Goal: Information Seeking & Learning: Get advice/opinions

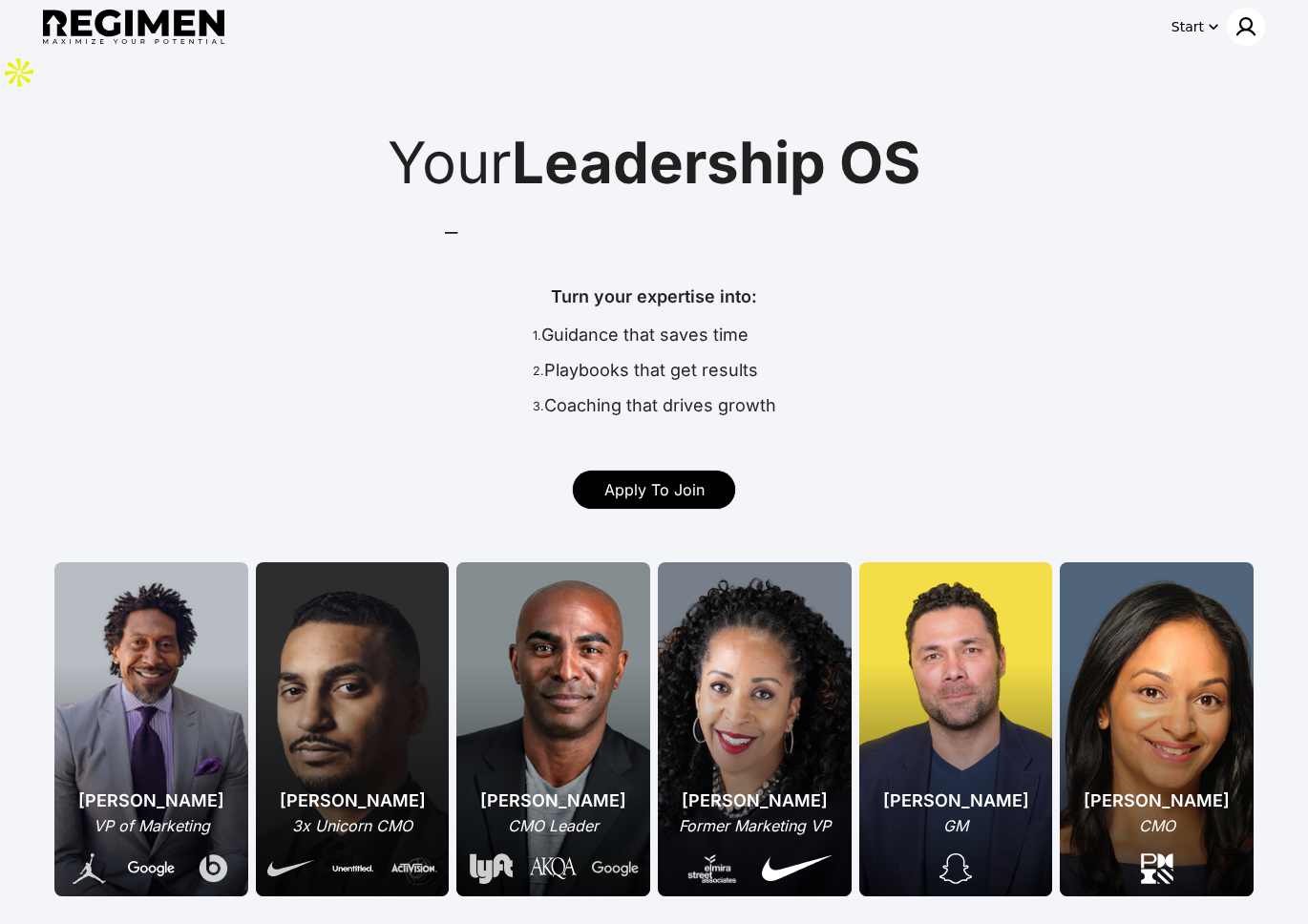
click at [892, 24] on img at bounding box center [1245, 26] width 23 height 23
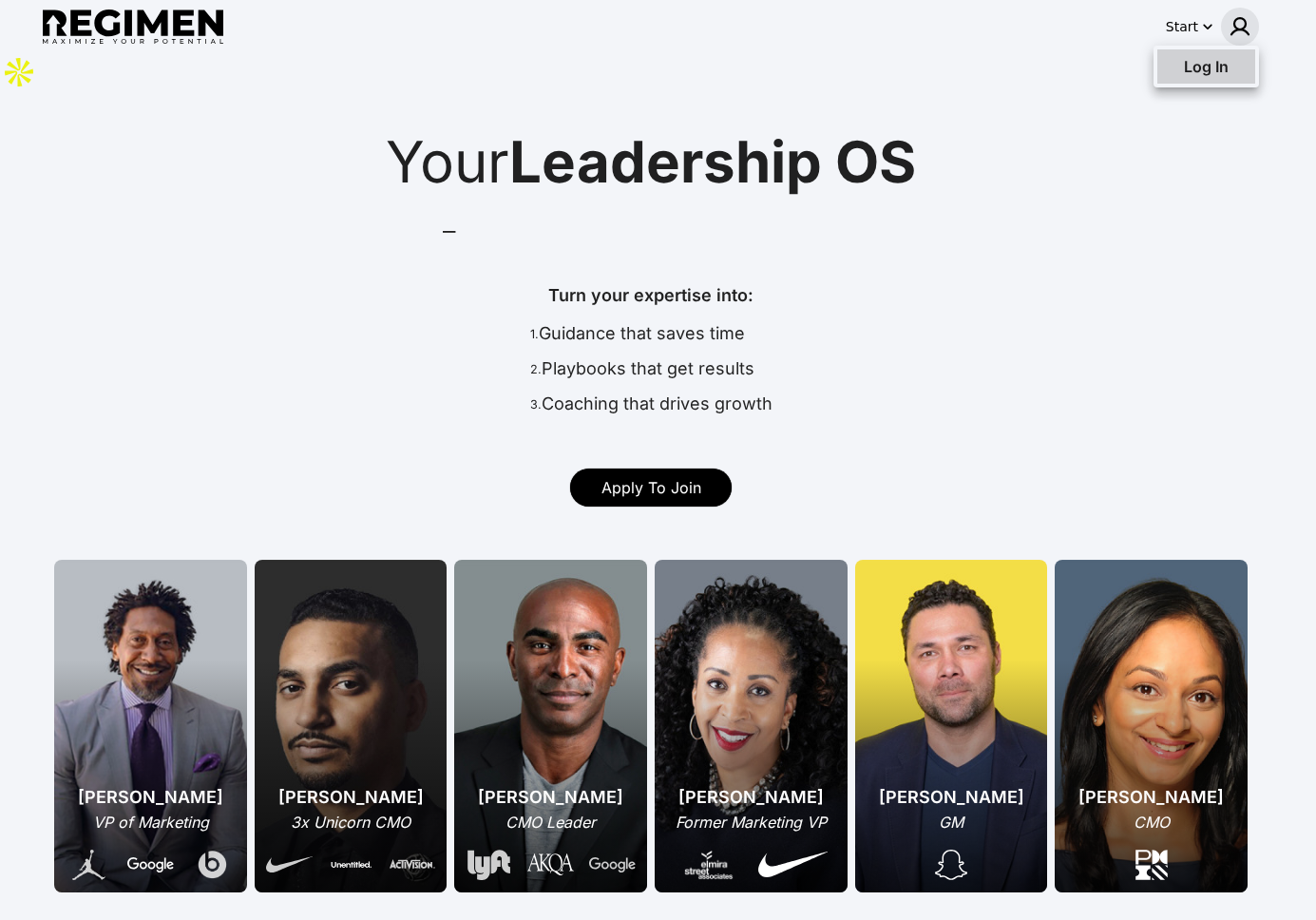
click at [888, 67] on span "Log In" at bounding box center [1206, 65] width 45 height 19
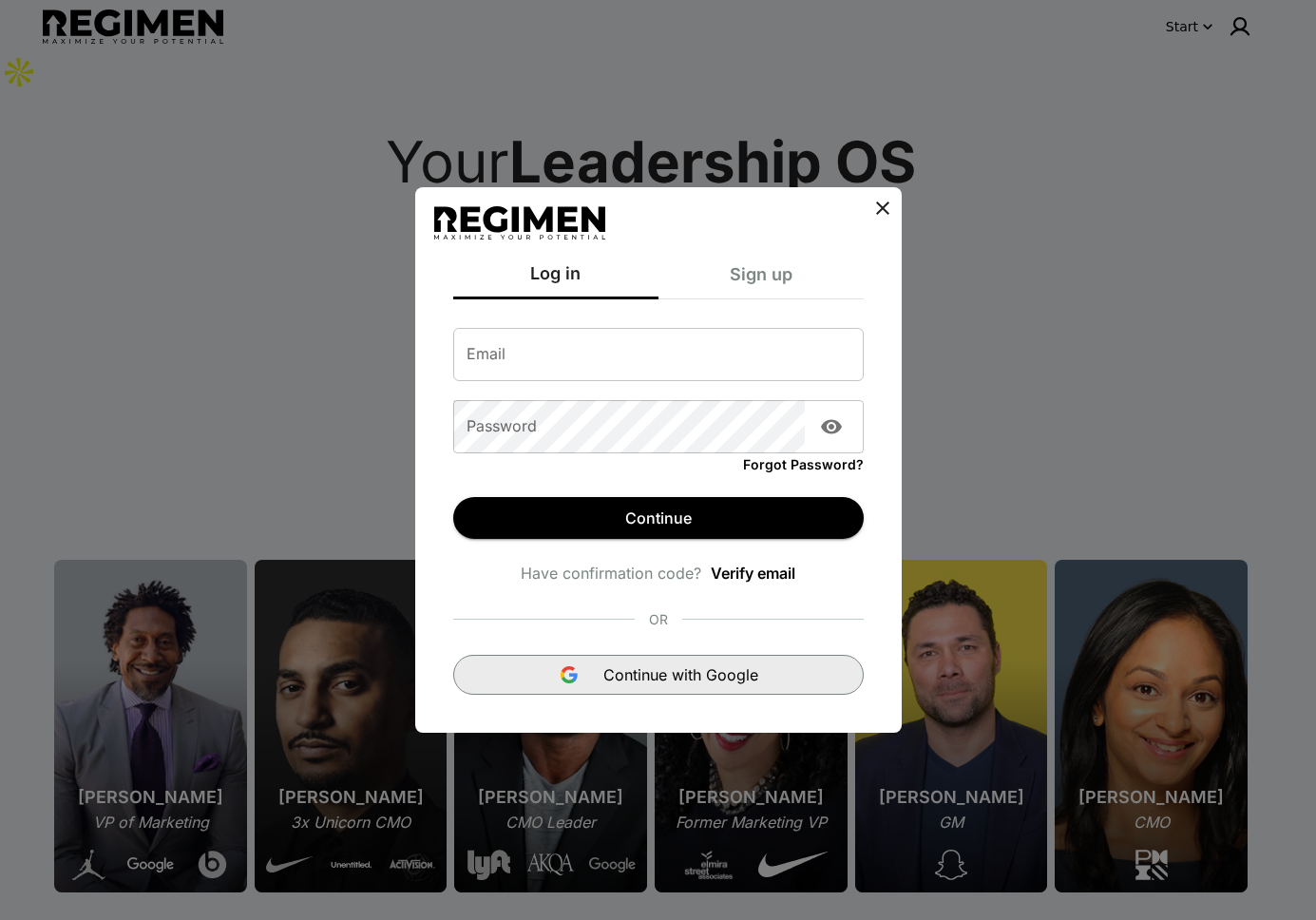
click at [663, 657] on button "Continue with Google" at bounding box center [658, 674] width 411 height 40
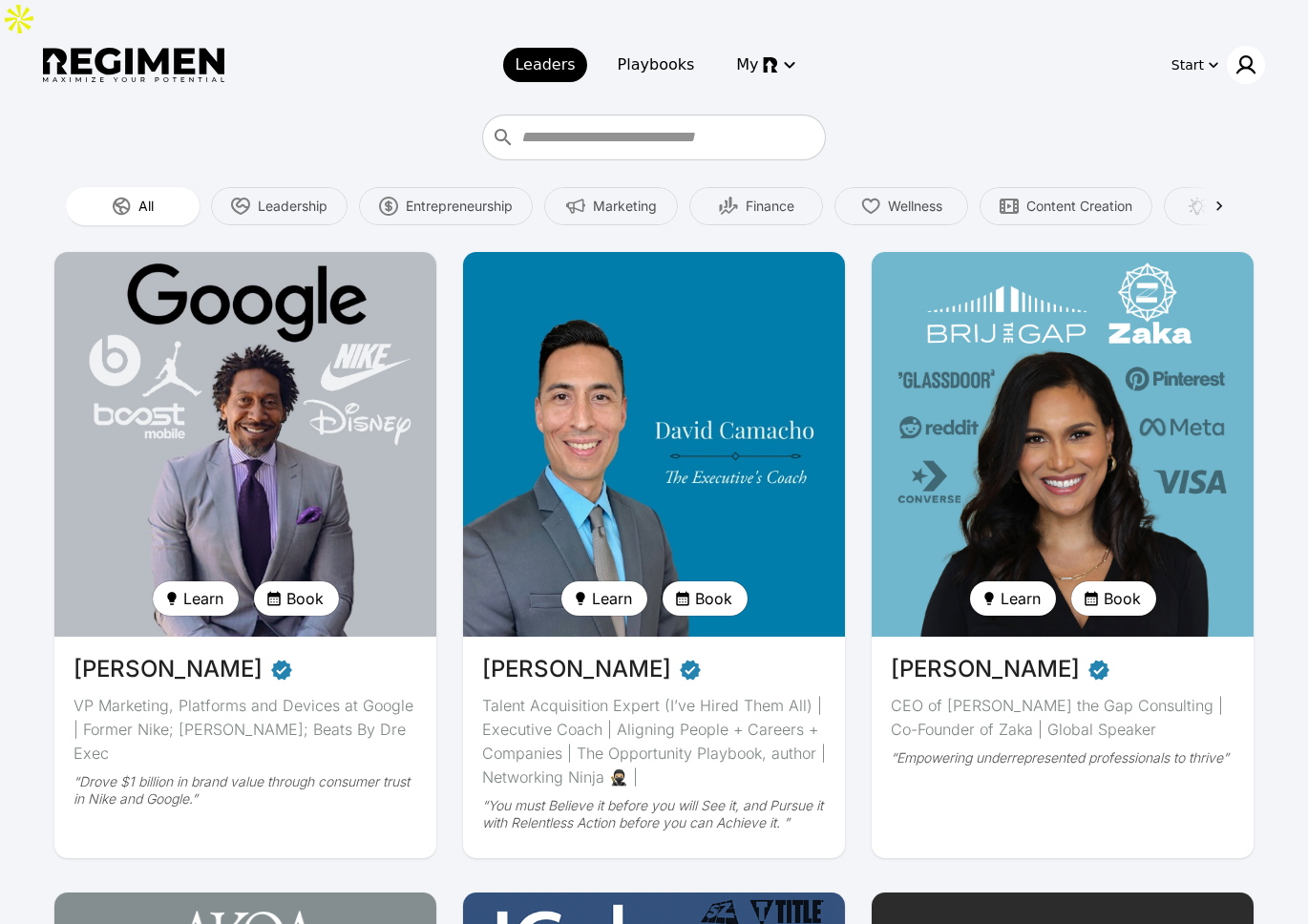
click at [1245, 54] on img at bounding box center [1245, 65] width 23 height 23
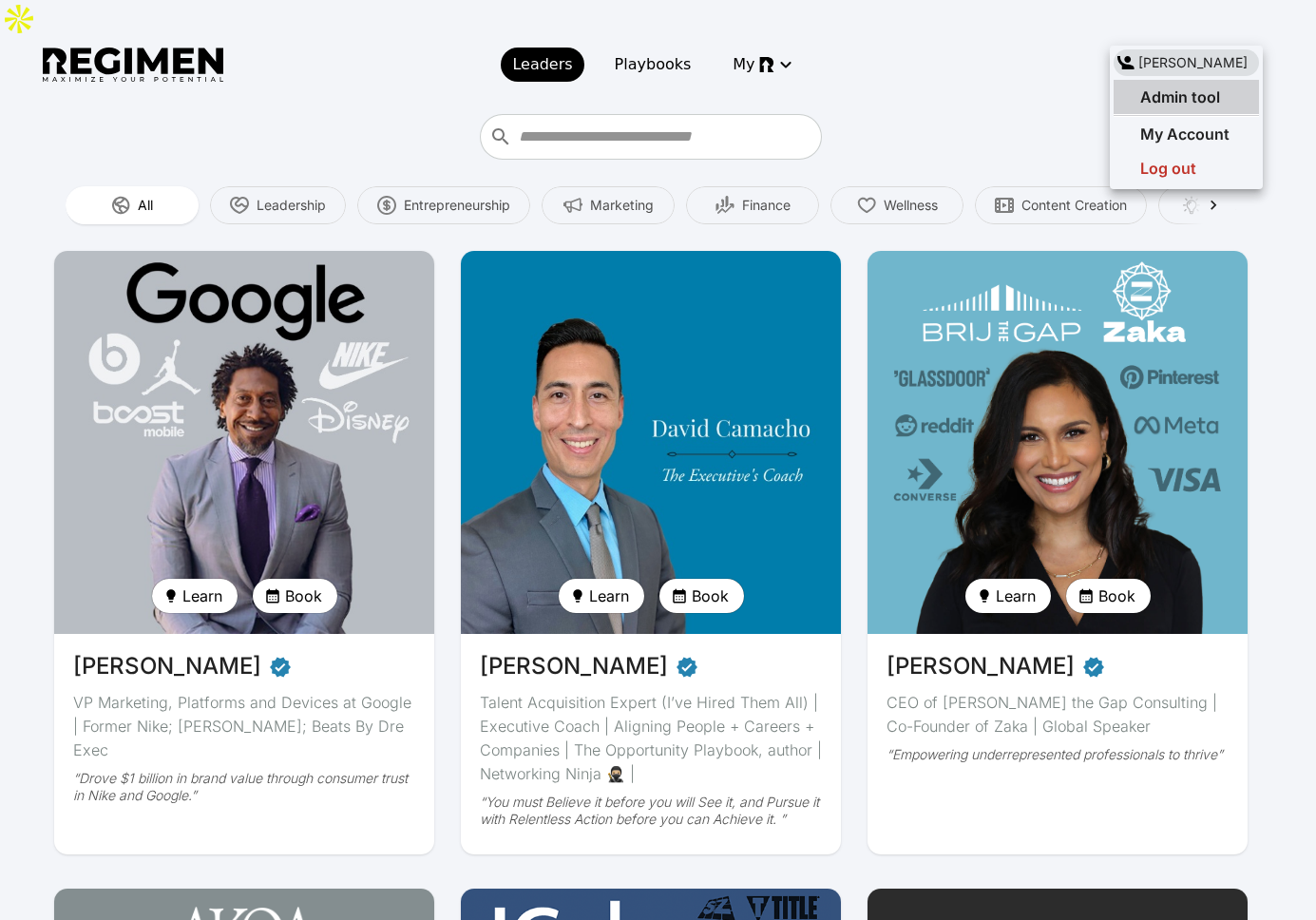
click at [1181, 104] on span "Admin tool" at bounding box center [1180, 96] width 79 height 19
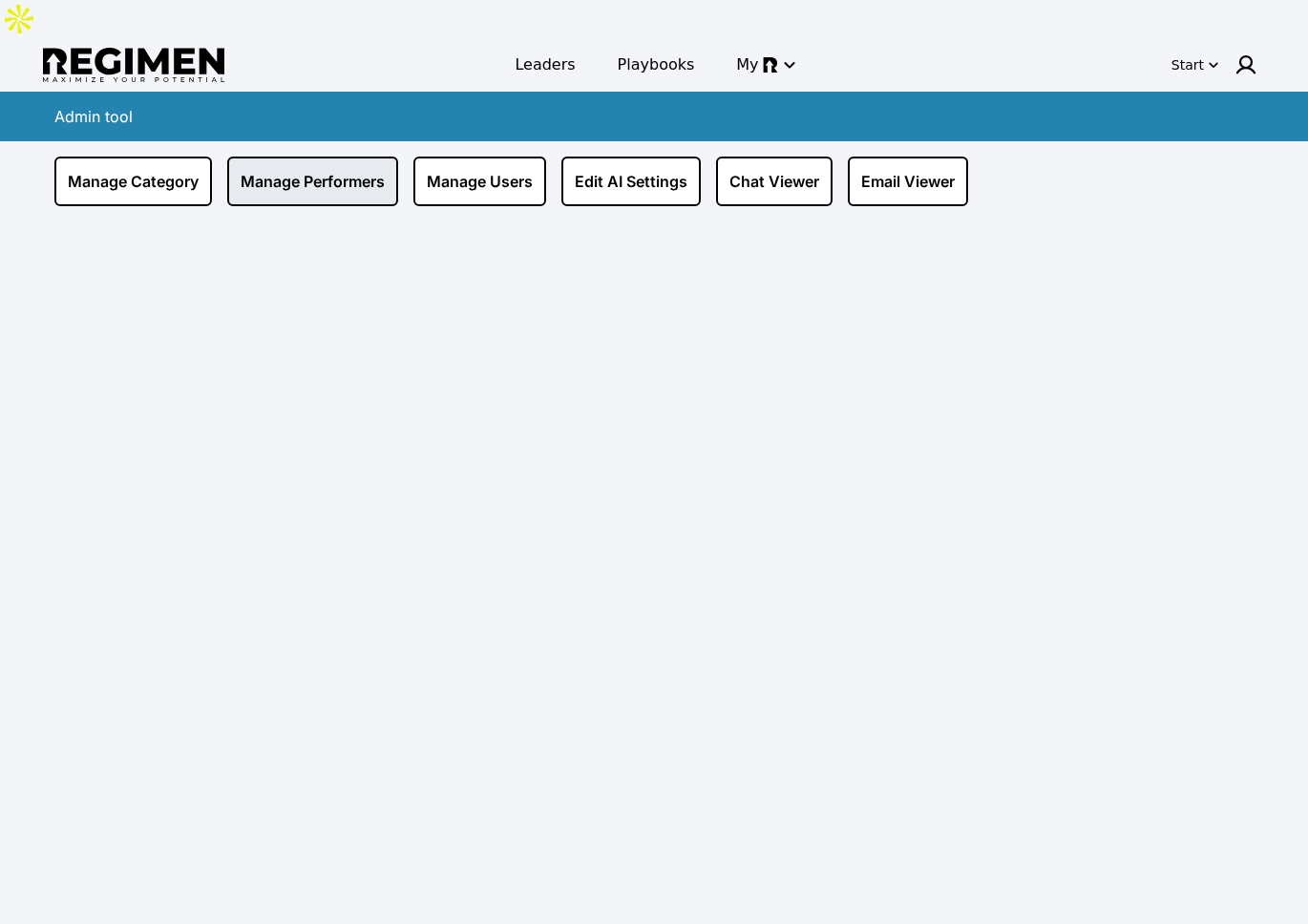
click at [343, 156] on link "Manage Performers" at bounding box center [313, 181] width 171 height 50
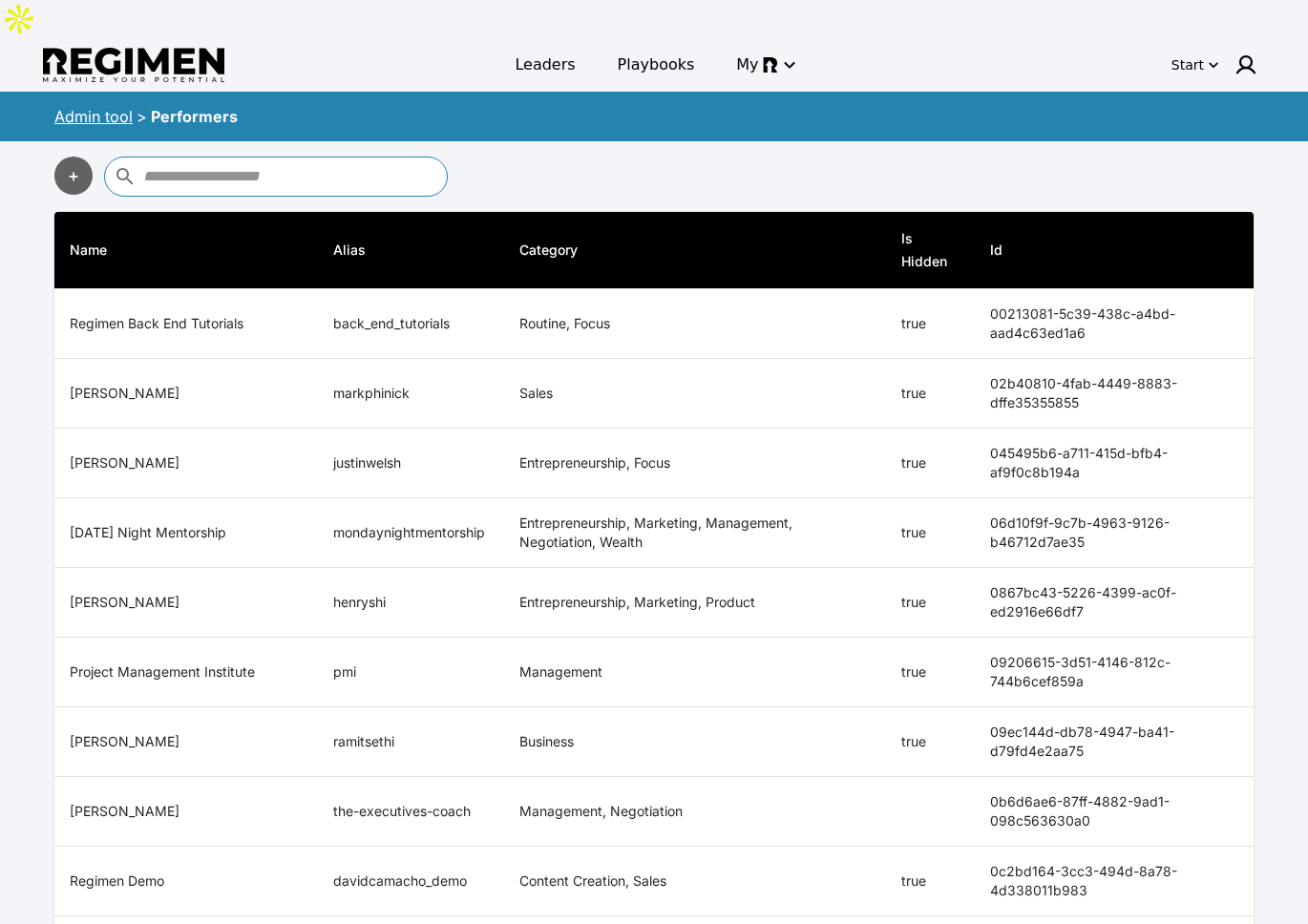
click at [347, 161] on input "text" at bounding box center [293, 176] width 299 height 31
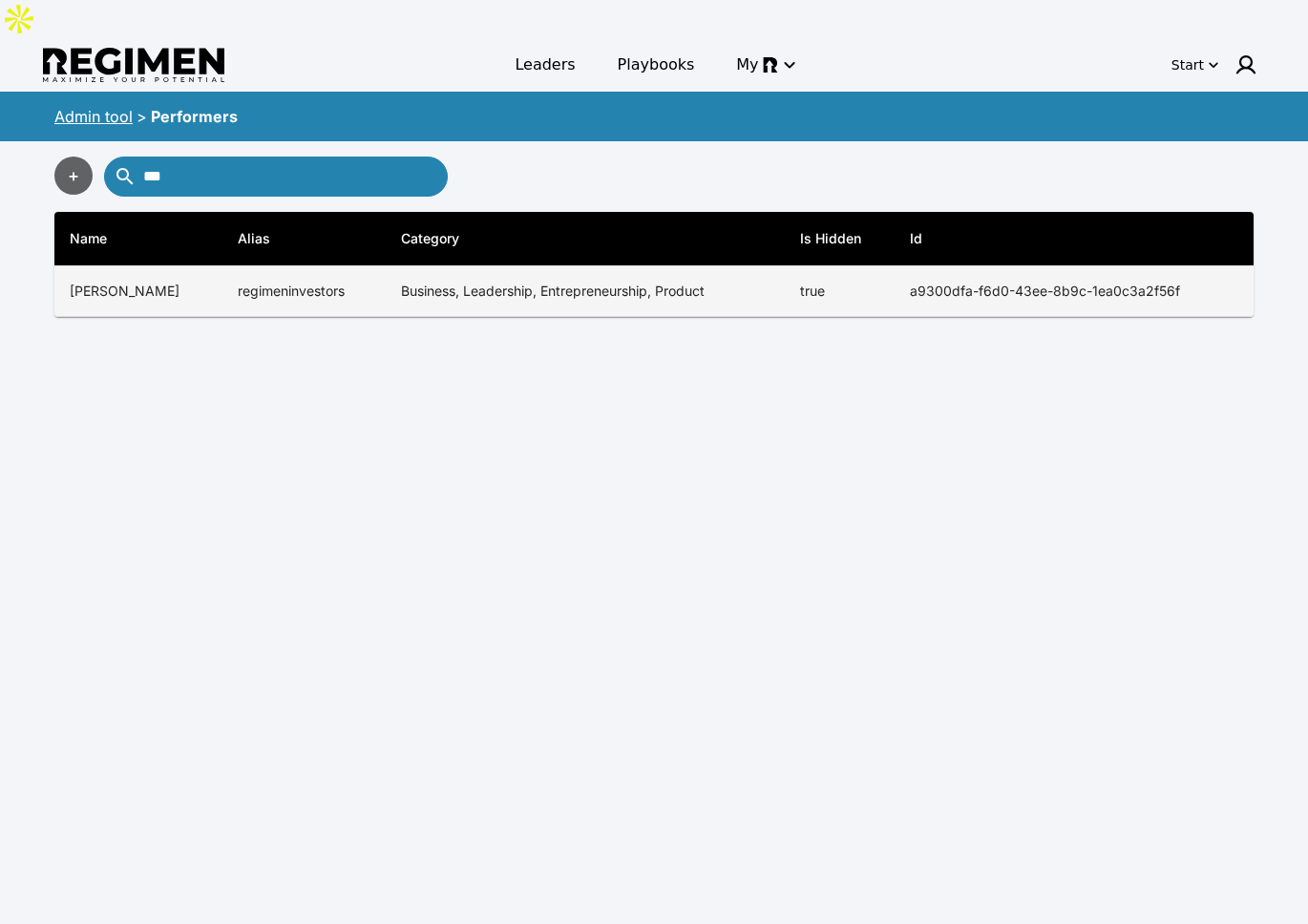
type input "***"
click at [360, 266] on td "regimeninvestors" at bounding box center [304, 291] width 164 height 51
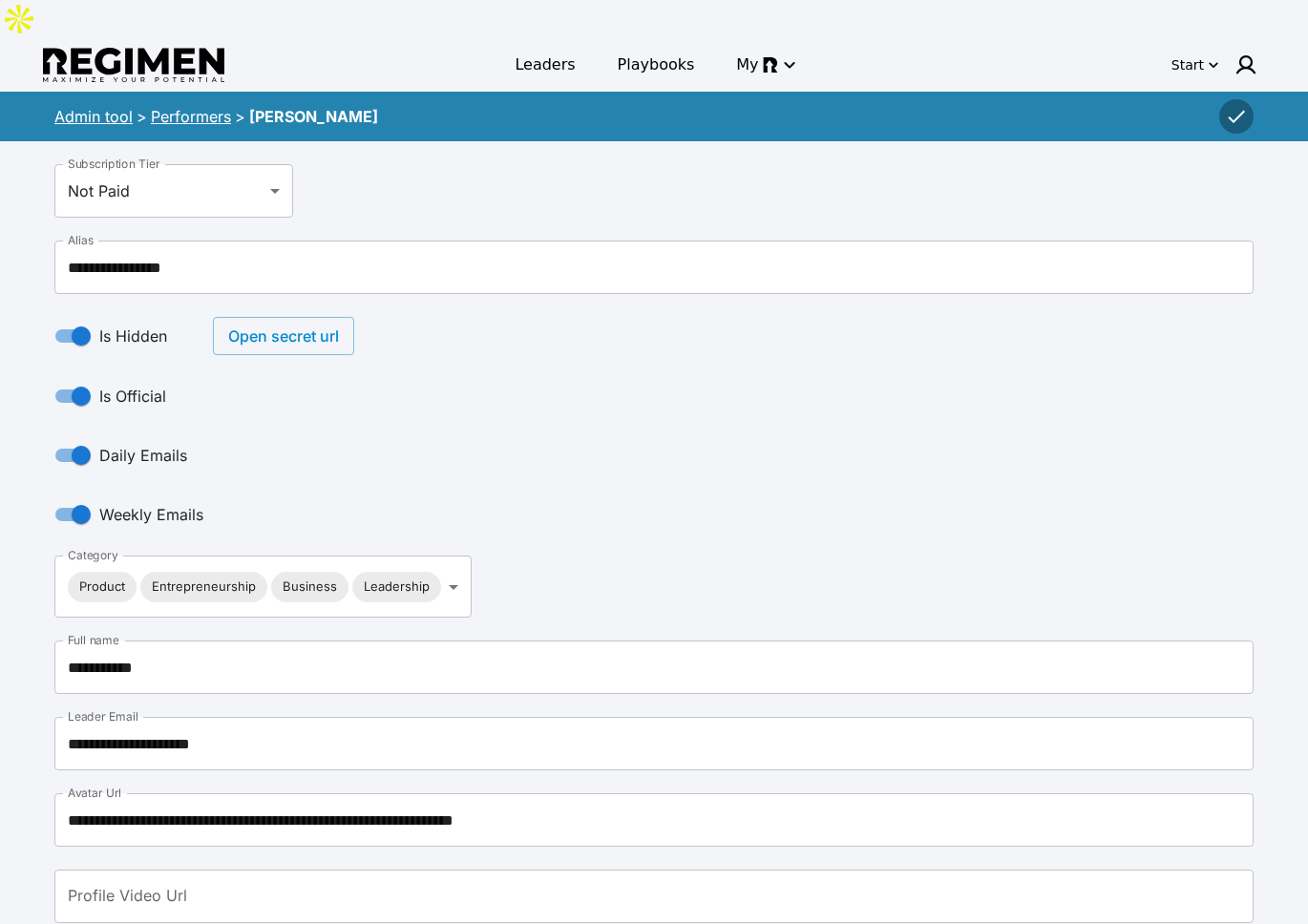
click at [298, 317] on button "Open secret url" at bounding box center [284, 336] width 141 height 38
click at [266, 317] on button "Open secret url" at bounding box center [284, 336] width 141 height 38
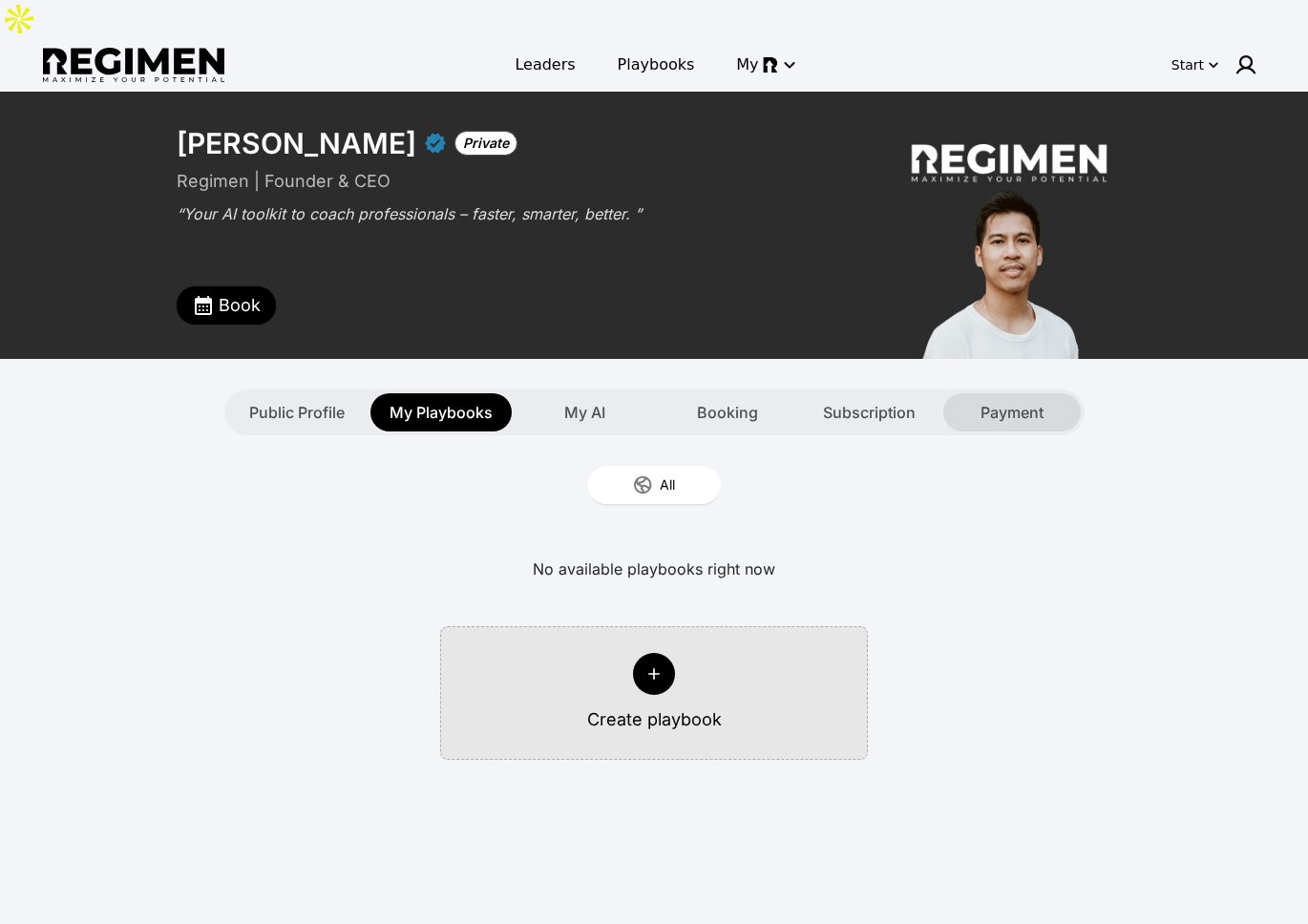
click at [1017, 400] on span "Payment" at bounding box center [1011, 411] width 63 height 23
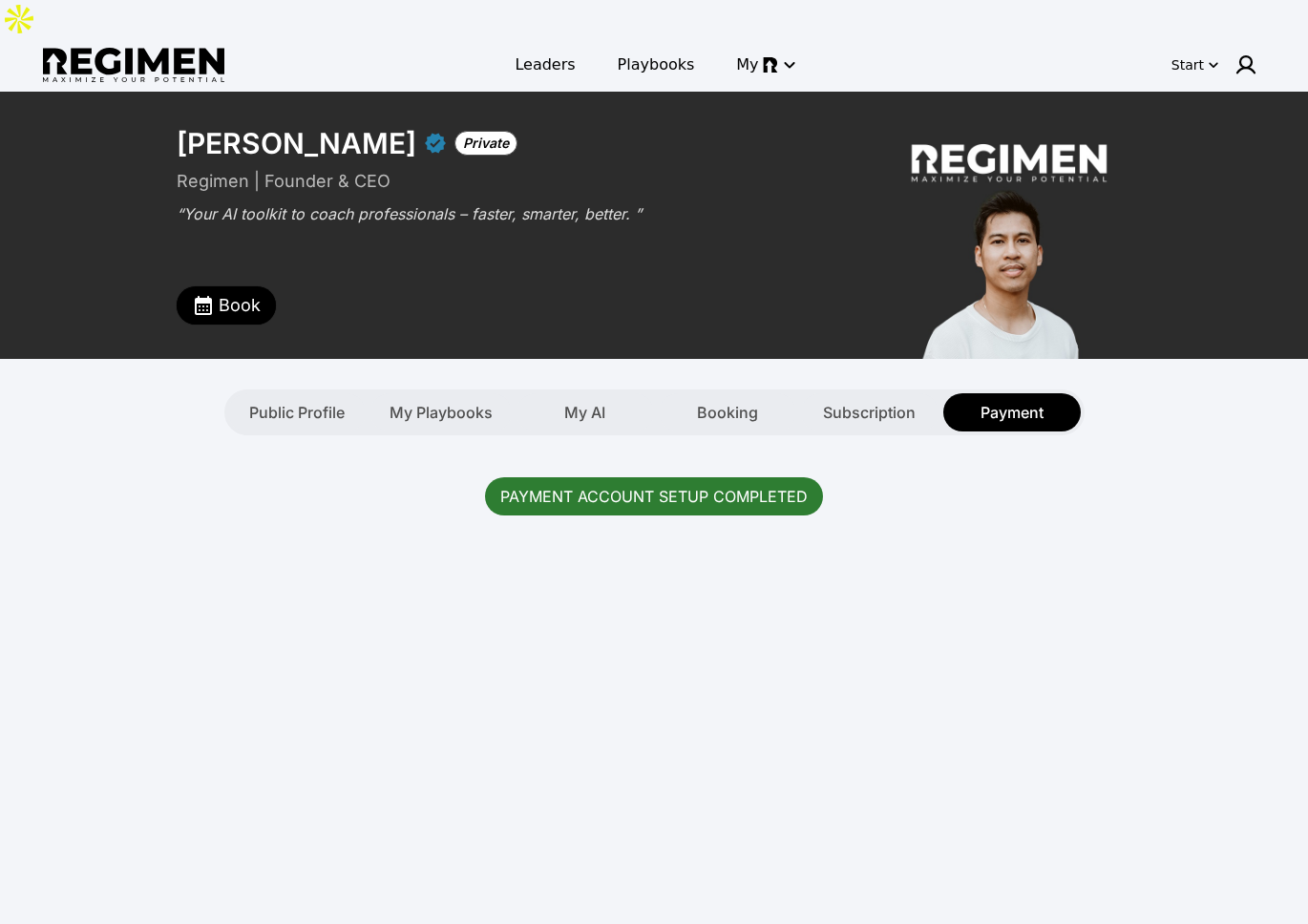
click at [674, 477] on div "PAYMENT ACCOUNT SETUP COMPLETED" at bounding box center [654, 496] width 338 height 38
click at [635, 503] on div "PAYMENT ACCOUNT SETUP COMPLETED" at bounding box center [654, 496] width 1199 height 122
click at [685, 477] on div "PAYMENT ACCOUNT SETUP COMPLETED" at bounding box center [654, 496] width 338 height 38
click at [687, 477] on div "PAYMENT ACCOUNT SETUP COMPLETED" at bounding box center [654, 496] width 338 height 38
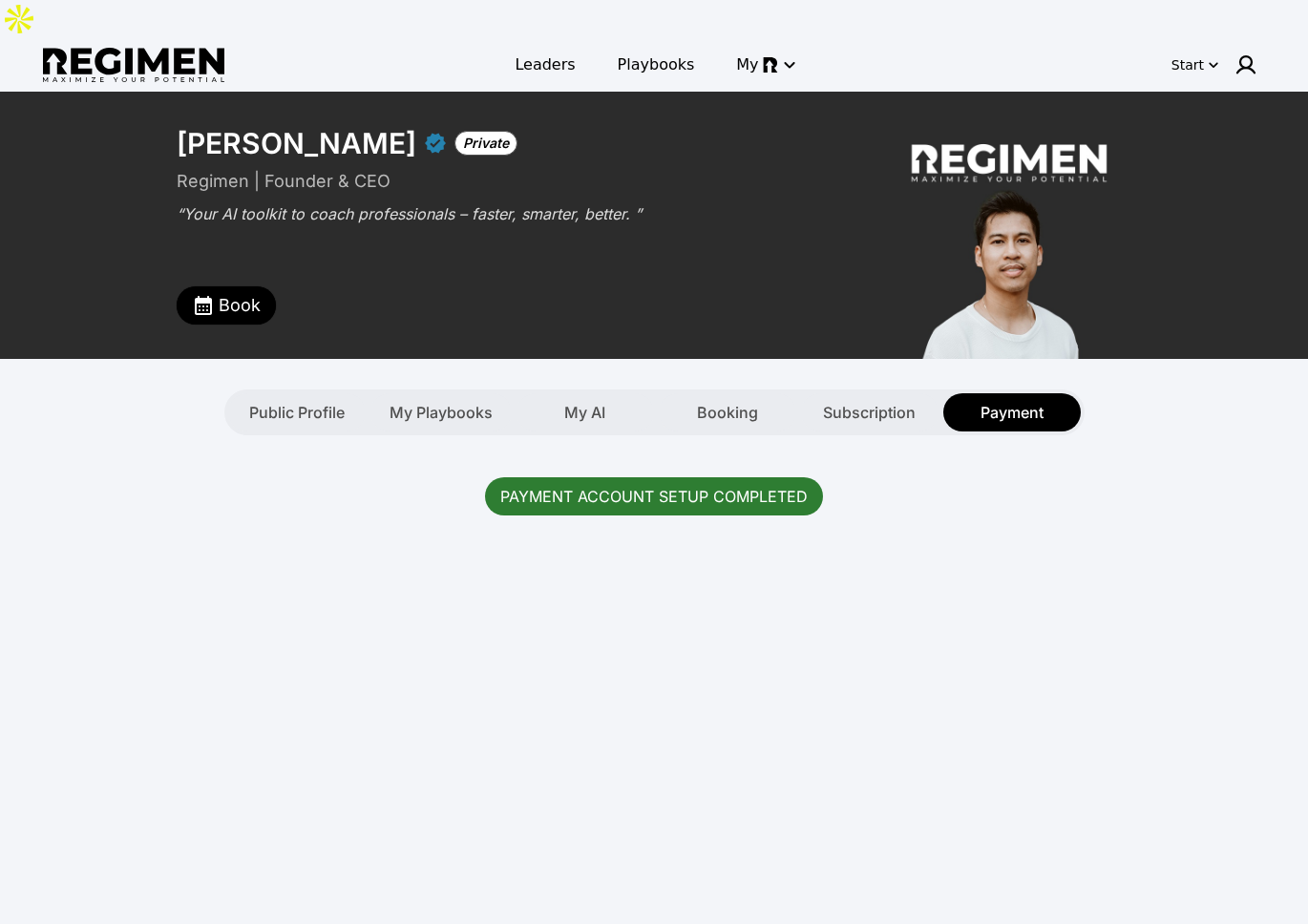
click at [820, 605] on div "**********" at bounding box center [654, 525] width 1308 height 866
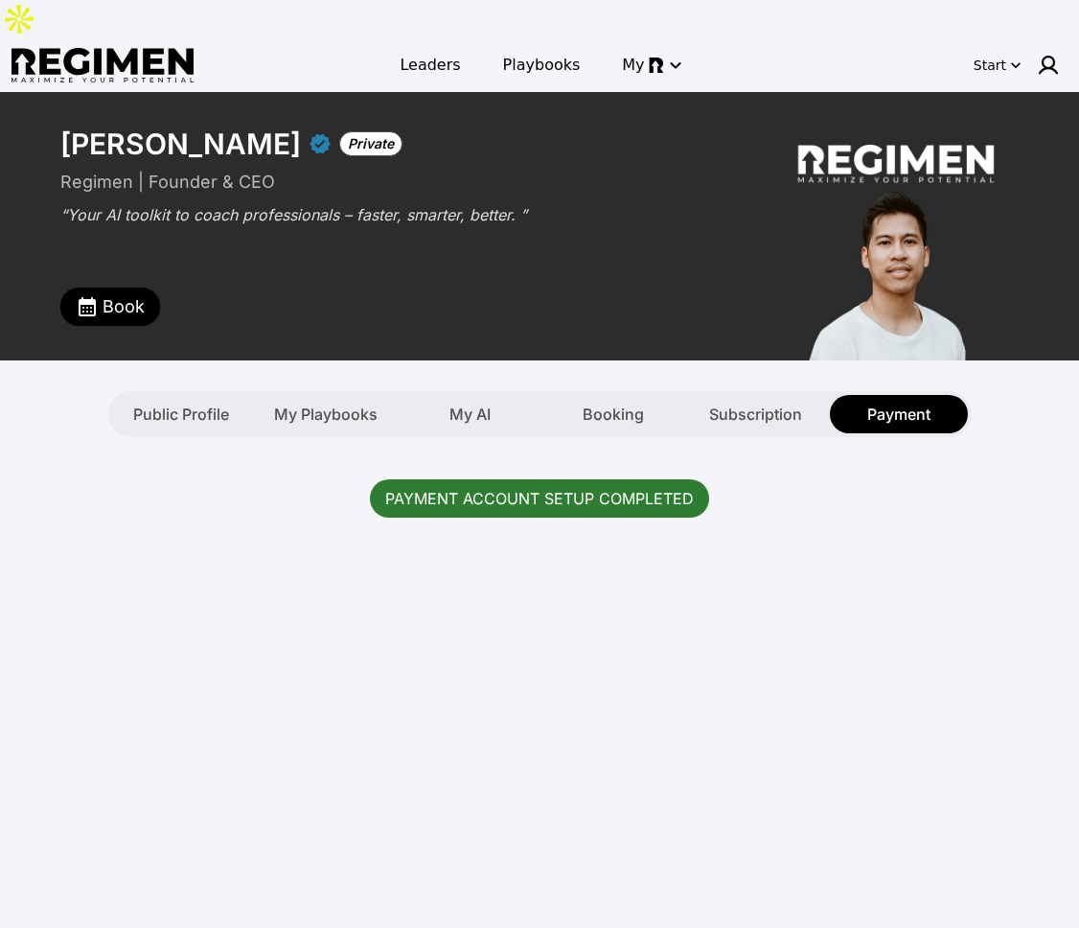
click at [610, 479] on div "PAYMENT ACCOUNT SETUP COMPLETED" at bounding box center [539, 498] width 339 height 38
click at [677, 565] on div "**********" at bounding box center [539, 527] width 1079 height 870
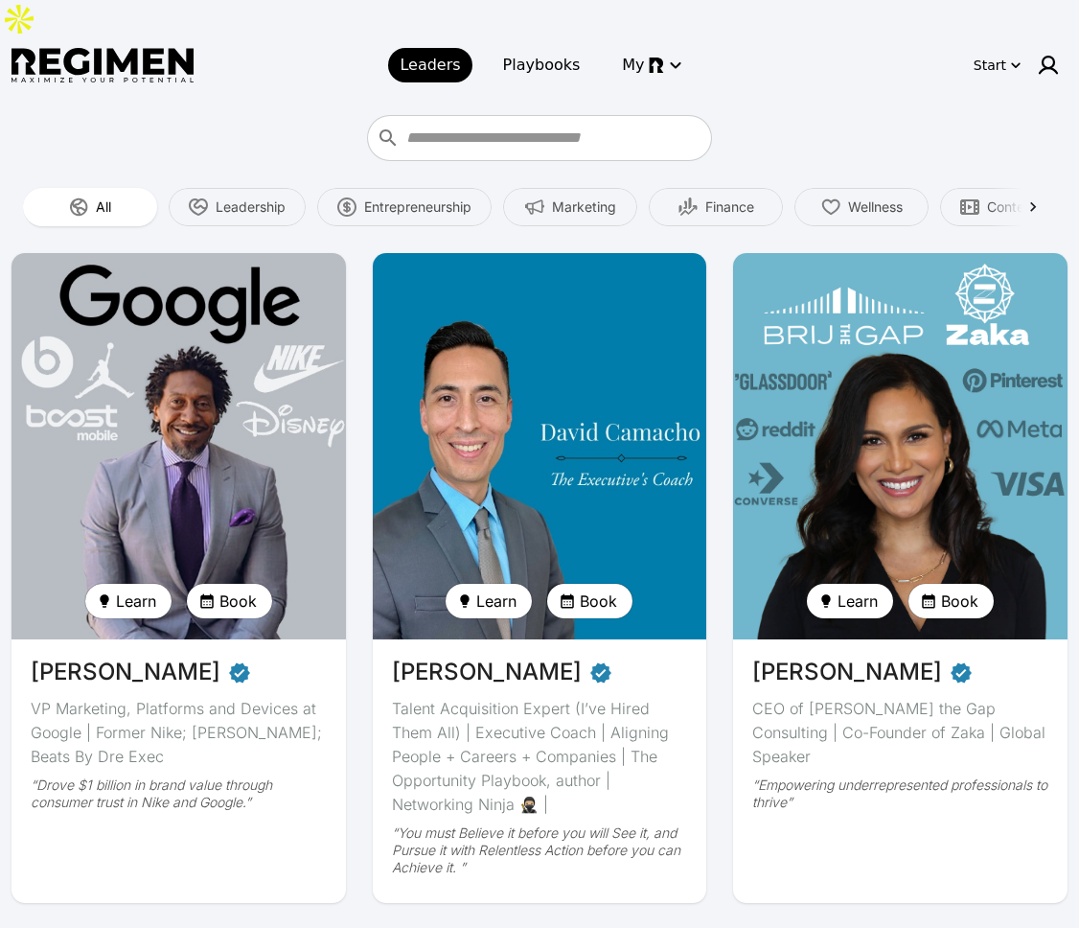
drag, startPoint x: 218, startPoint y: 99, endPoint x: 103, endPoint y: 169, distance: 135.4
click at [220, 115] on div at bounding box center [539, 138] width 1056 height 46
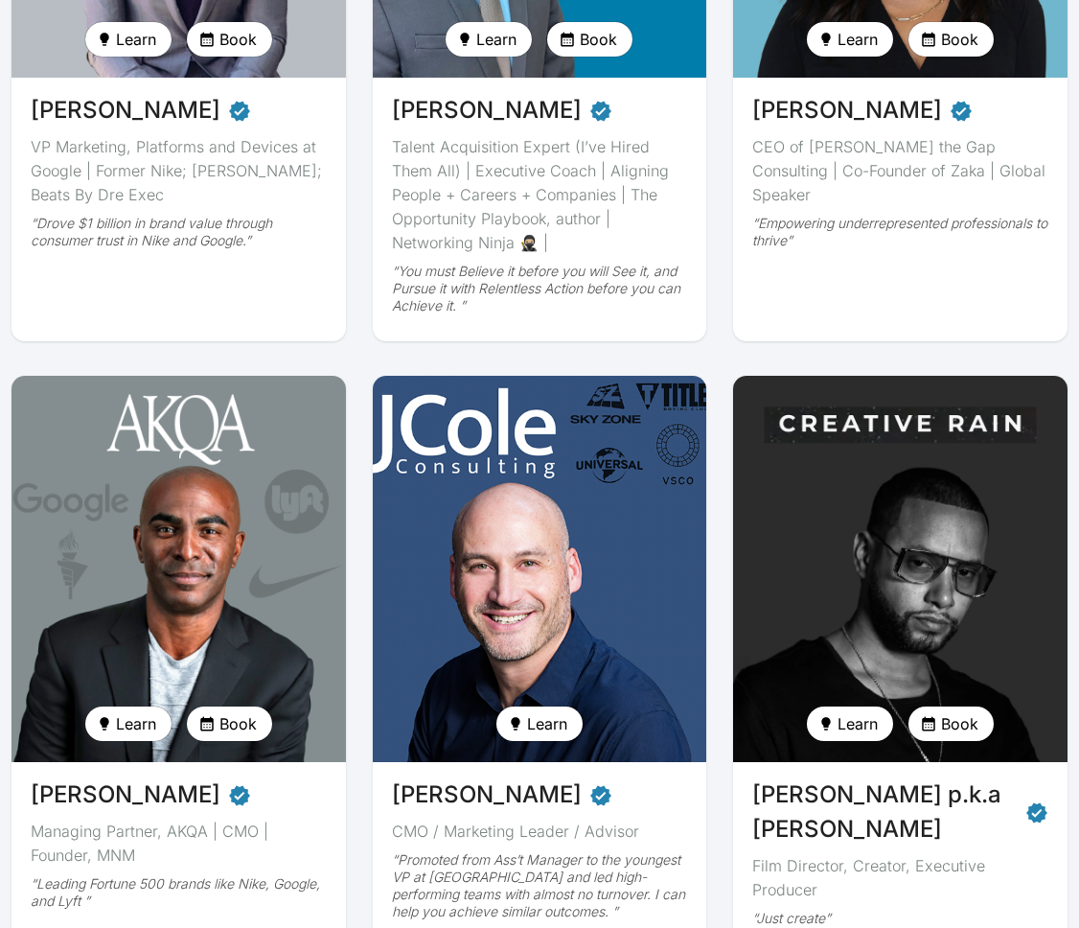
scroll to position [562, 0]
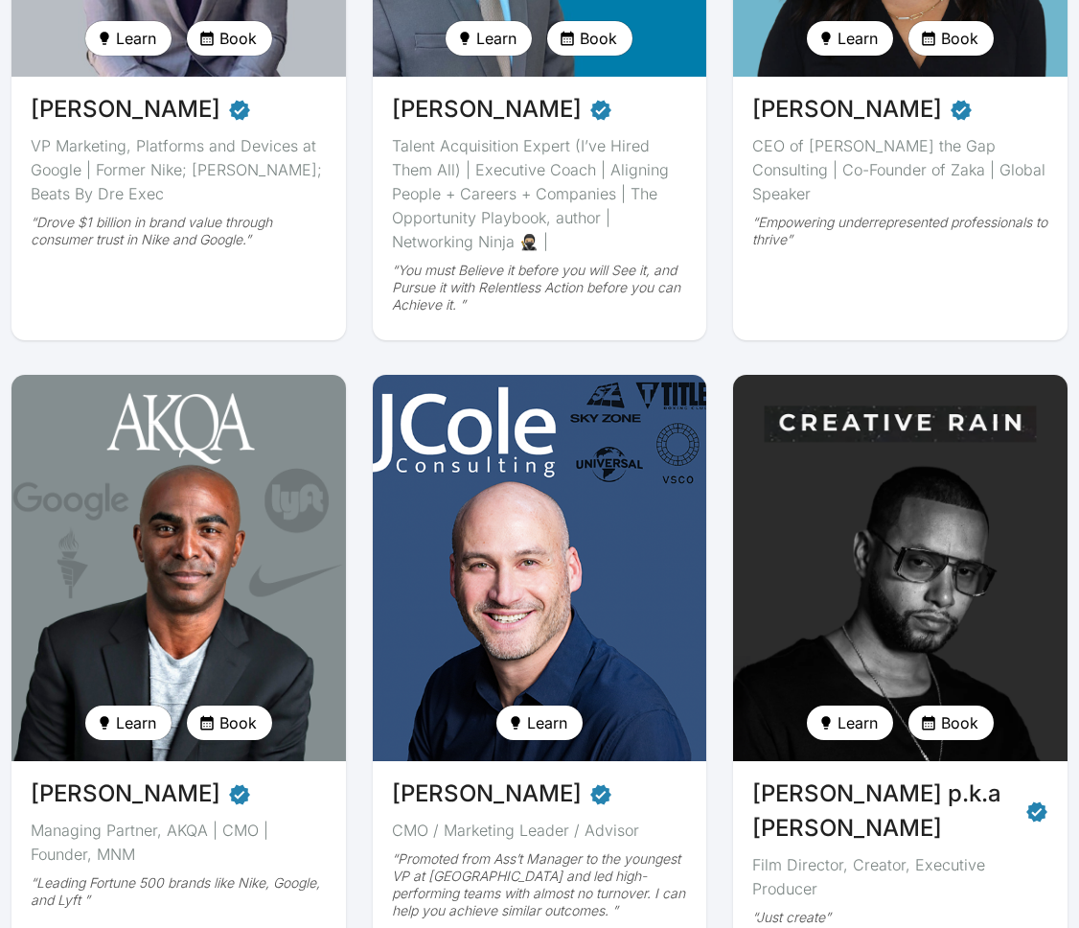
click at [885, 548] on img at bounding box center [900, 568] width 344 height 398
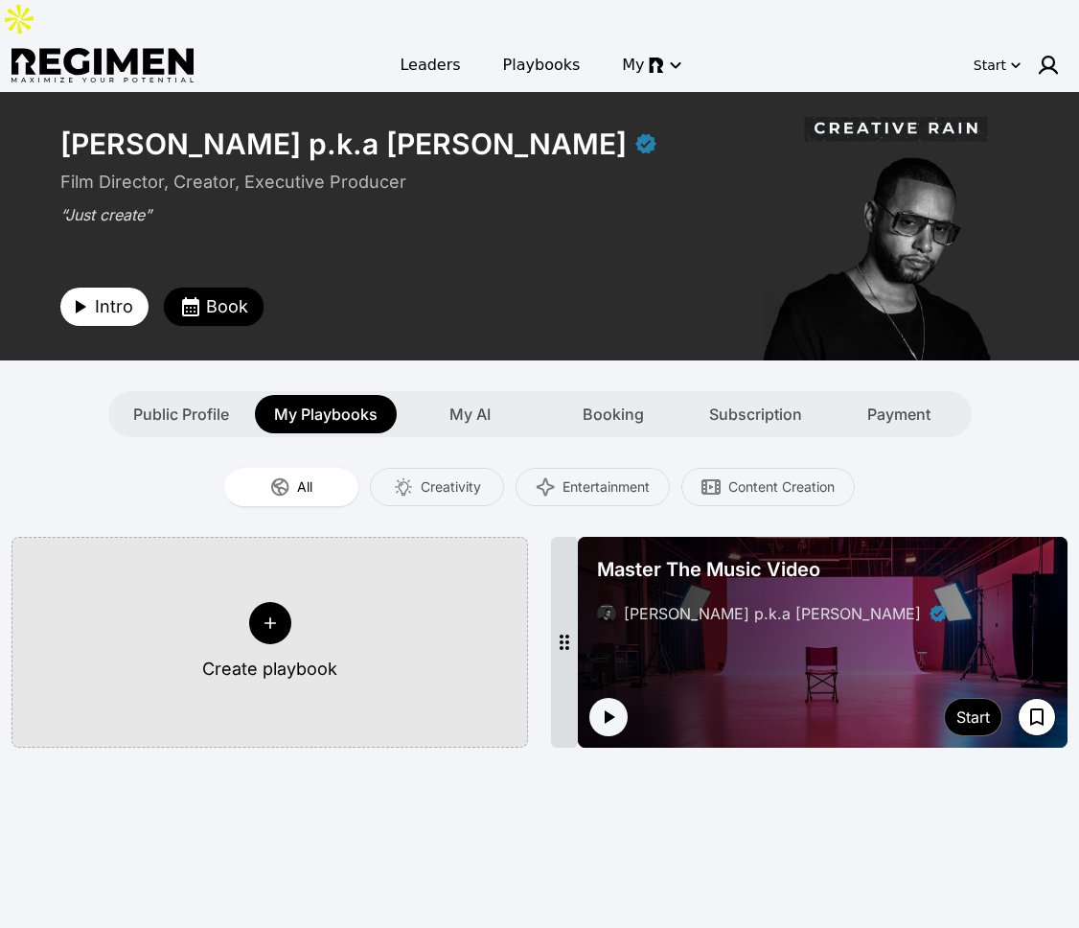
click at [815, 556] on span "Master The Music Video" at bounding box center [708, 569] width 223 height 27
click at [456, 402] on span "My AI" at bounding box center [469, 413] width 41 height 23
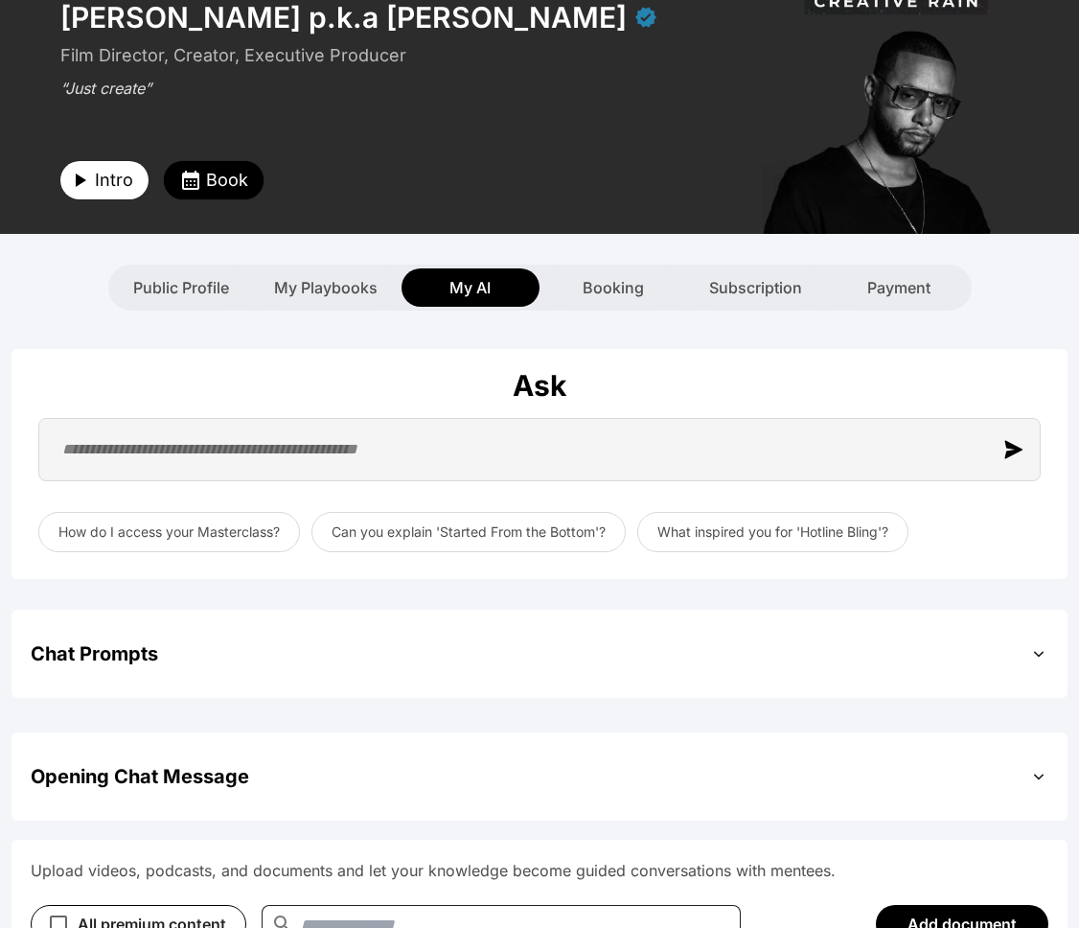
scroll to position [124, 0]
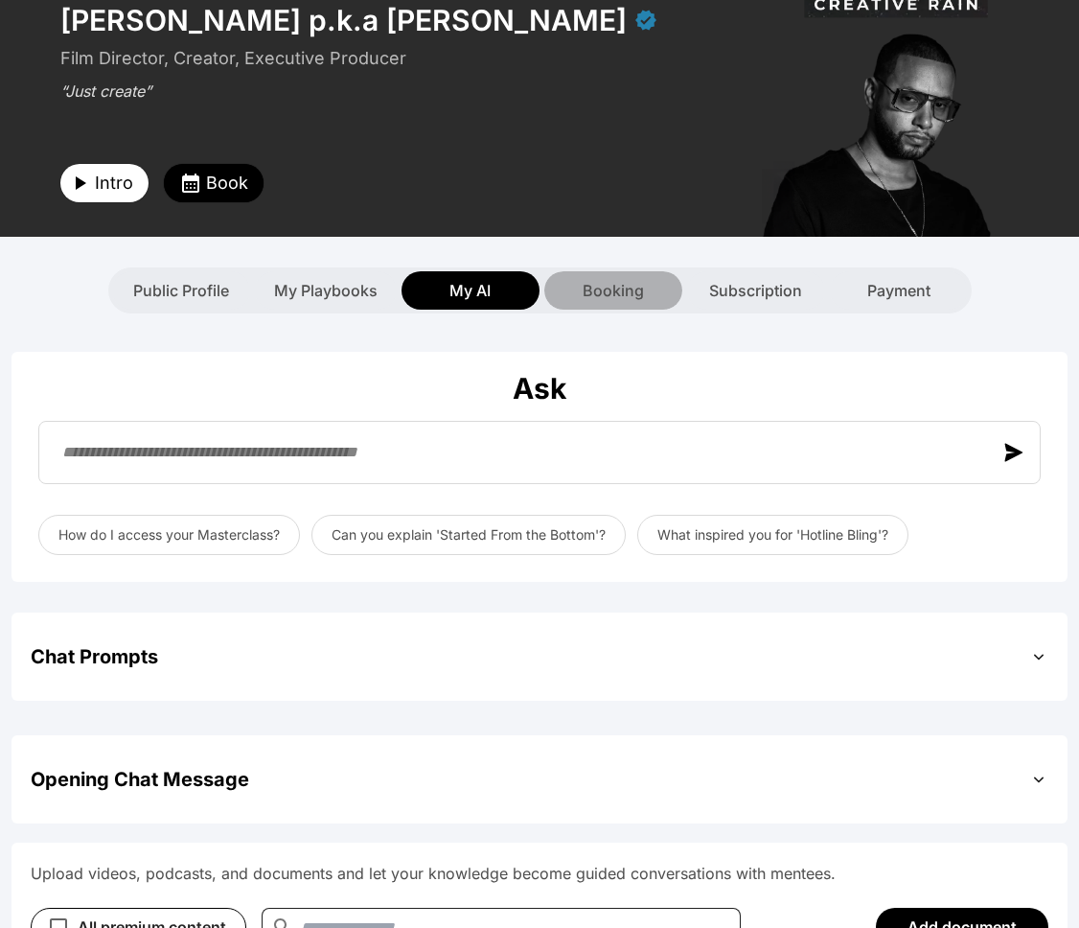
click at [612, 279] on span "Booking" at bounding box center [613, 290] width 61 height 23
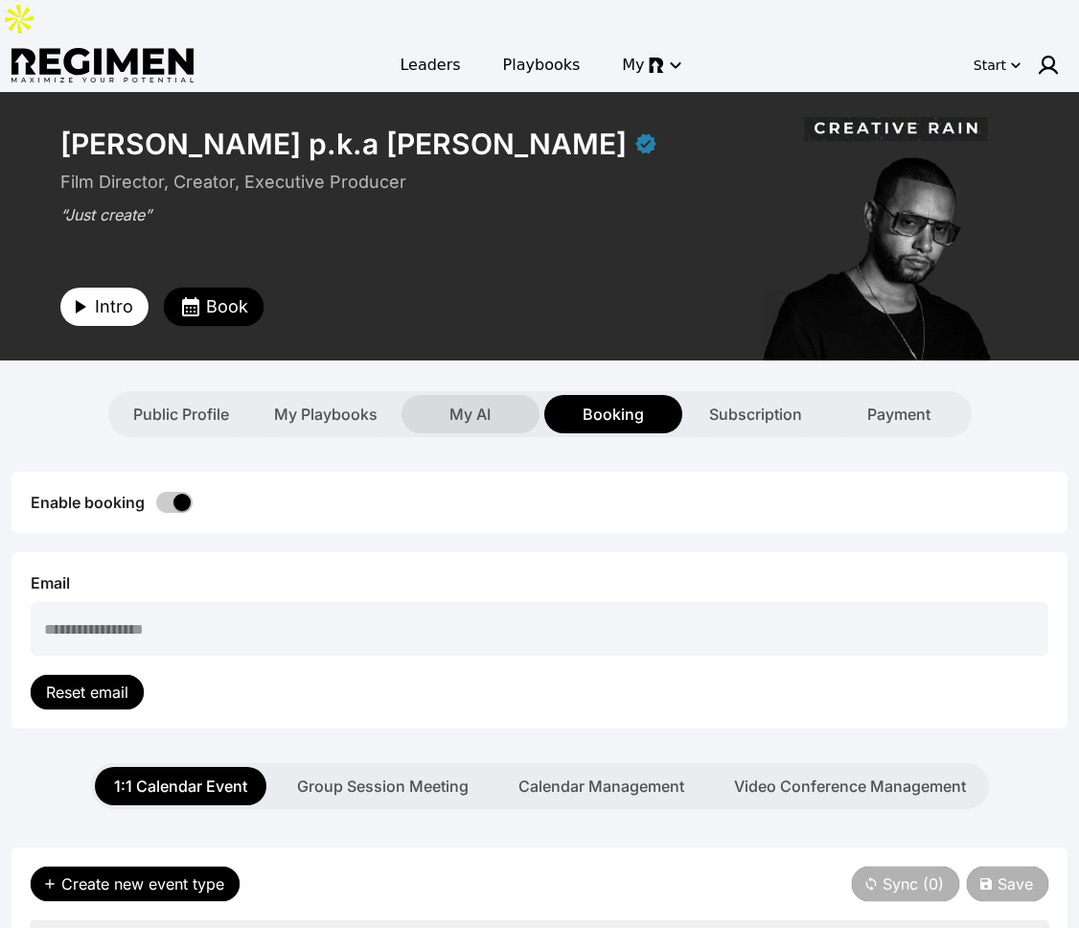
click at [478, 395] on div "My AI" at bounding box center [471, 414] width 138 height 38
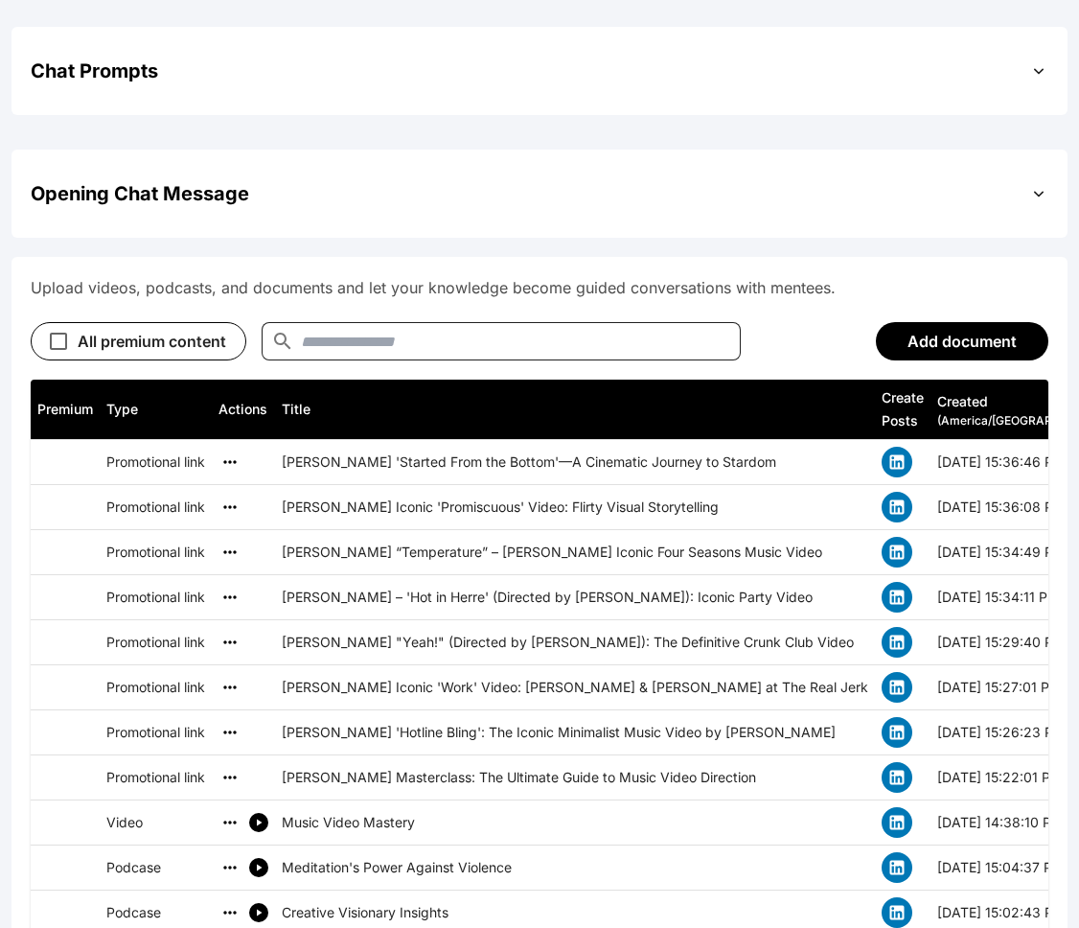
scroll to position [801, 0]
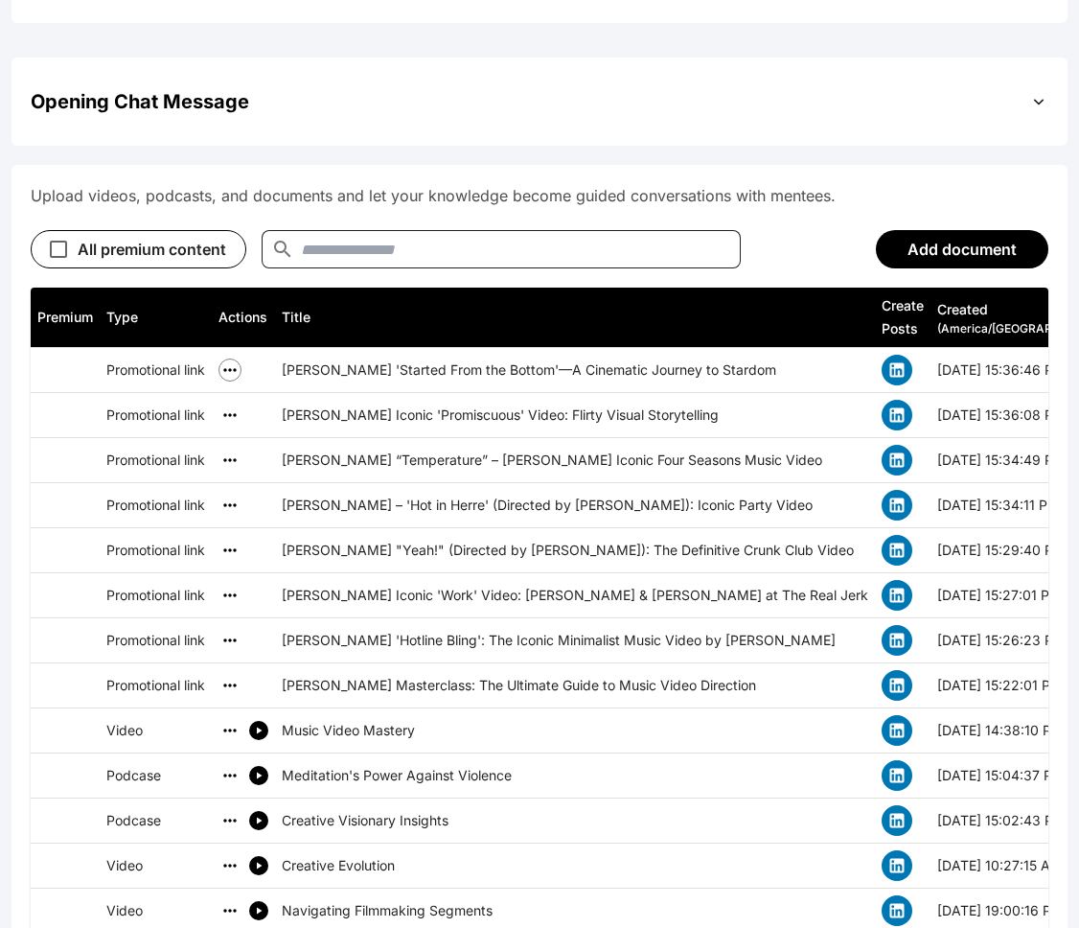
click at [231, 360] on icon "simple table" at bounding box center [229, 369] width 19 height 19
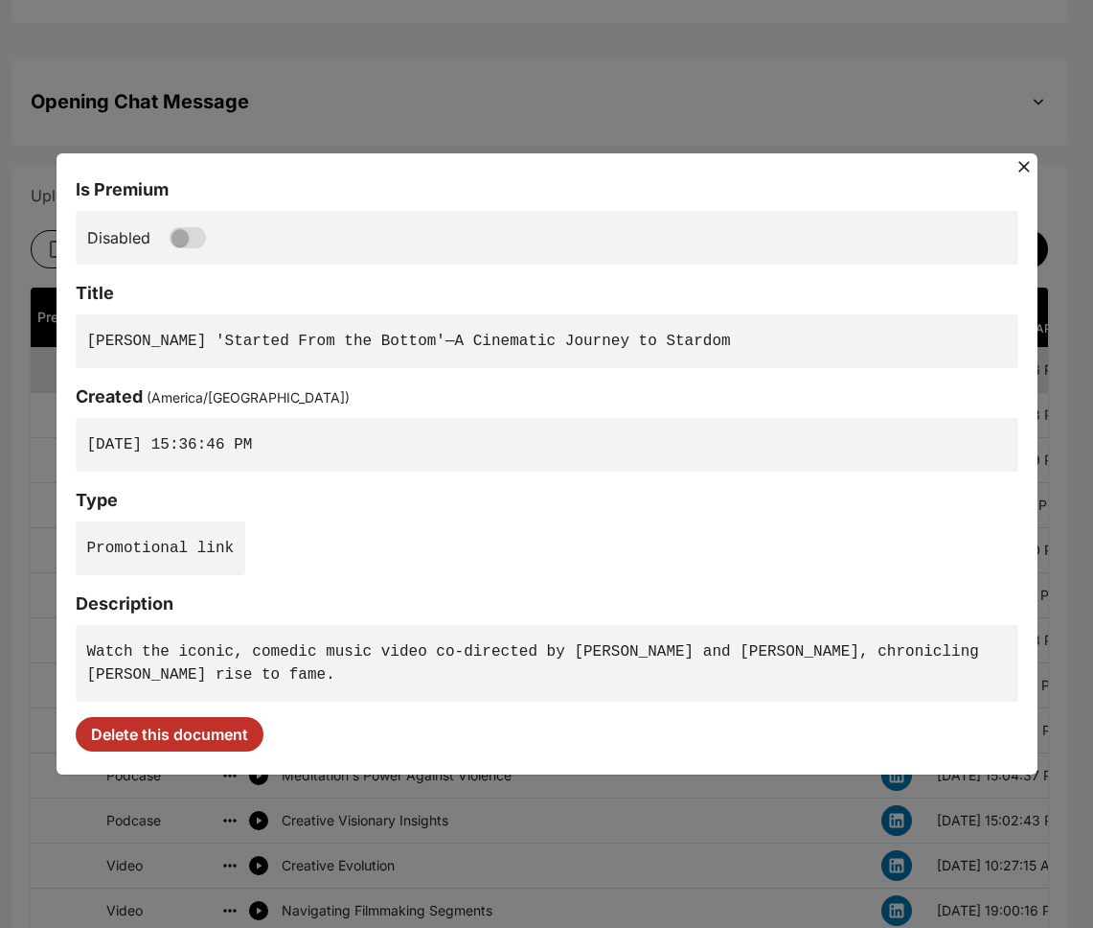
click at [266, 658] on pre "Watch the iconic, comedic music video co-directed by Director X and Drake, chro…" at bounding box center [547, 663] width 943 height 77
click at [269, 655] on pre "Watch the iconic, comedic music video co-directed by Director X and Drake, chro…" at bounding box center [547, 663] width 943 height 77
drag, startPoint x: 279, startPoint y: 650, endPoint x: 301, endPoint y: 639, distance: 24.4
click at [279, 649] on pre "Watch the iconic, comedic music video co-directed by Director X and Drake, chro…" at bounding box center [547, 663] width 943 height 77
click at [1023, 164] on icon at bounding box center [1024, 166] width 19 height 19
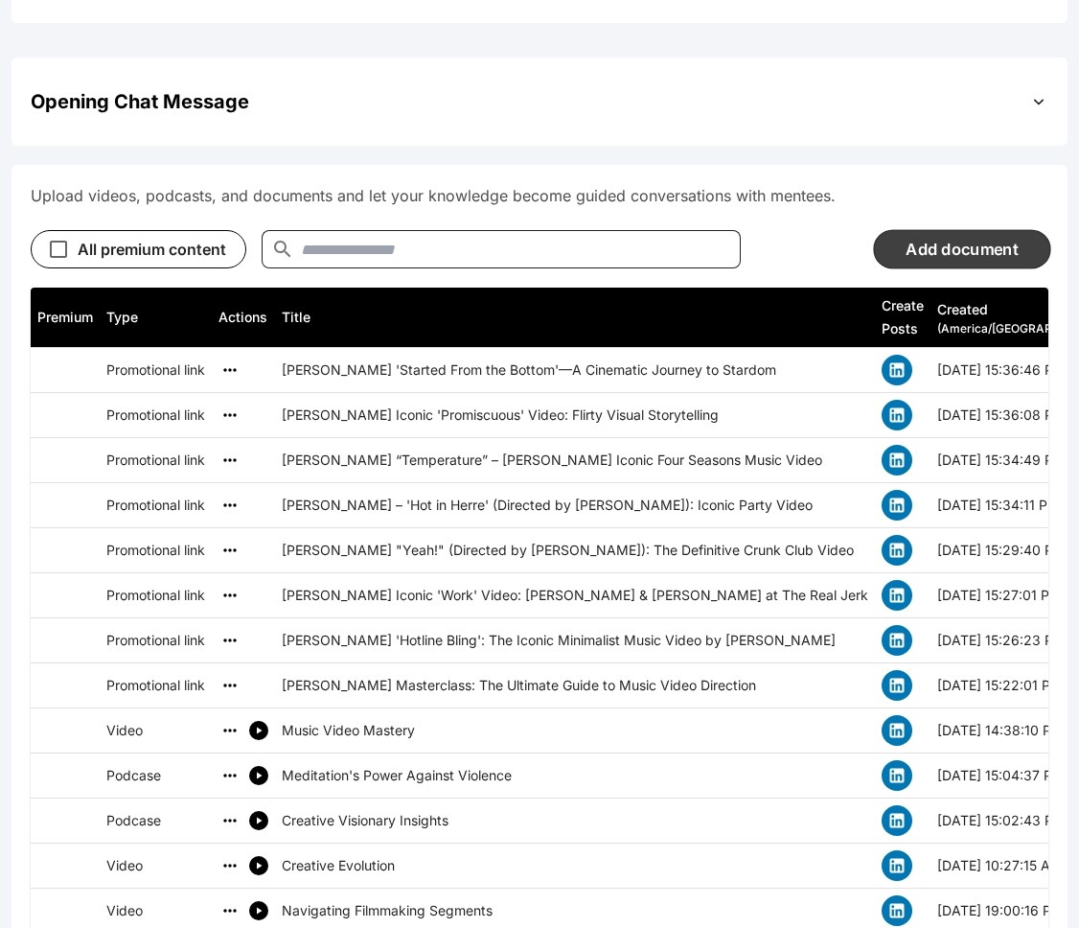
click at [923, 229] on button "Add document" at bounding box center [961, 248] width 177 height 39
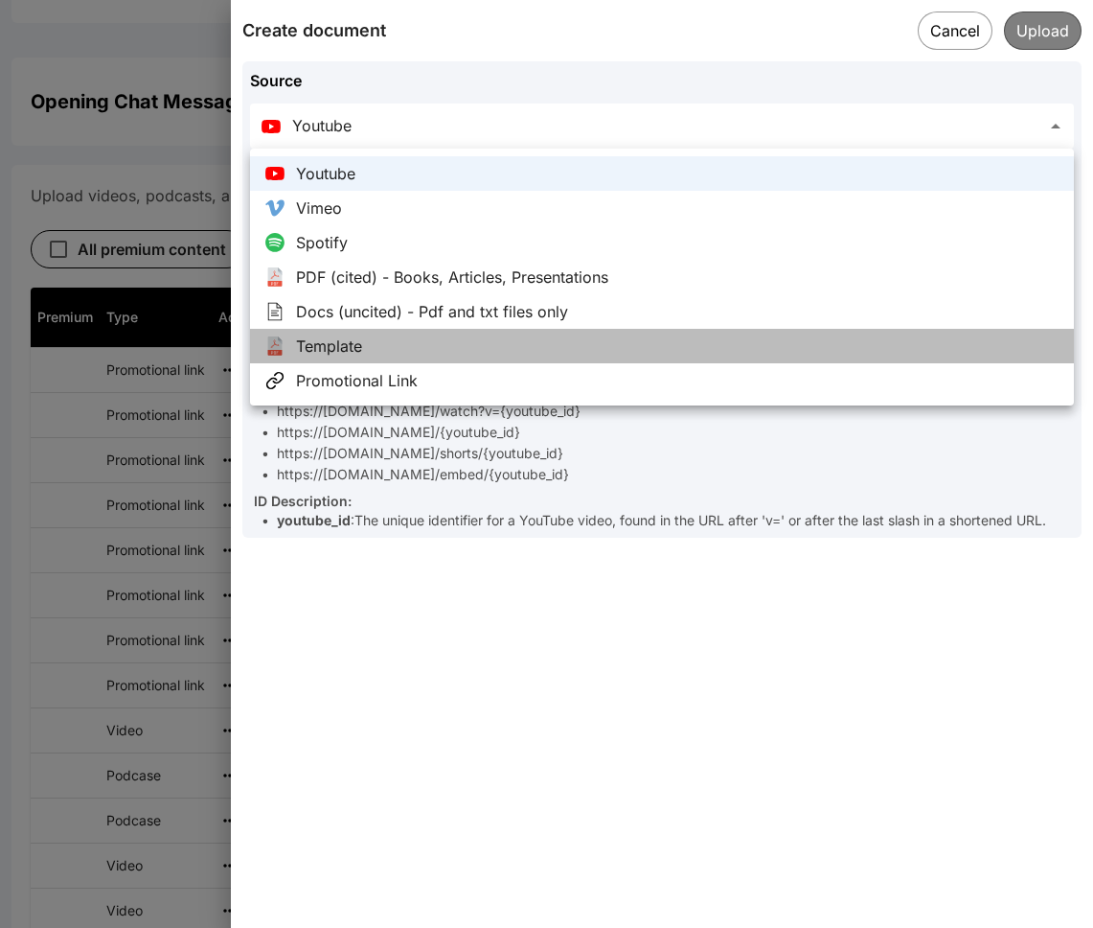
click at [383, 349] on li "Template" at bounding box center [662, 346] width 824 height 34
type input "********"
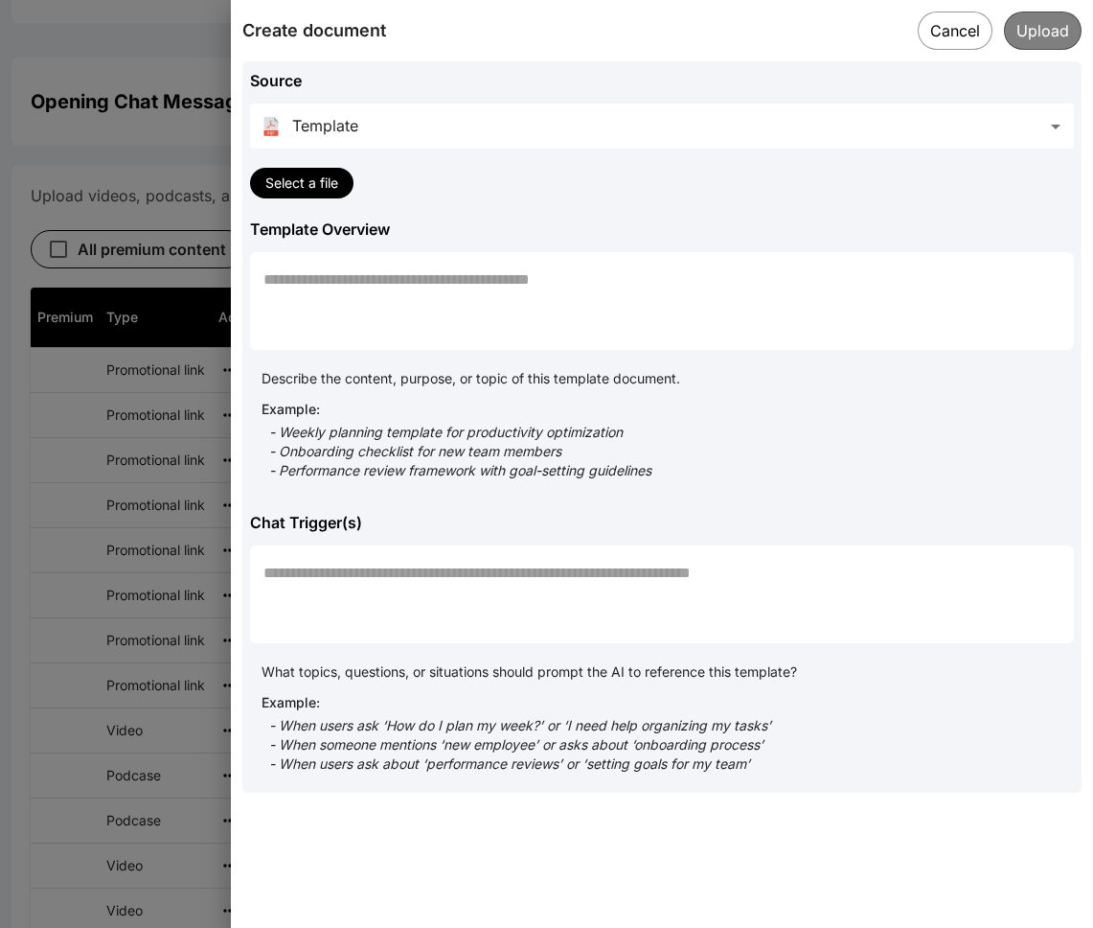
click at [435, 318] on textarea "Template Overview" at bounding box center [662, 301] width 797 height 66
click at [384, 576] on div "* ​" at bounding box center [662, 594] width 824 height 98
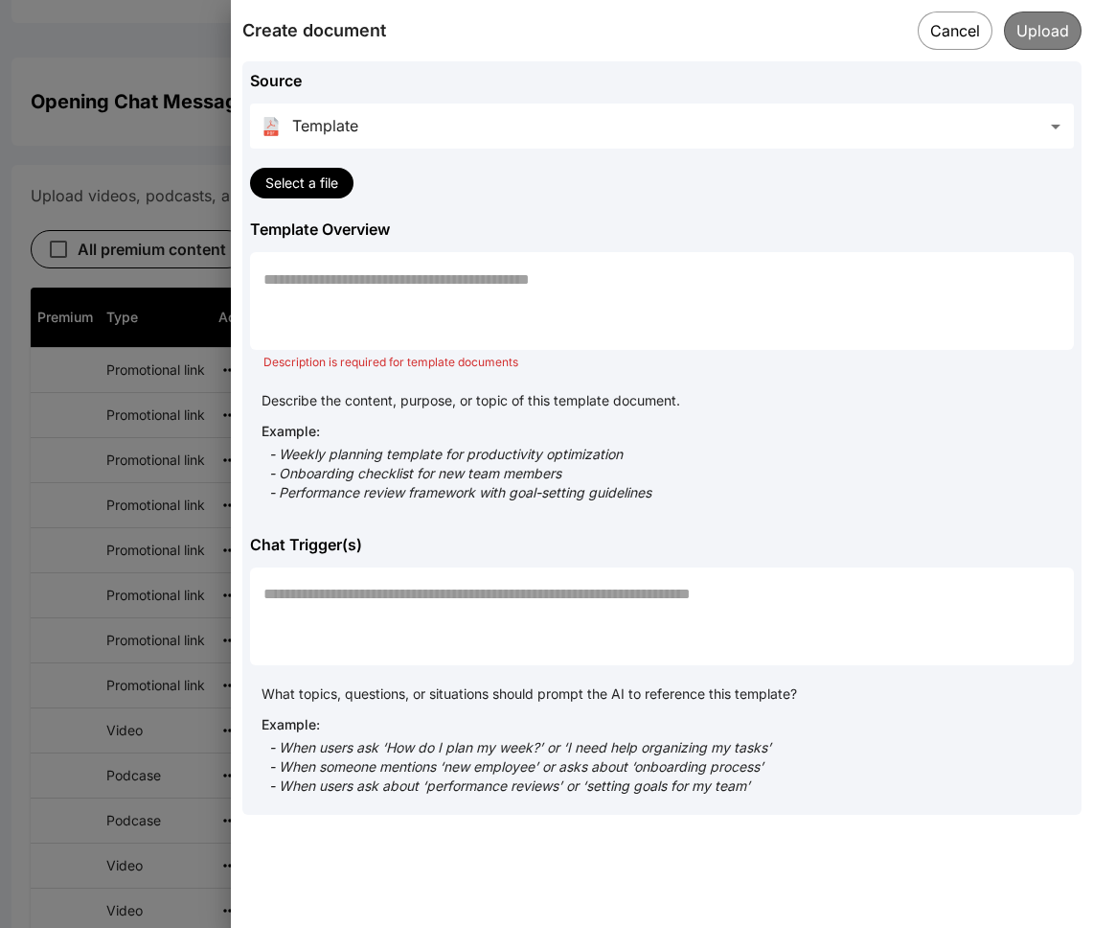
click at [447, 303] on textarea "Template Overview" at bounding box center [662, 301] width 797 height 66
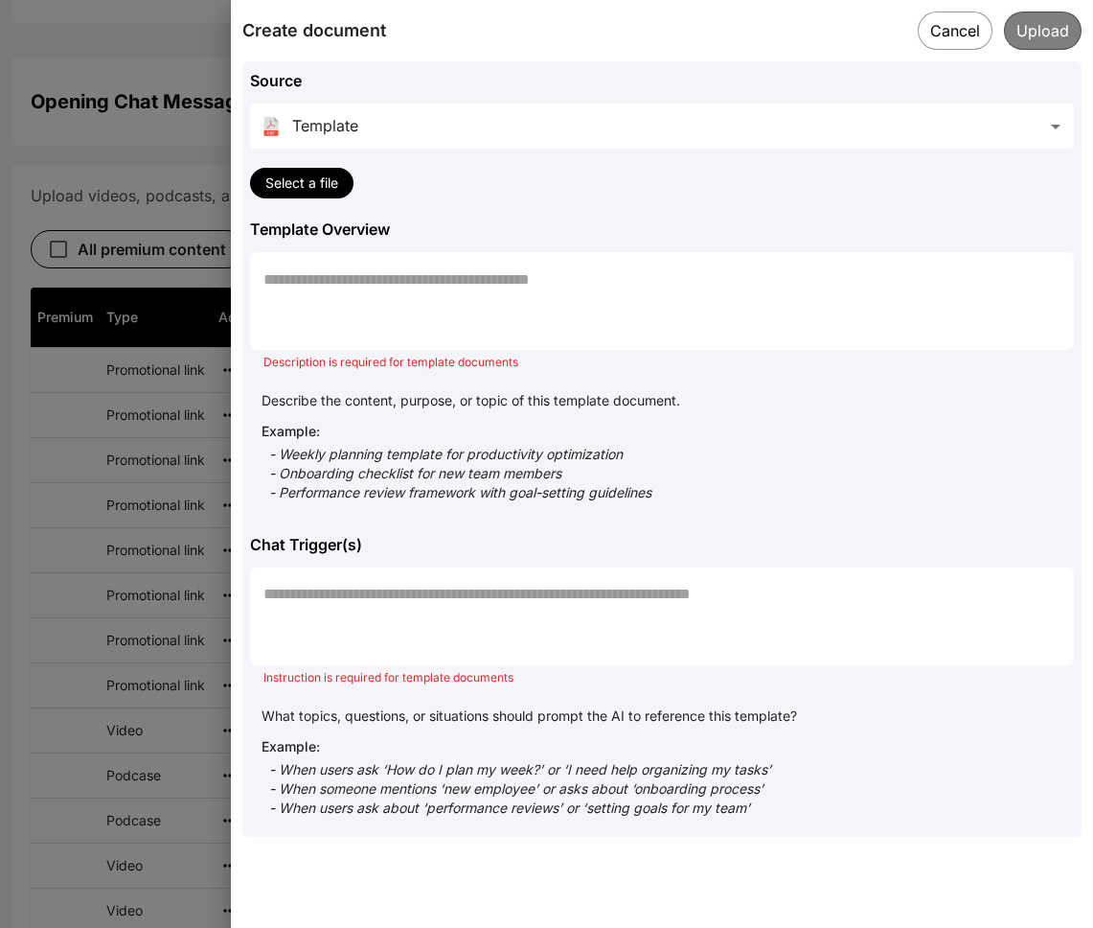
click at [444, 608] on textarea "Chat Trigger(s)" at bounding box center [662, 616] width 797 height 66
click at [147, 565] on div at bounding box center [546, 464] width 1093 height 928
click at [936, 34] on button "Cancel" at bounding box center [955, 30] width 77 height 39
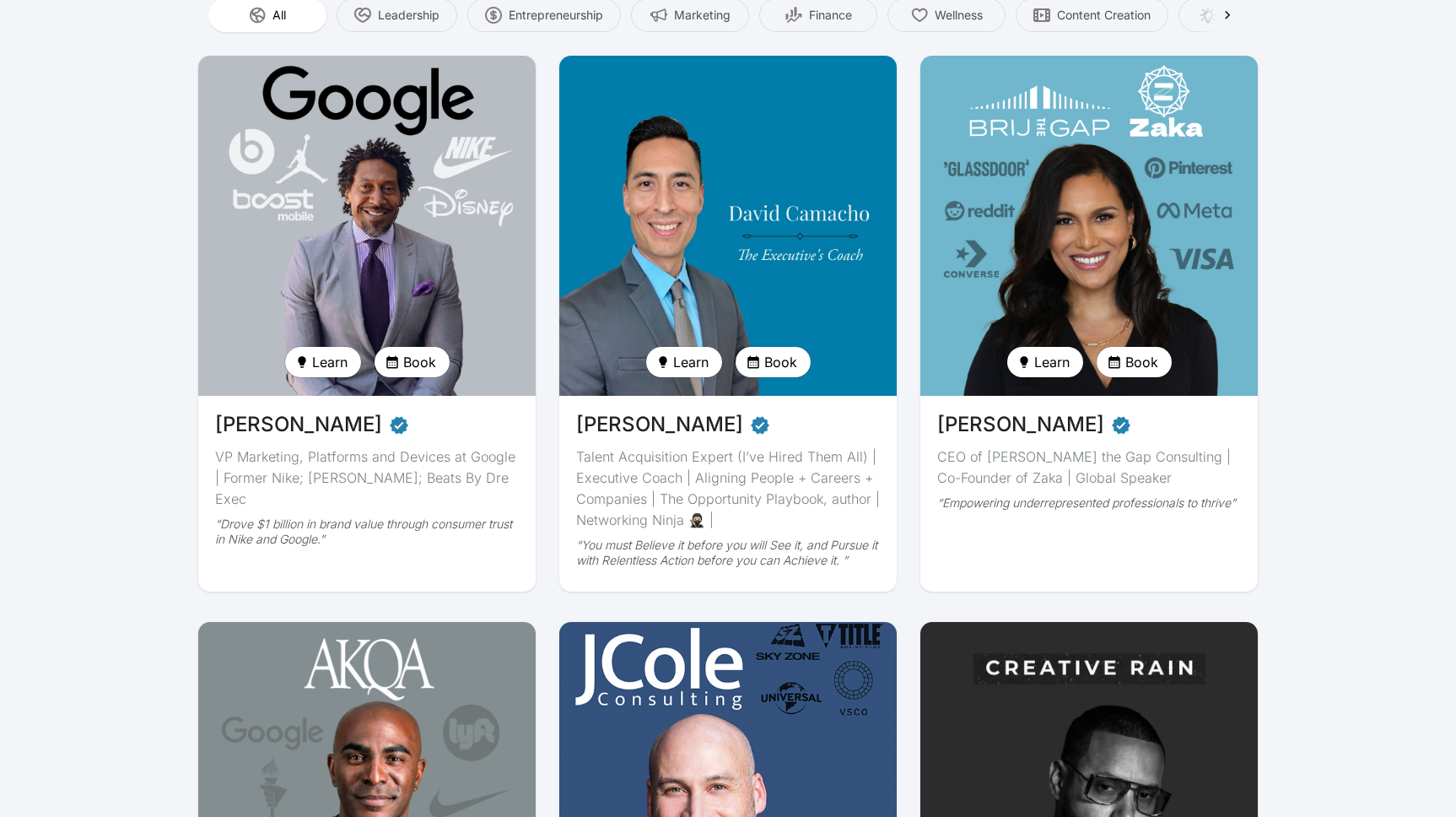
scroll to position [365, 0]
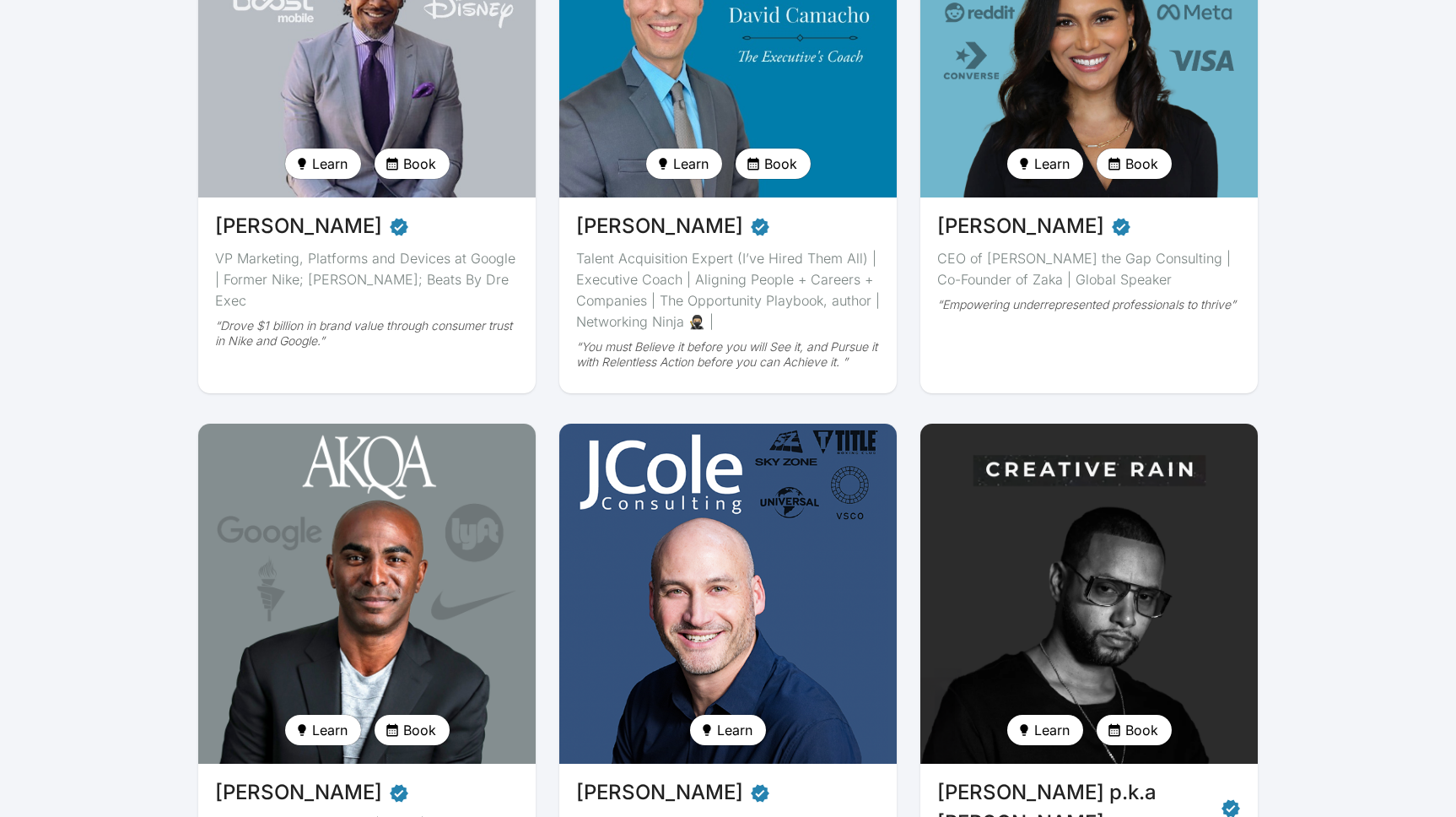
click at [363, 494] on img at bounding box center [366, 593] width 348 height 350
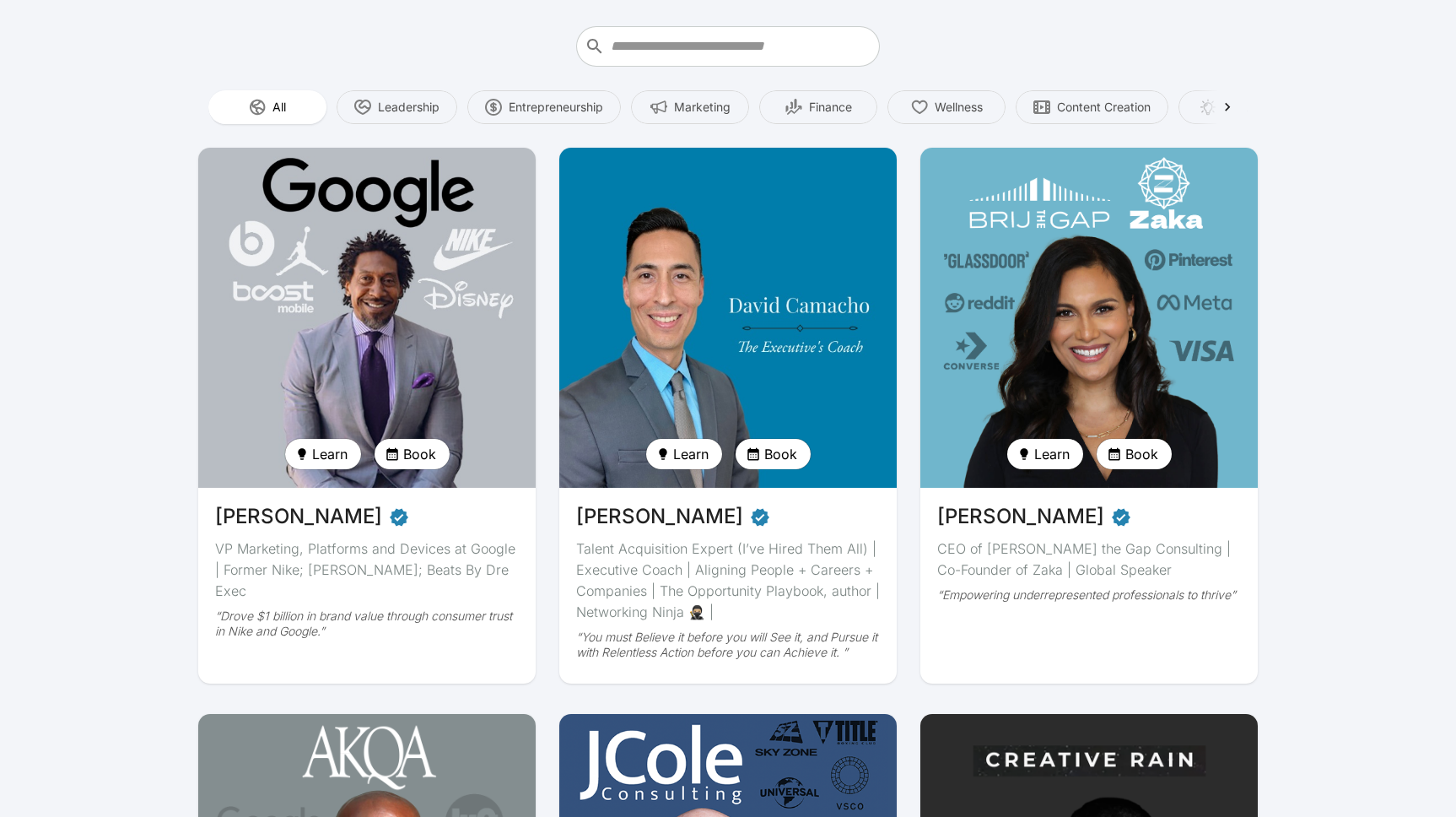
scroll to position [291, 0]
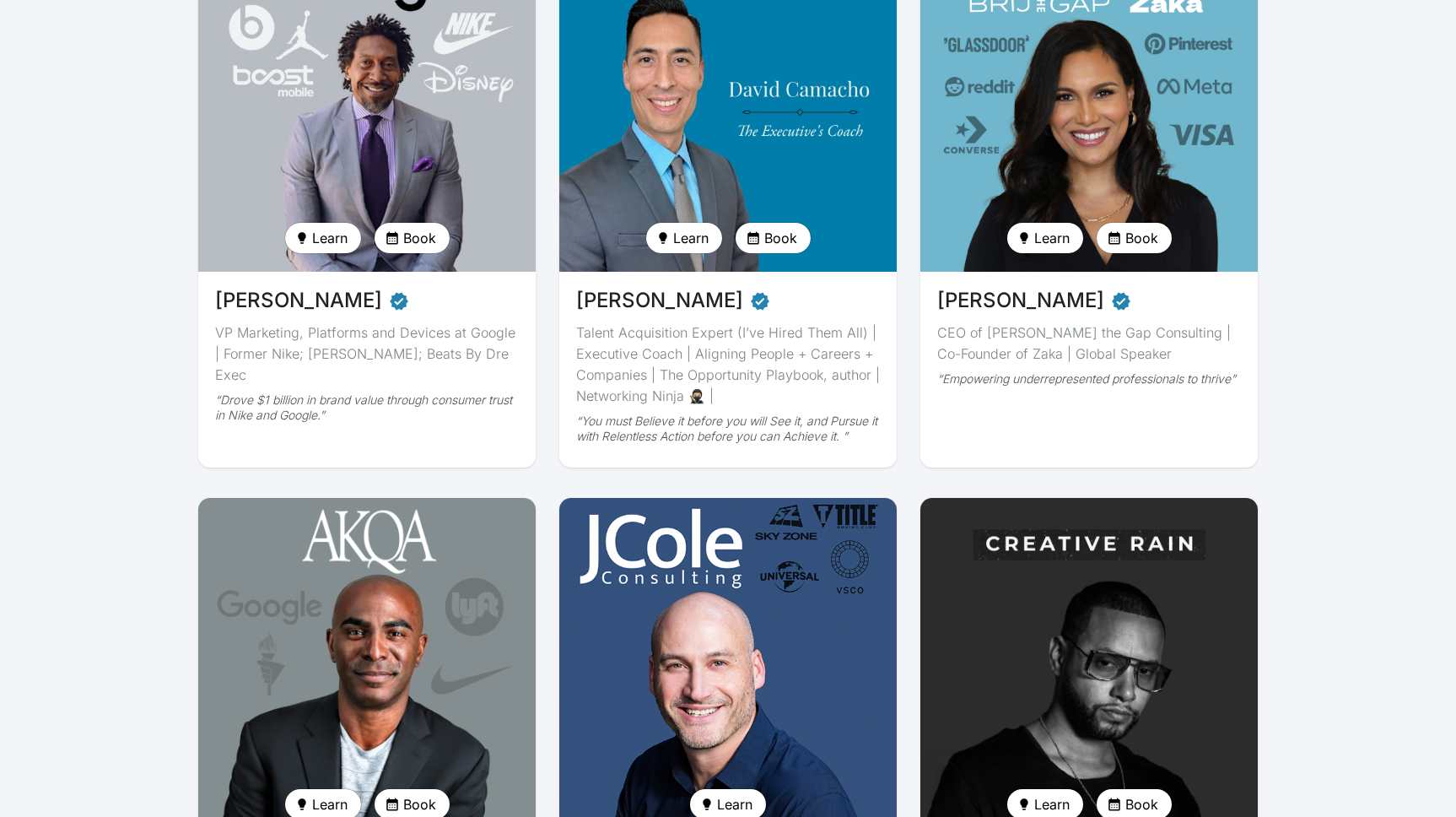
click at [391, 604] on img at bounding box center [366, 668] width 348 height 350
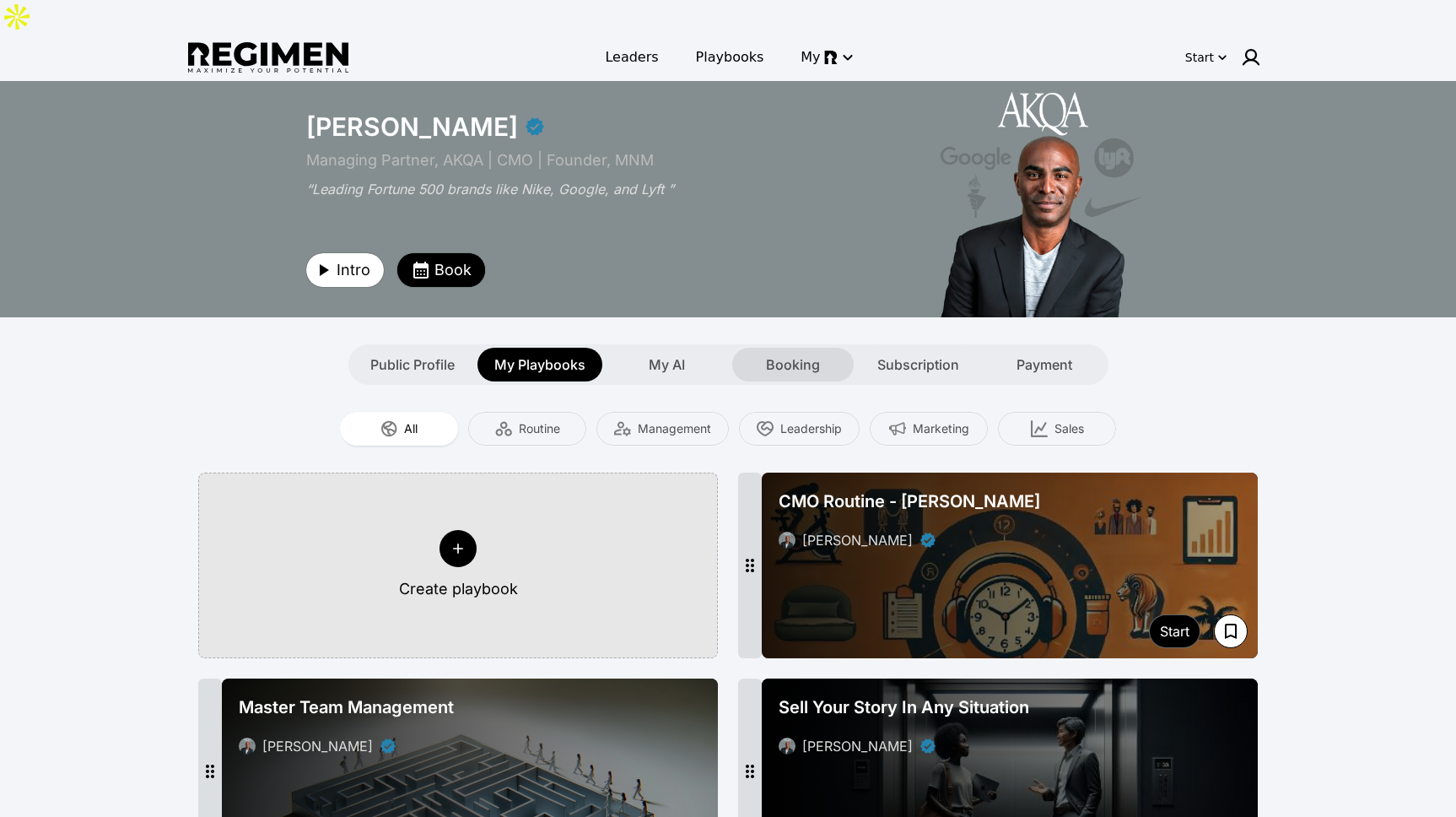
click at [788, 354] on span "Booking" at bounding box center [792, 364] width 54 height 20
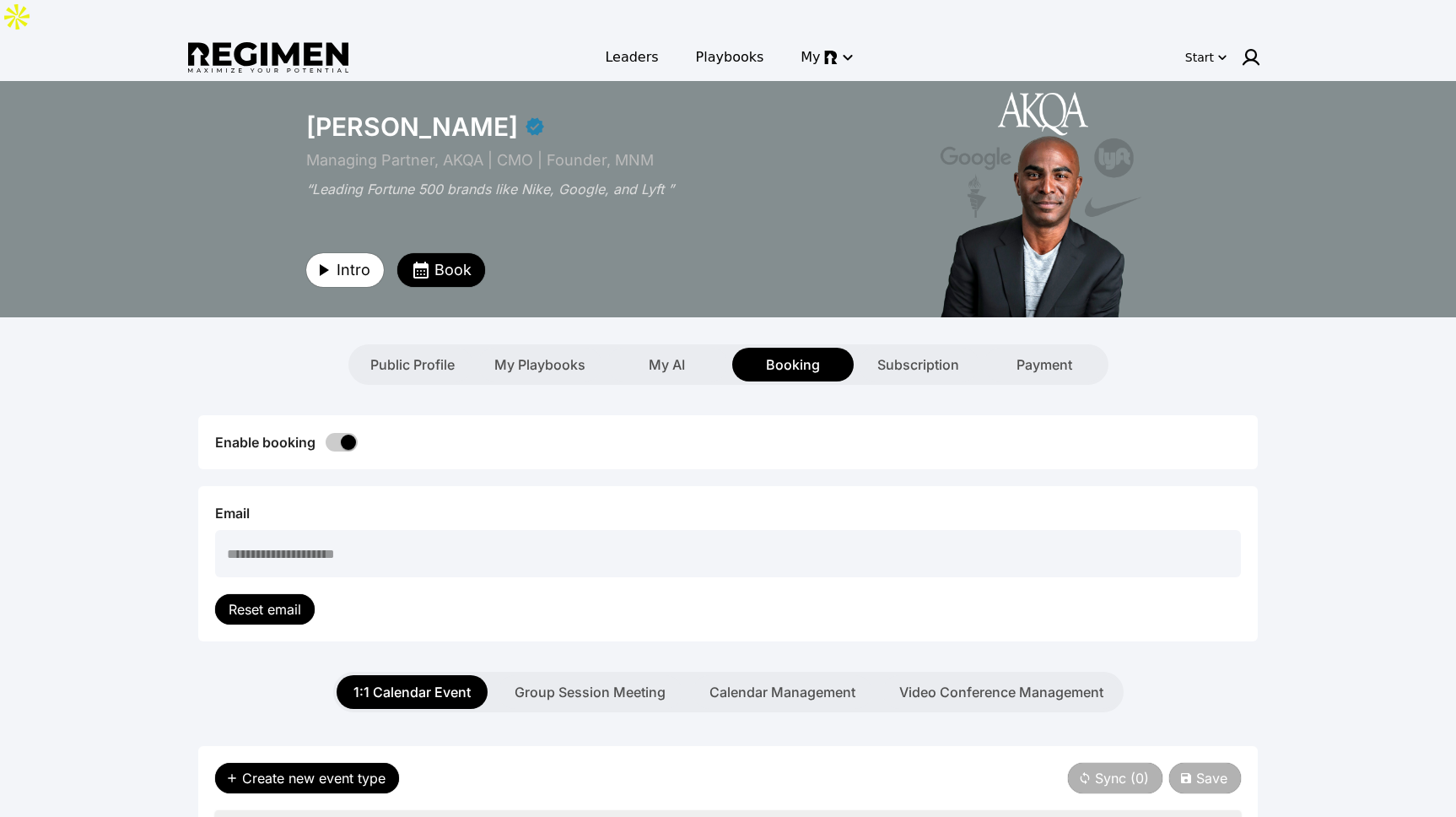
click at [757, 348] on div "Booking" at bounding box center [793, 364] width 121 height 33
click at [680, 348] on div "My AI" at bounding box center [667, 364] width 121 height 33
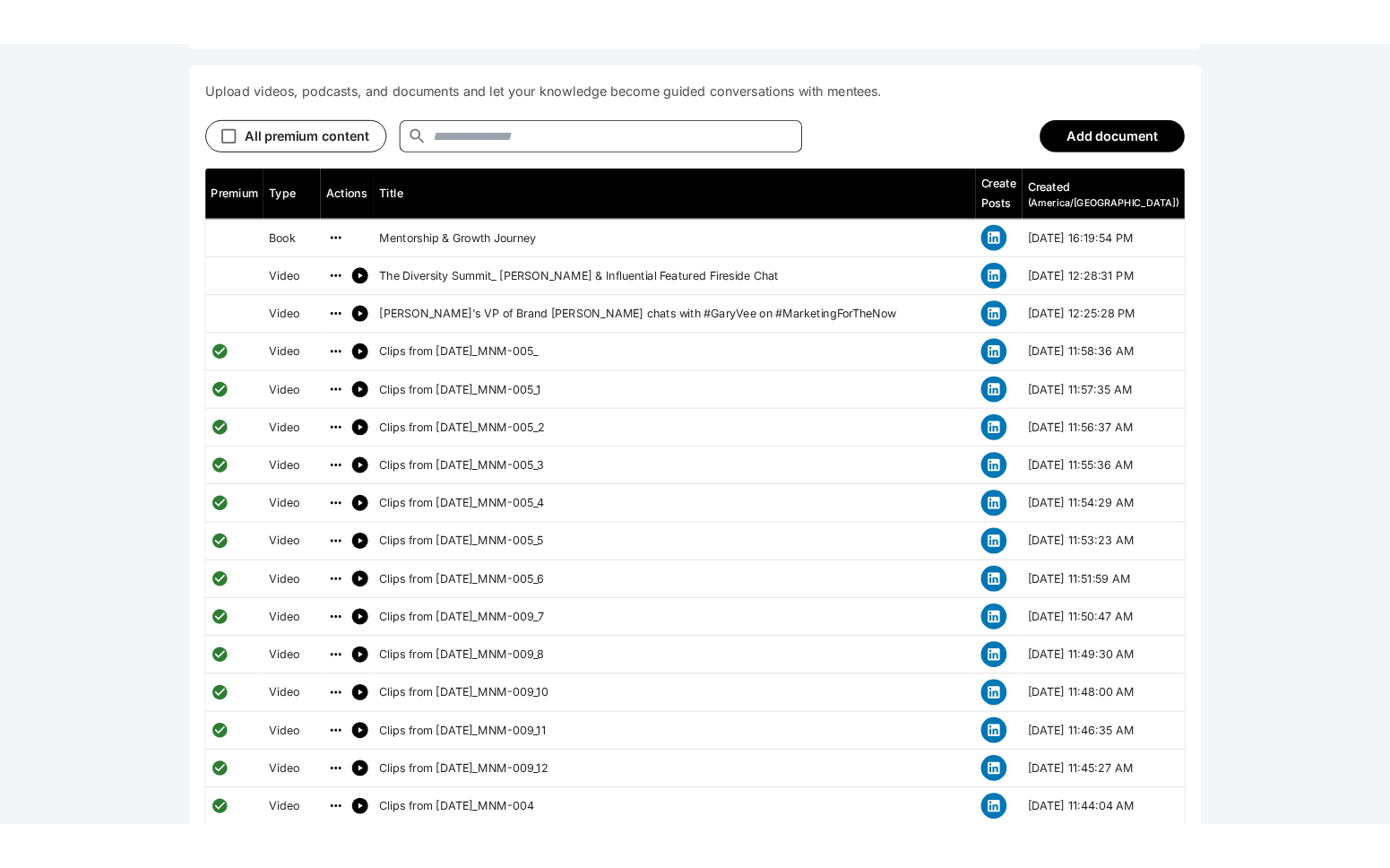
scroll to position [891, 0]
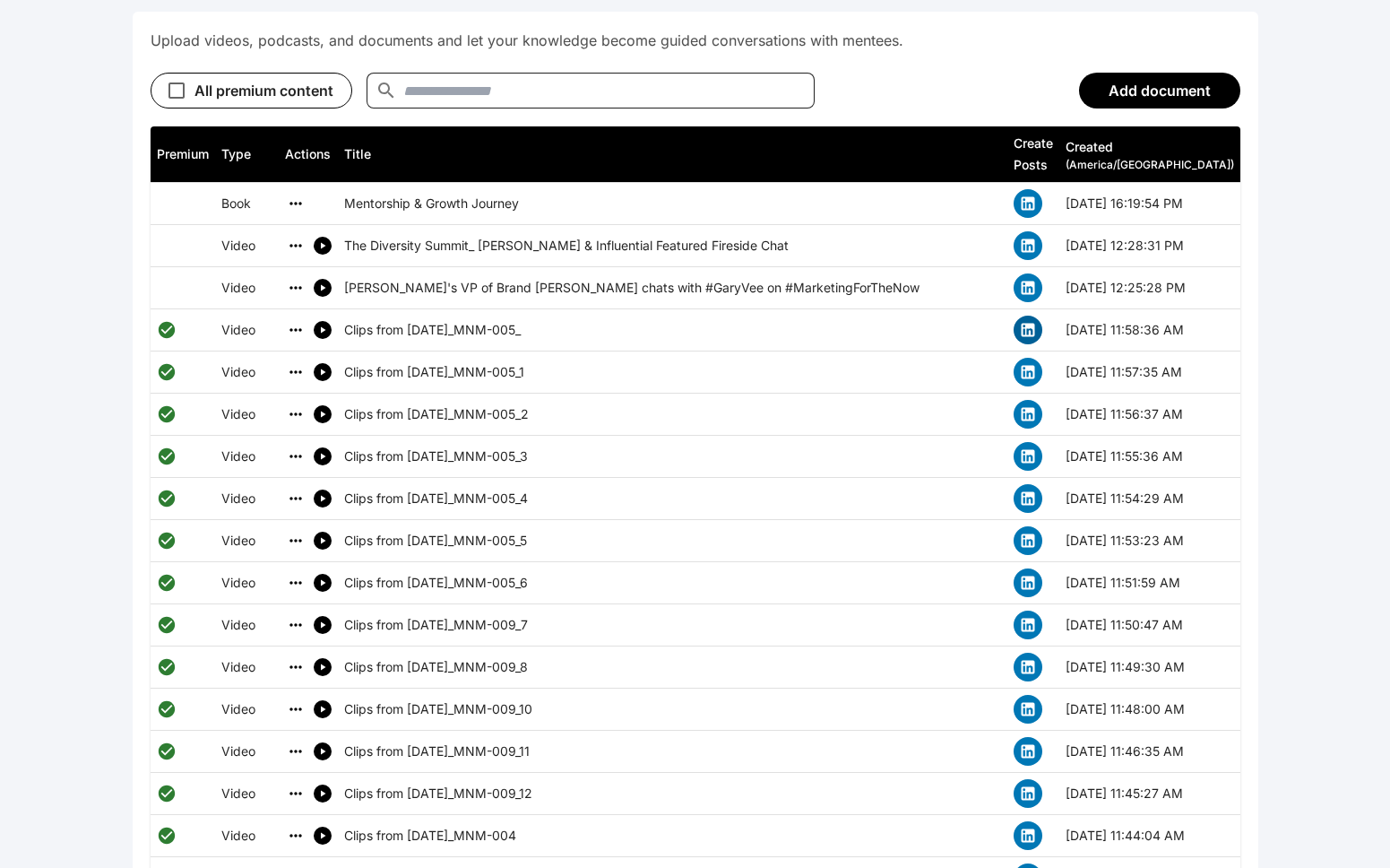
click at [837, 315] on button "simple table" at bounding box center [1028, 329] width 29 height 29
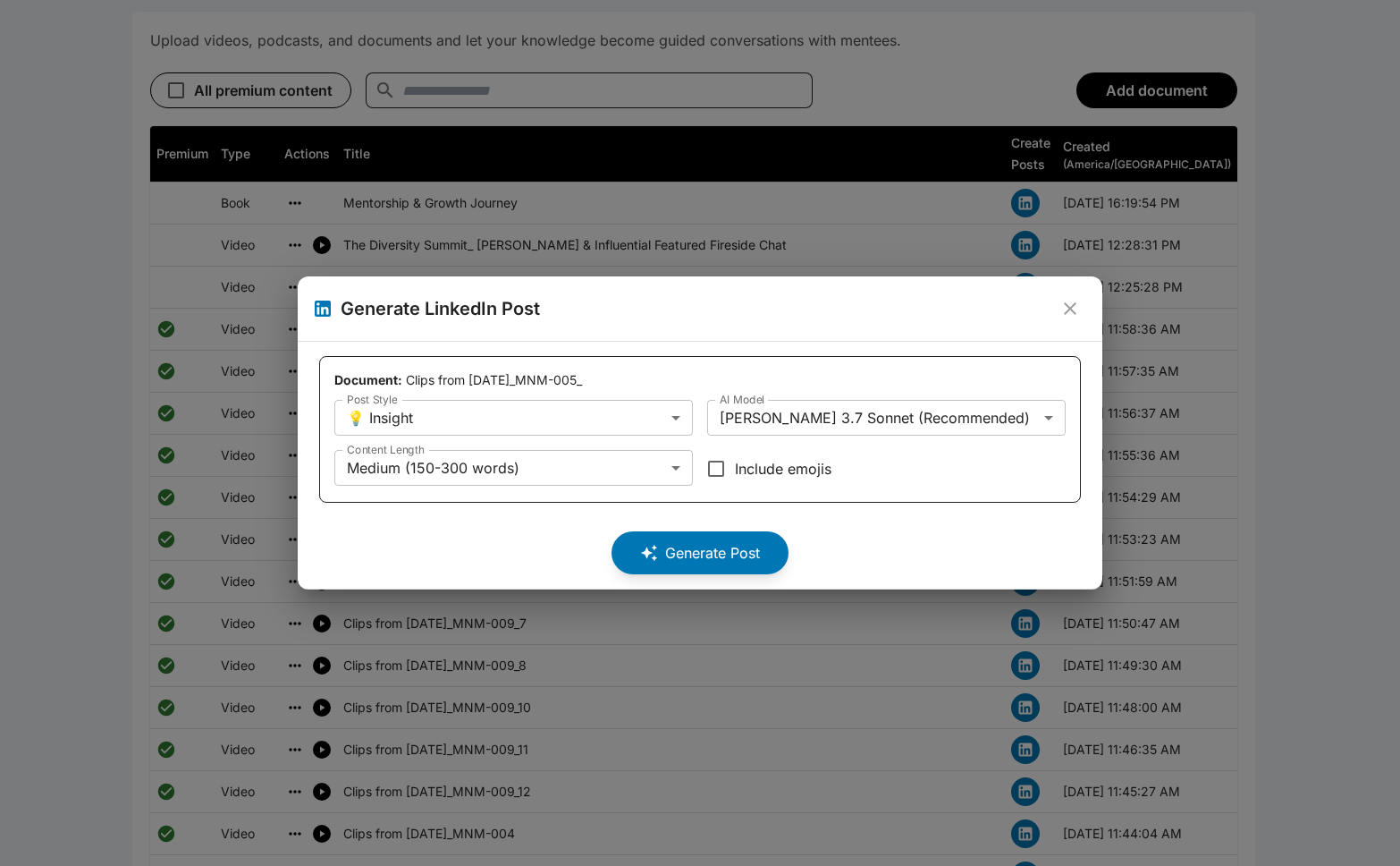
click at [835, 309] on icon "close" at bounding box center [1069, 308] width 12 height 12
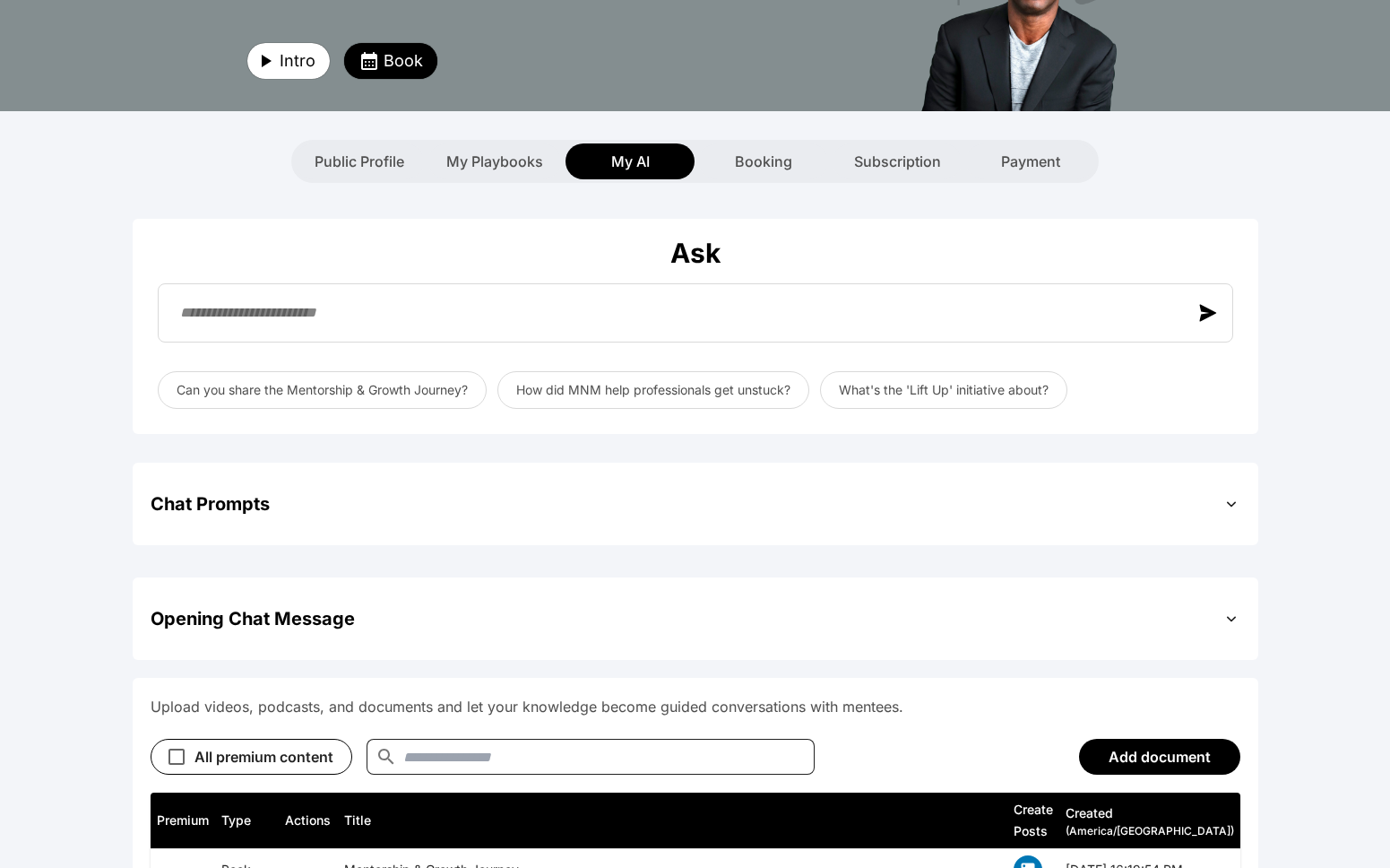
scroll to position [127, 0]
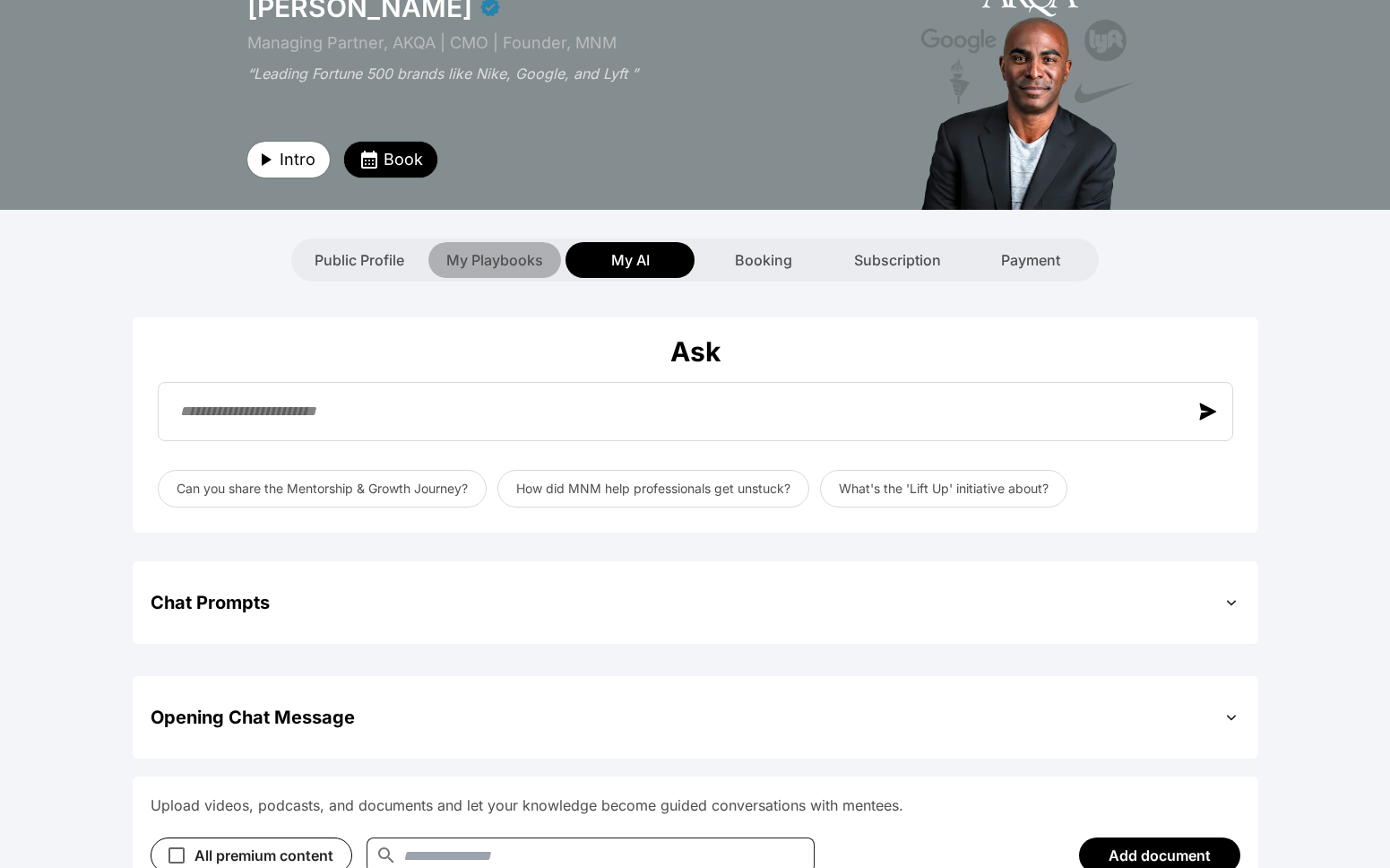
click at [517, 249] on span "My Playbooks" at bounding box center [494, 259] width 96 height 22
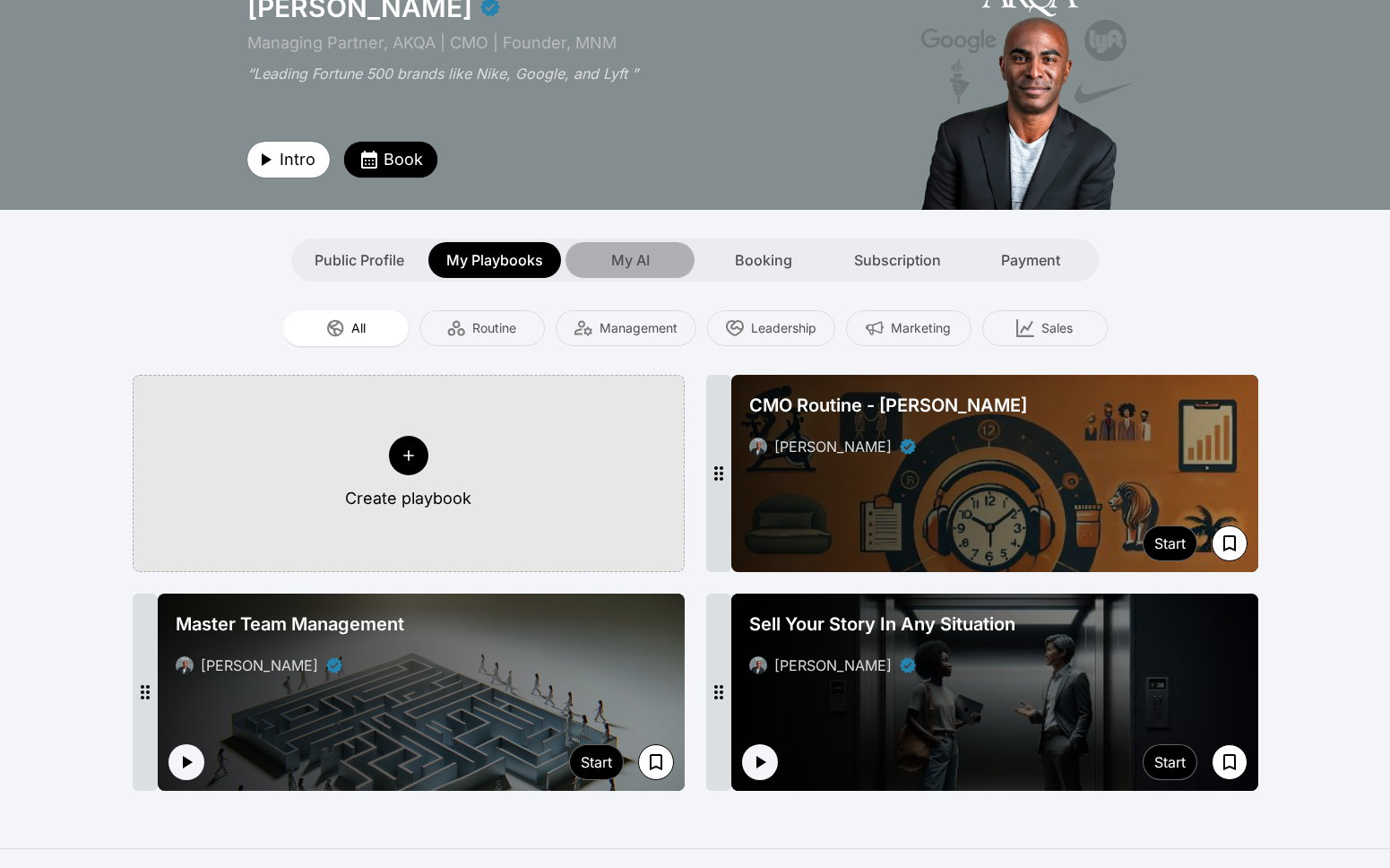
click at [633, 249] on span "My AI" at bounding box center [630, 259] width 38 height 22
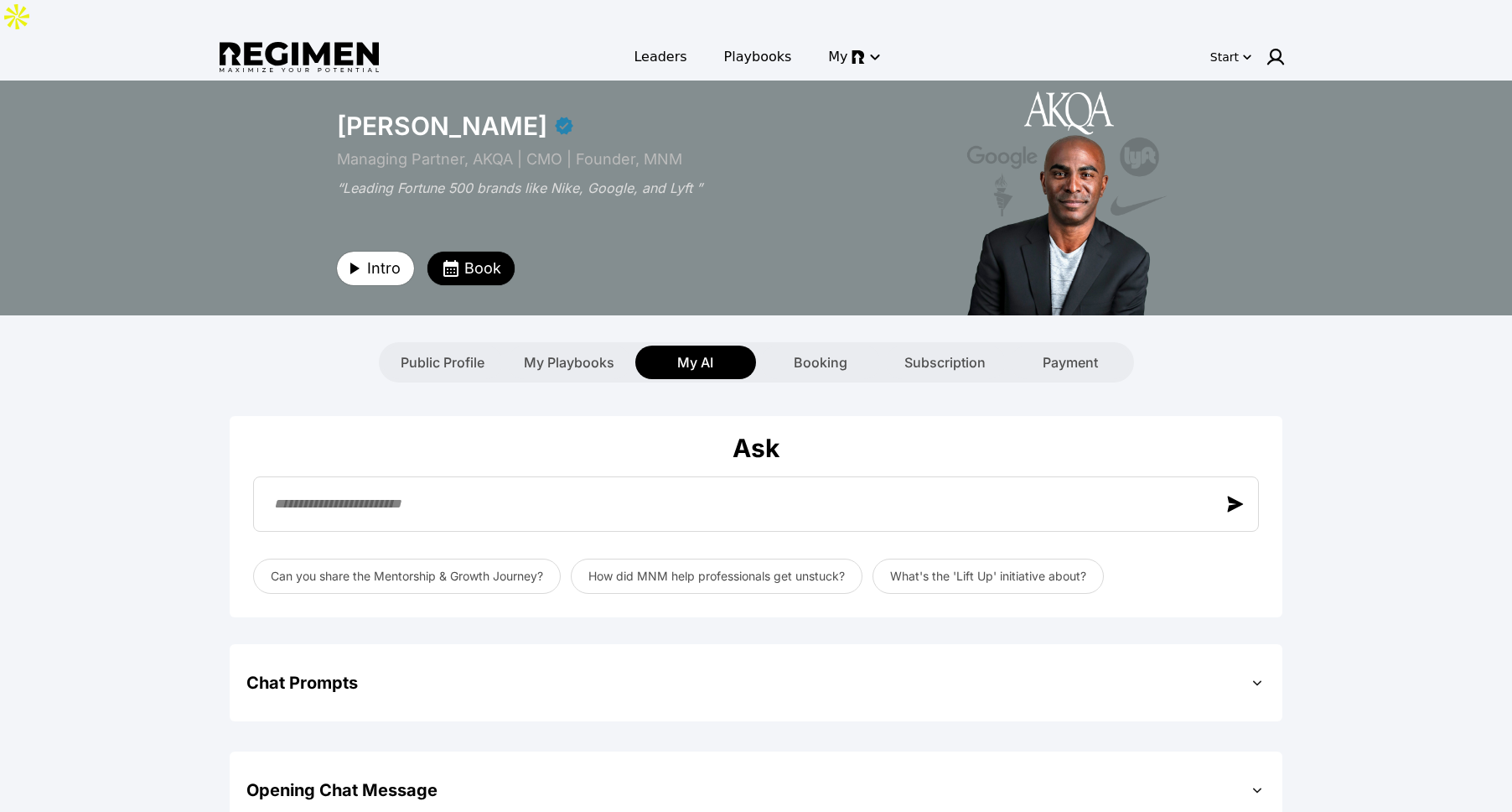
scroll to position [578, 0]
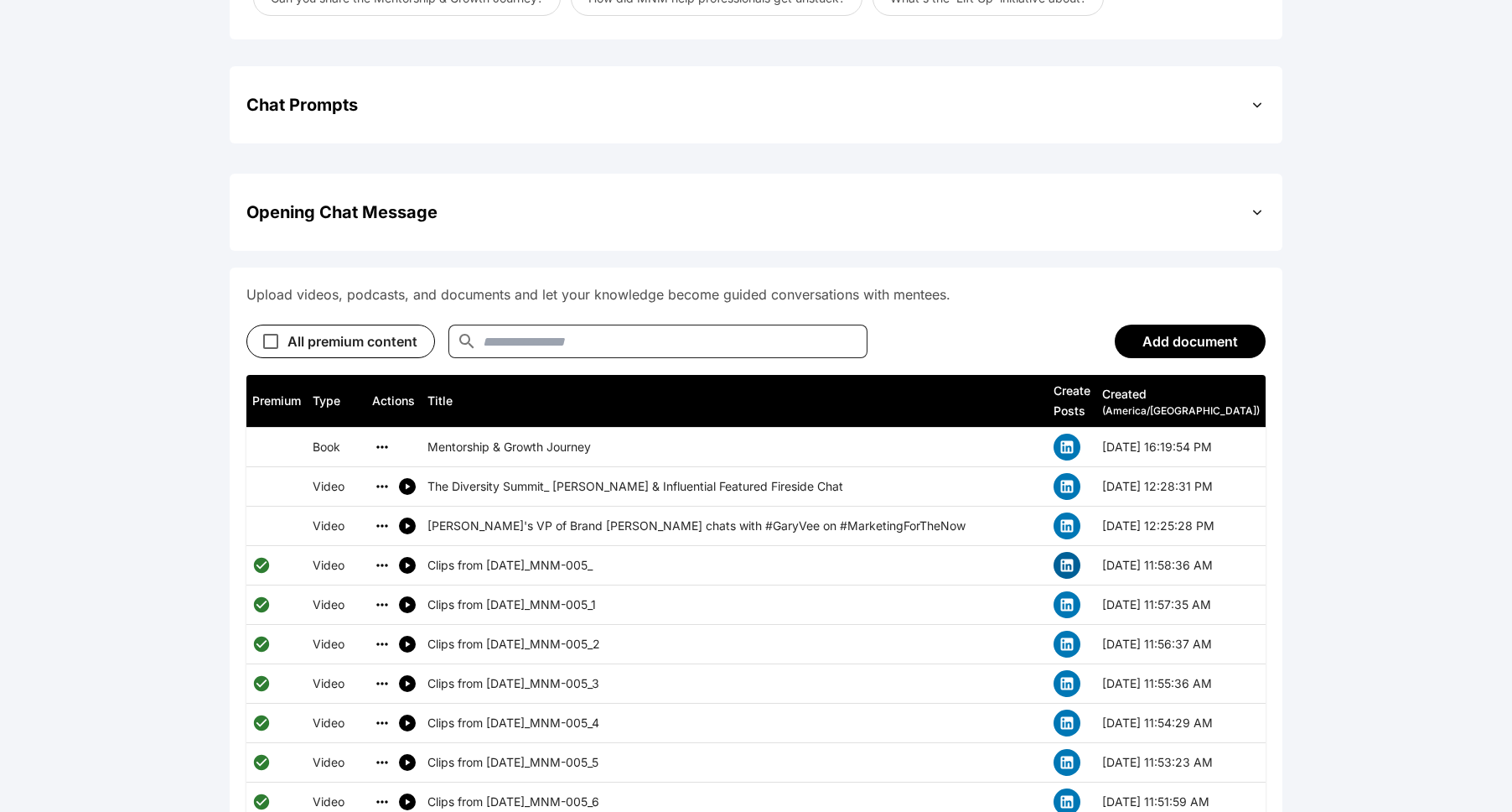
click at [783, 556] on icon "simple table" at bounding box center [1066, 564] width 17 height 17
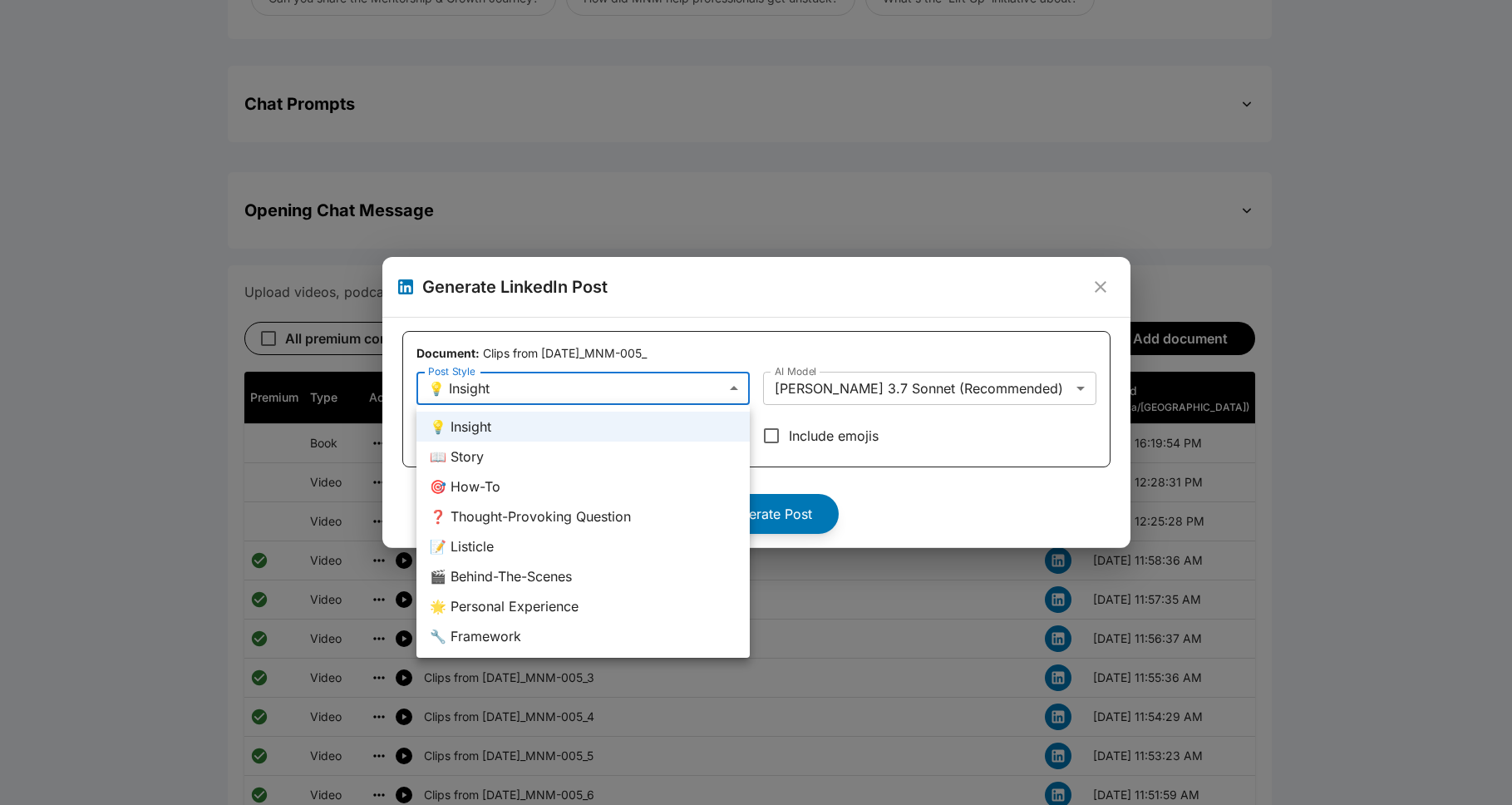
click at [776, 337] on div at bounding box center [756, 402] width 1512 height 805
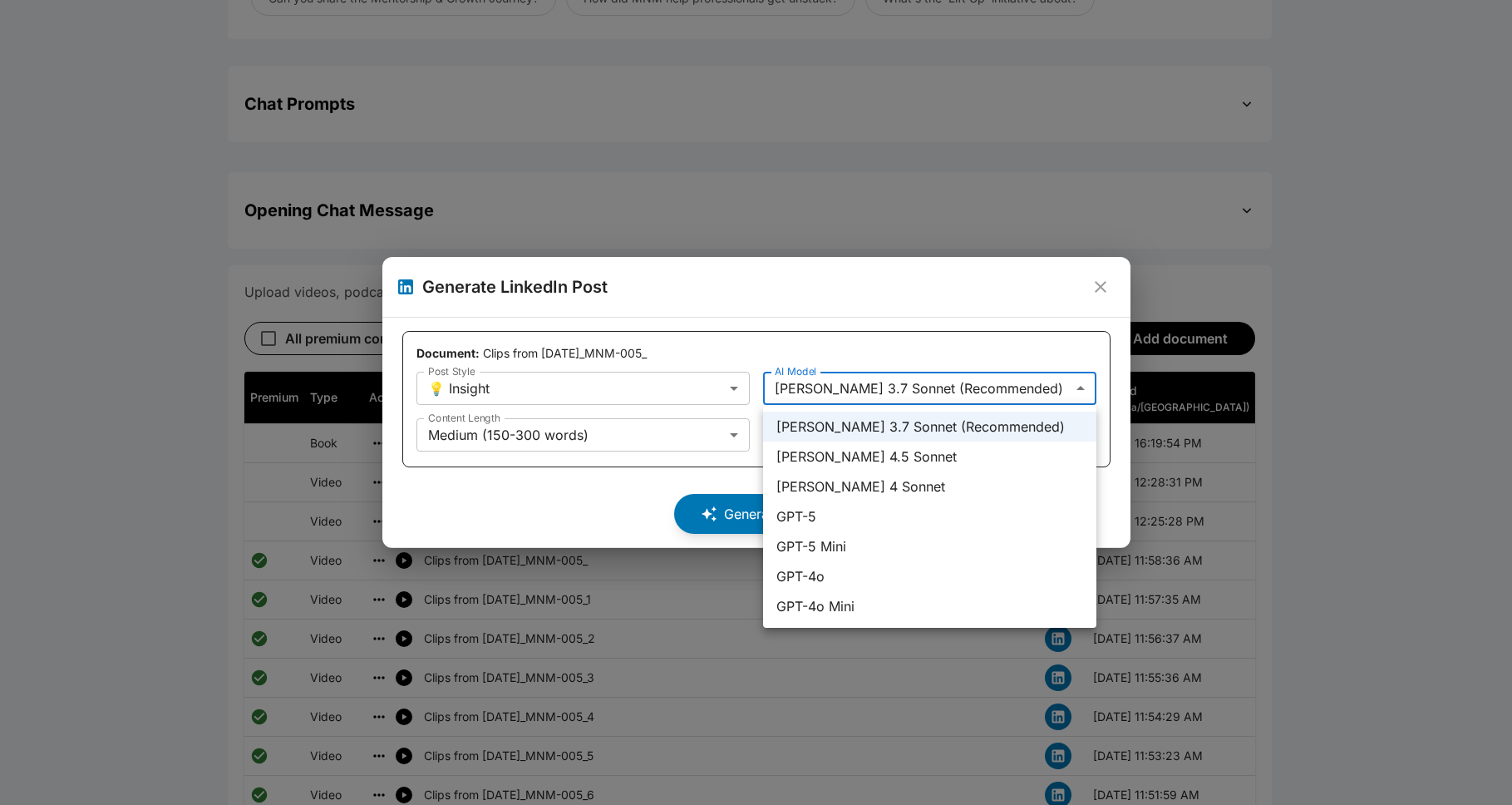
click at [776, 344] on div at bounding box center [756, 402] width 1512 height 805
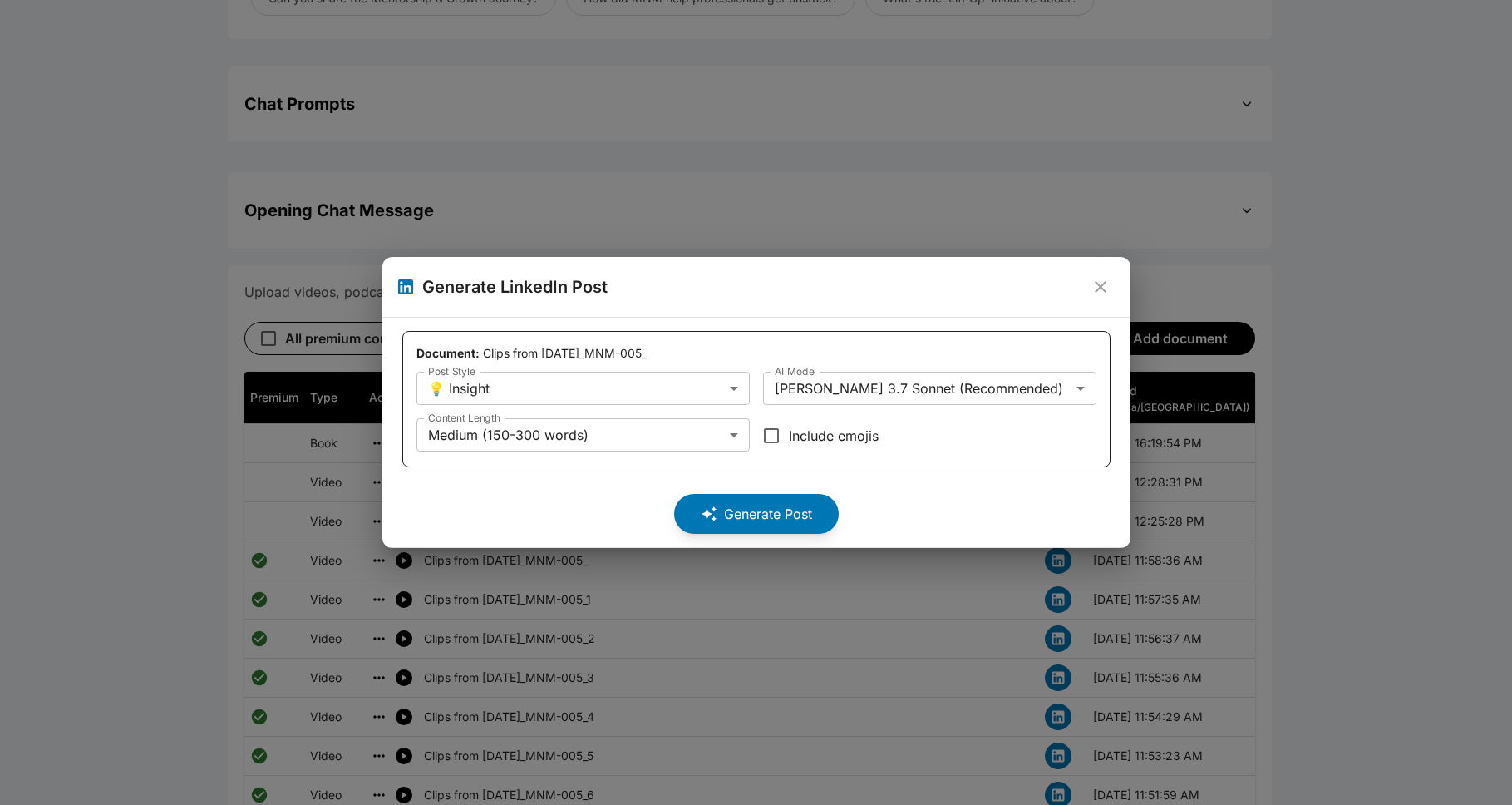
click at [776, 281] on icon "close" at bounding box center [1100, 286] width 20 height 20
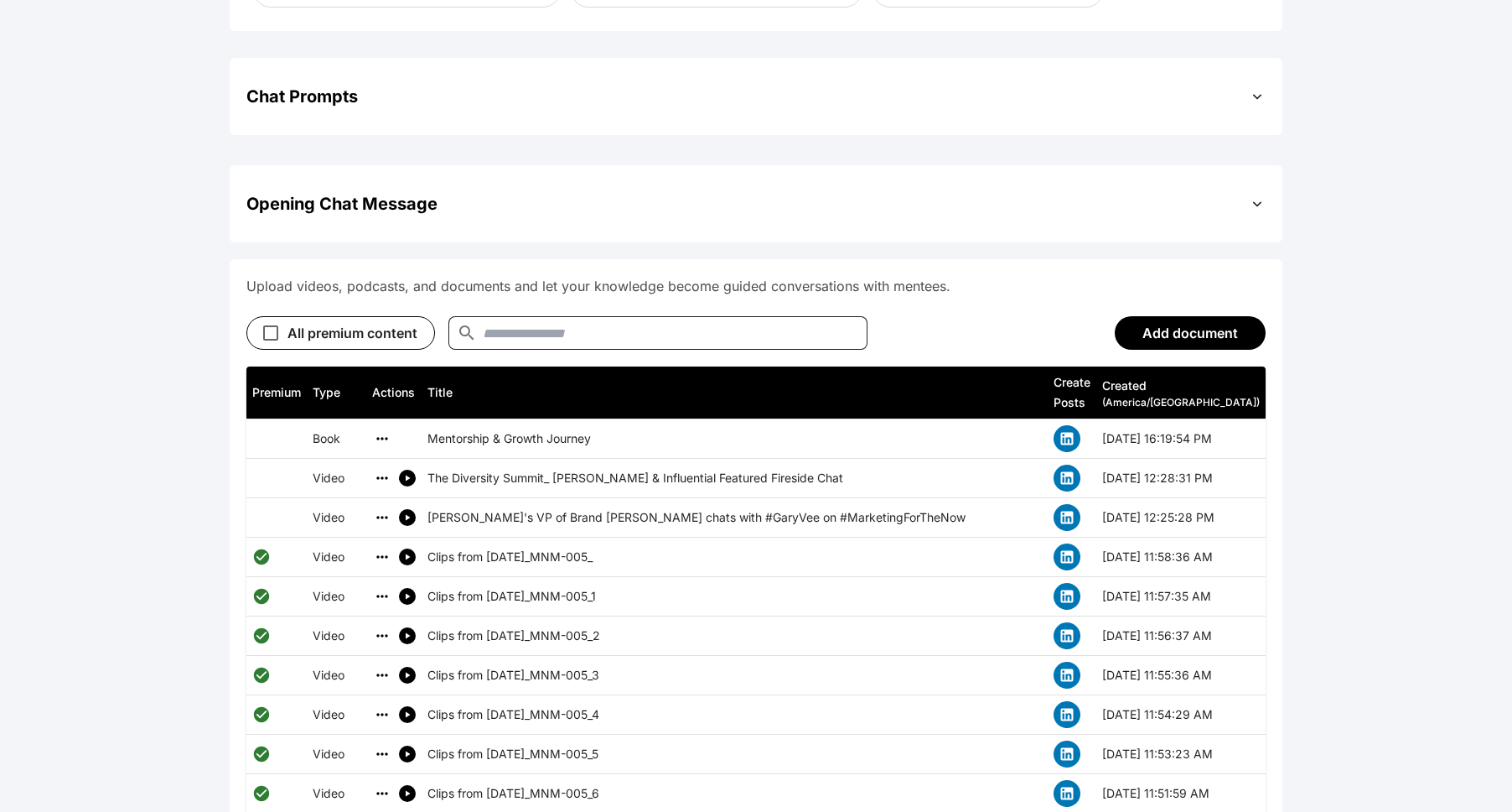
scroll to position [588, 0]
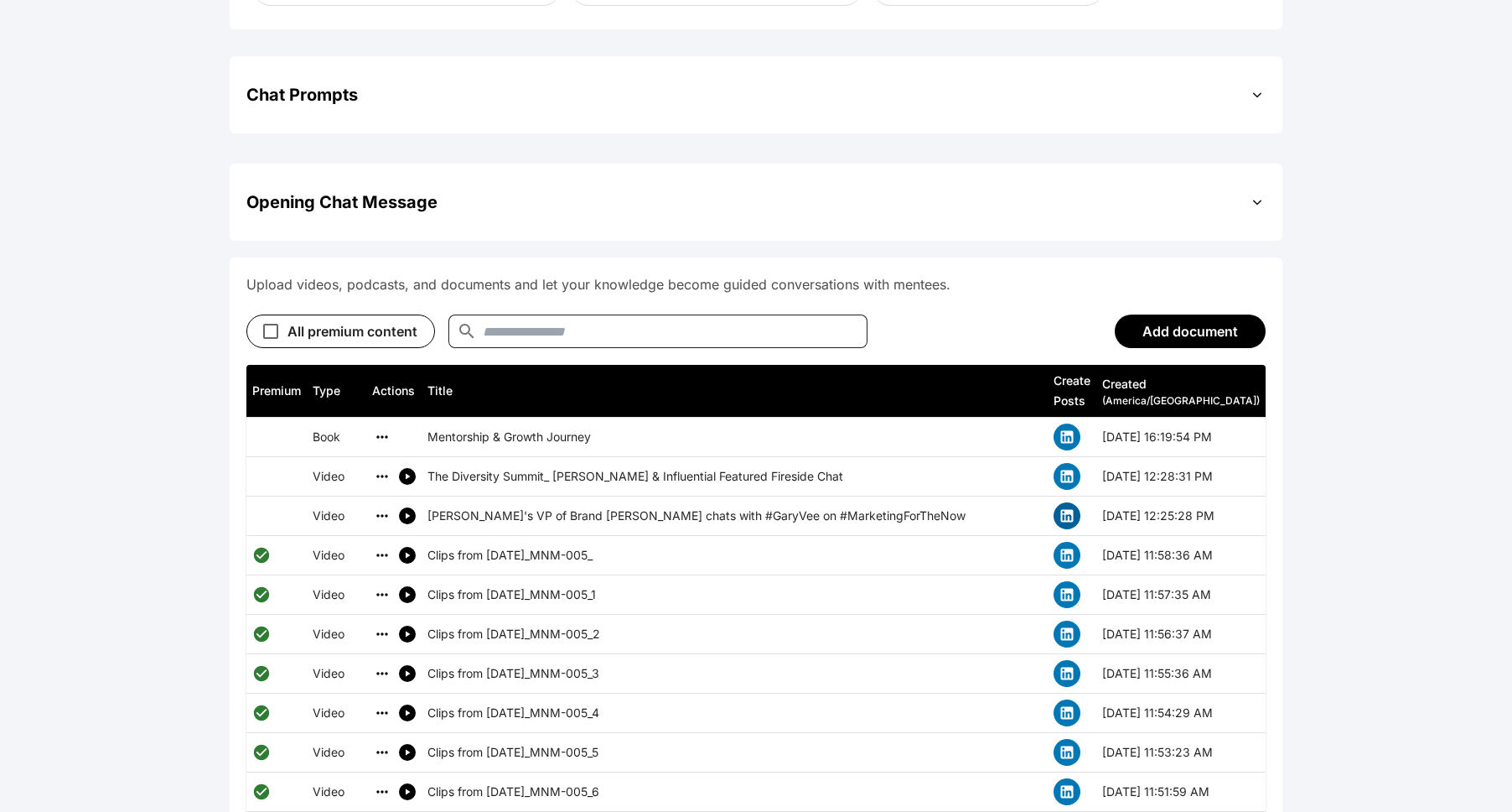
click at [783, 510] on icon "simple table" at bounding box center [1067, 516] width 12 height 12
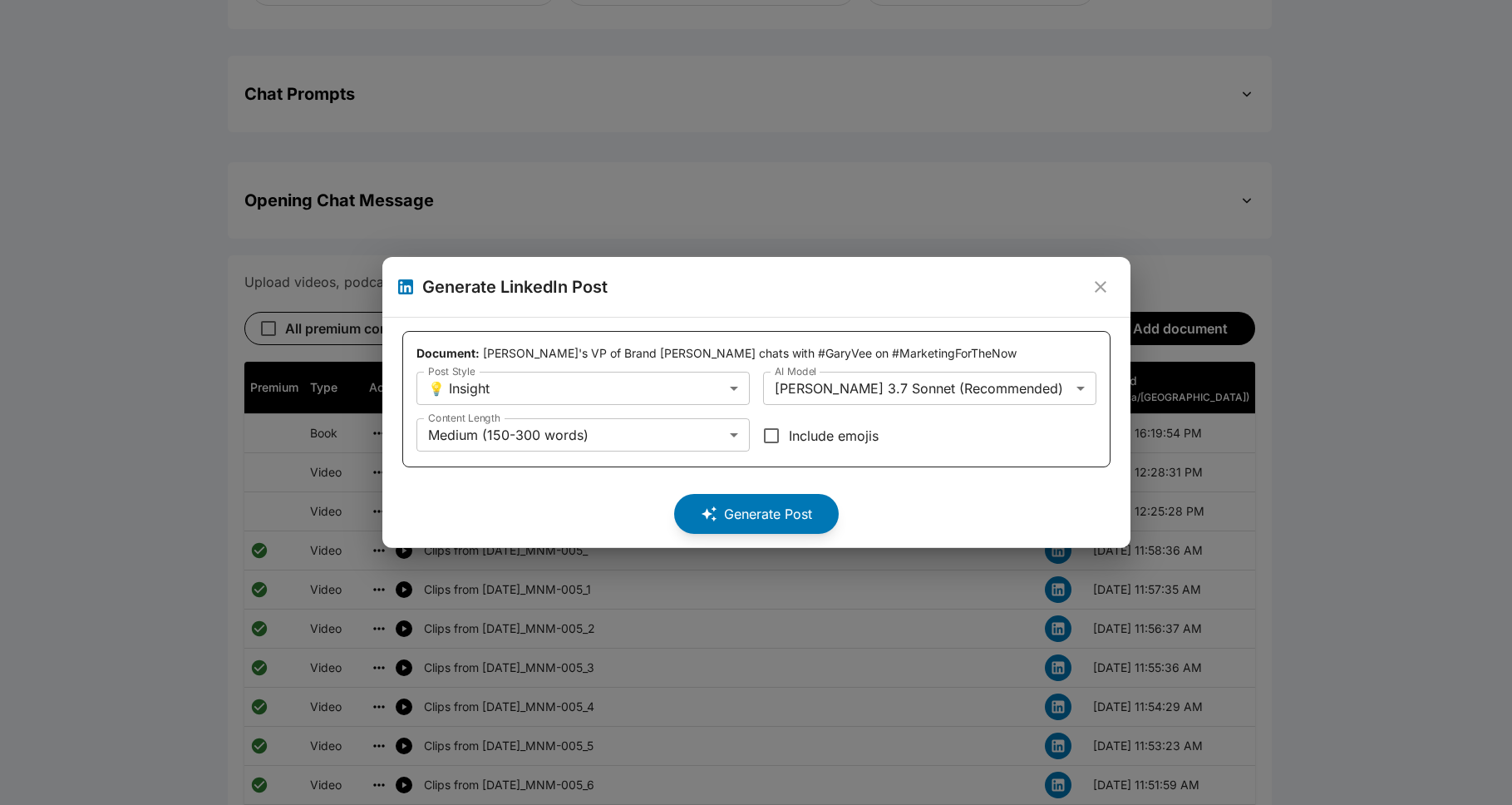
click at [776, 275] on h2 "Generate LinkedIn Post" at bounding box center [756, 286] width 748 height 60
click at [776, 289] on icon "close" at bounding box center [1100, 286] width 11 height 11
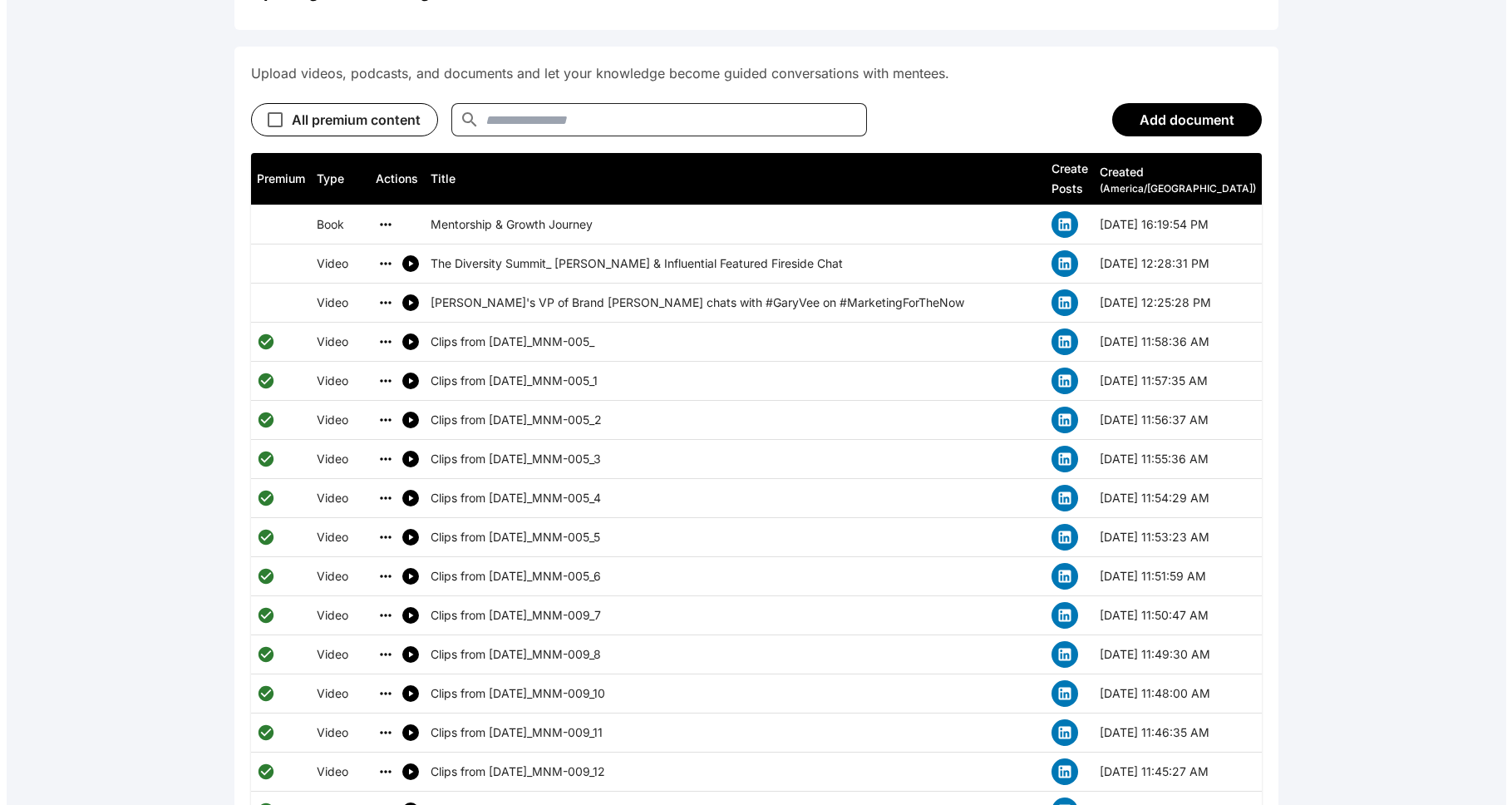
scroll to position [795, 0]
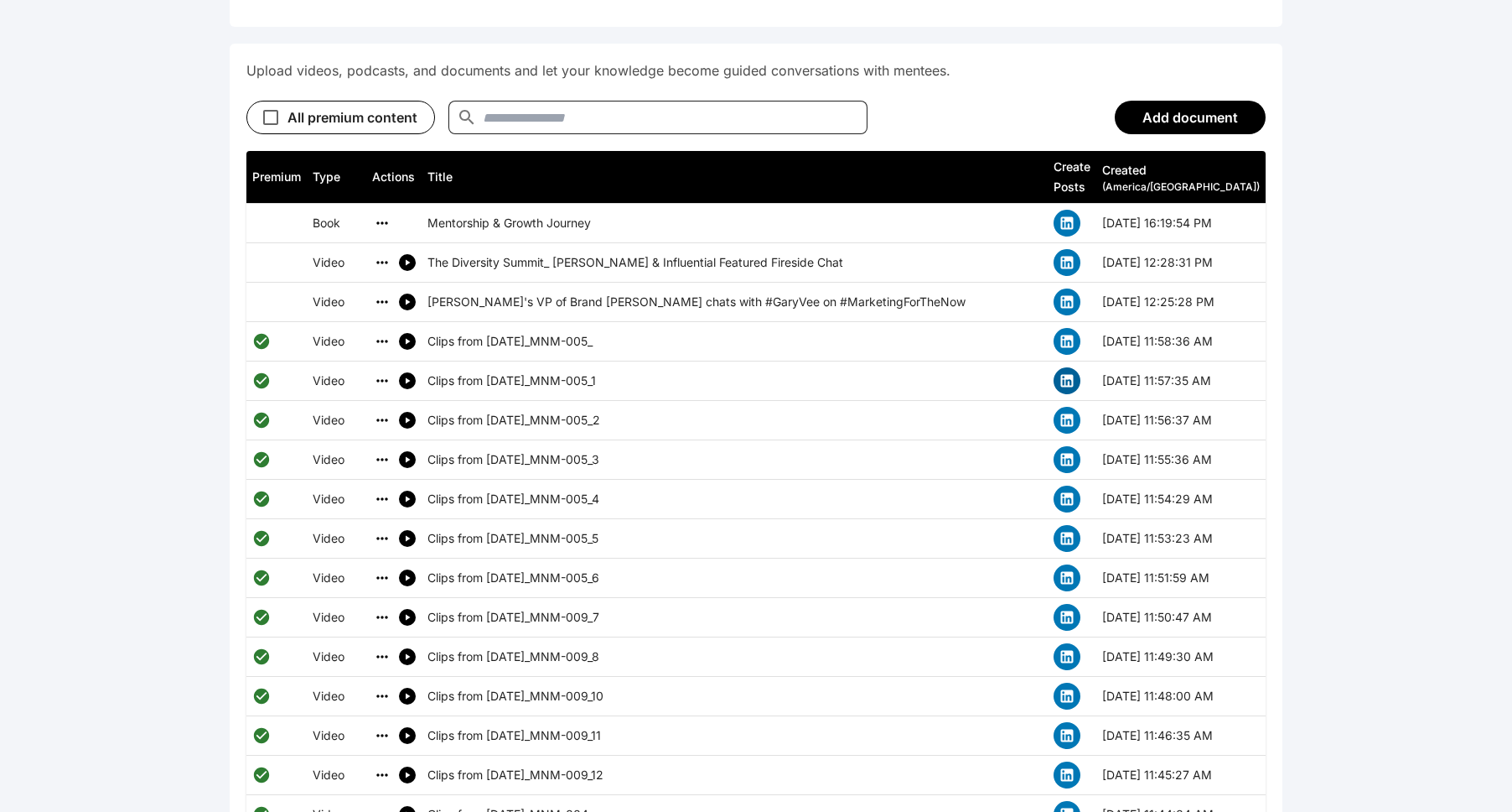
click at [783, 374] on icon "simple table" at bounding box center [1067, 381] width 12 height 12
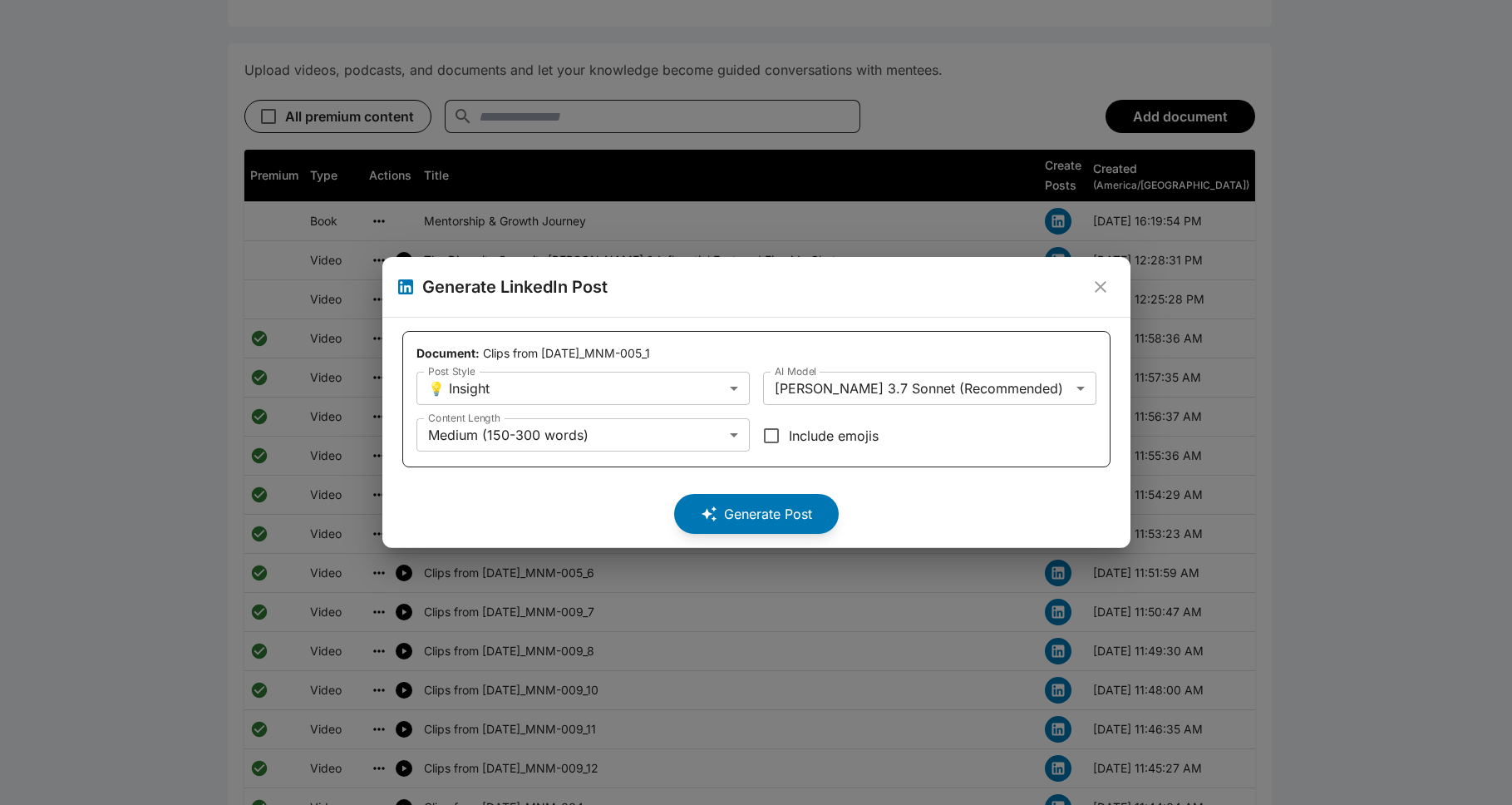
click at [776, 284] on icon "close" at bounding box center [1100, 286] width 20 height 20
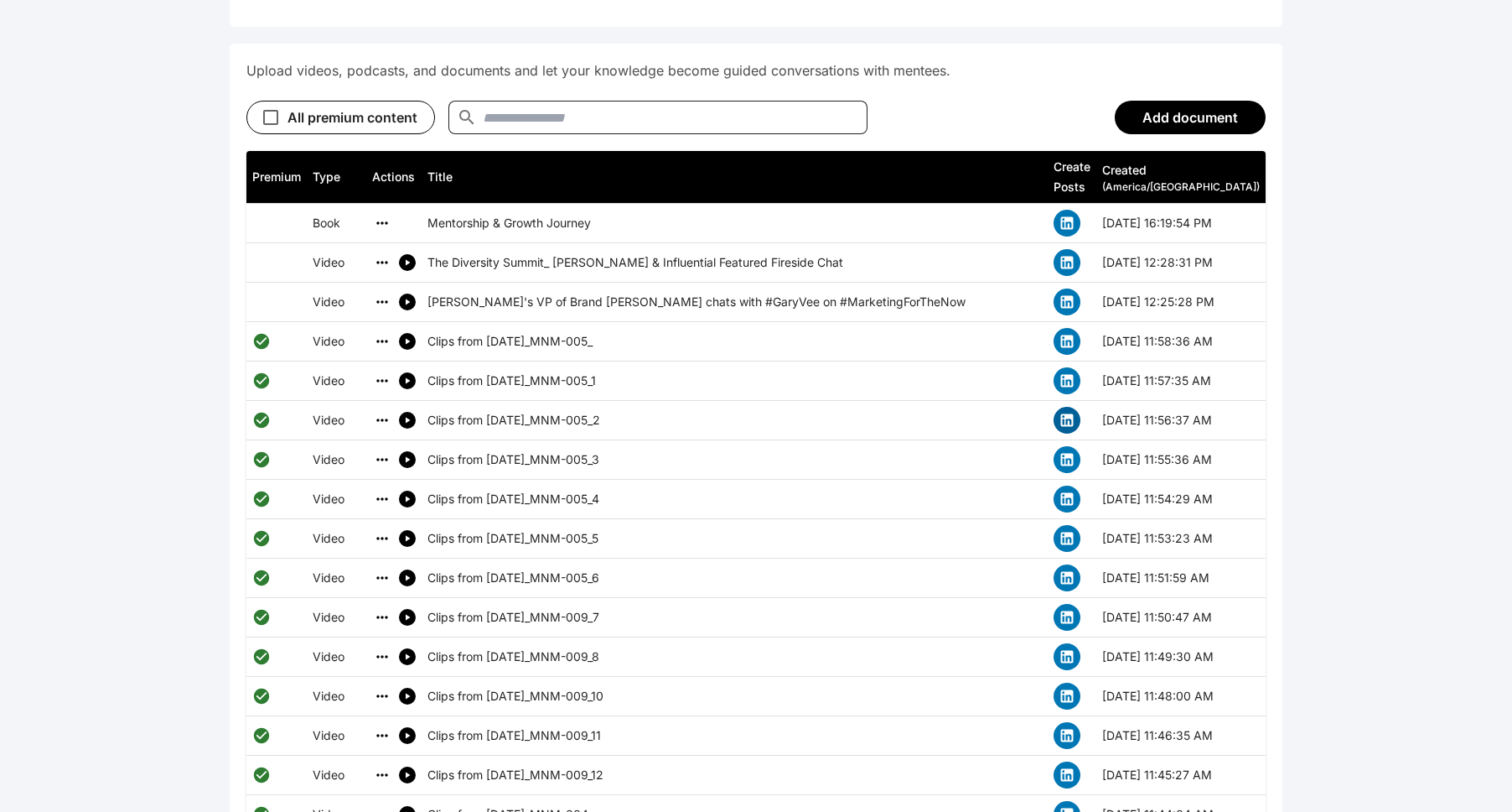
click at [783, 407] on button "simple table" at bounding box center [1067, 420] width 27 height 27
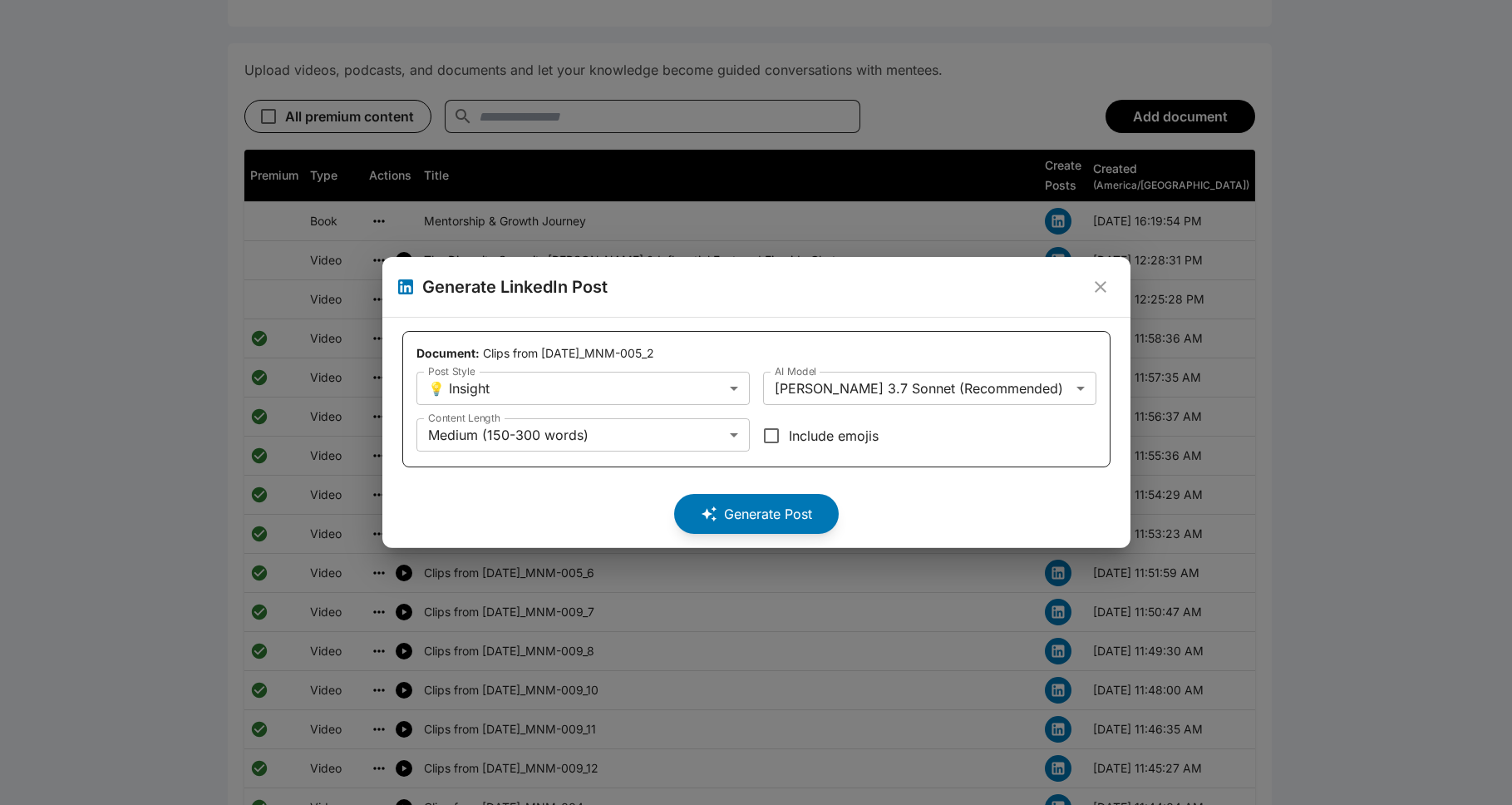
click at [776, 289] on icon "close" at bounding box center [1100, 286] width 11 height 11
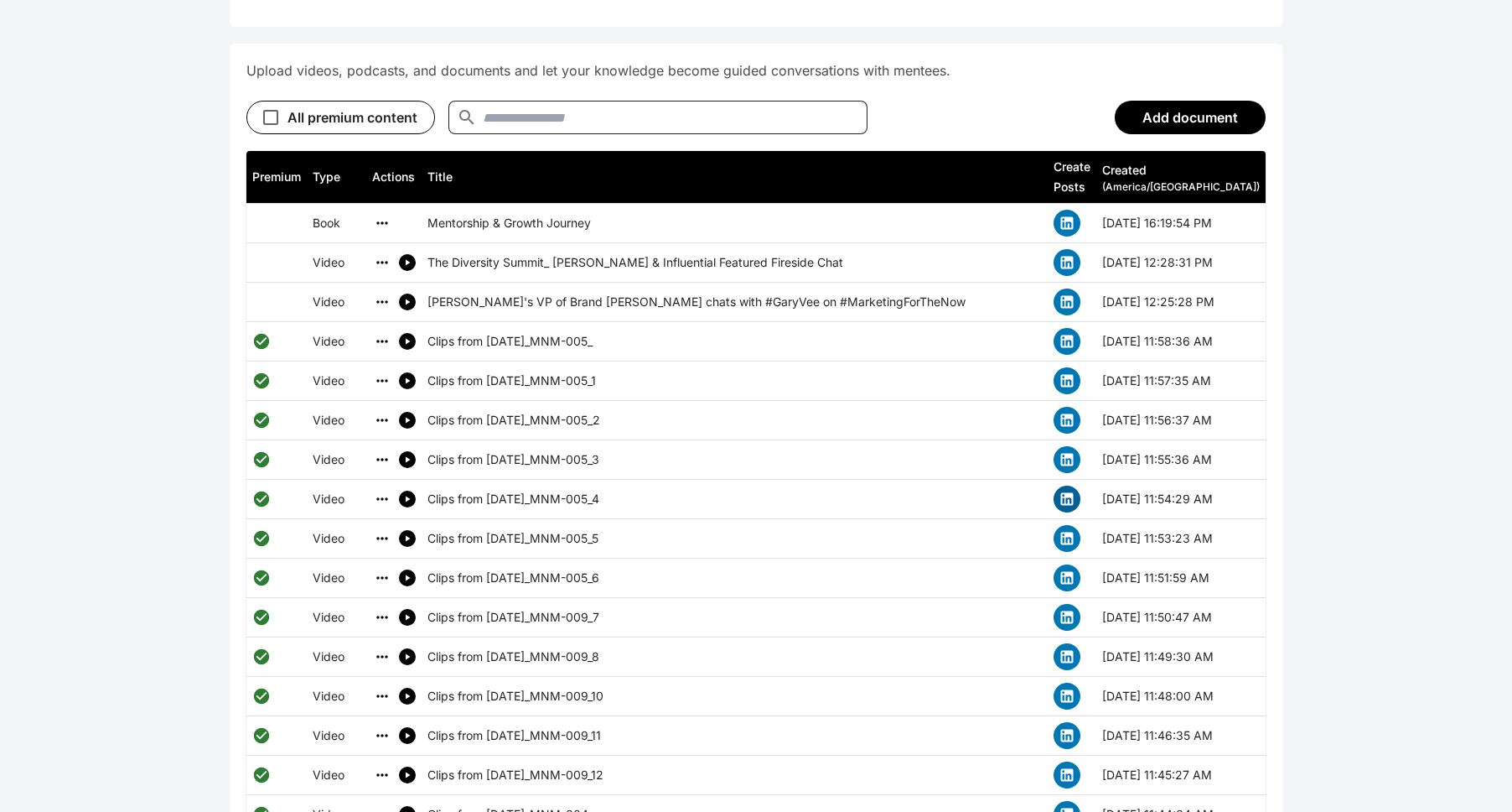
click at [783, 491] on icon "simple table" at bounding box center [1066, 499] width 17 height 17
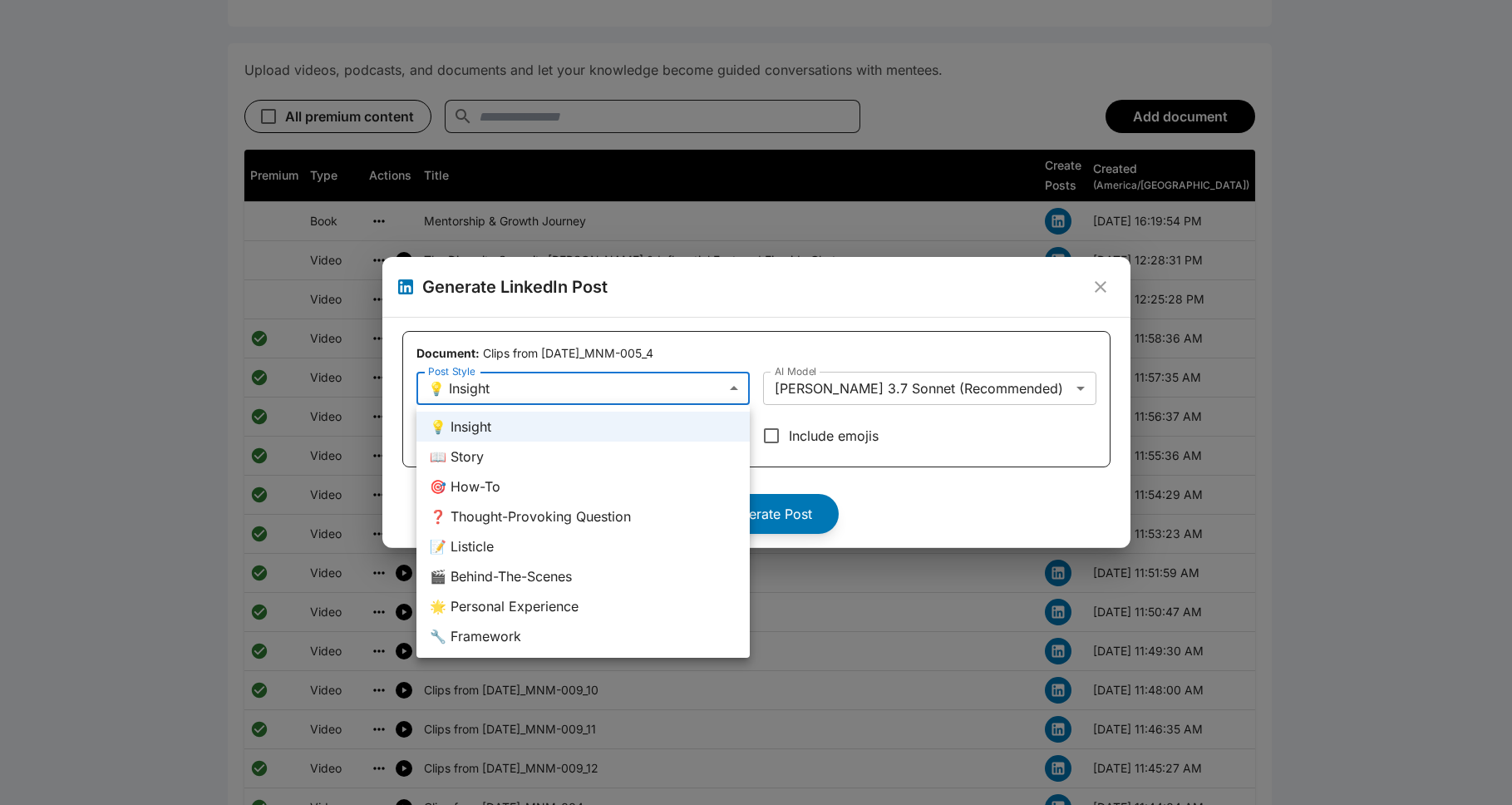
click at [776, 511] on div at bounding box center [756, 402] width 1512 height 805
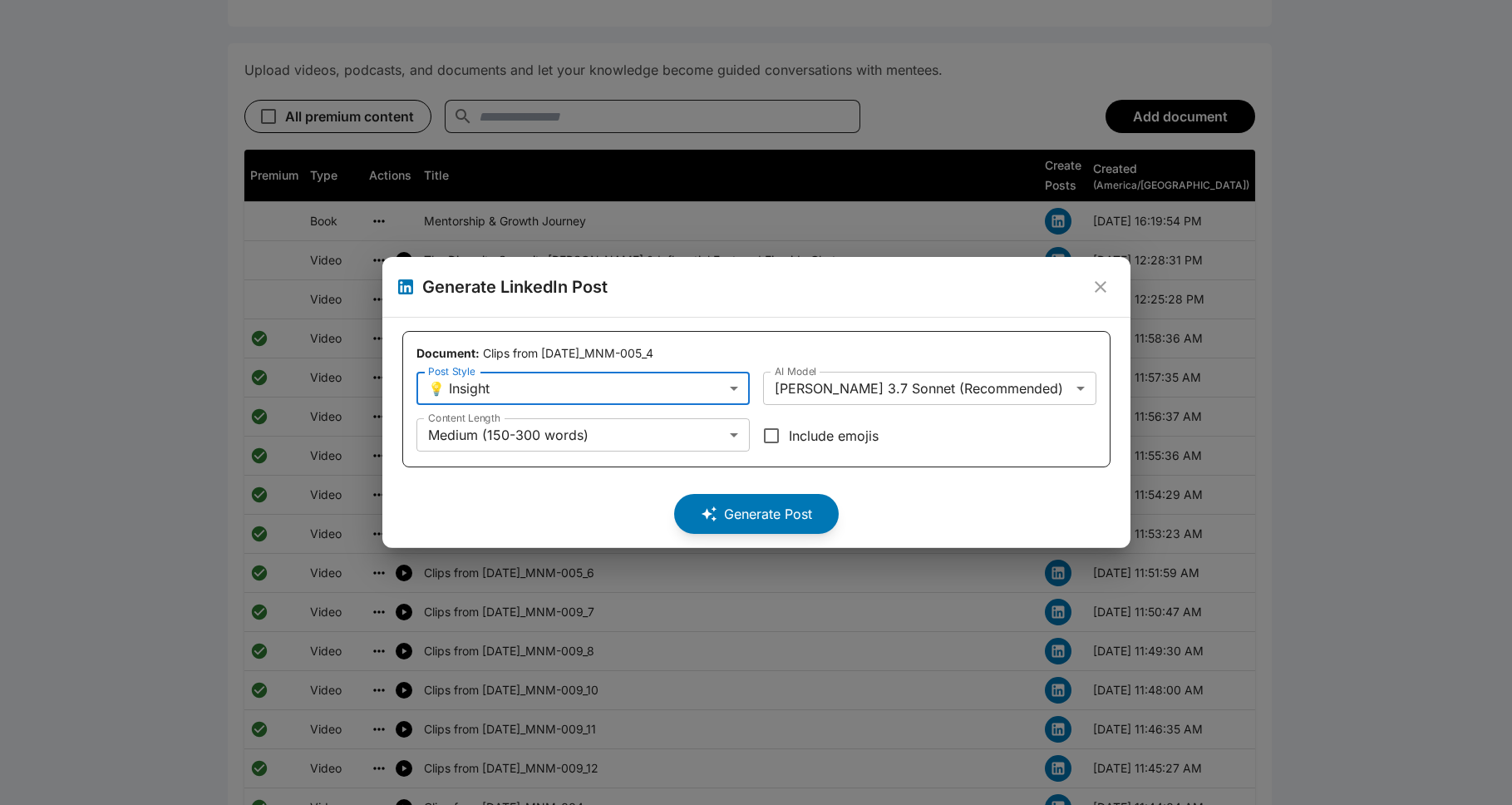
click at [625, 370] on div "**********" at bounding box center [756, 398] width 708 height 136
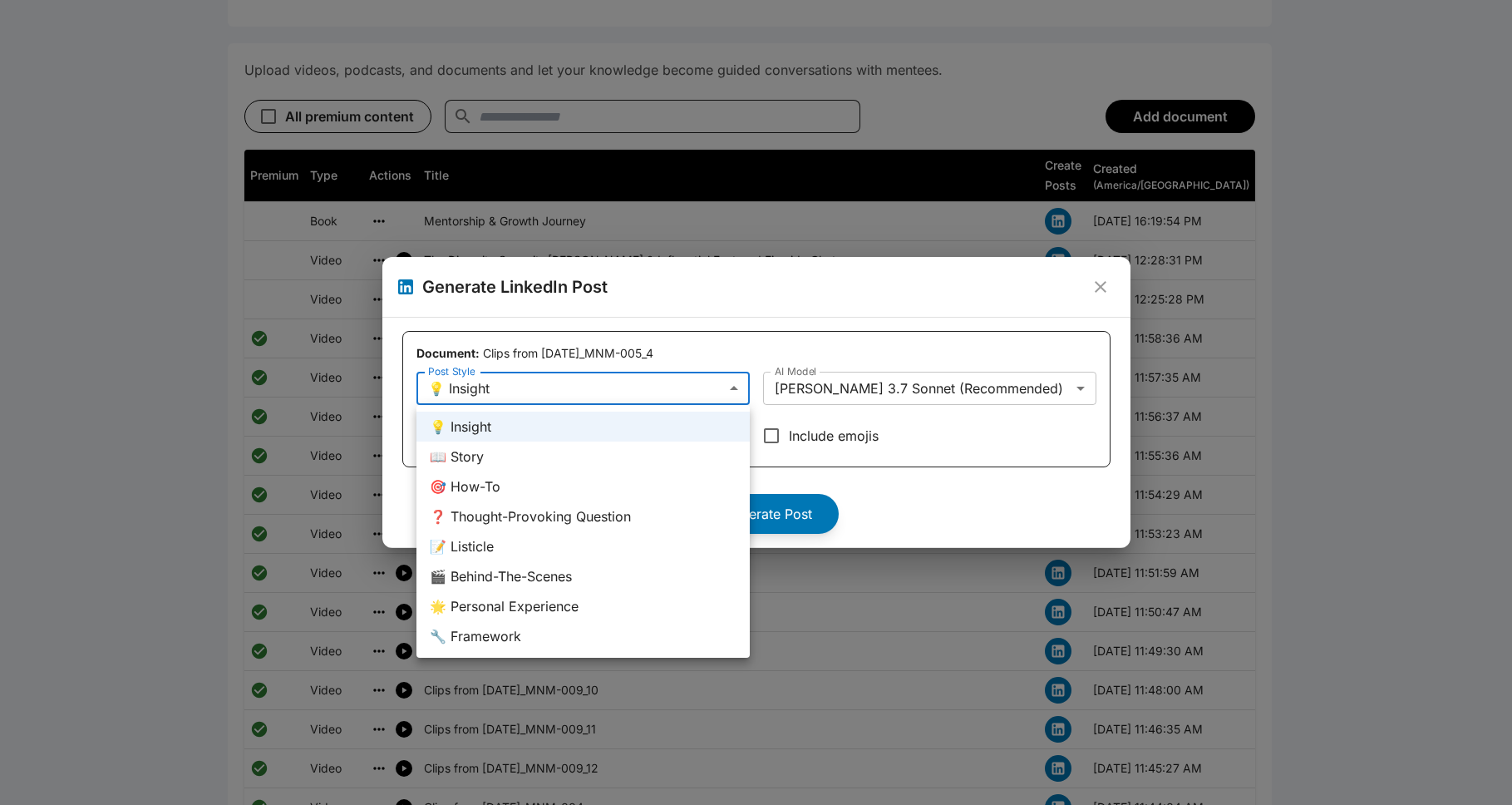
click at [776, 474] on div at bounding box center [756, 402] width 1512 height 805
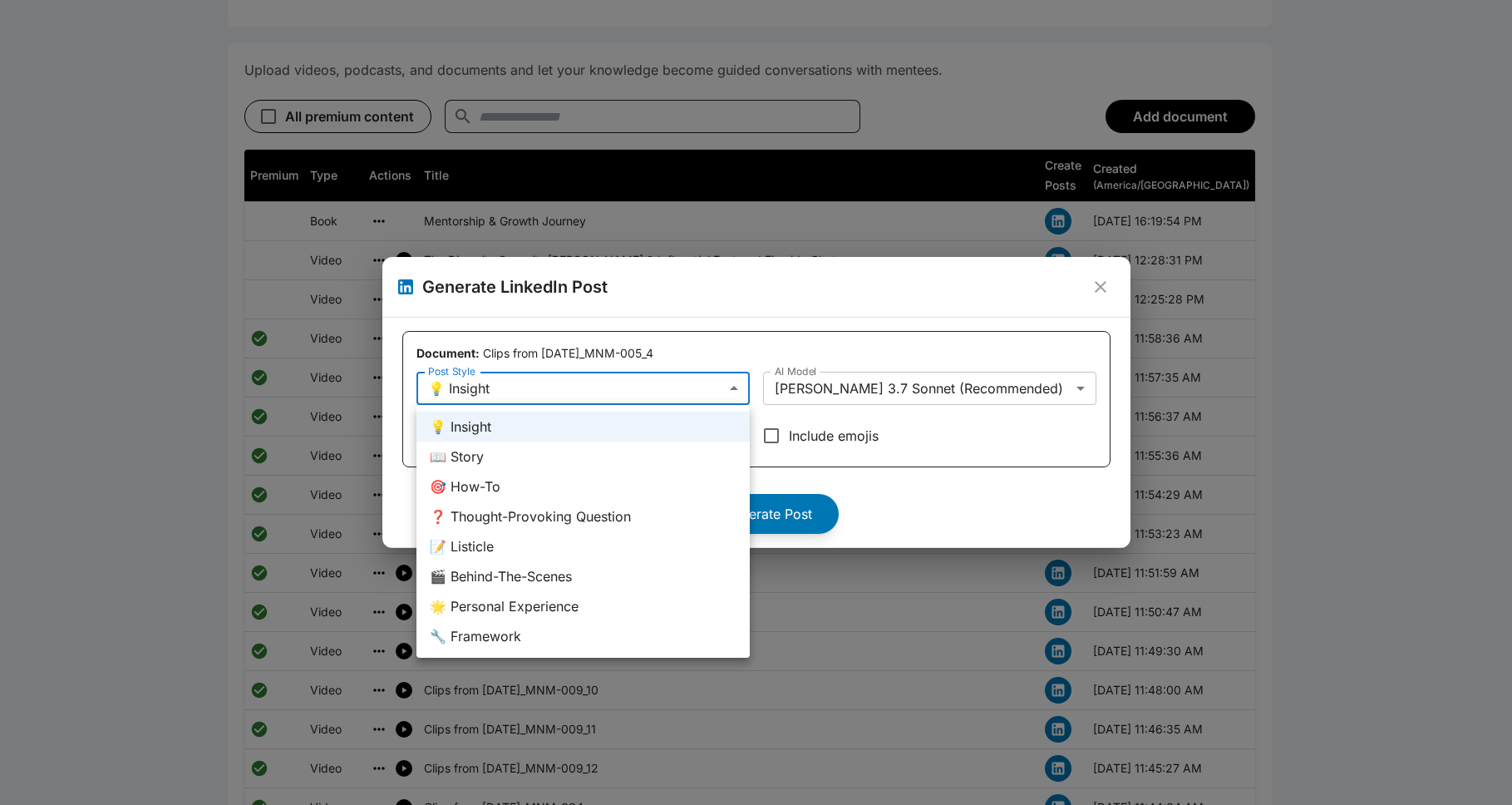
click at [719, 384] on div at bounding box center [756, 402] width 1512 height 805
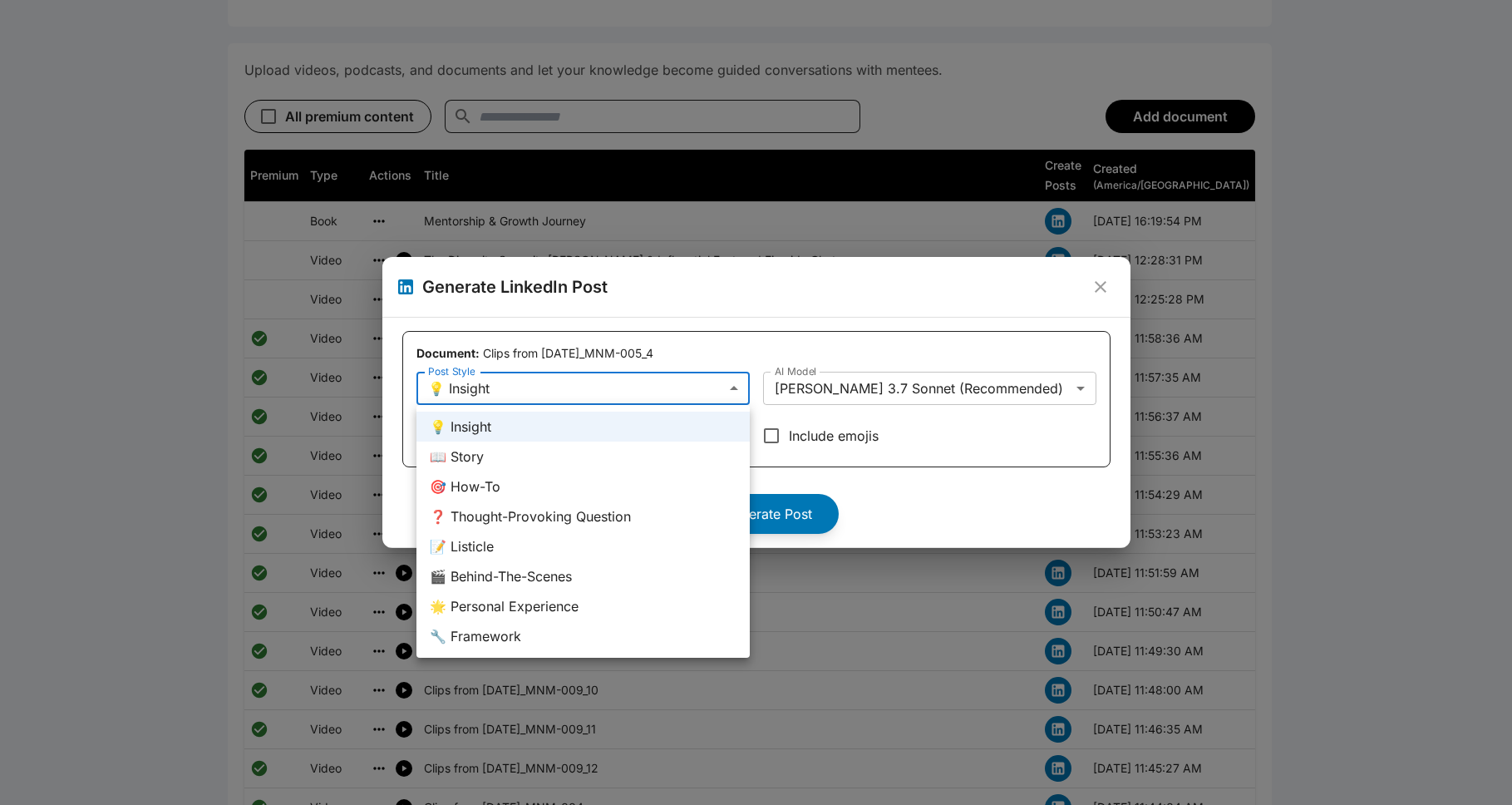
click at [639, 388] on div at bounding box center [756, 402] width 1512 height 805
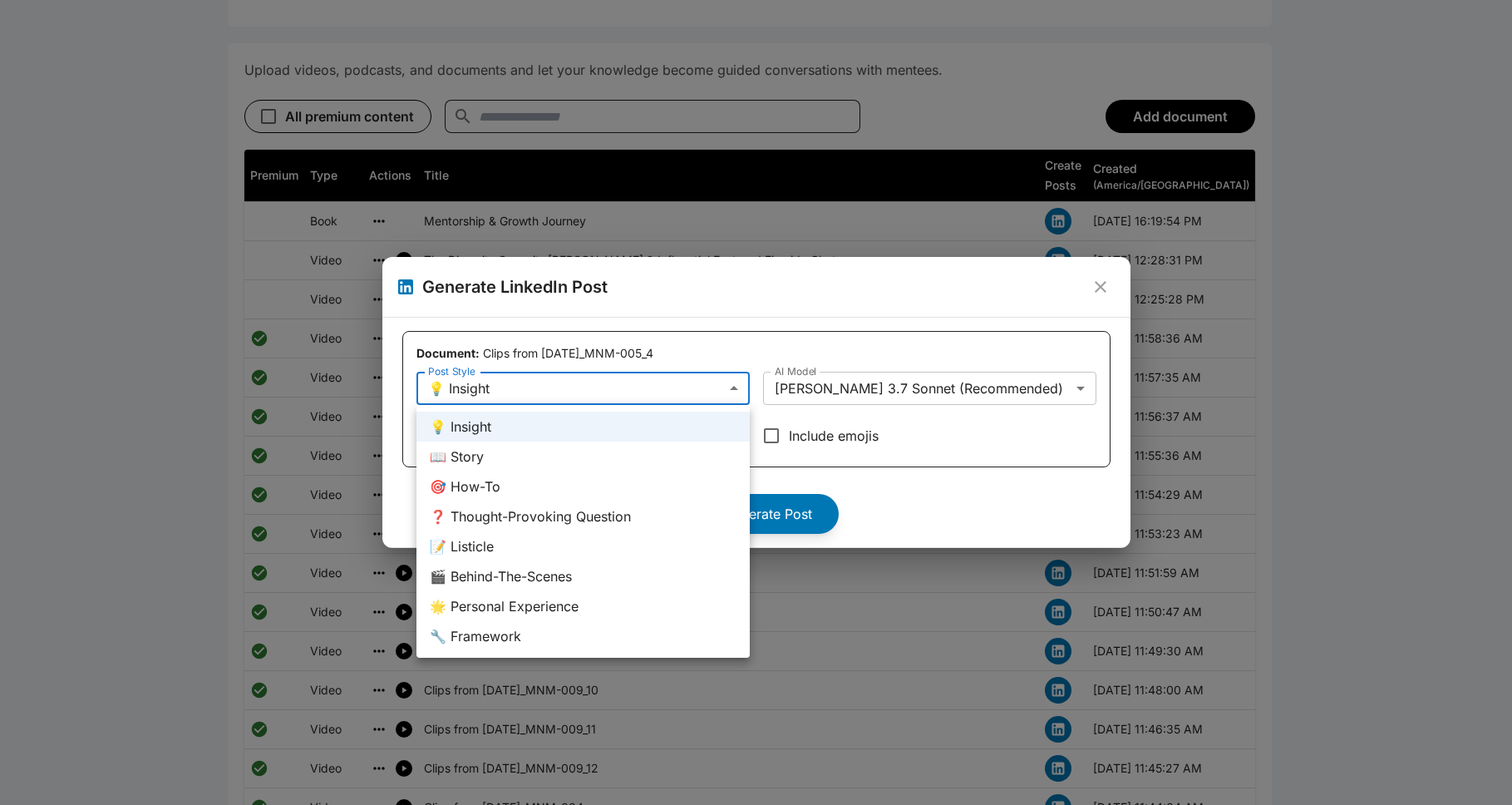
click at [727, 393] on div at bounding box center [756, 402] width 1512 height 805
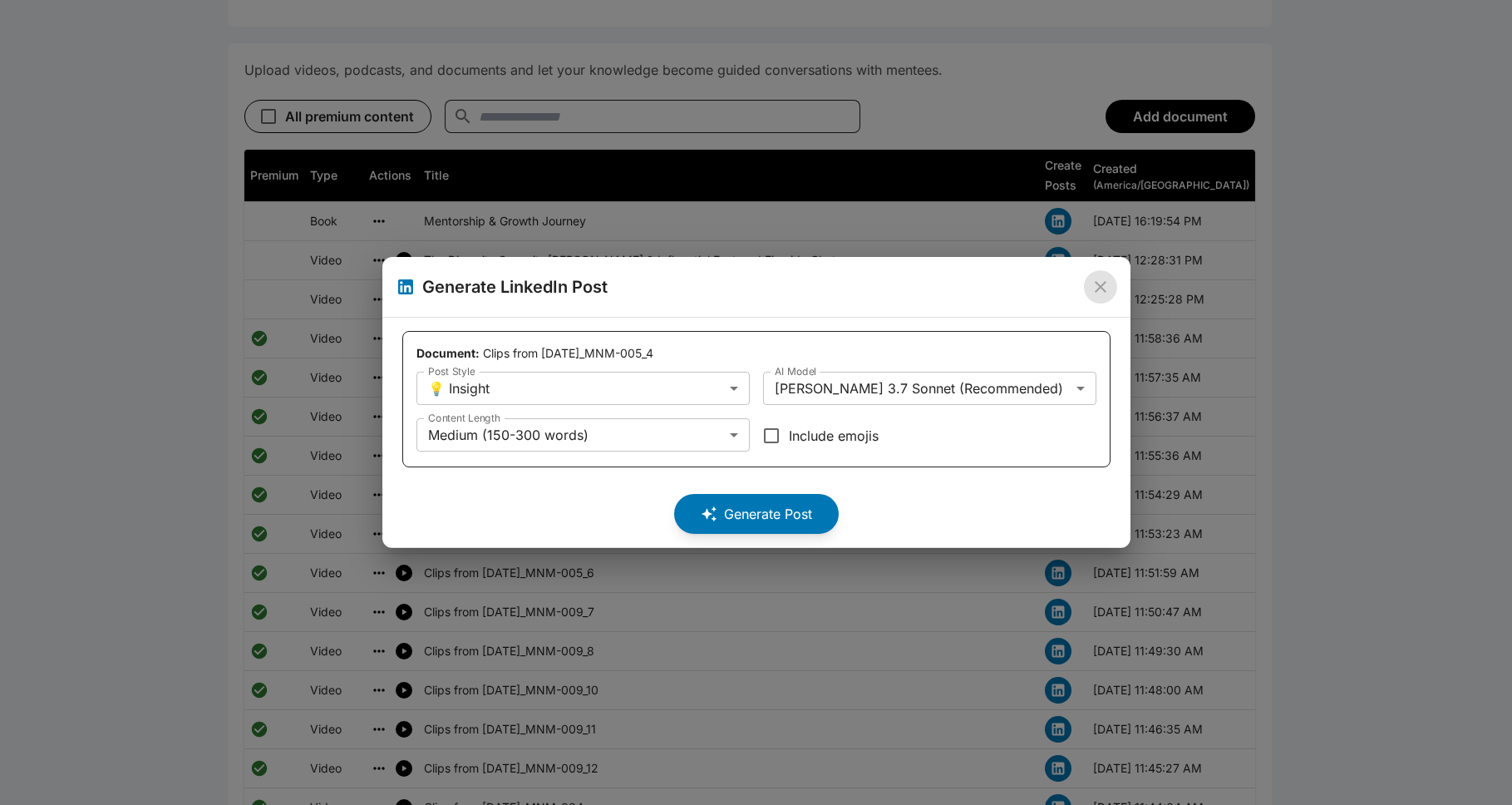
click at [776, 278] on icon "close" at bounding box center [1100, 286] width 20 height 20
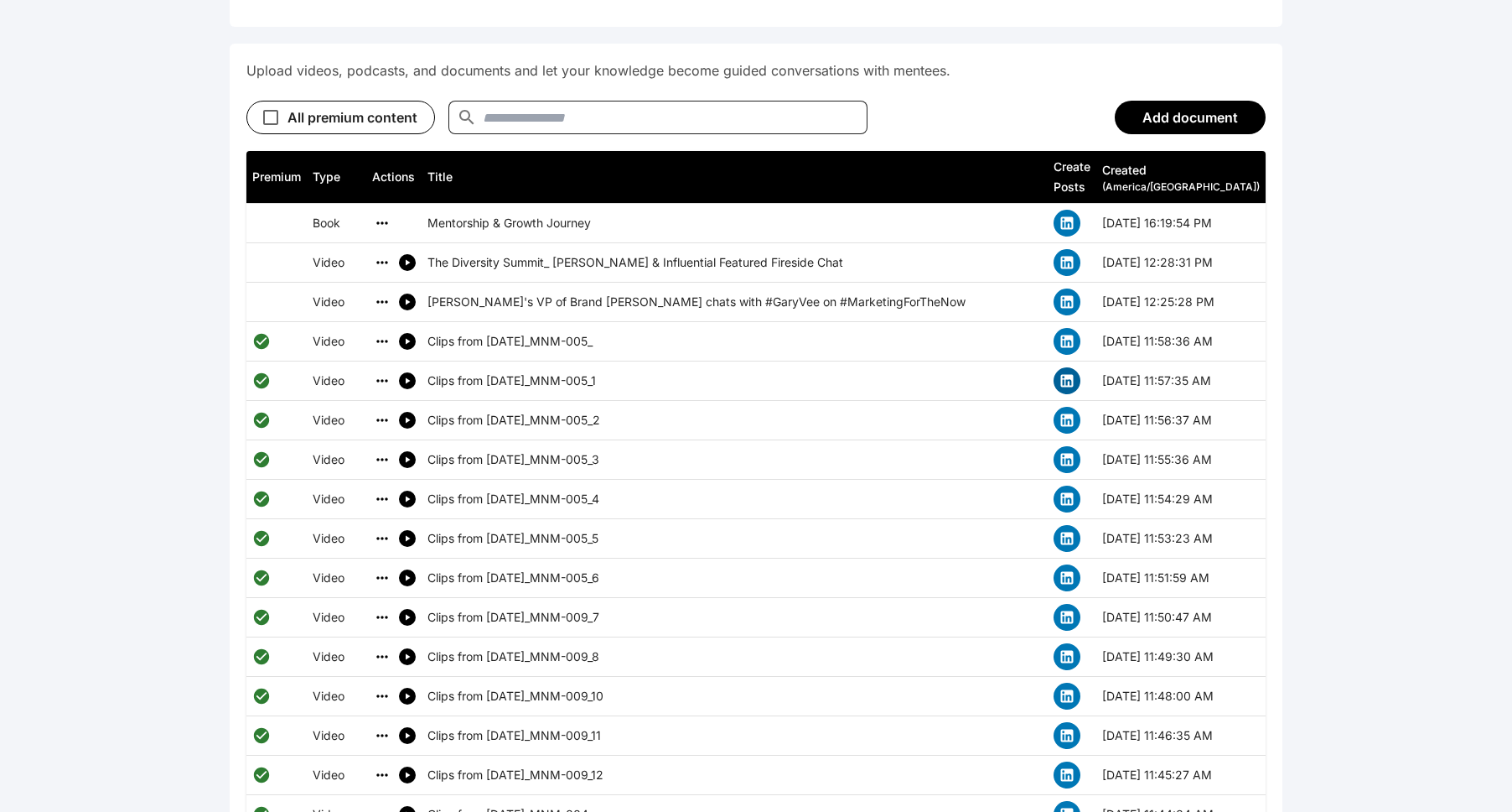
click at [783, 374] on icon "simple table" at bounding box center [1067, 381] width 12 height 12
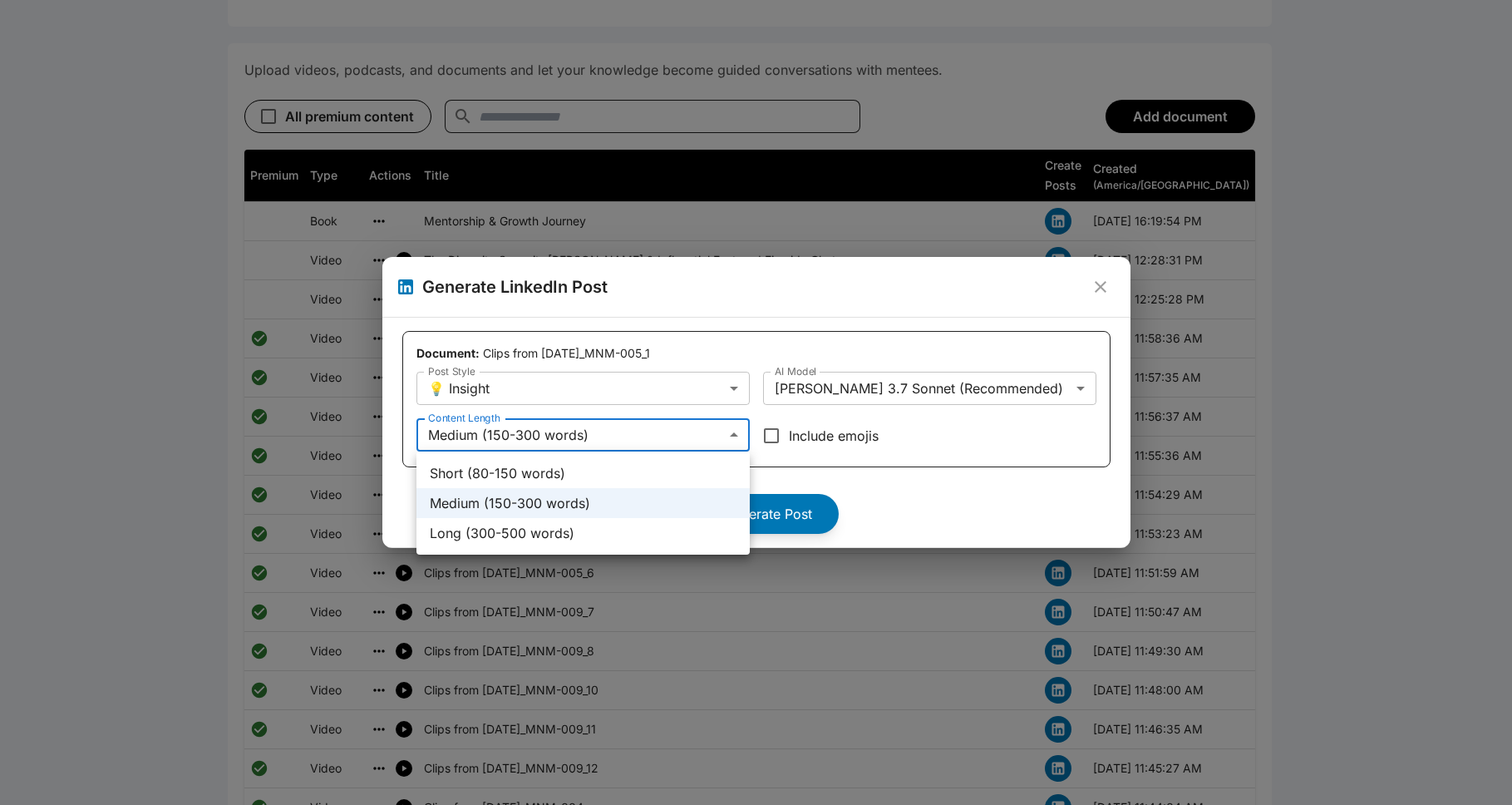
click at [672, 431] on div at bounding box center [756, 402] width 1512 height 805
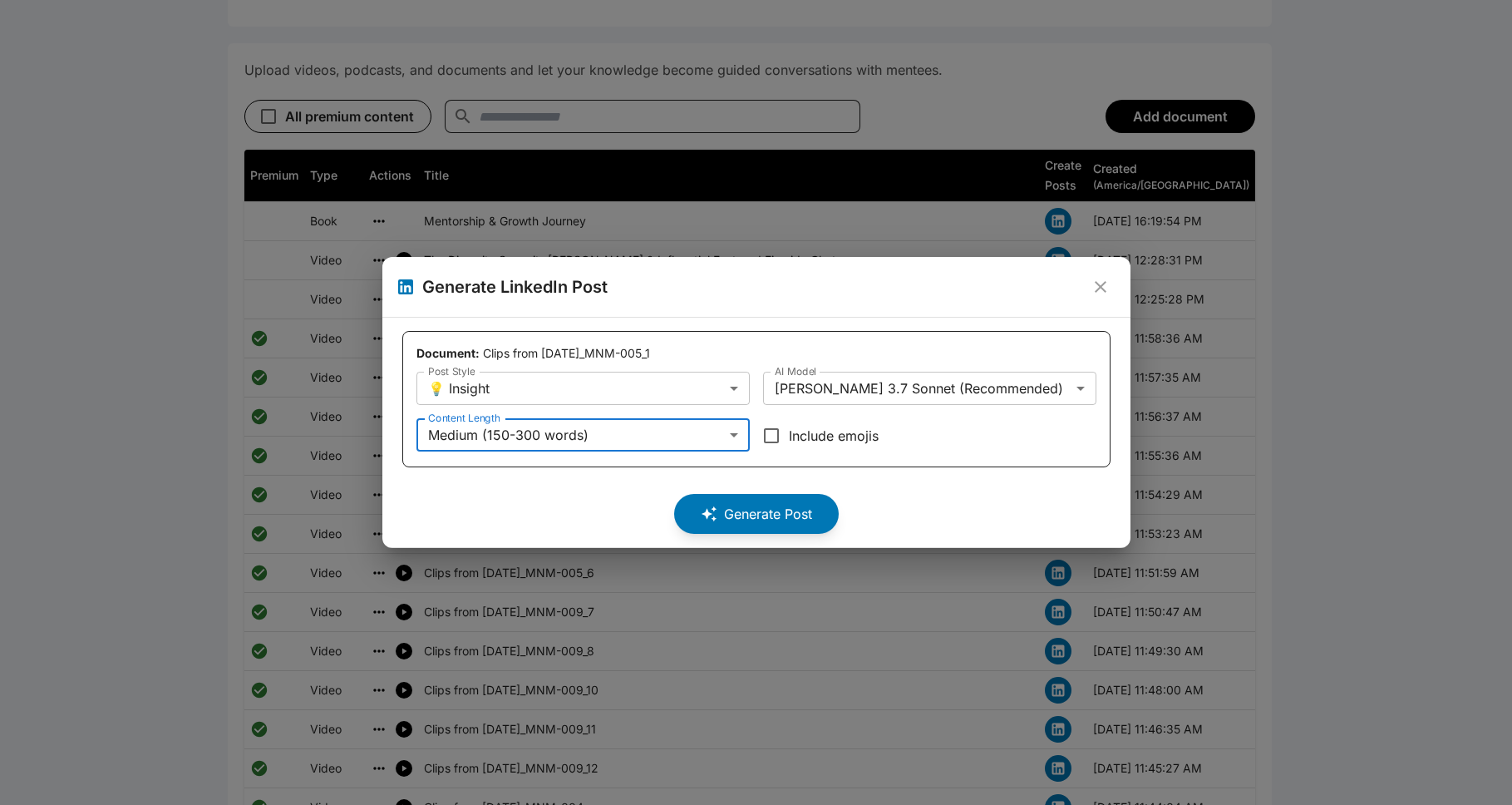
click at [548, 488] on div "Generate Post" at bounding box center [756, 507] width 708 height 53
click at [500, 506] on div "Generate Post" at bounding box center [756, 507] width 708 height 53
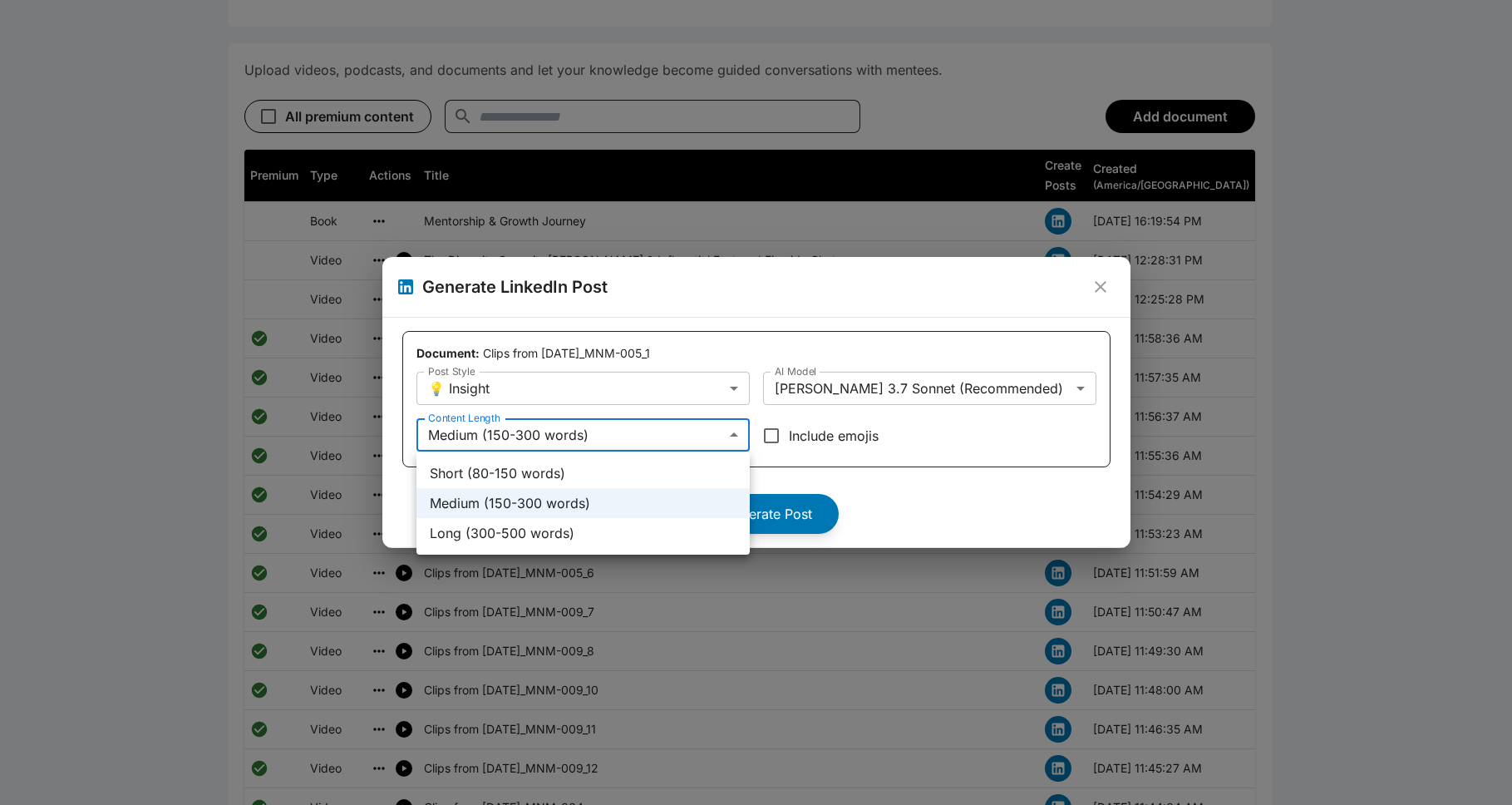
click at [776, 484] on div at bounding box center [756, 402] width 1512 height 805
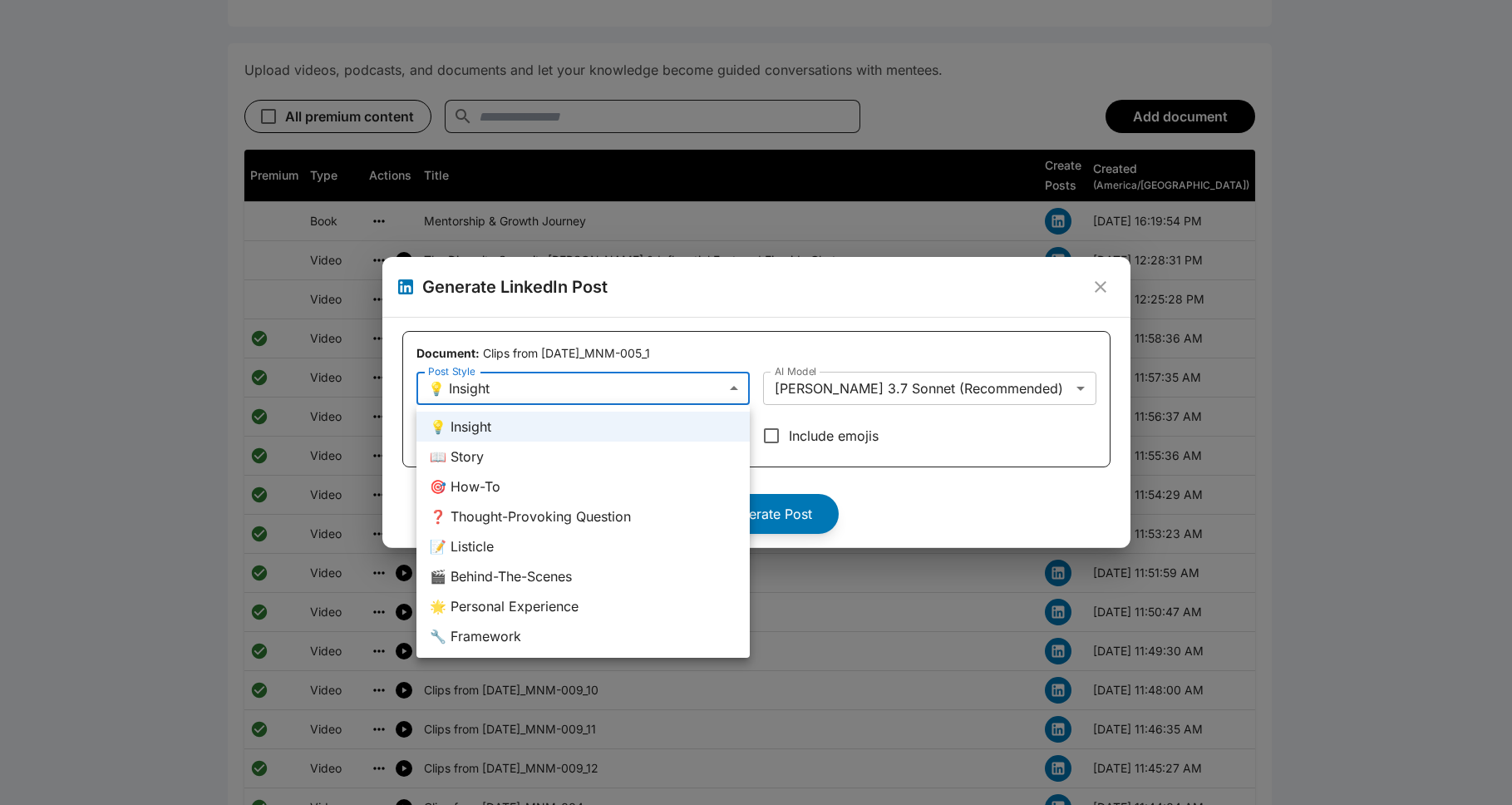
click at [593, 389] on div at bounding box center [756, 402] width 1512 height 805
drag, startPoint x: 940, startPoint y: 484, endPoint x: 933, endPoint y: 477, distance: 9.9
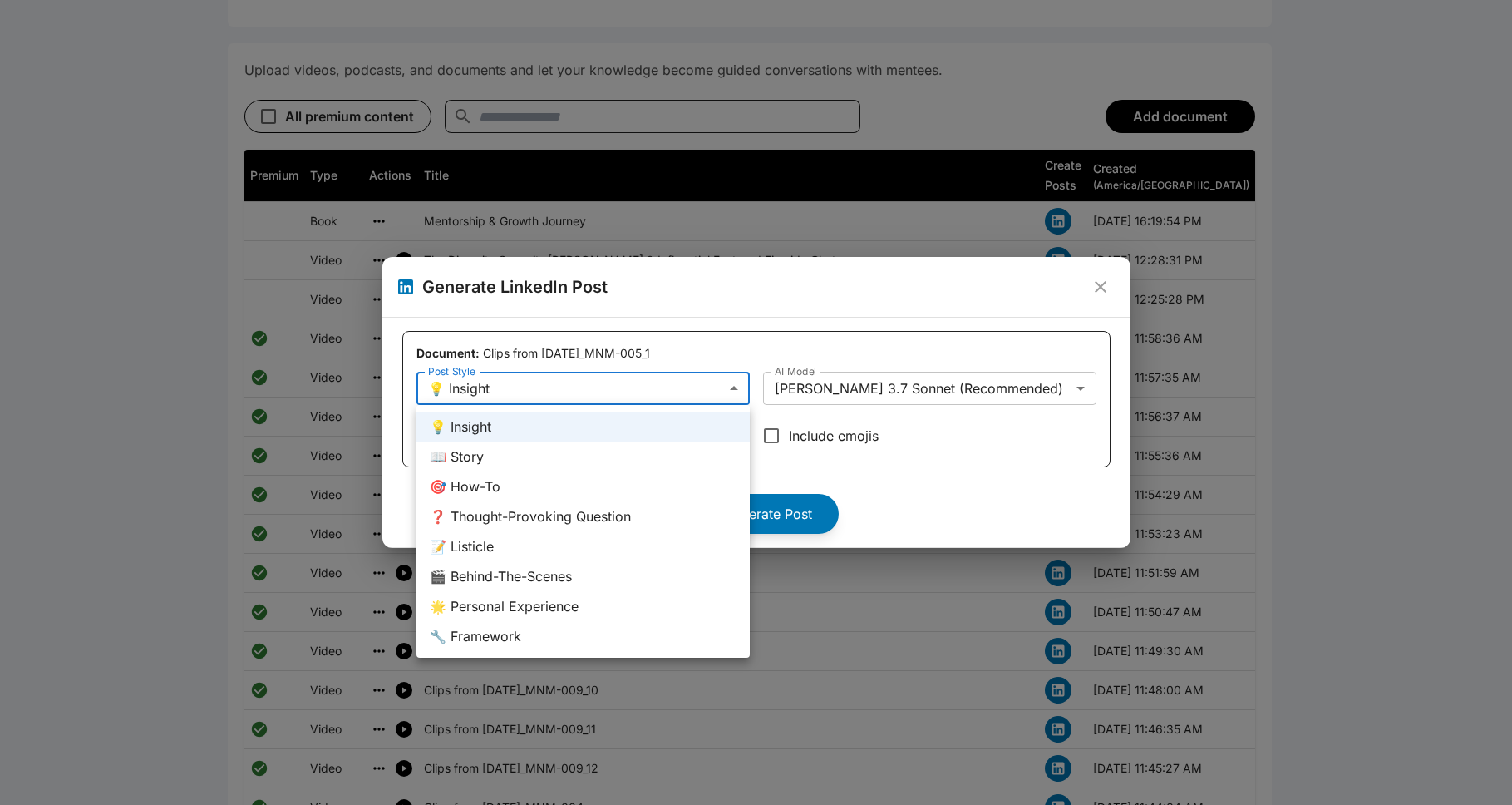
click at [776, 483] on div at bounding box center [756, 402] width 1512 height 805
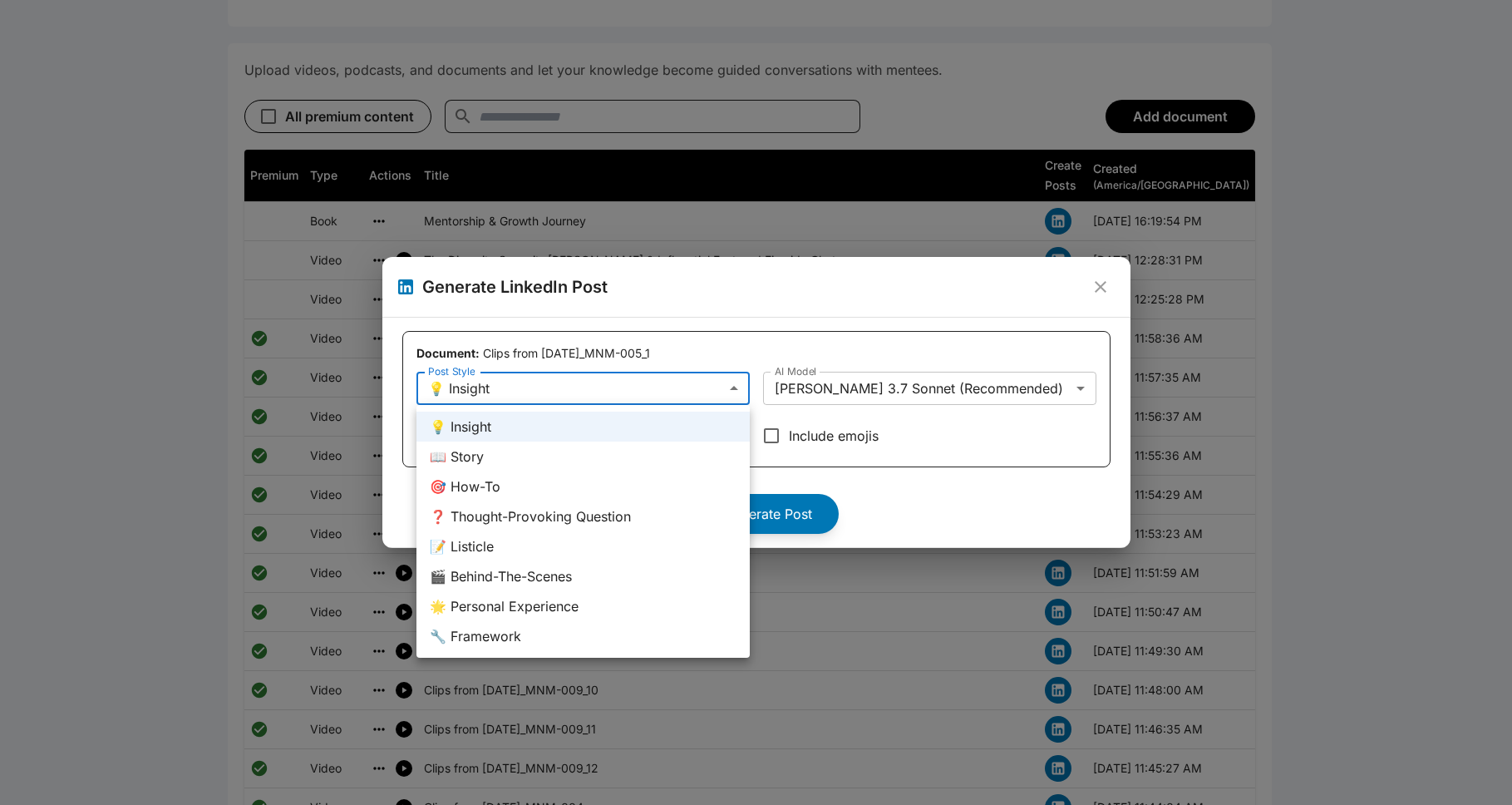
click at [604, 389] on div at bounding box center [756, 402] width 1512 height 805
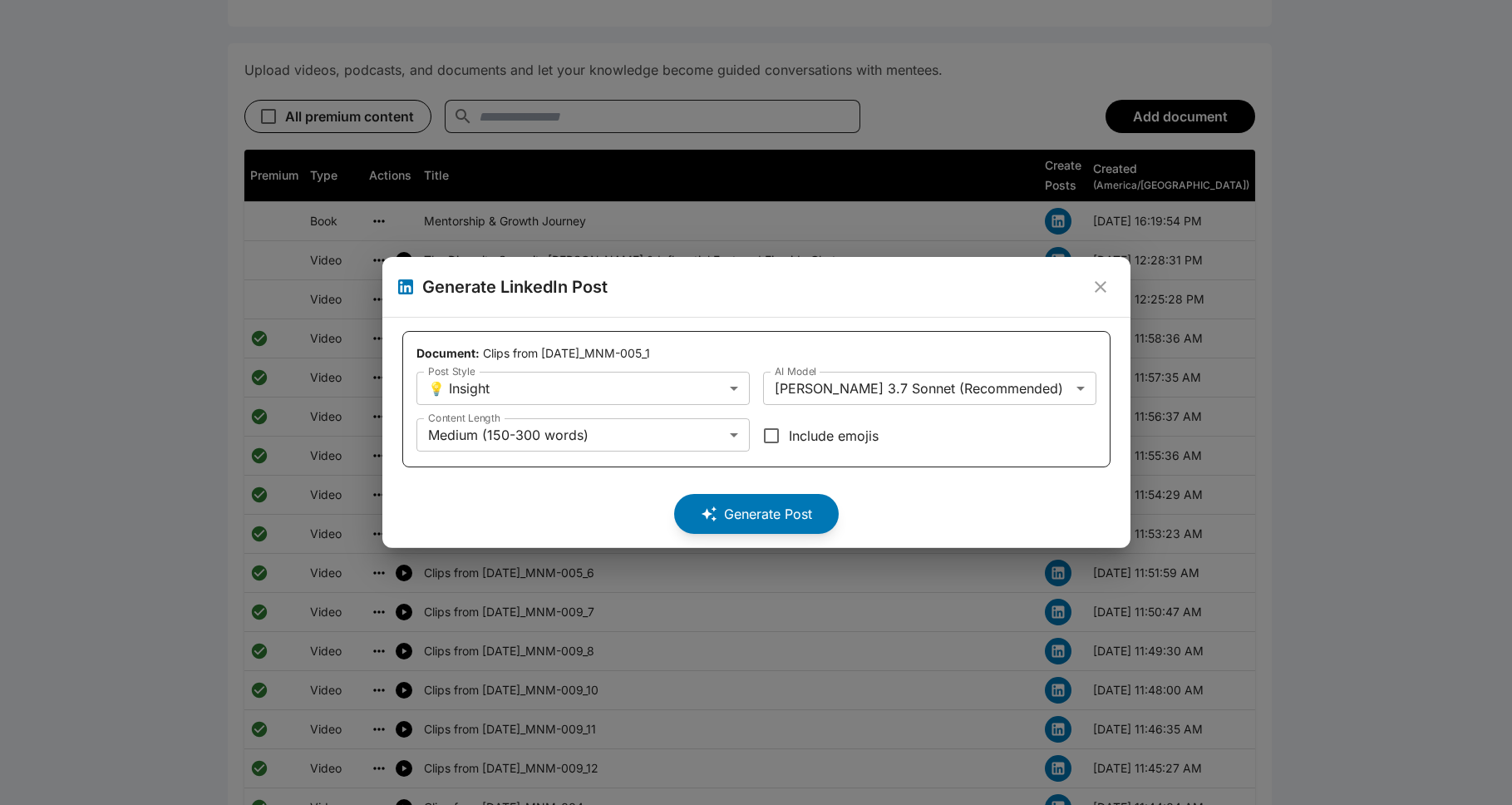
click at [427, 501] on div "Generate Post" at bounding box center [756, 507] width 708 height 53
click at [579, 516] on div "Generate Post" at bounding box center [756, 507] width 708 height 53
drag, startPoint x: 1002, startPoint y: 494, endPoint x: 401, endPoint y: 435, distance: 603.9
click at [776, 494] on div "Generate Post" at bounding box center [756, 507] width 708 height 53
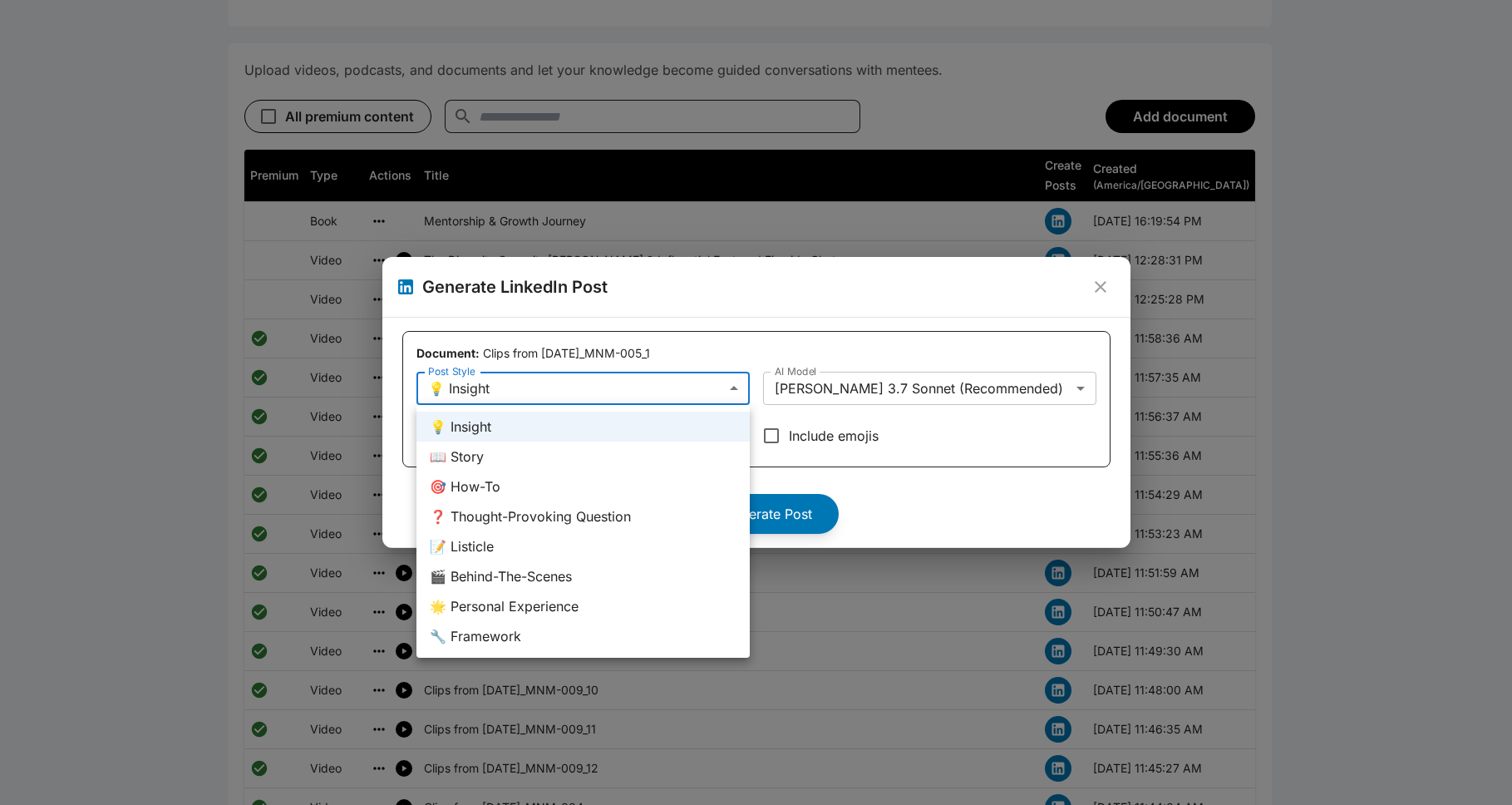
click at [776, 488] on div at bounding box center [756, 402] width 1512 height 805
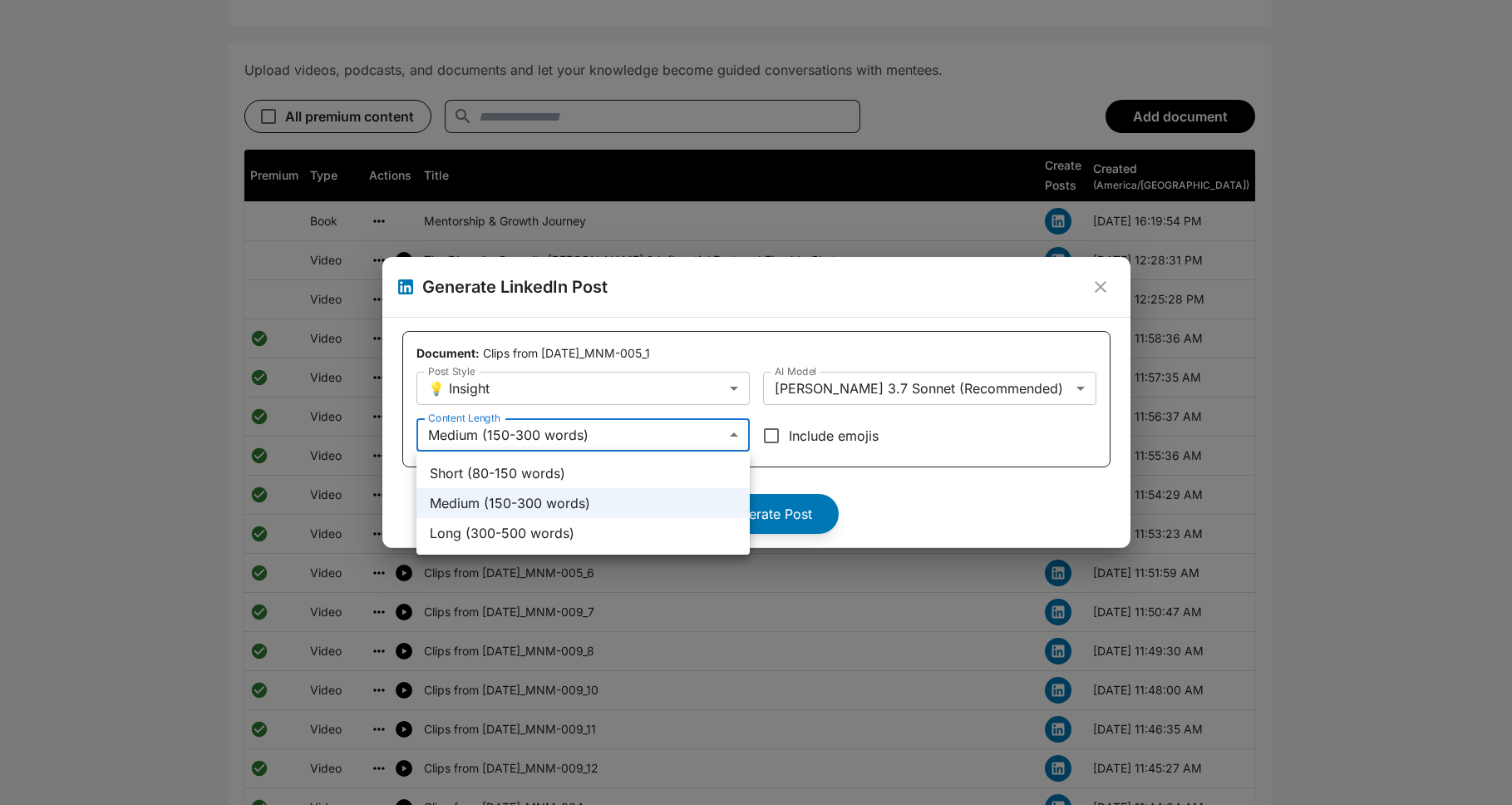
click at [776, 505] on div at bounding box center [756, 402] width 1512 height 805
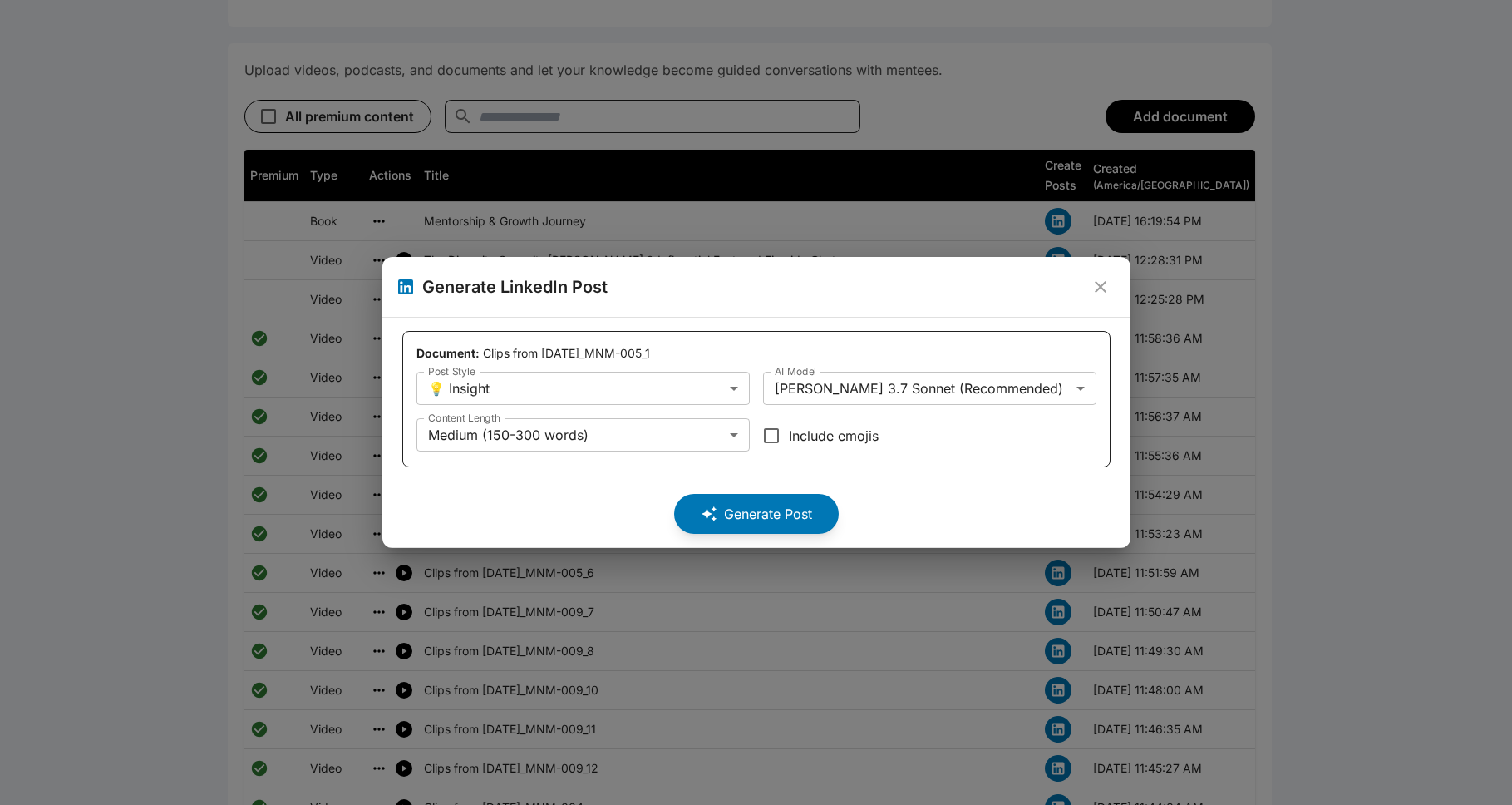
click at [776, 288] on icon "close" at bounding box center [1100, 286] width 20 height 20
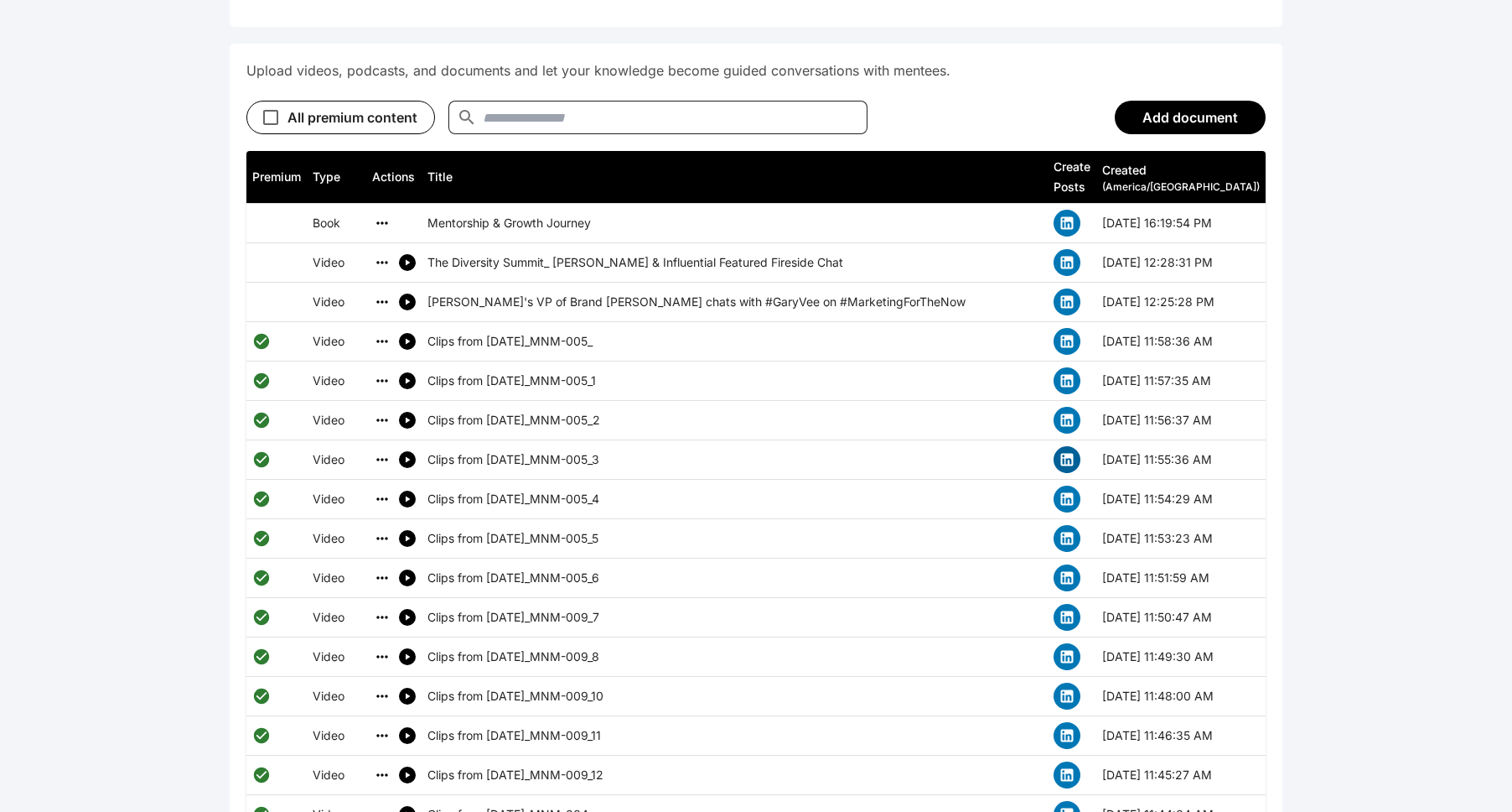
click at [783, 453] on icon "simple table" at bounding box center [1067, 459] width 12 height 12
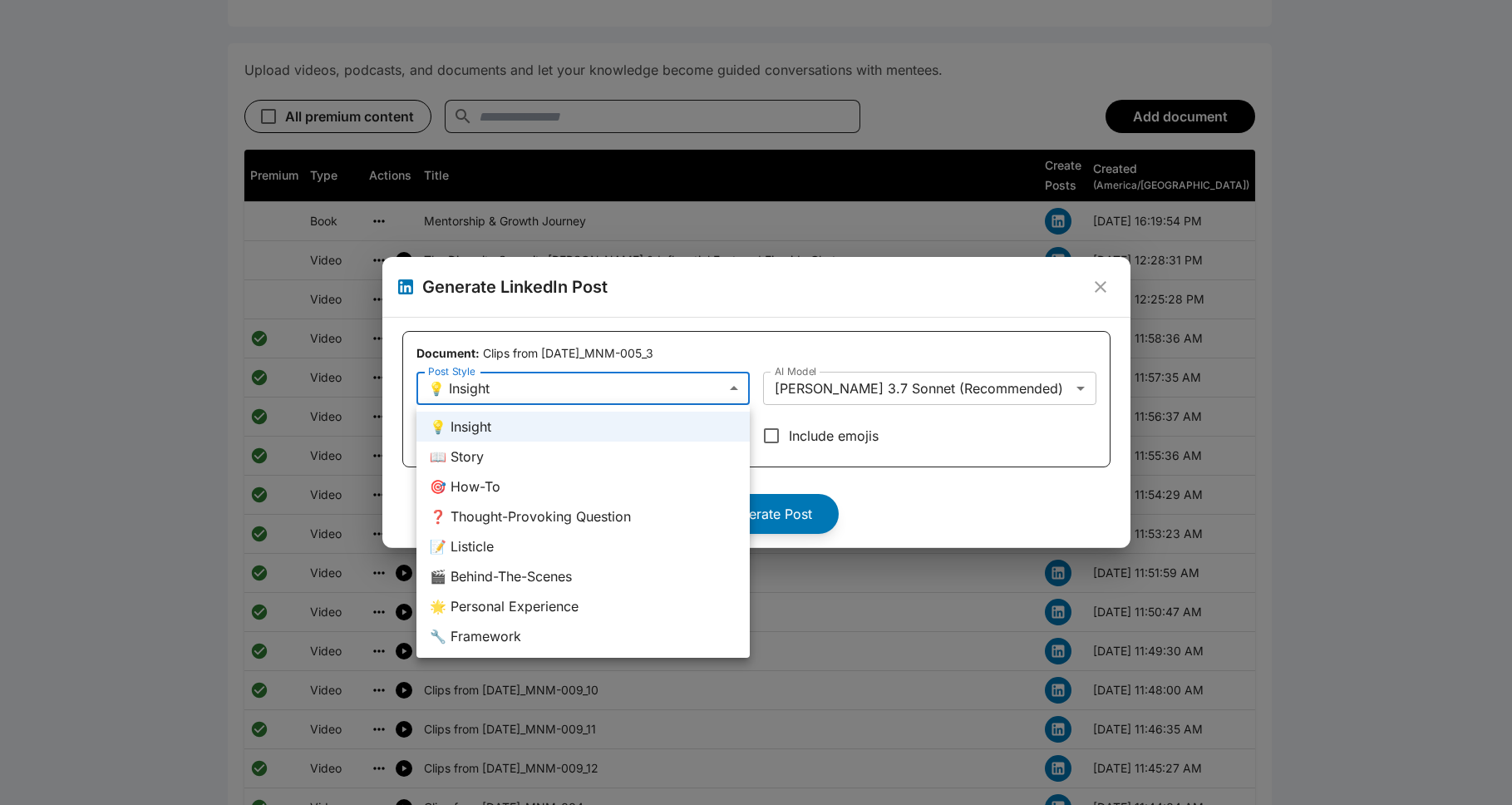
click at [776, 501] on div at bounding box center [756, 402] width 1512 height 805
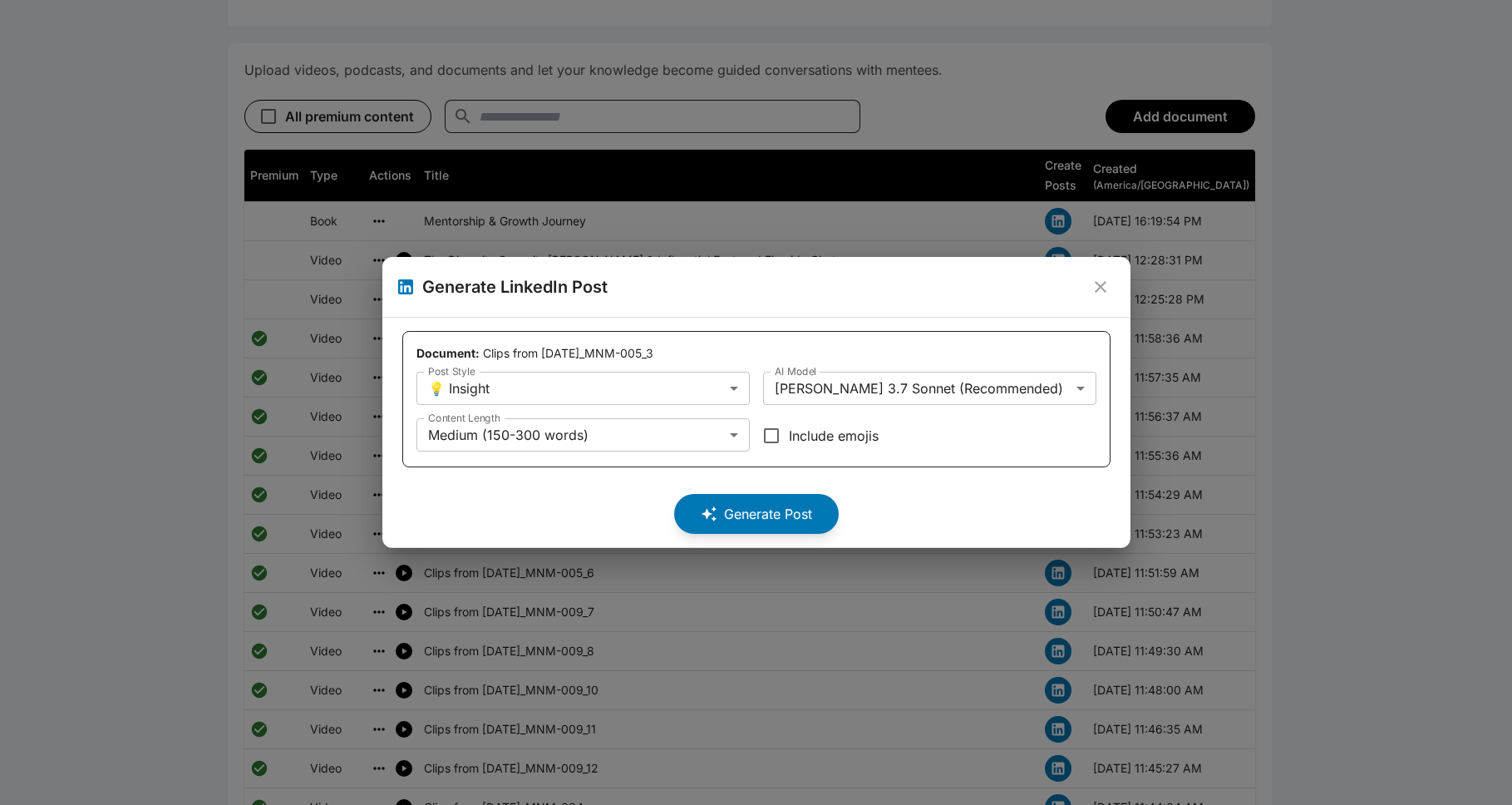
click at [502, 485] on div "Generate Post" at bounding box center [756, 507] width 708 height 53
drag, startPoint x: 614, startPoint y: 476, endPoint x: 679, endPoint y: 477, distance: 65.0
click at [615, 476] on div "**********" at bounding box center [756, 432] width 708 height 203
click at [776, 468] on div "**********" at bounding box center [756, 432] width 708 height 203
click at [776, 479] on div "**********" at bounding box center [756, 432] width 708 height 203
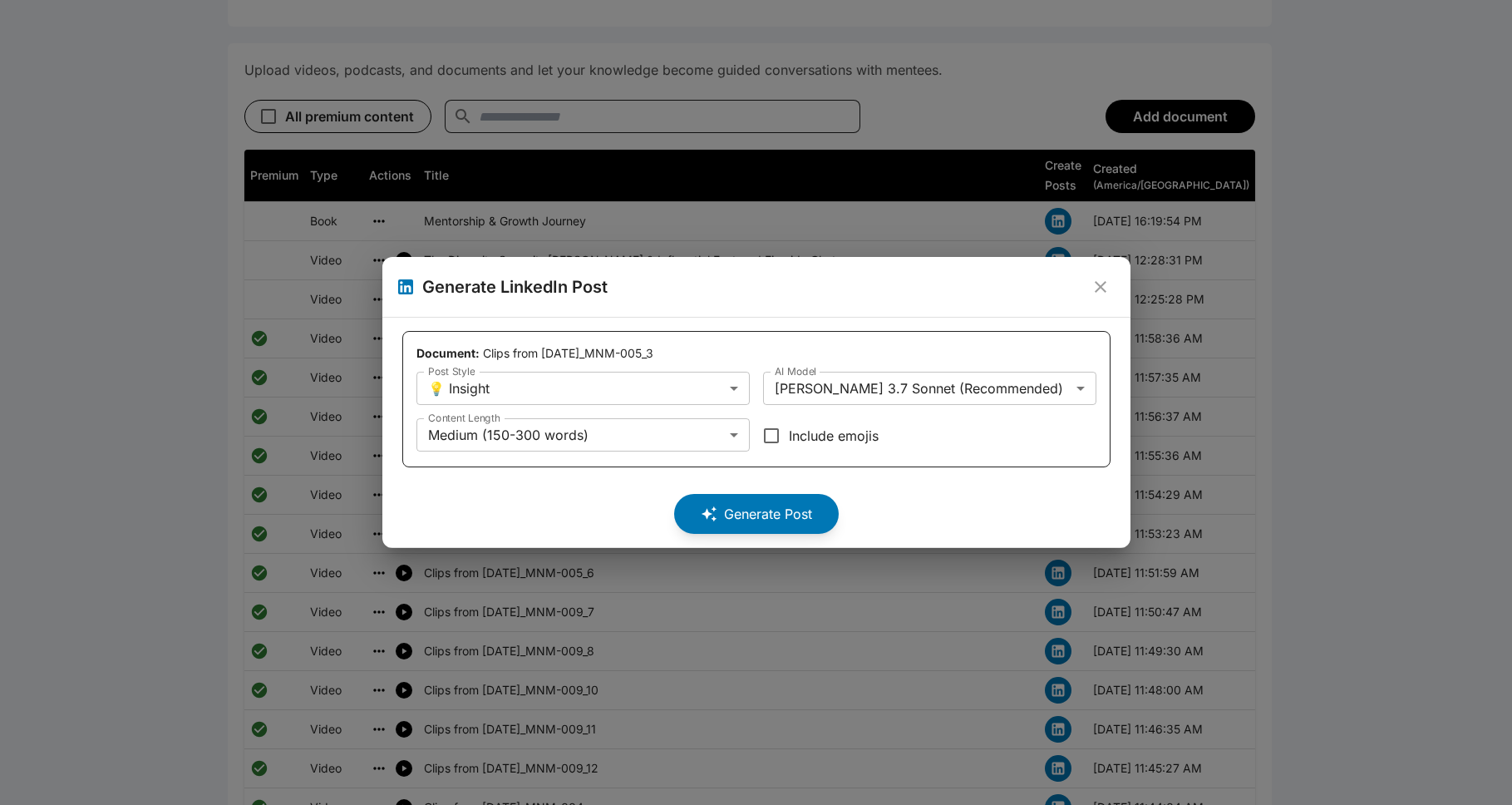
drag, startPoint x: 616, startPoint y: 503, endPoint x: 522, endPoint y: 488, distance: 95.2
click at [607, 502] on div "Generate Post" at bounding box center [756, 507] width 708 height 53
click at [520, 486] on div "Generate Post" at bounding box center [756, 507] width 708 height 53
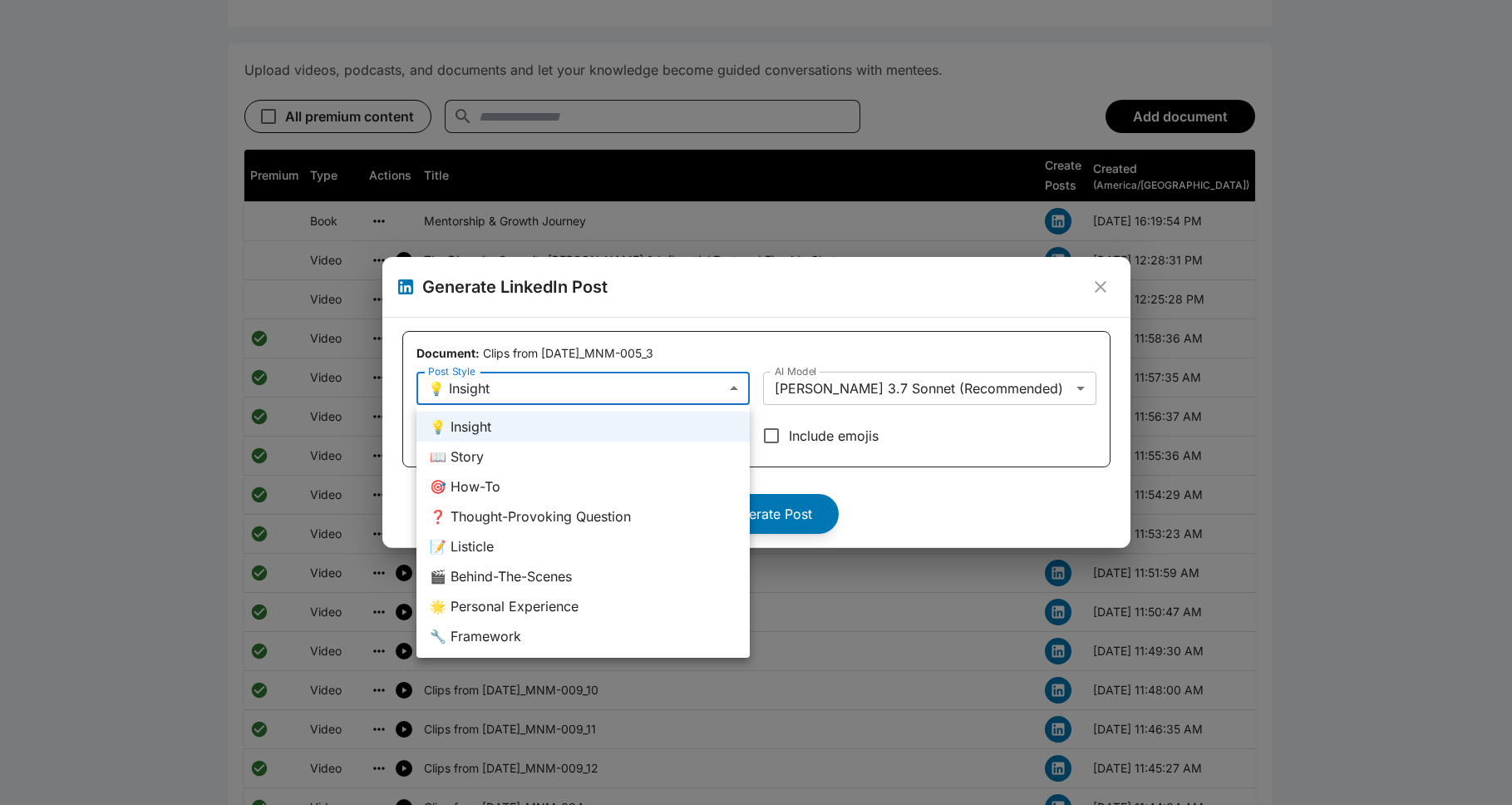
click at [776, 510] on div at bounding box center [756, 402] width 1512 height 805
click at [776, 512] on div at bounding box center [756, 402] width 1512 height 805
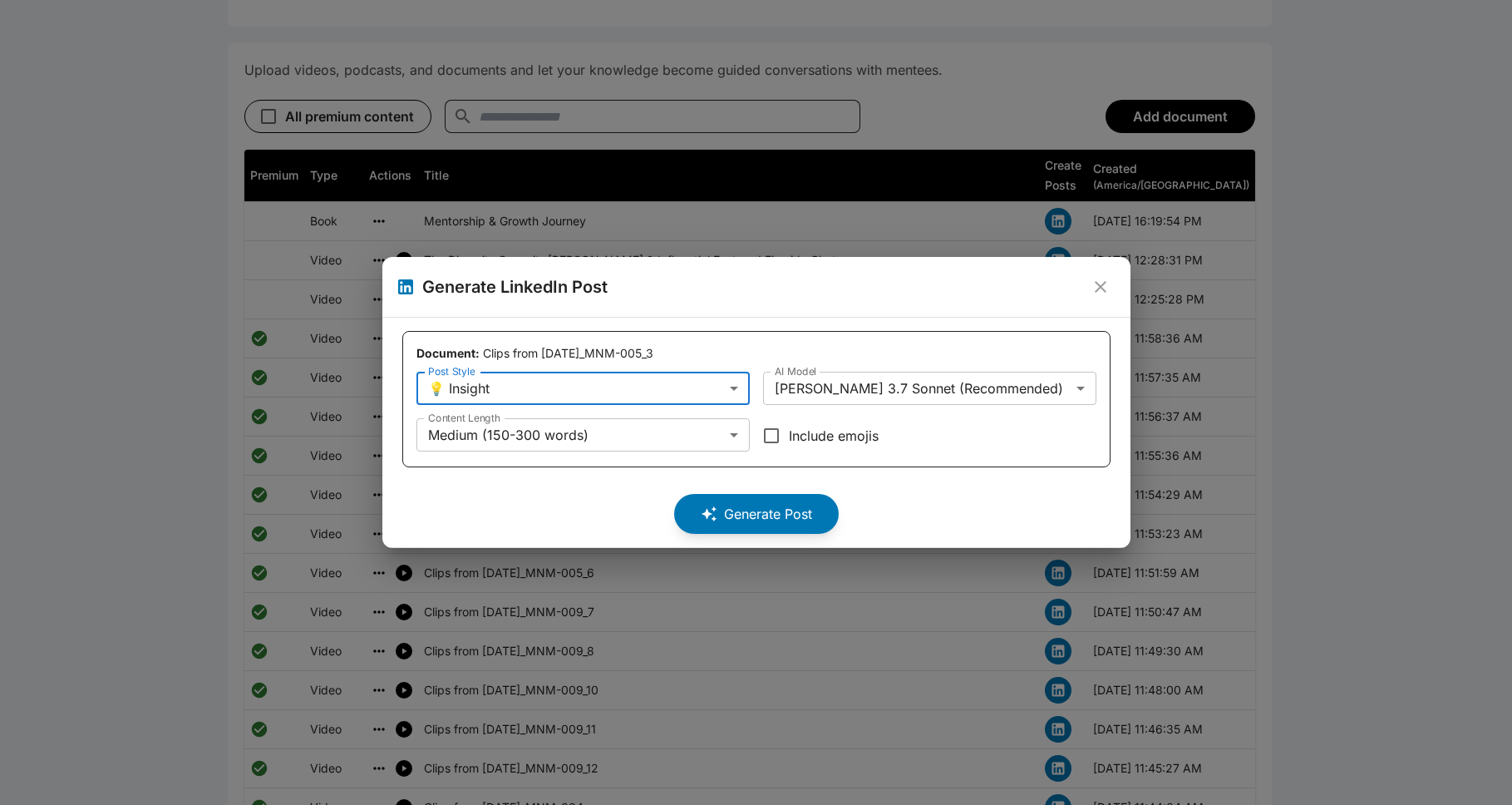
click at [776, 499] on div "Generate Post" at bounding box center [756, 507] width 708 height 53
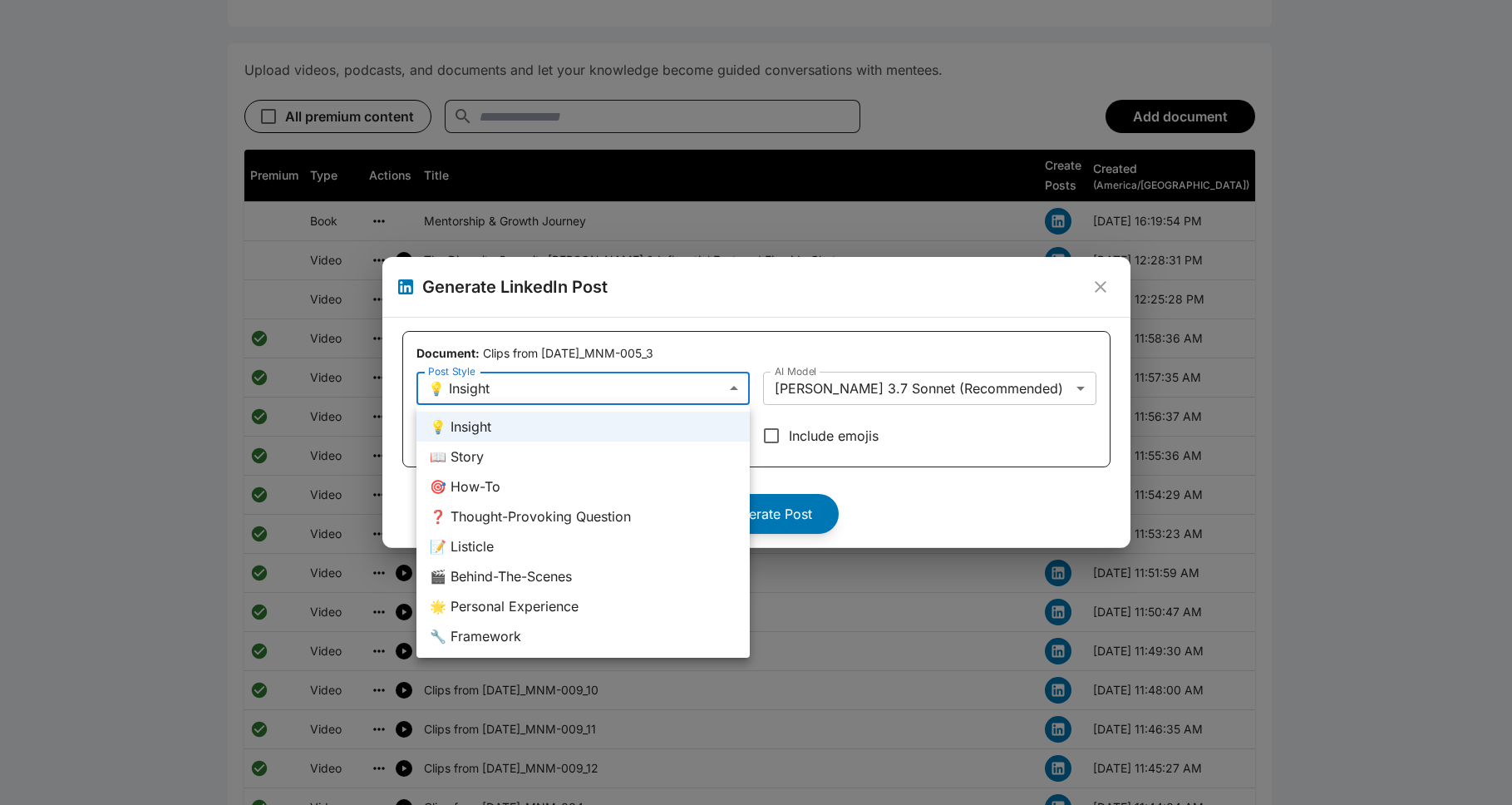
click at [776, 504] on div at bounding box center [756, 402] width 1512 height 805
click at [747, 317] on div at bounding box center [756, 402] width 1512 height 805
click at [776, 330] on div at bounding box center [756, 402] width 1512 height 805
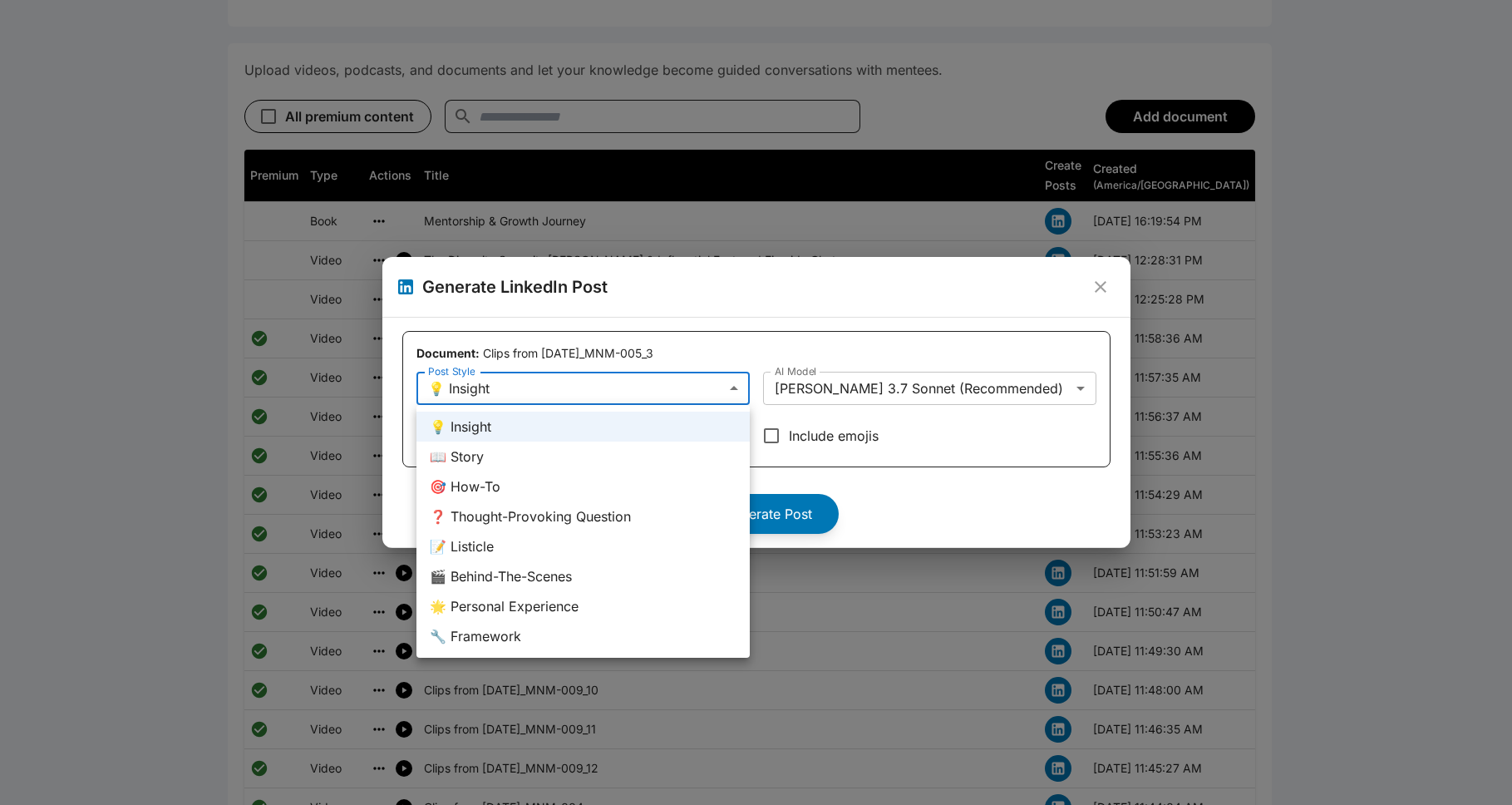
click at [609, 384] on div at bounding box center [756, 402] width 1512 height 805
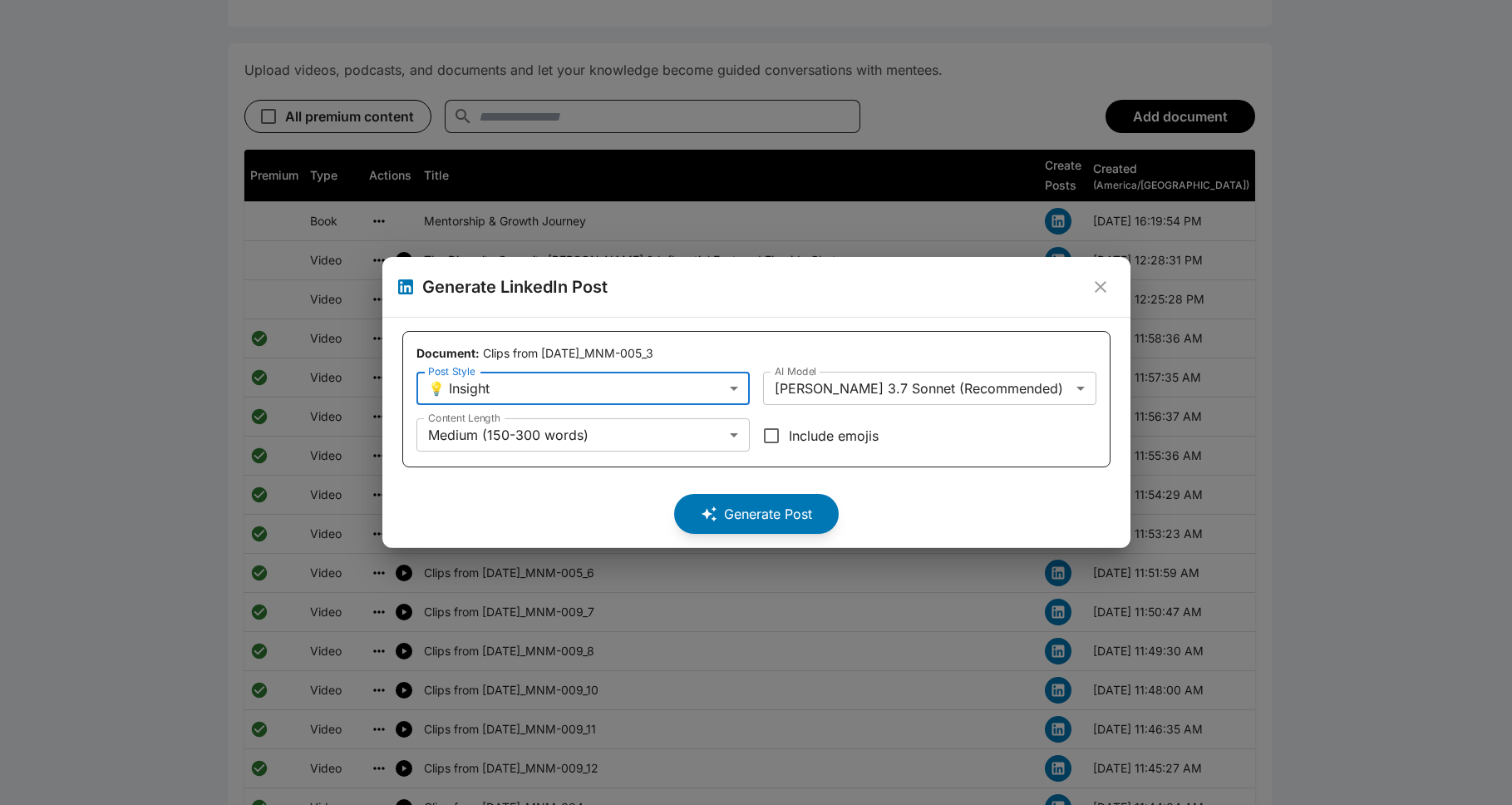
click at [776, 329] on div "**********" at bounding box center [756, 432] width 748 height 231
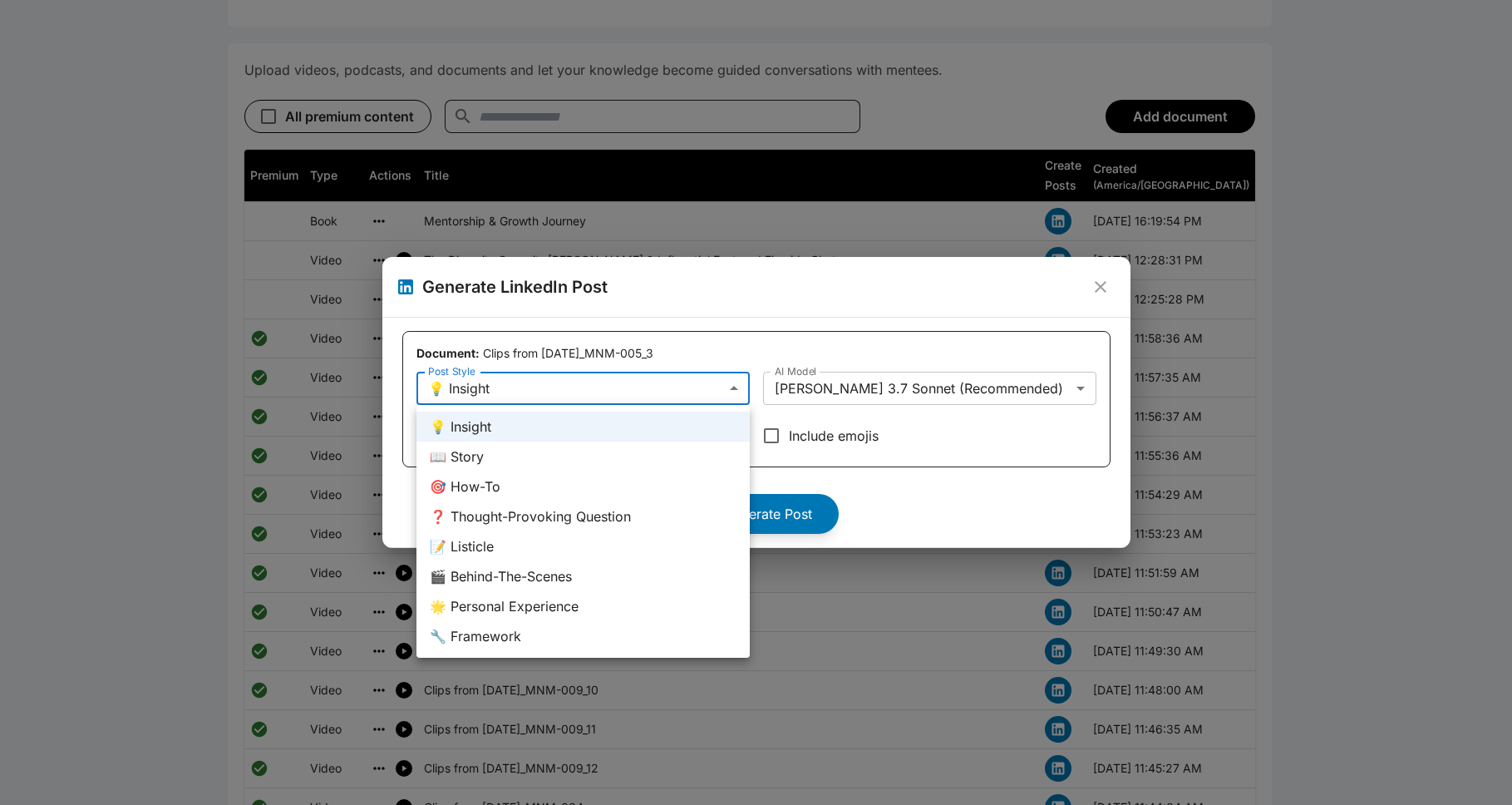
click at [714, 389] on div at bounding box center [756, 402] width 1512 height 805
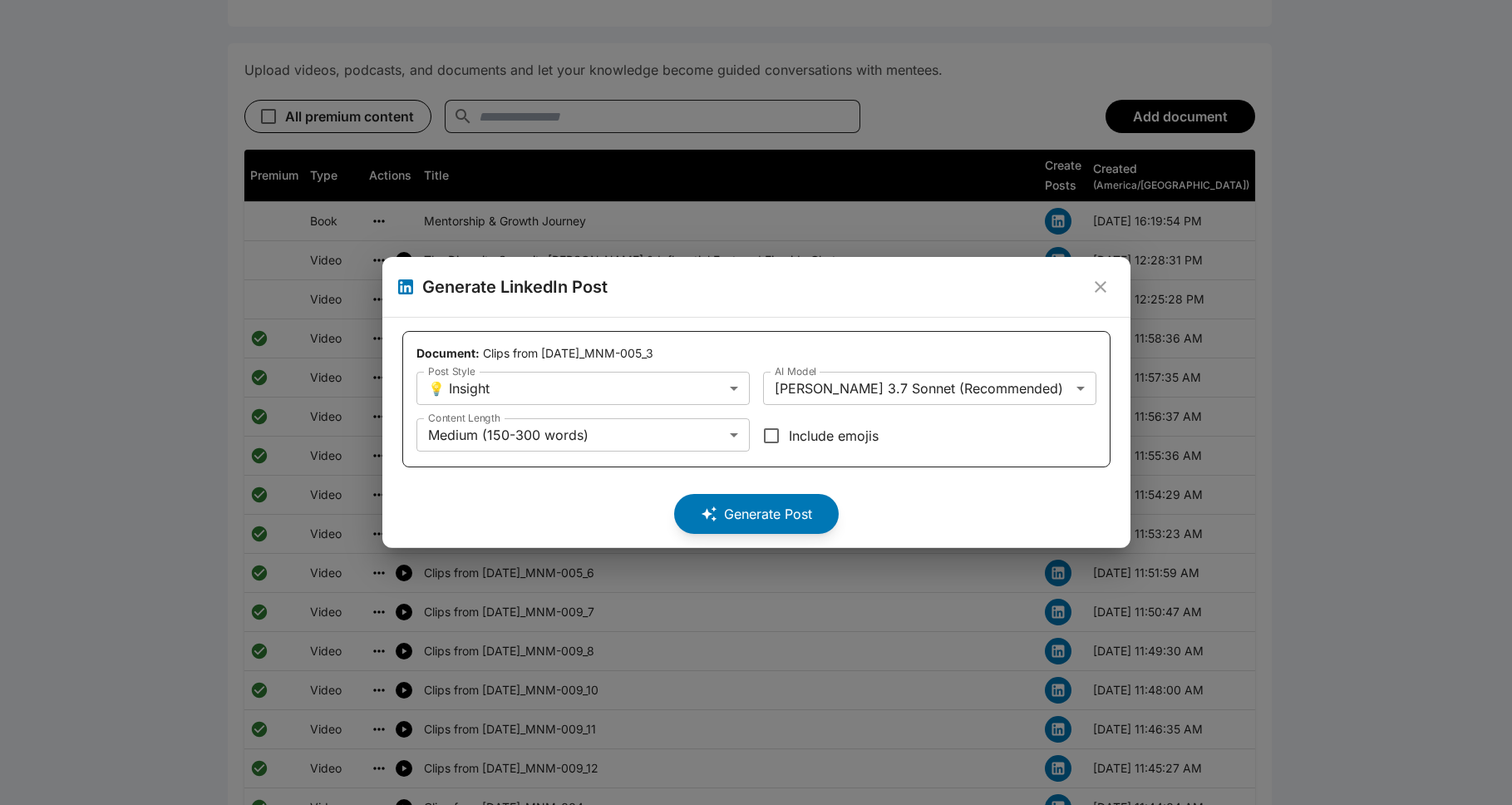
click at [714, 389] on div "💡 Insight 📖 Story 🎯 How-To ❓ Thought-Provoking Question 📝 Listicle 🎬 Behind-The…" at bounding box center [756, 402] width 1512 height 805
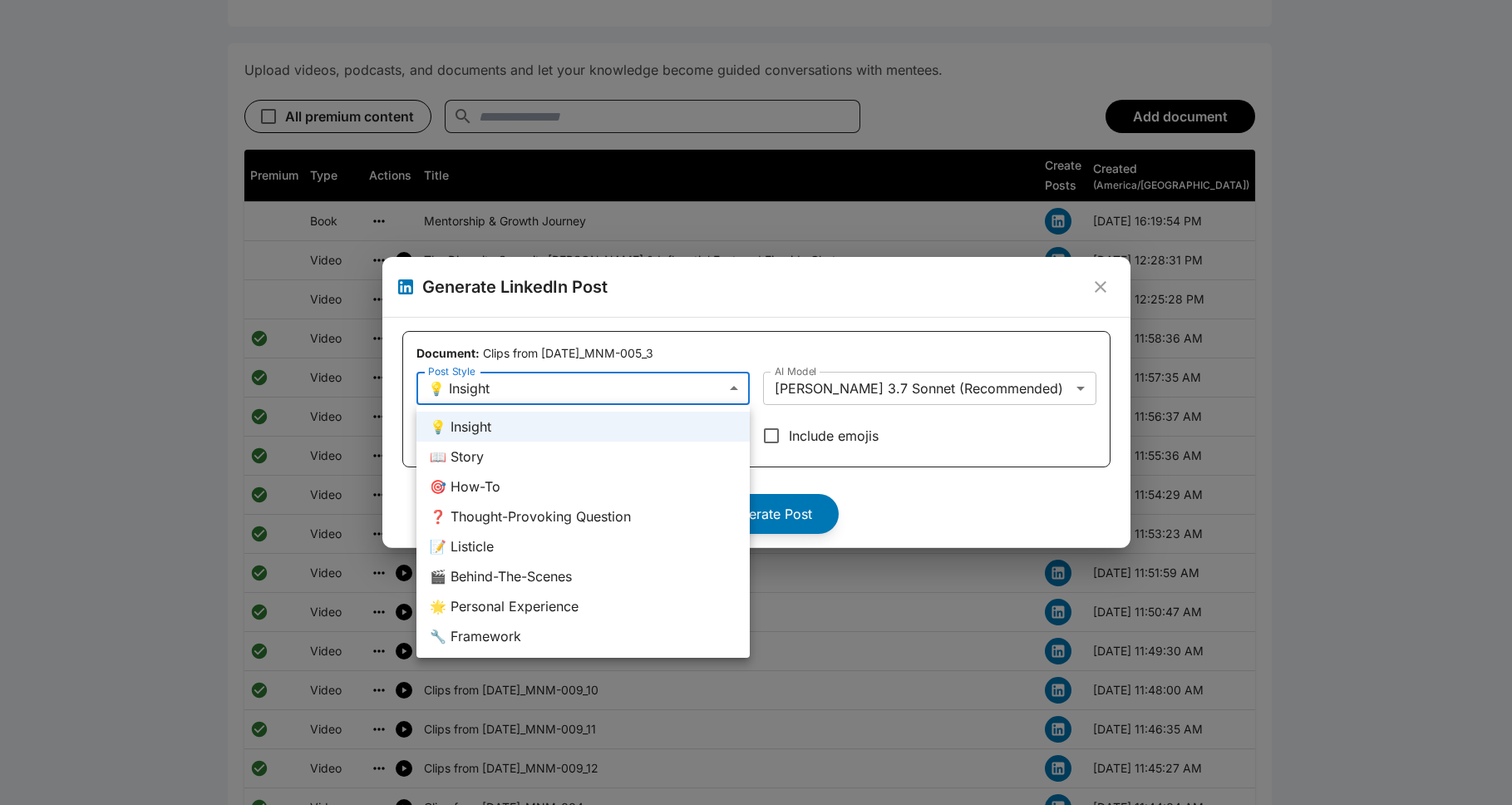
click at [732, 344] on div at bounding box center [756, 402] width 1512 height 805
click at [717, 389] on div at bounding box center [756, 402] width 1512 height 805
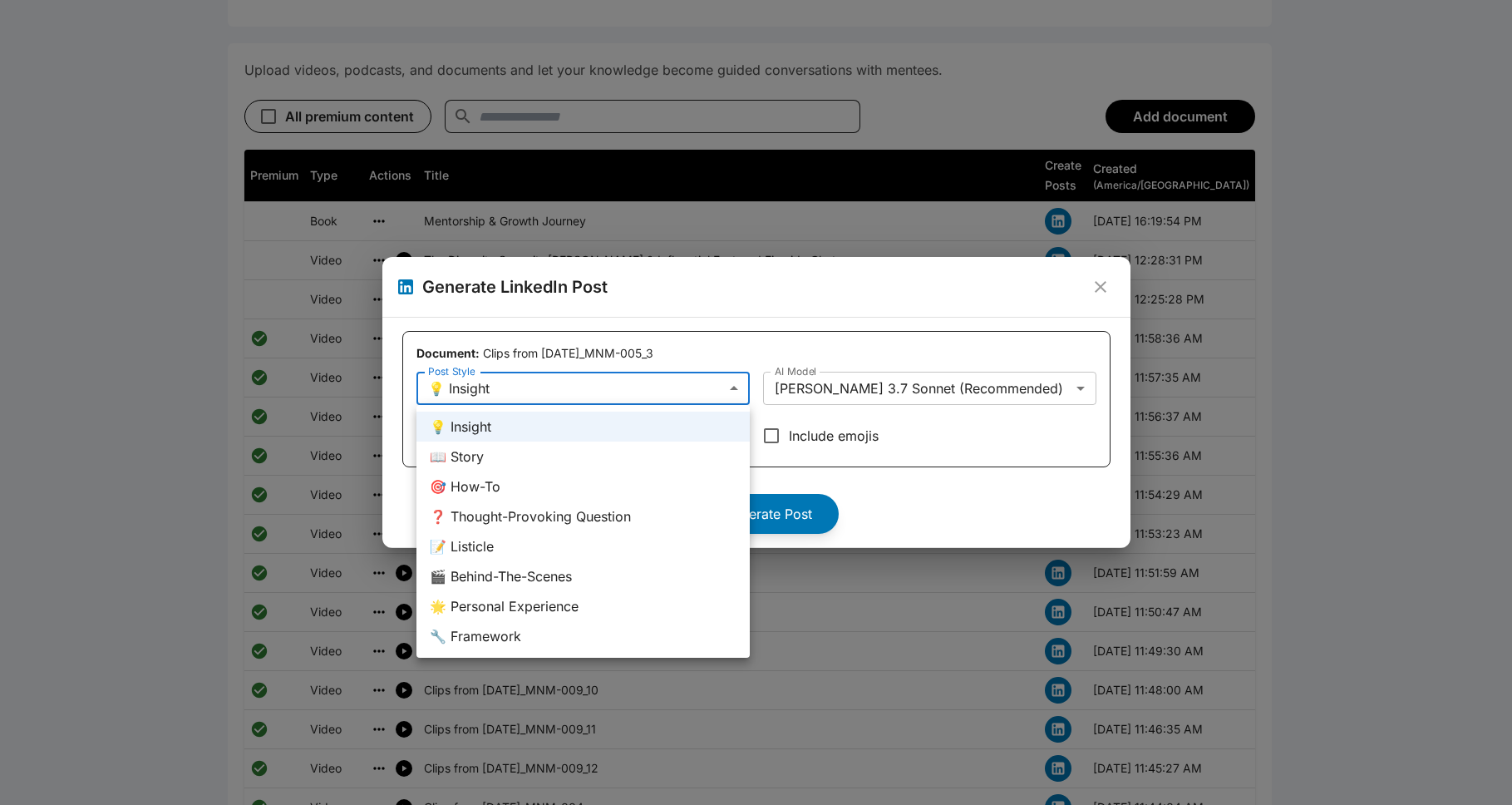
click at [776, 494] on div at bounding box center [756, 402] width 1512 height 805
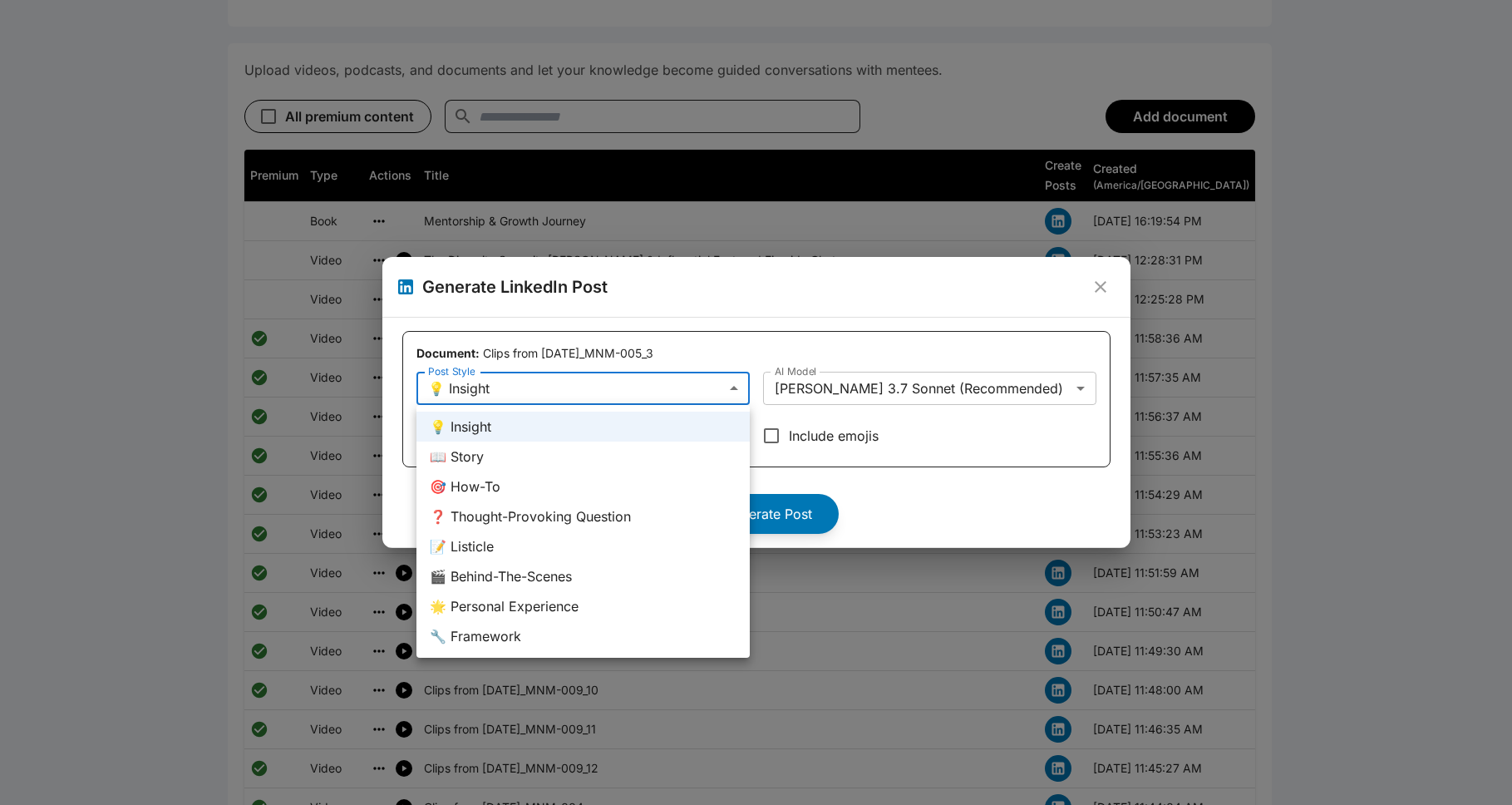
click at [704, 383] on div at bounding box center [756, 402] width 1512 height 805
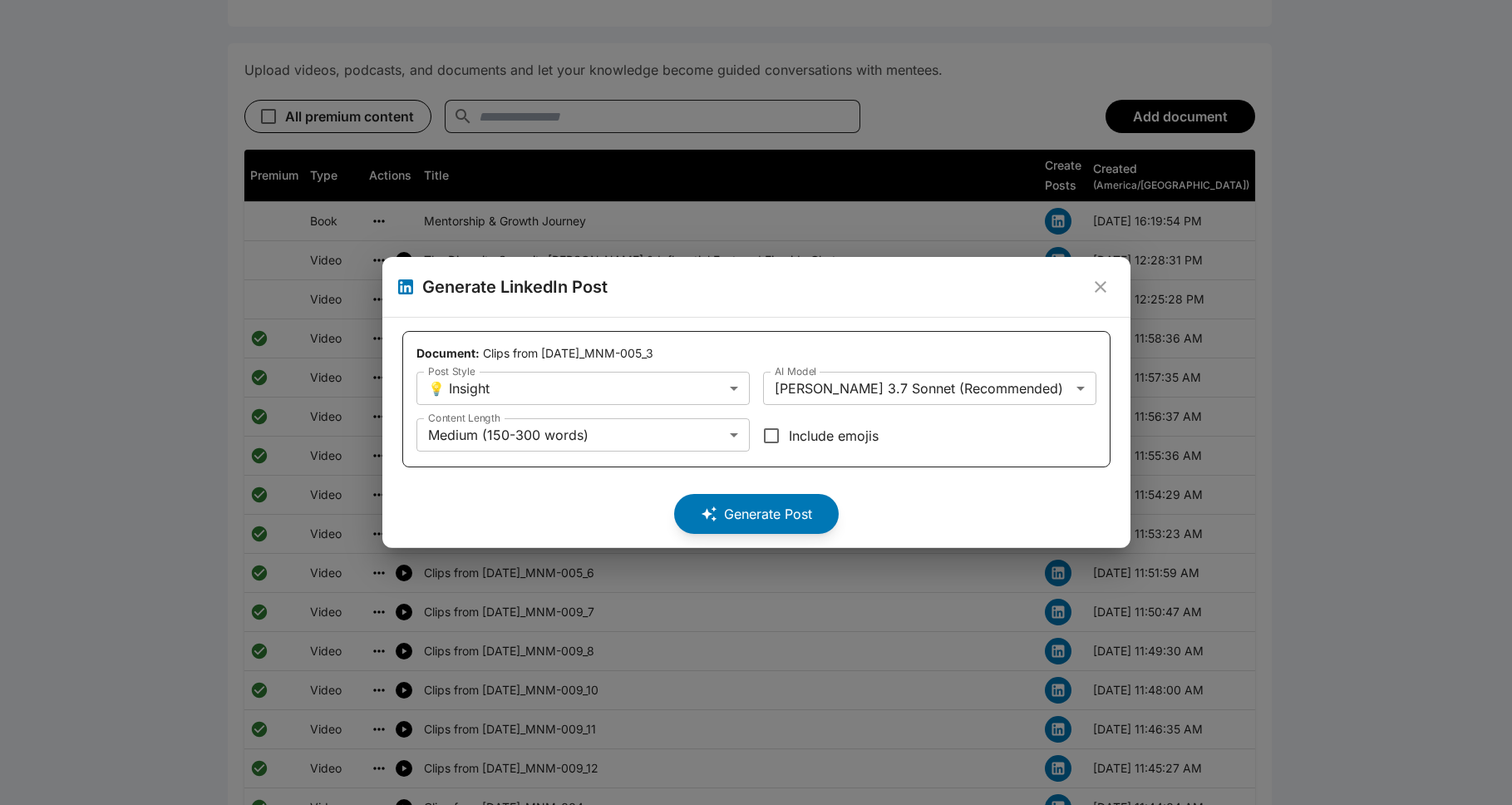
click at [738, 346] on p "Document: Clips from 2020.05.12_MNM-005_3" at bounding box center [756, 353] width 680 height 16
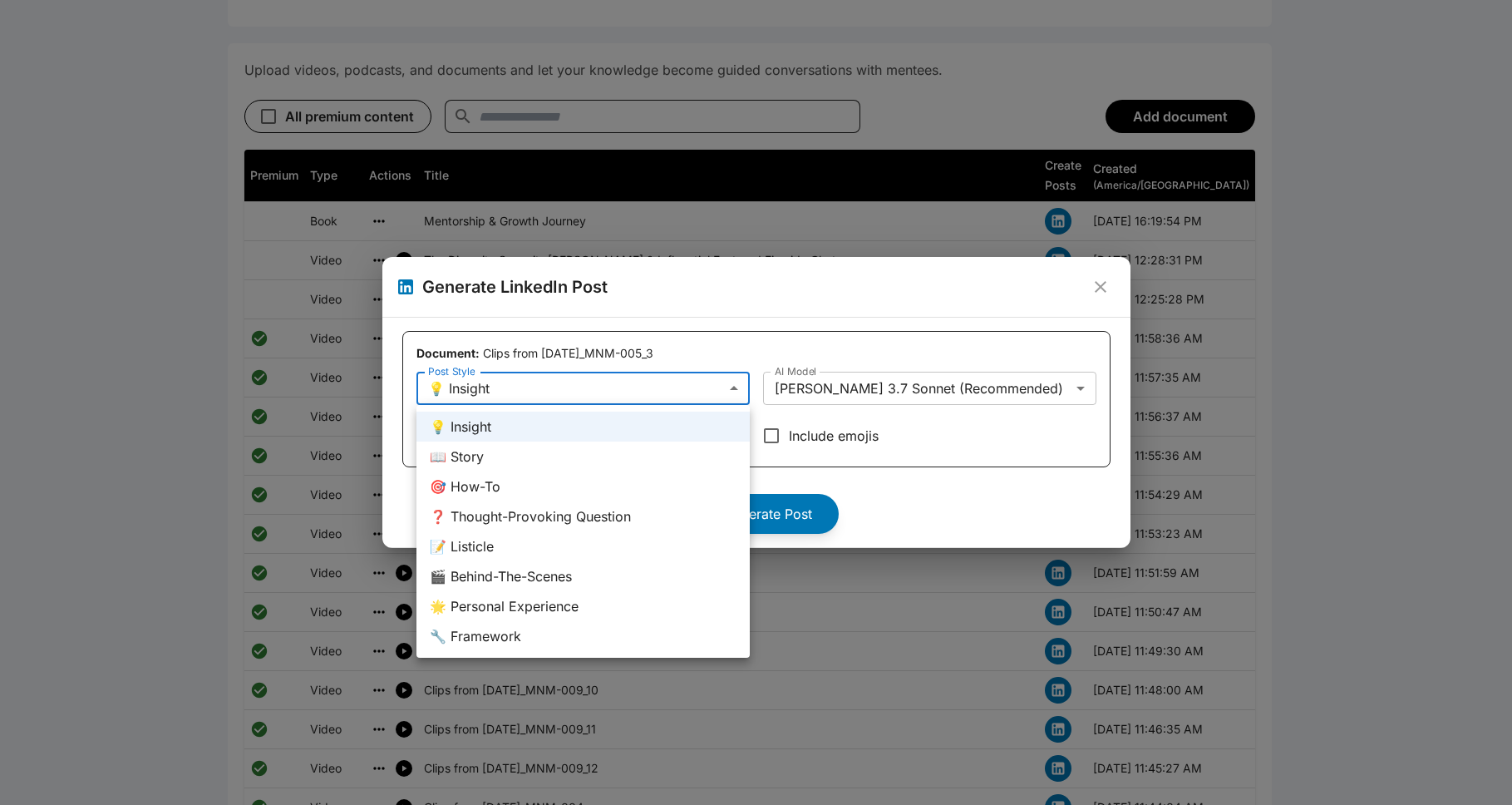
click at [776, 435] on div at bounding box center [756, 402] width 1512 height 805
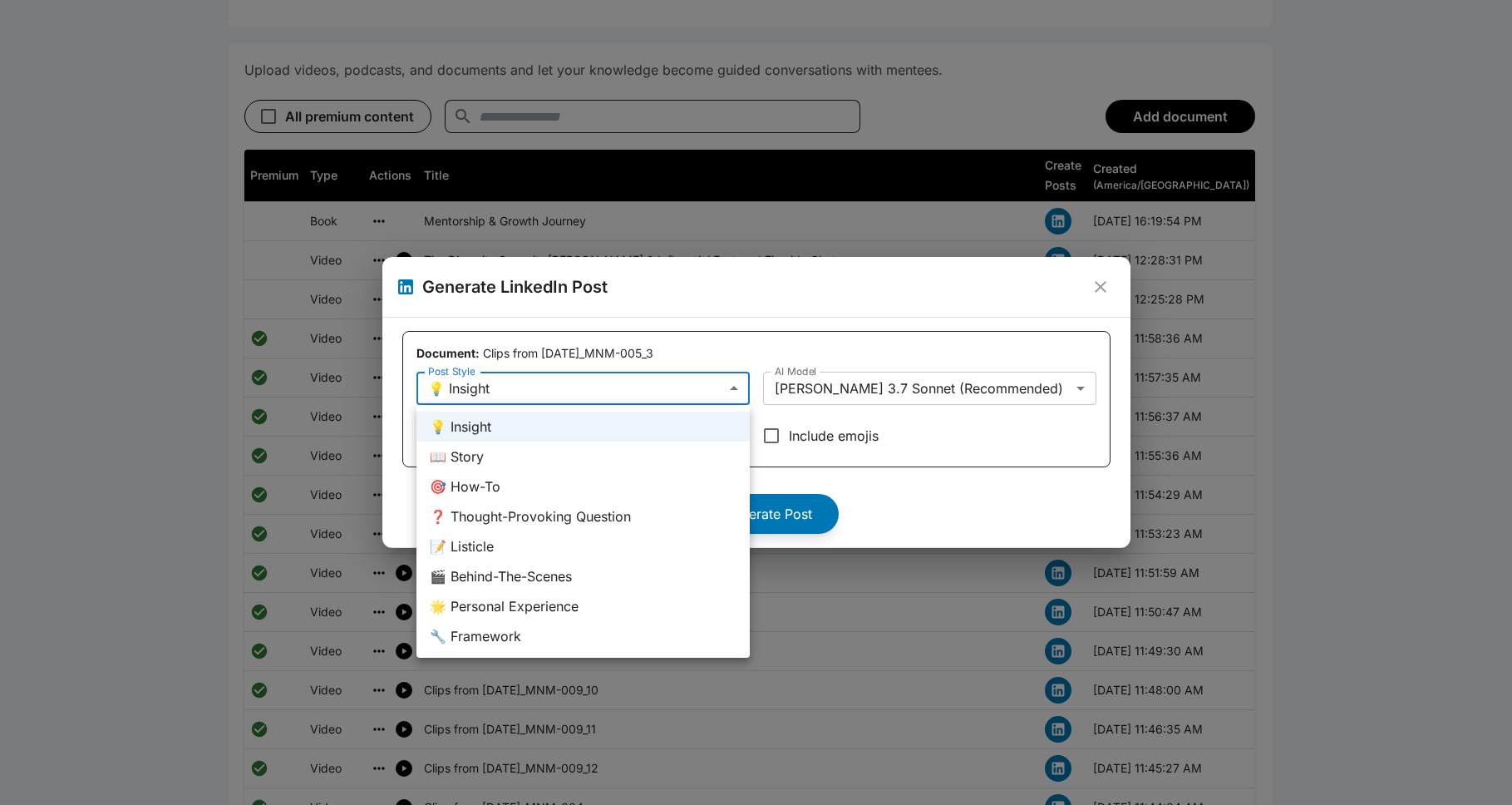
click at [776, 438] on div at bounding box center [756, 402] width 1512 height 805
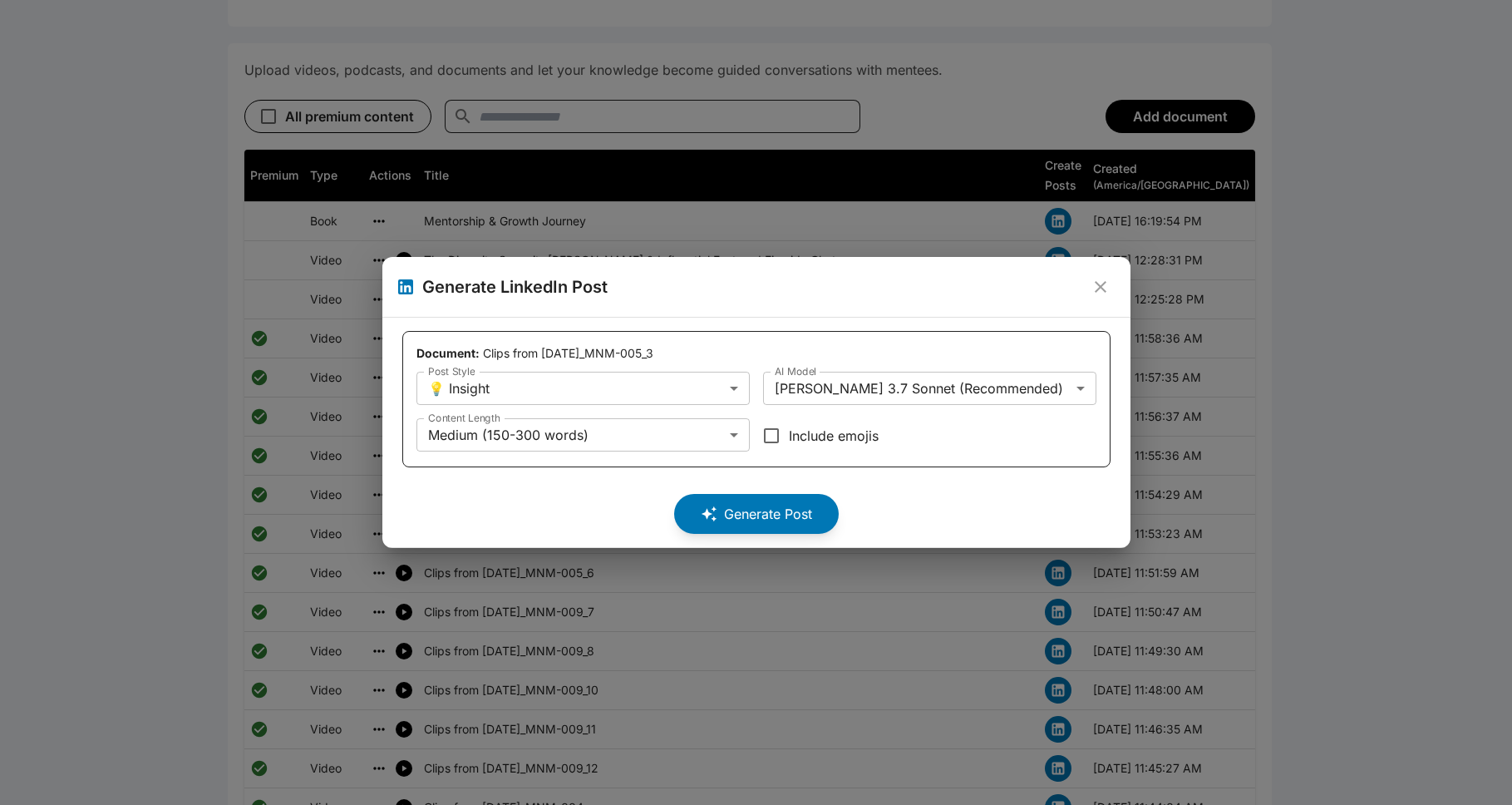
drag, startPoint x: 916, startPoint y: 436, endPoint x: 945, endPoint y: 436, distance: 29.0
click at [776, 436] on div "Include emojis" at bounding box center [930, 435] width 333 height 35
click at [776, 442] on div "Include emojis" at bounding box center [930, 435] width 333 height 35
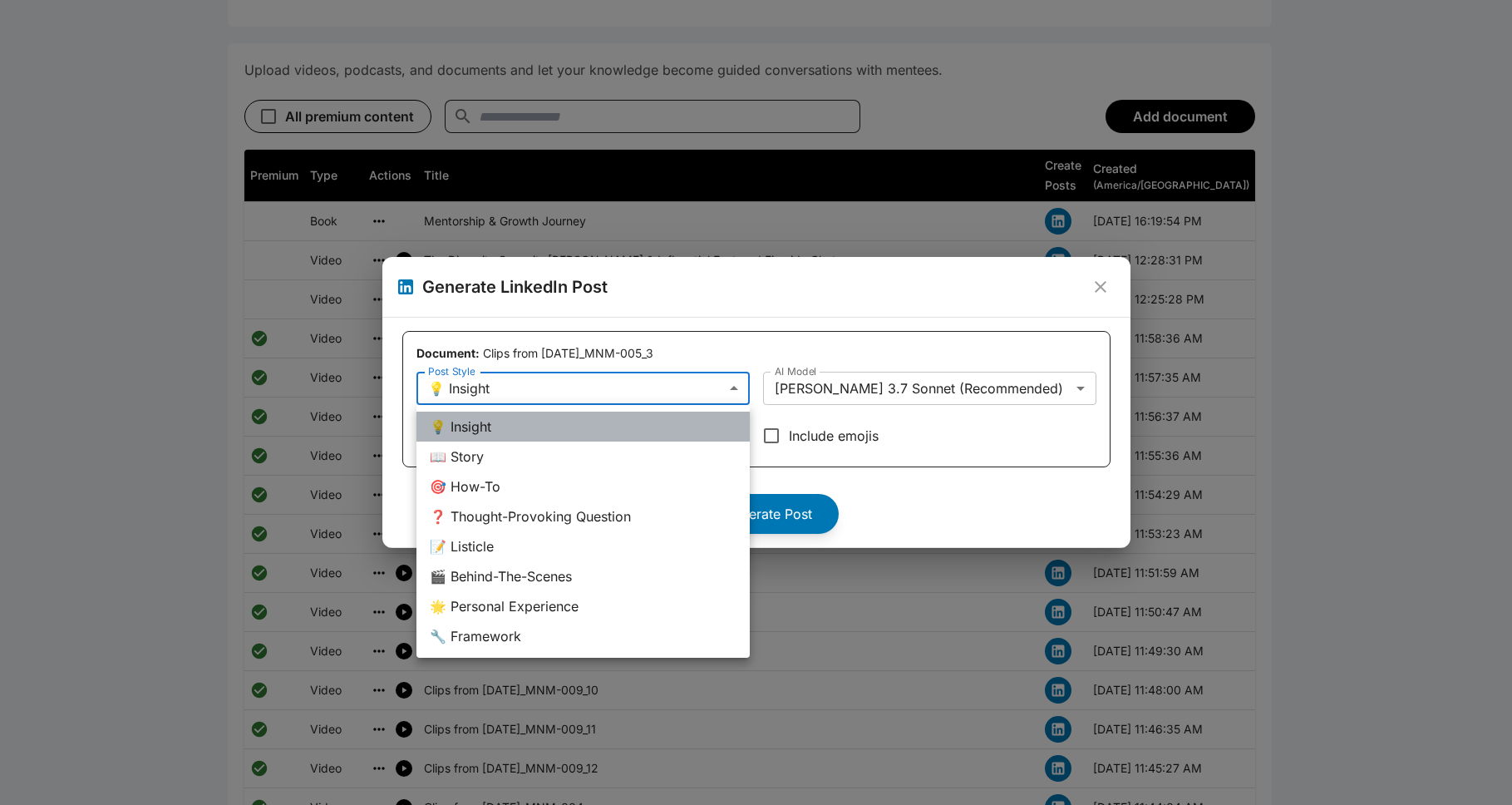
click at [612, 439] on li "💡 Insight" at bounding box center [583, 426] width 333 height 29
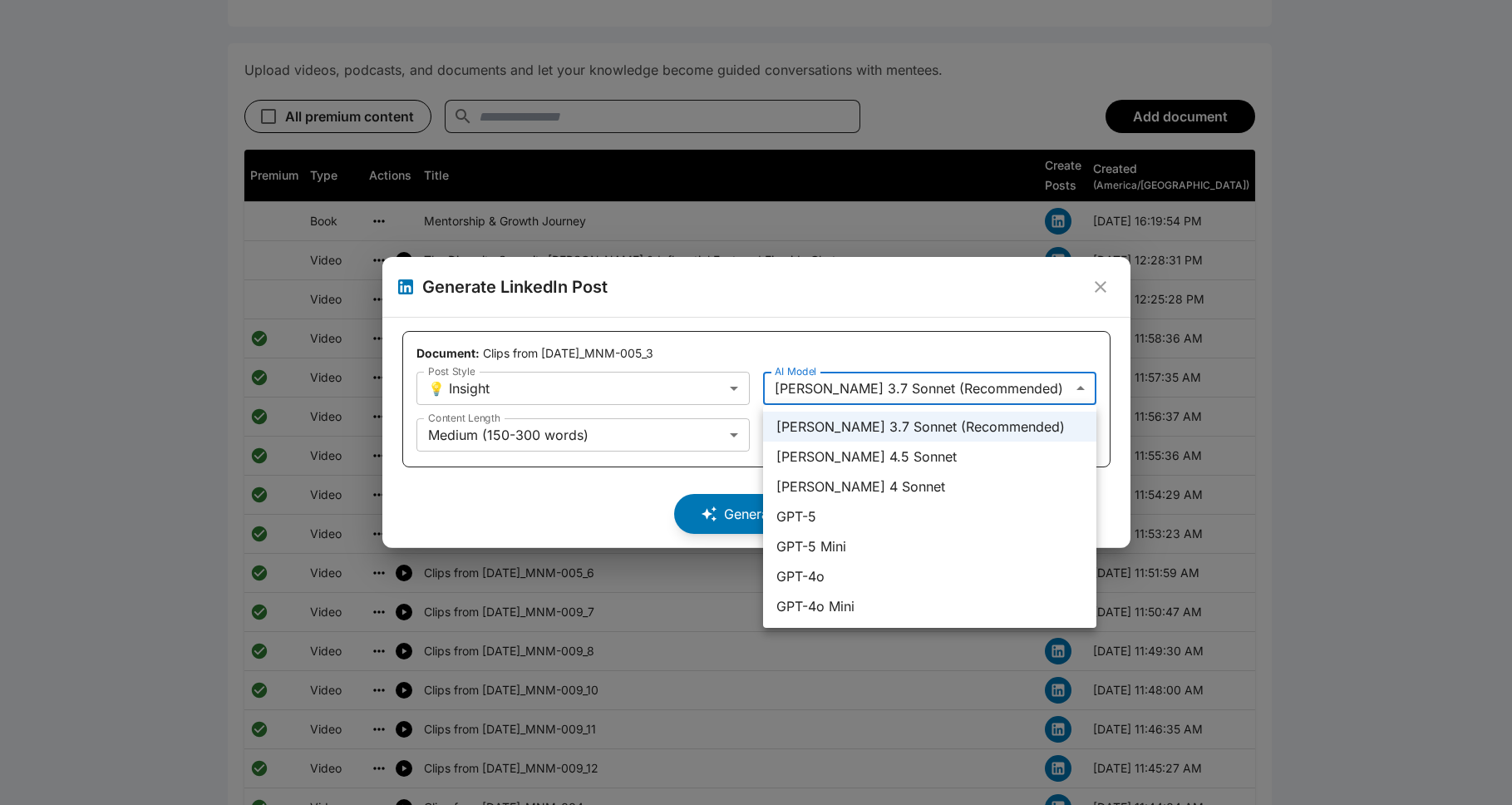
click at [776, 345] on div at bounding box center [756, 402] width 1512 height 805
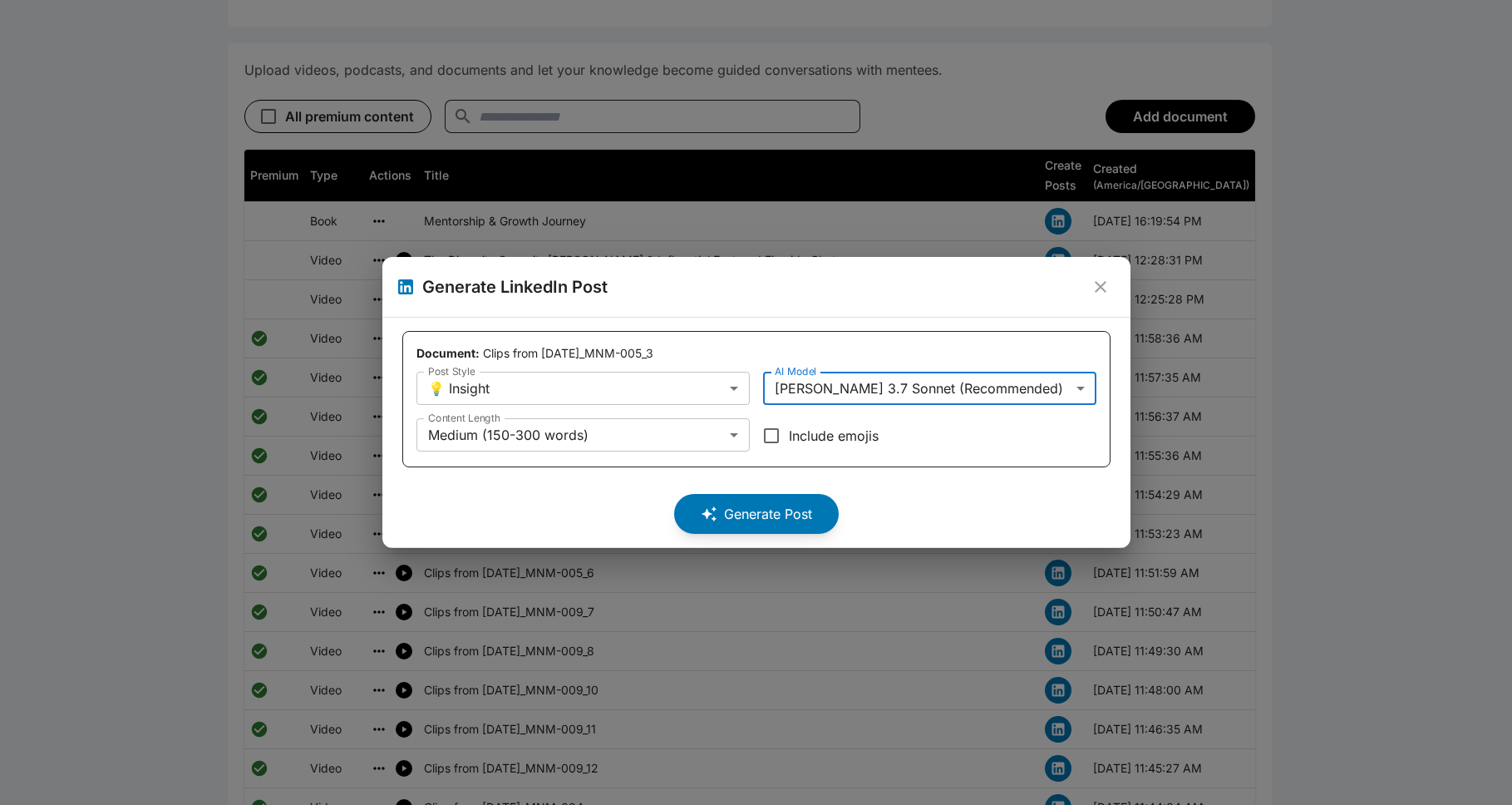
click at [776, 331] on div "**********" at bounding box center [756, 398] width 708 height 136
click at [617, 402] on div "**********" at bounding box center [756, 412] width 680 height 82
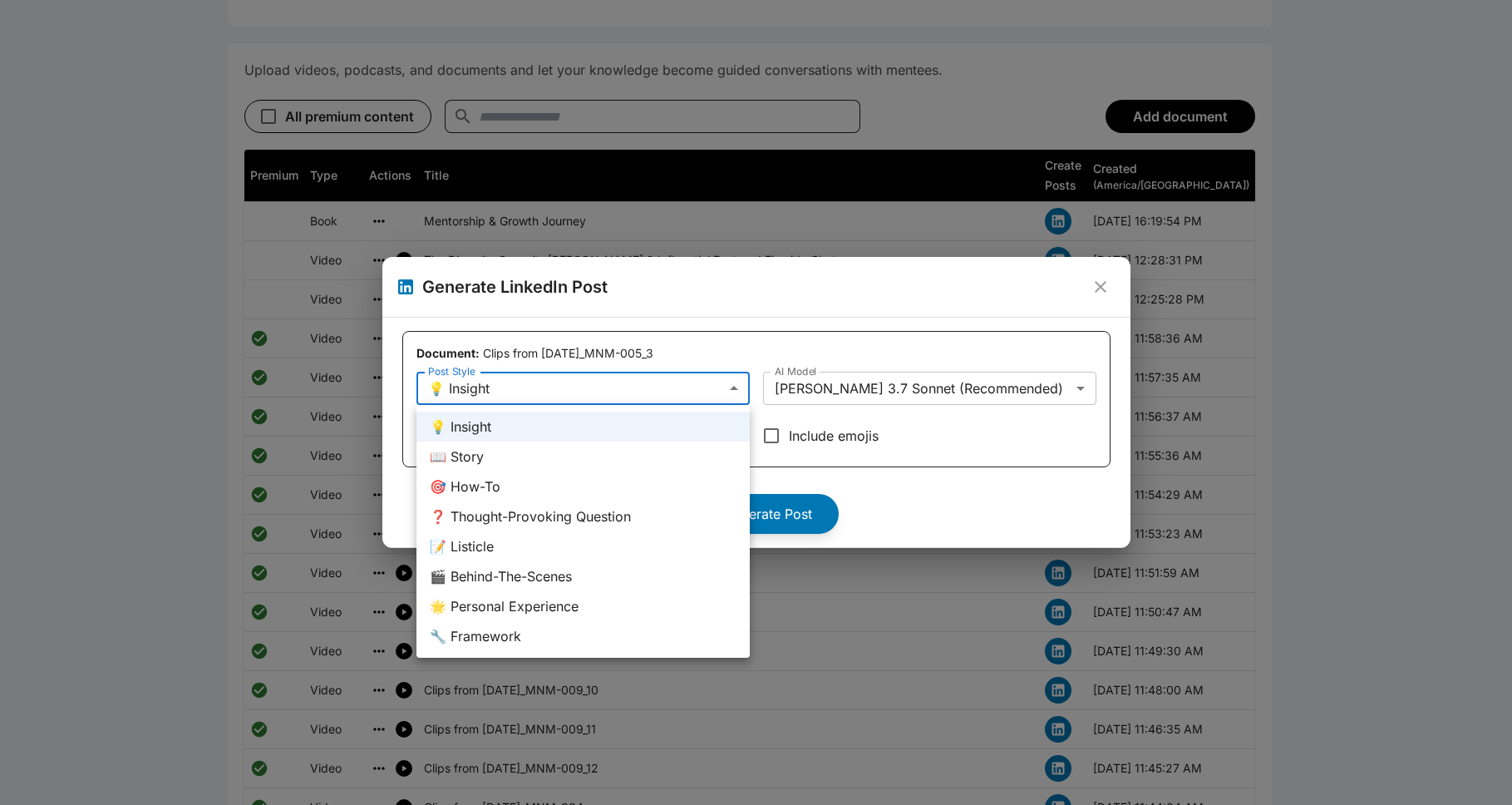
click at [690, 346] on div at bounding box center [756, 402] width 1512 height 805
click at [566, 632] on li "🔧 Framework" at bounding box center [583, 636] width 333 height 29
type input "*********"
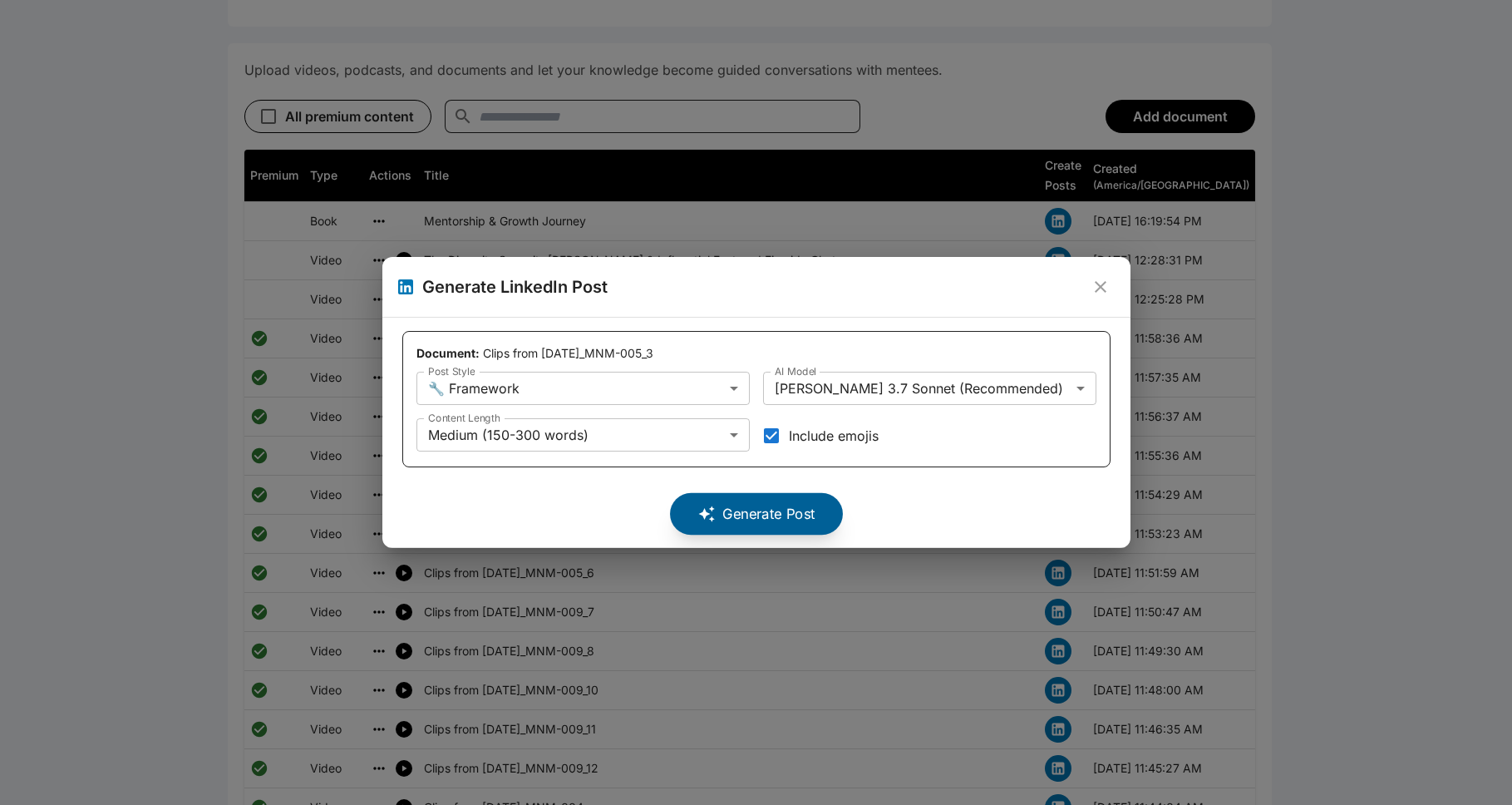
click at [767, 530] on button "Generate Post" at bounding box center [756, 514] width 173 height 42
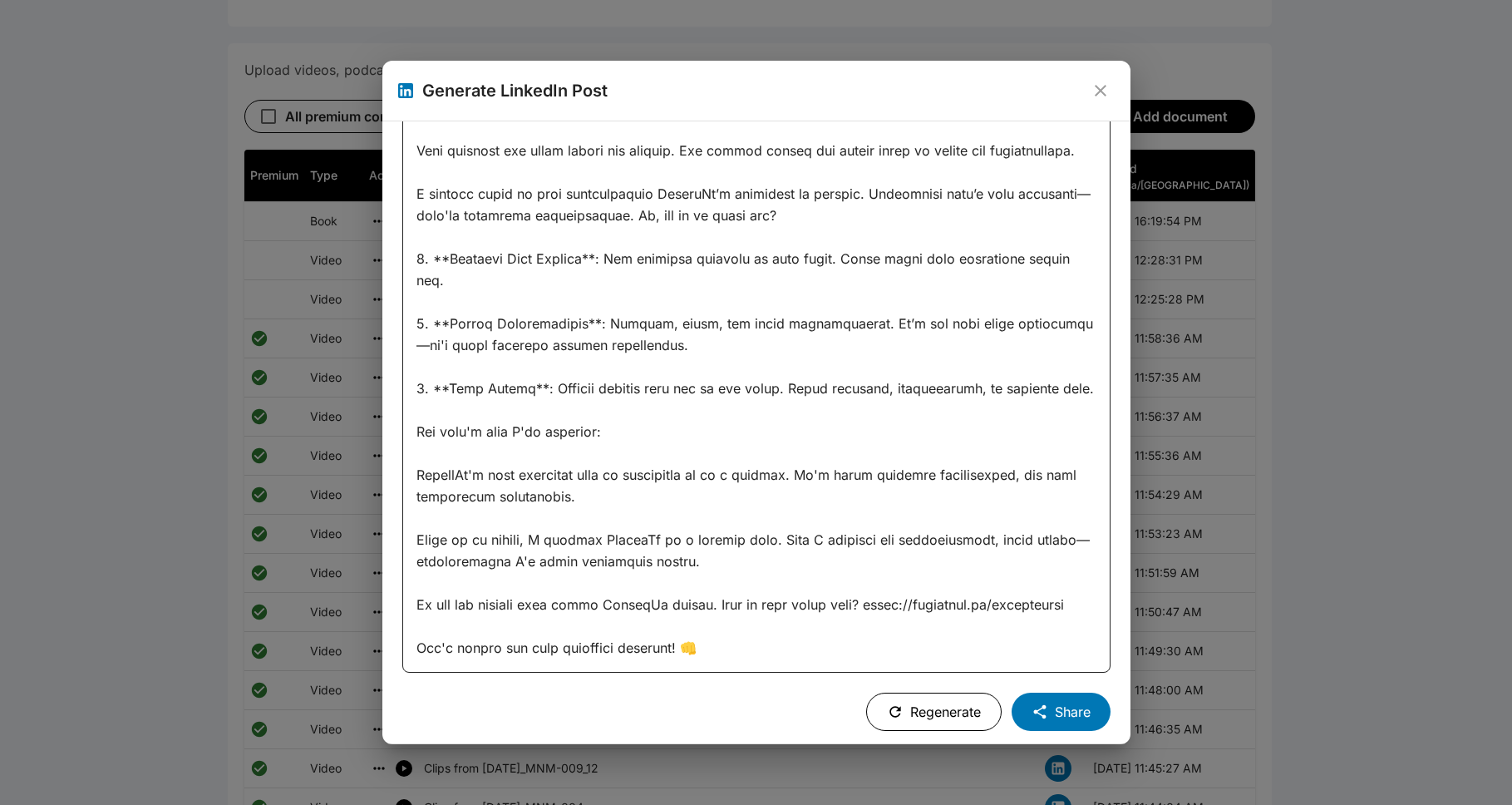
scroll to position [0, 0]
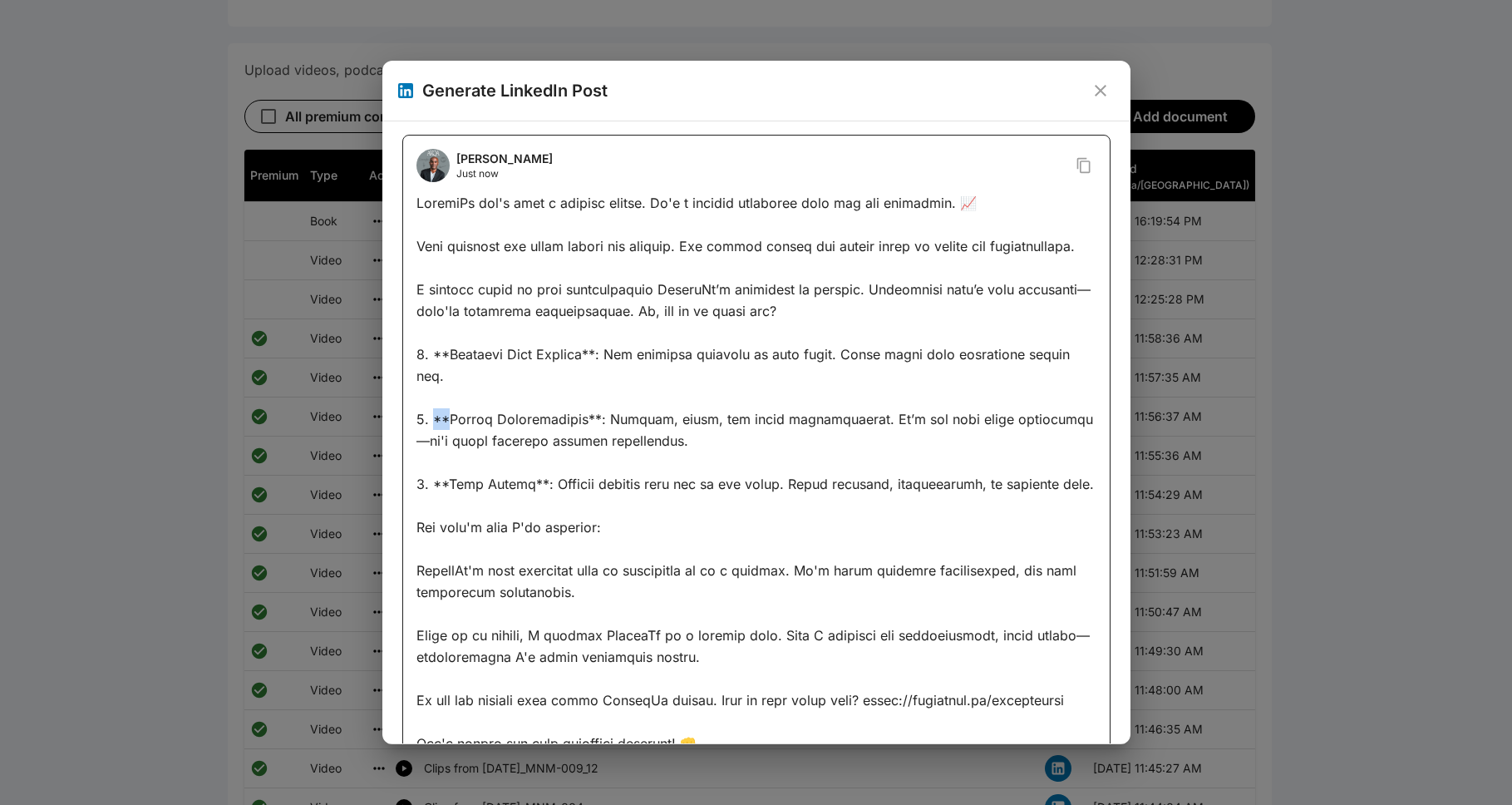
drag, startPoint x: 447, startPoint y: 416, endPoint x: 431, endPoint y: 422, distance: 17.1
click at [430, 422] on div at bounding box center [756, 473] width 680 height 562
drag, startPoint x: 1043, startPoint y: 417, endPoint x: 1031, endPoint y: 412, distance: 13.0
click at [776, 412] on div at bounding box center [756, 473] width 680 height 562
drag, startPoint x: 593, startPoint y: 419, endPoint x: 583, endPoint y: 418, distance: 10.0
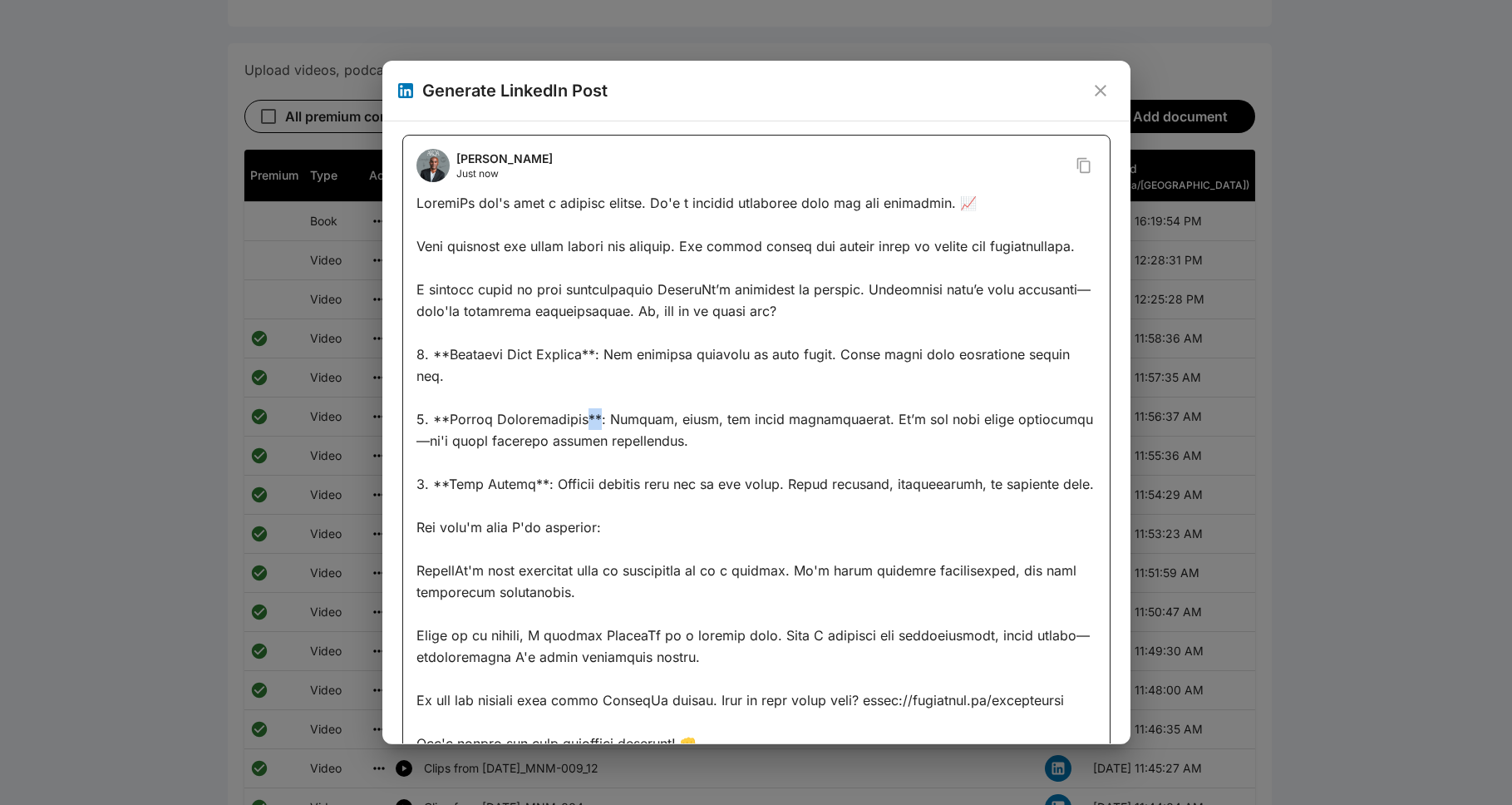
click at [583, 418] on div at bounding box center [756, 473] width 680 height 562
click at [590, 431] on div at bounding box center [756, 473] width 680 height 562
drag, startPoint x: 592, startPoint y: 418, endPoint x: 580, endPoint y: 425, distance: 13.9
click at [580, 425] on div at bounding box center [756, 473] width 680 height 562
drag, startPoint x: 448, startPoint y: 417, endPoint x: 435, endPoint y: 419, distance: 13.2
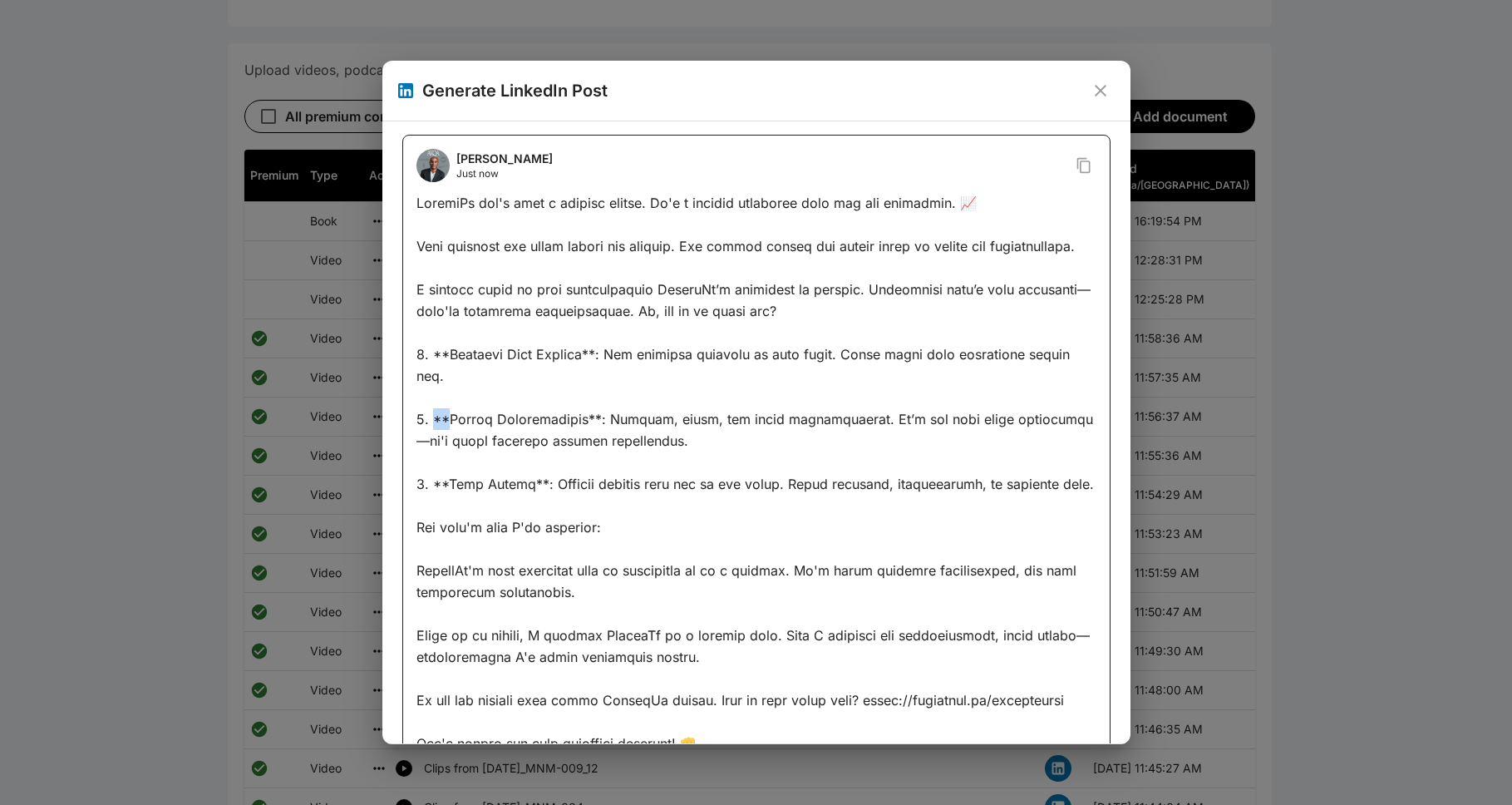
click at [435, 419] on div at bounding box center [756, 473] width 680 height 562
click at [657, 474] on div at bounding box center [756, 473] width 680 height 562
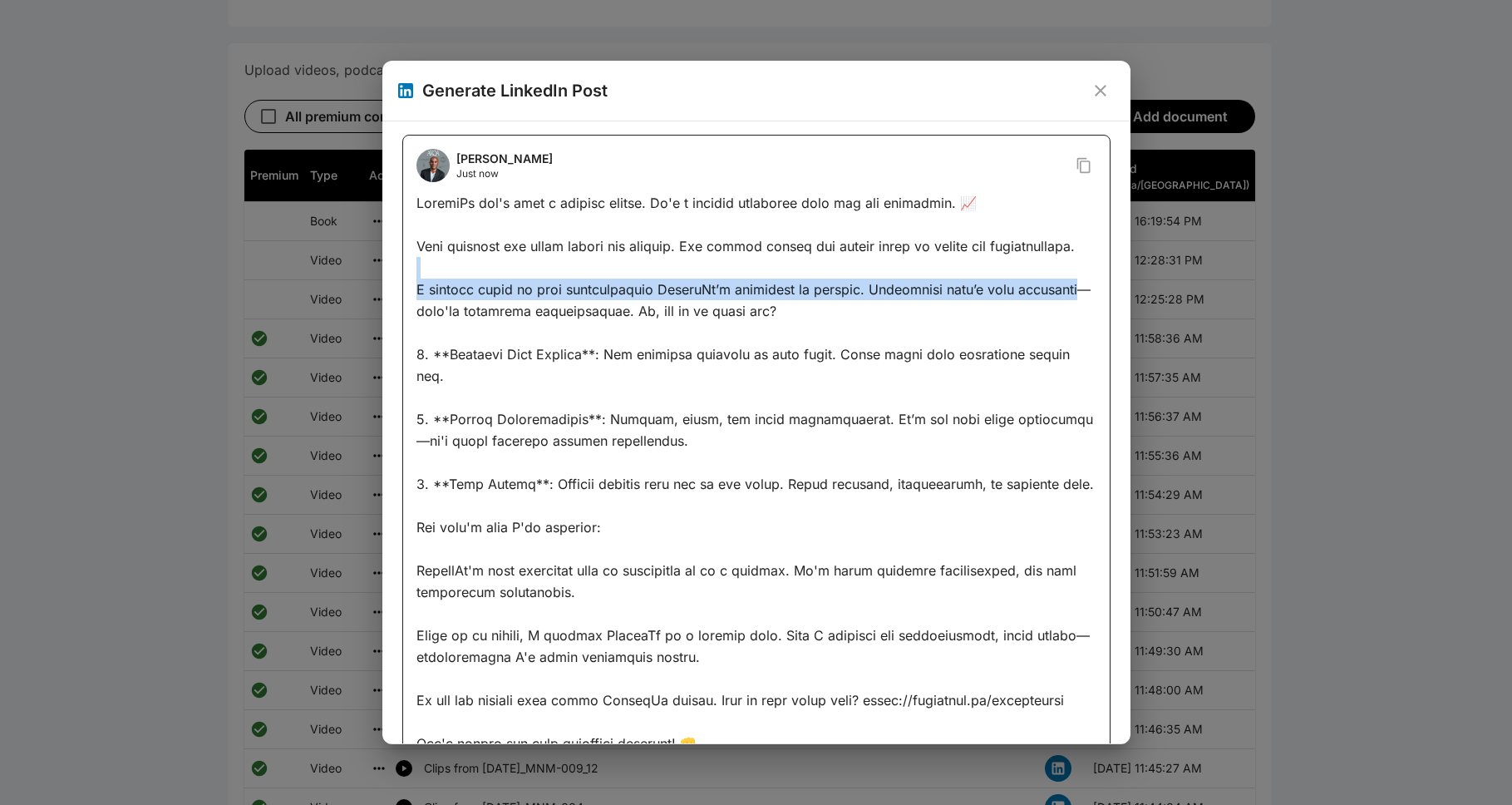
drag, startPoint x: 1037, startPoint y: 311, endPoint x: 1055, endPoint y: 299, distance: 21.6
click at [776, 299] on div at bounding box center [756, 473] width 680 height 562
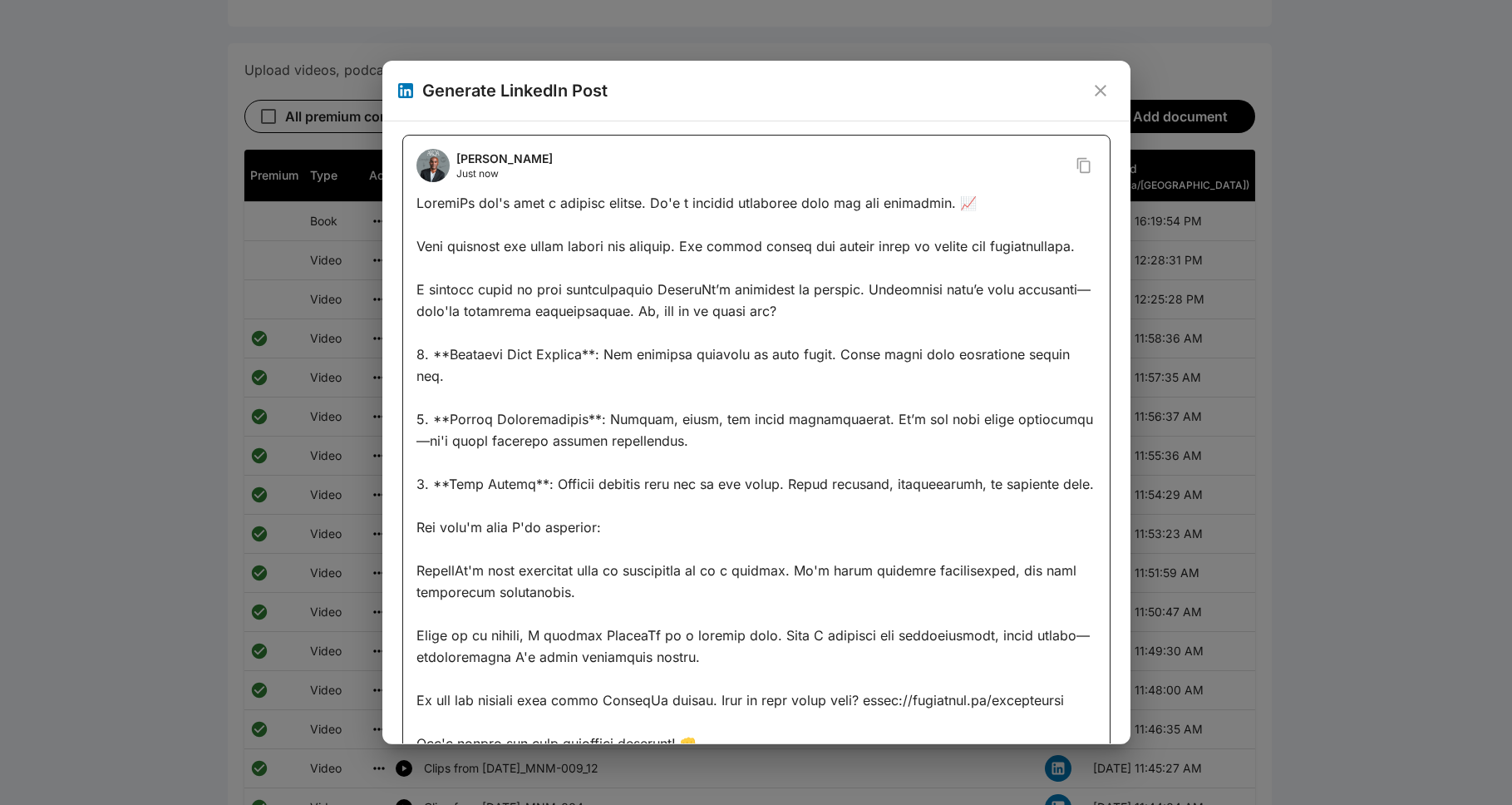
click at [776, 330] on div at bounding box center [756, 473] width 680 height 562
drag, startPoint x: 1039, startPoint y: 310, endPoint x: 1057, endPoint y: 304, distance: 19.0
click at [776, 302] on div at bounding box center [756, 473] width 680 height 562
click at [776, 376] on div at bounding box center [756, 473] width 680 height 562
drag, startPoint x: 1041, startPoint y: 312, endPoint x: 1072, endPoint y: 311, distance: 31.0
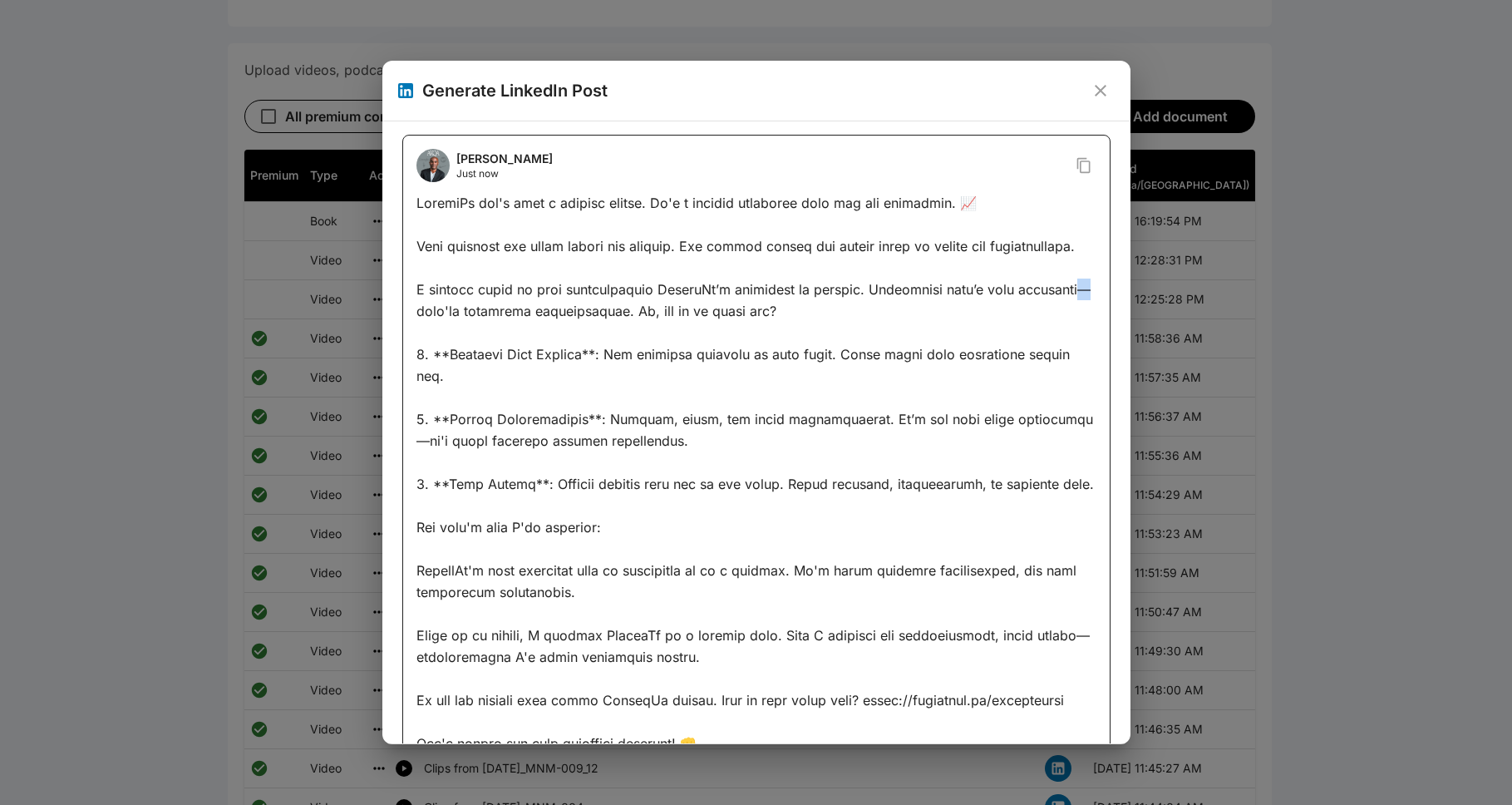
click at [776, 311] on div at bounding box center [756, 473] width 680 height 562
click at [776, 446] on div at bounding box center [756, 473] width 680 height 562
click at [776, 167] on icon "Copy to clipboard" at bounding box center [1083, 164] width 13 height 15
click at [776, 89] on icon "close" at bounding box center [1100, 90] width 20 height 20
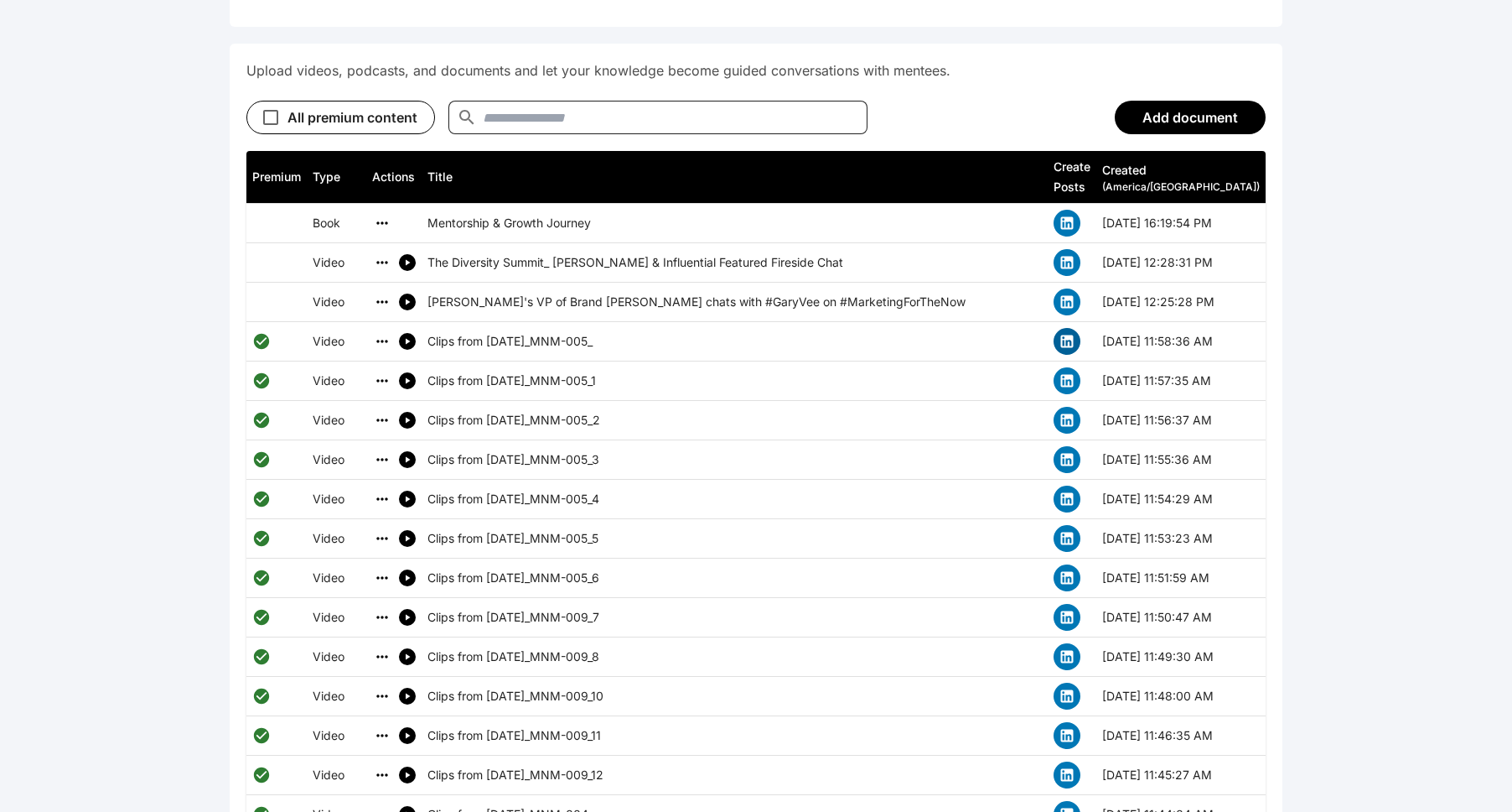
click at [783, 328] on button "simple table" at bounding box center [1067, 341] width 27 height 27
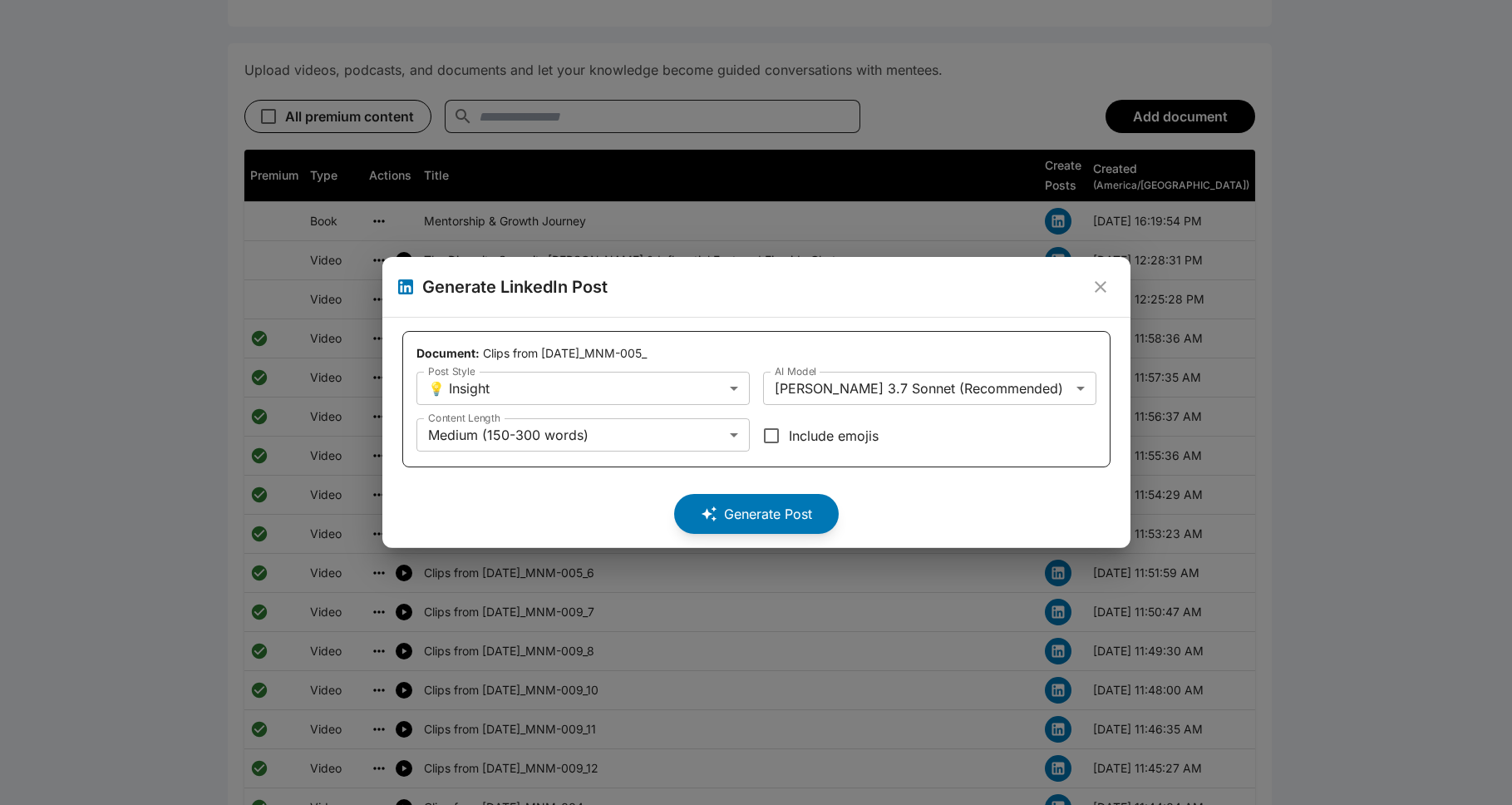
click at [776, 286] on icon "close" at bounding box center [1100, 286] width 20 height 20
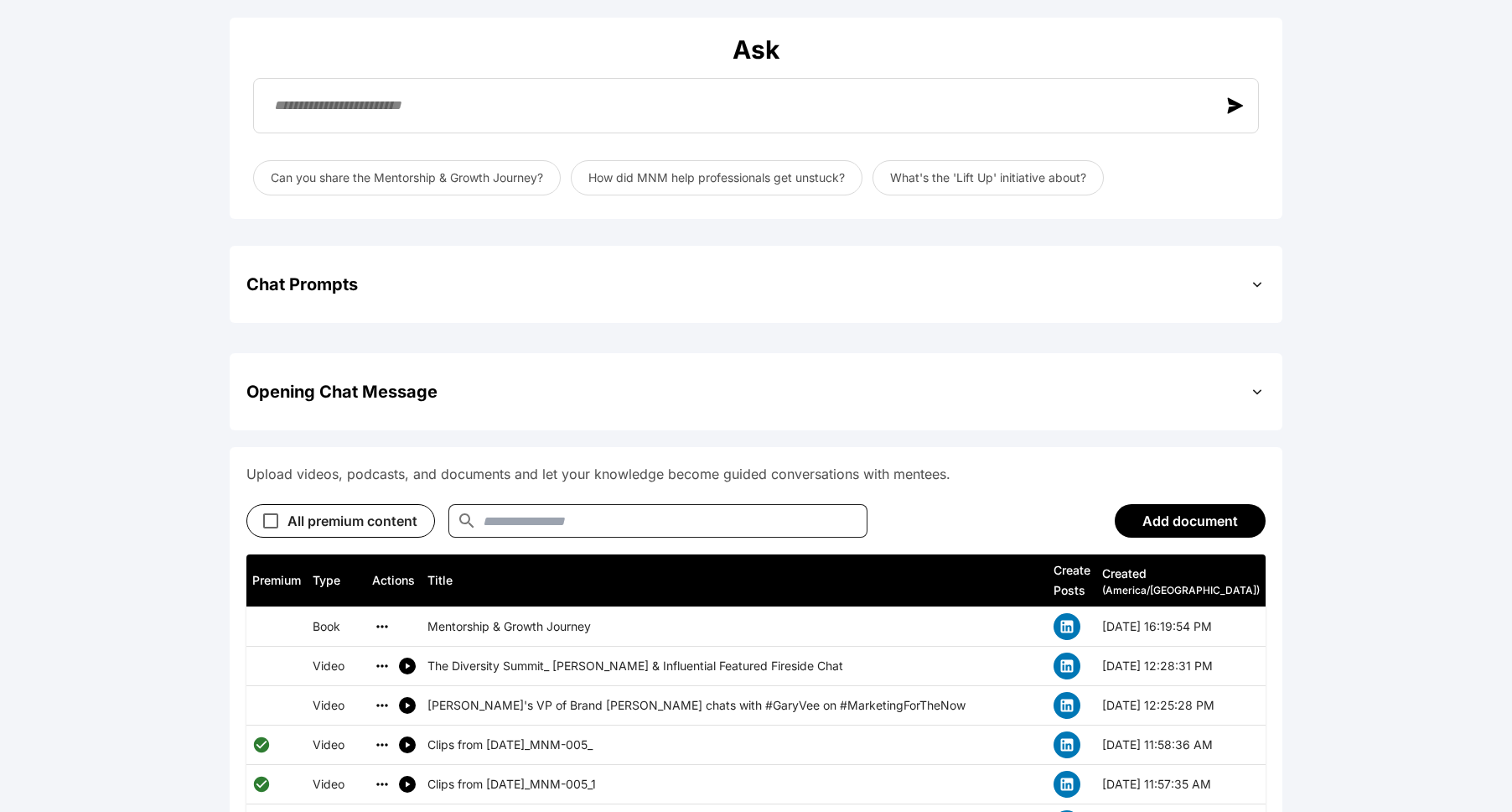
scroll to position [592, 0]
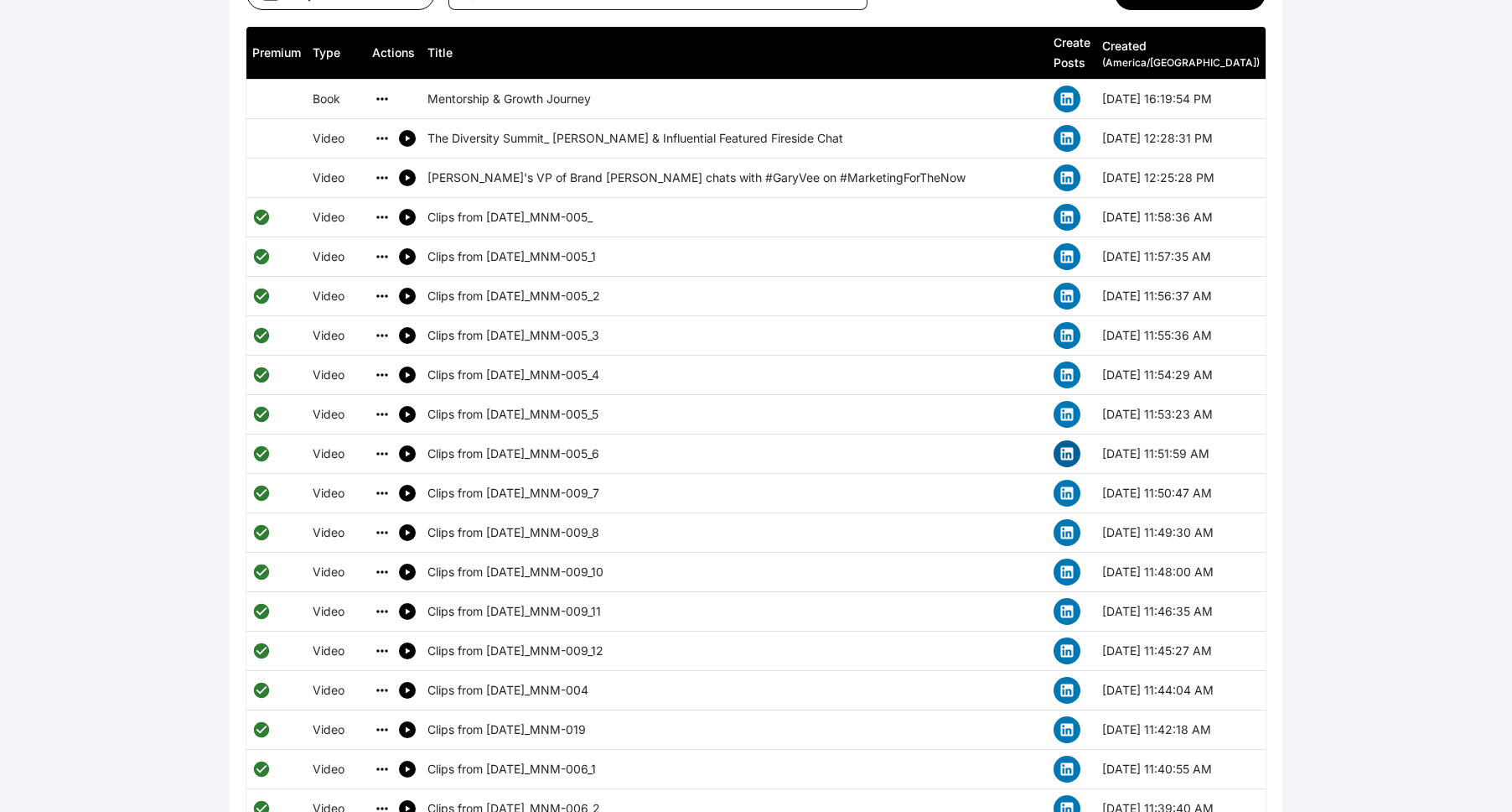
click at [783, 445] on icon "simple table" at bounding box center [1066, 453] width 17 height 17
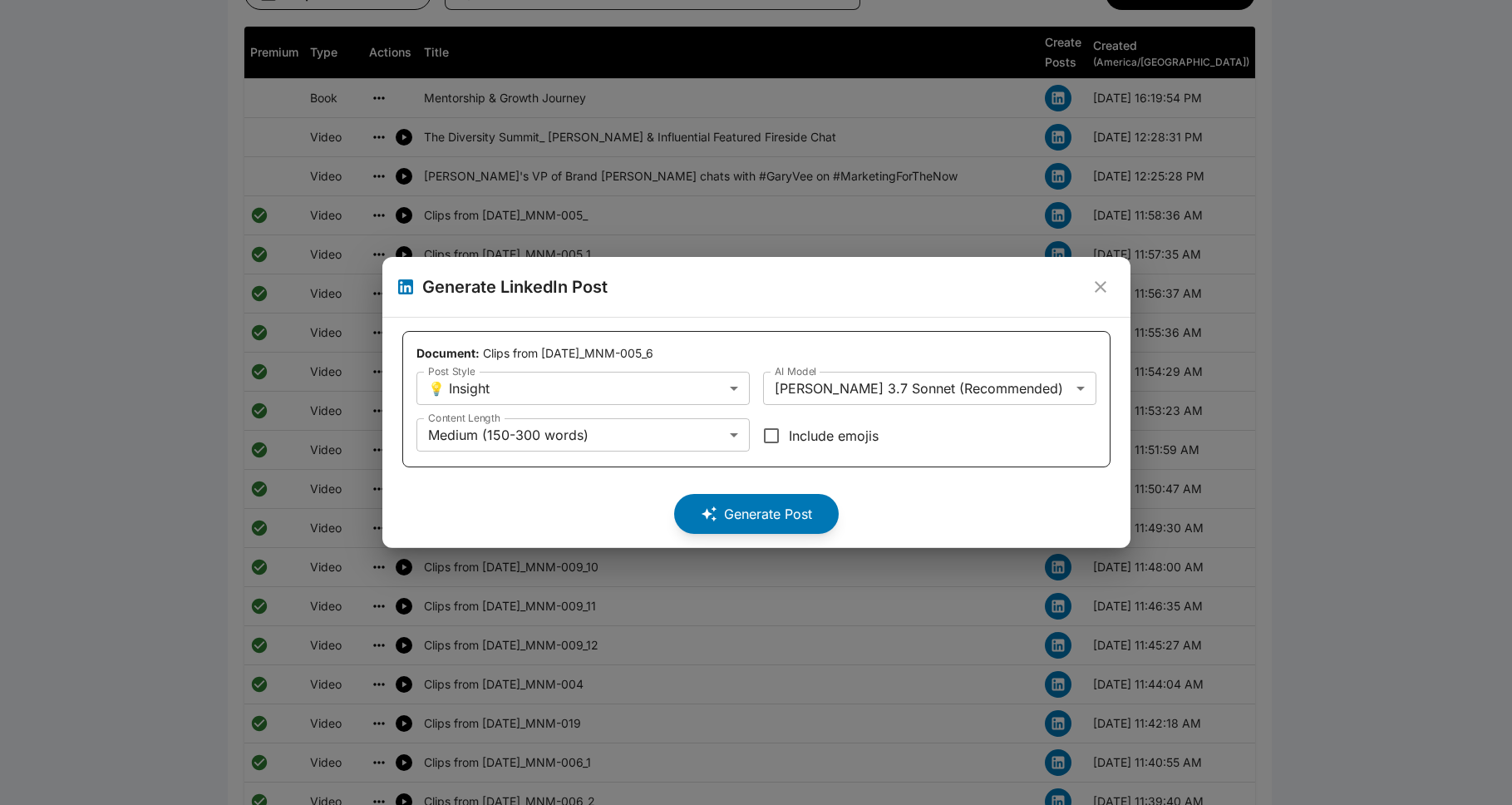
click at [629, 386] on body "**********" at bounding box center [756, 762] width 1512 height 3361
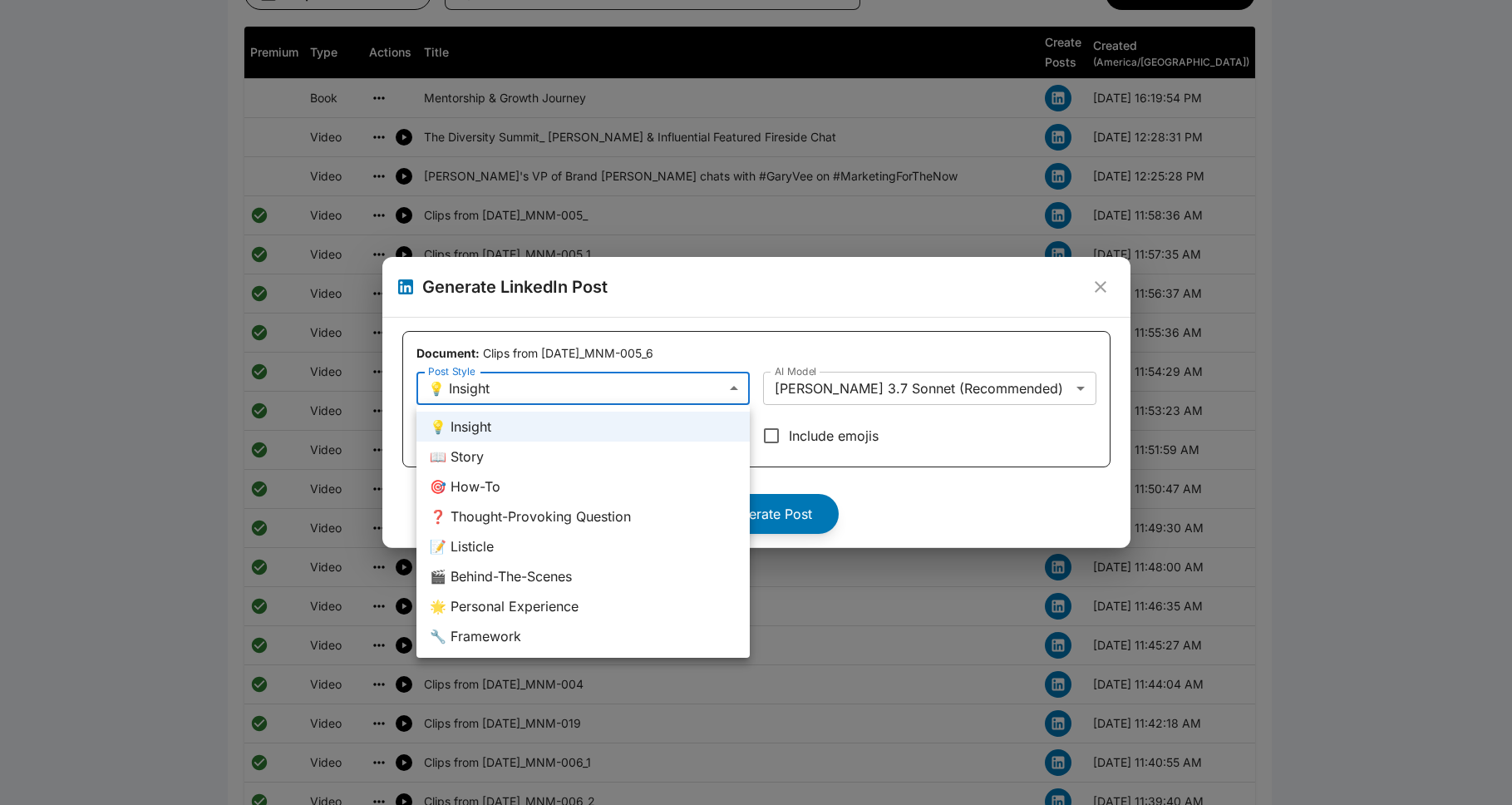
click at [776, 489] on div at bounding box center [756, 402] width 1512 height 805
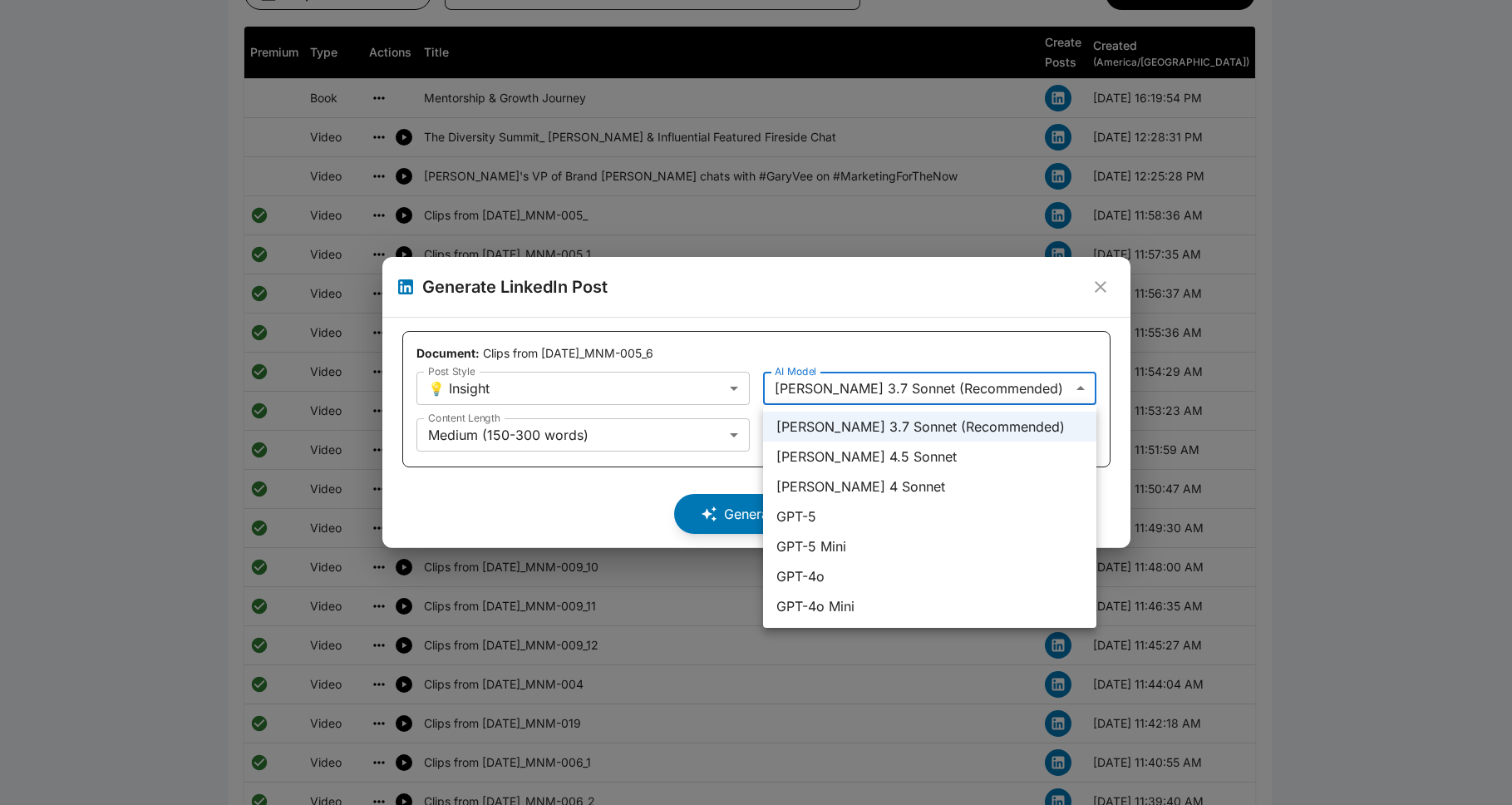
click at [776, 394] on body "**********" at bounding box center [756, 762] width 1512 height 3361
click at [776, 292] on div at bounding box center [756, 402] width 1512 height 805
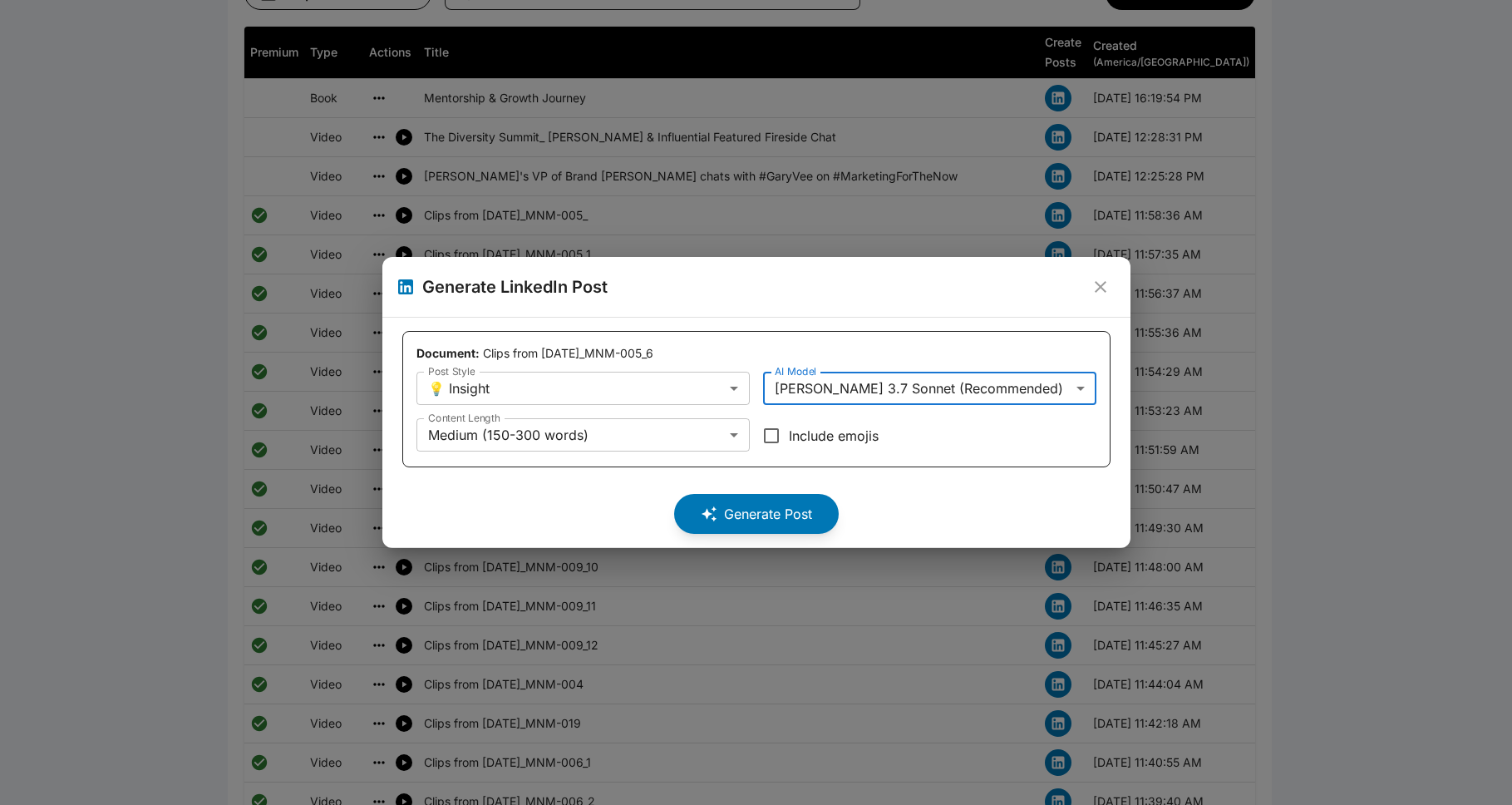
click at [776, 389] on body "**********" at bounding box center [756, 762] width 1512 height 3361
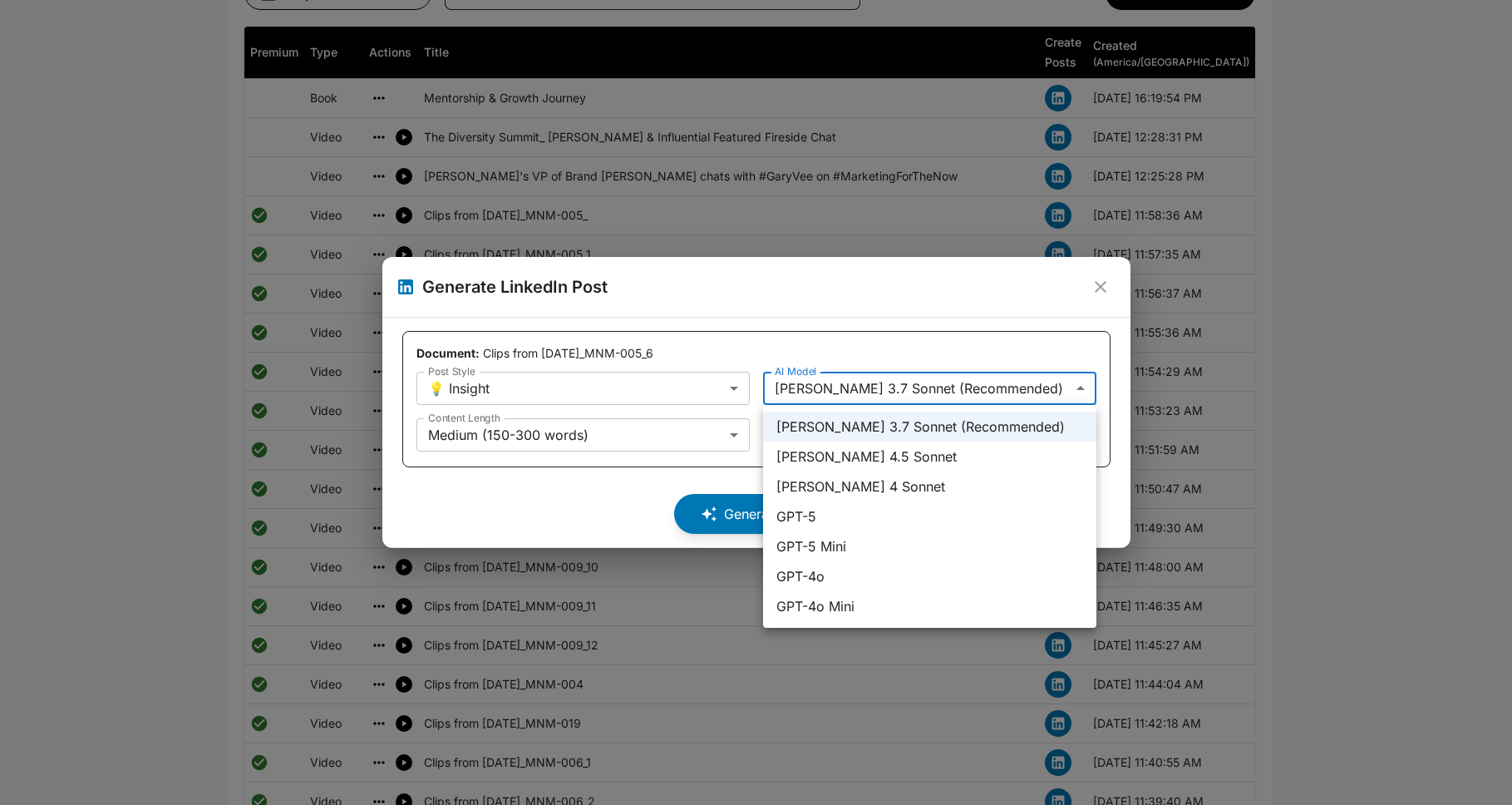
click at [776, 306] on div at bounding box center [756, 402] width 1512 height 805
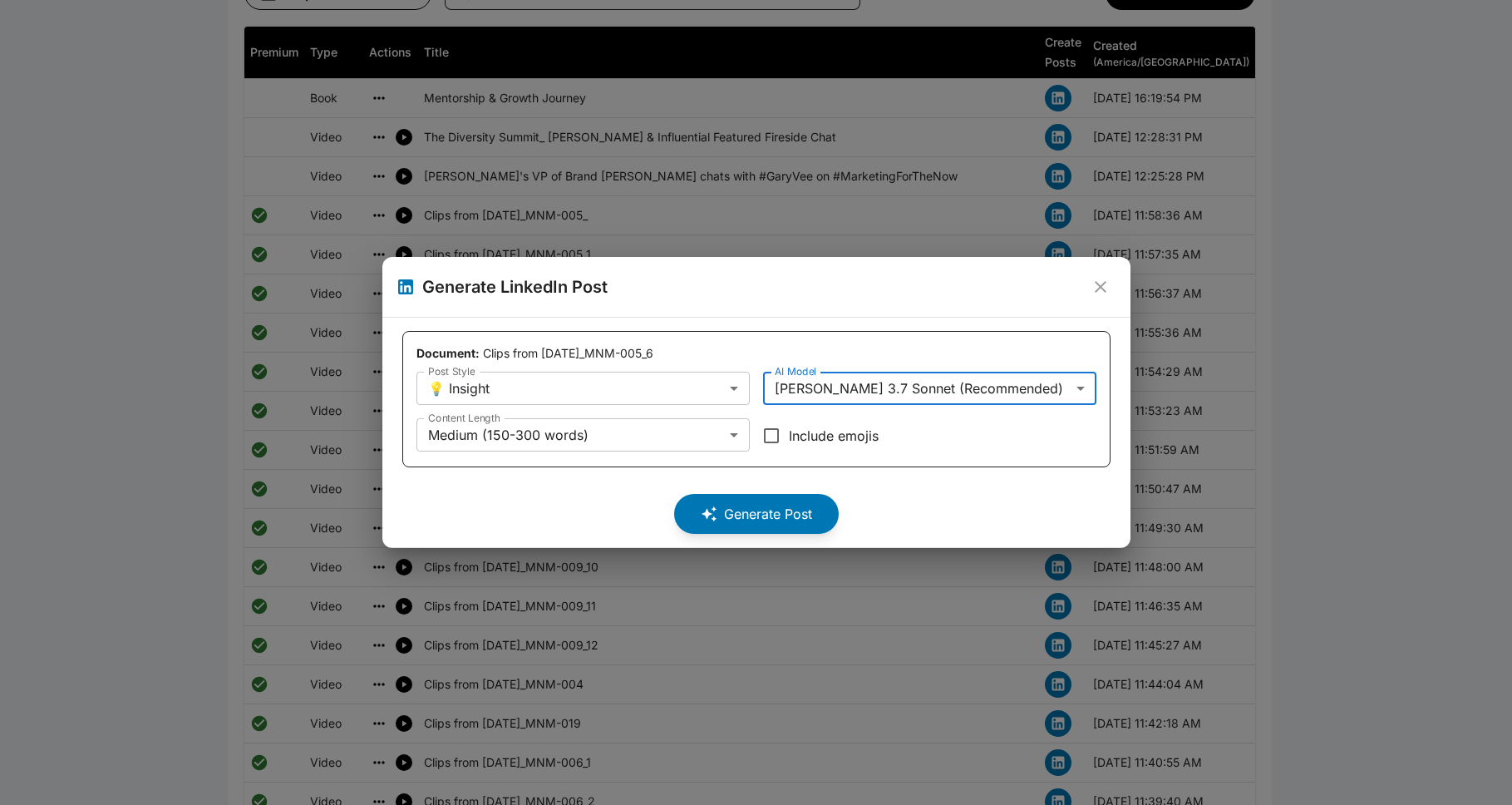
click at [638, 401] on div "**********" at bounding box center [756, 412] width 680 height 82
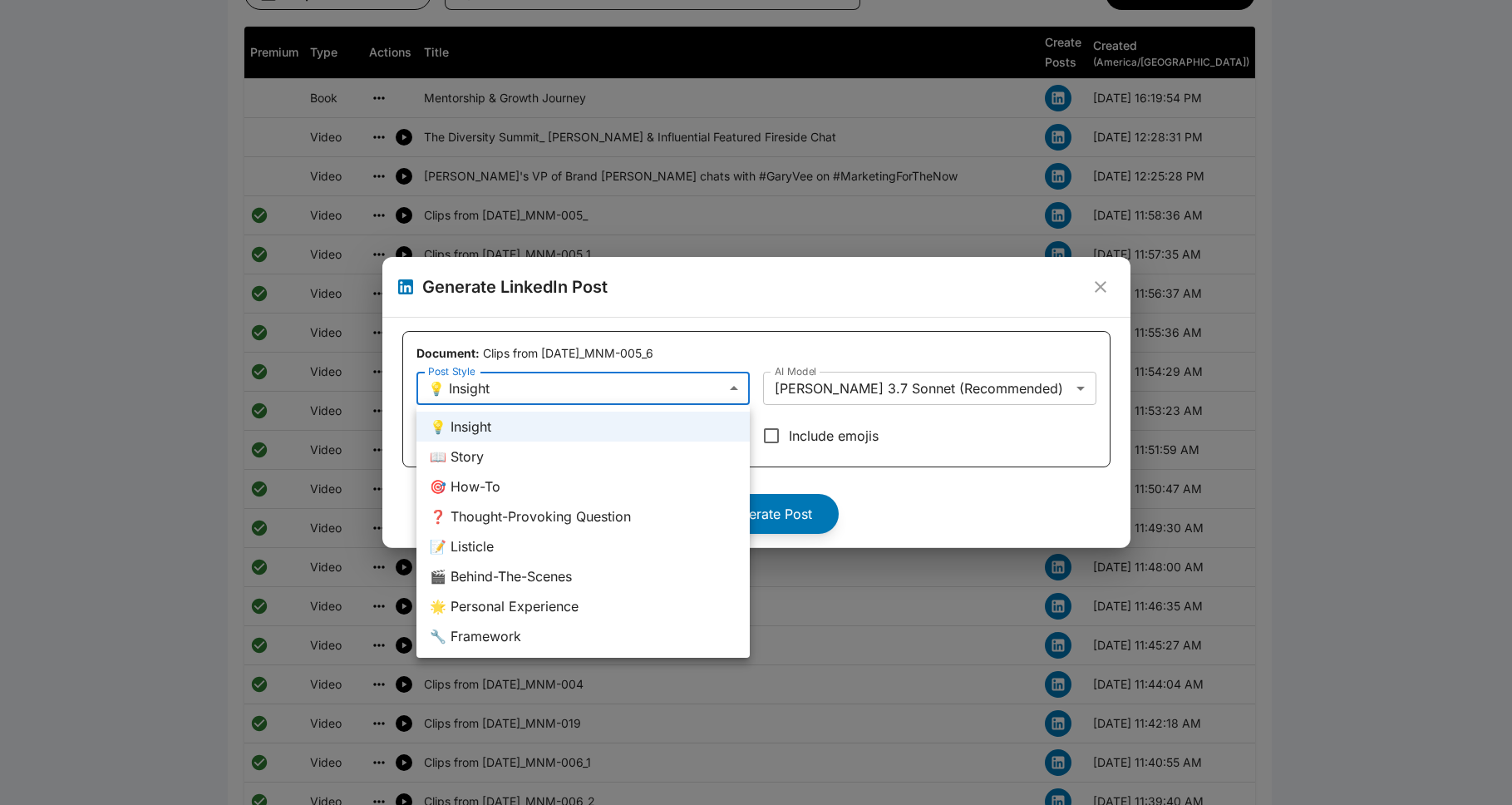
click at [639, 399] on body "**********" at bounding box center [756, 762] width 1512 height 3361
click at [612, 223] on div at bounding box center [756, 402] width 1512 height 805
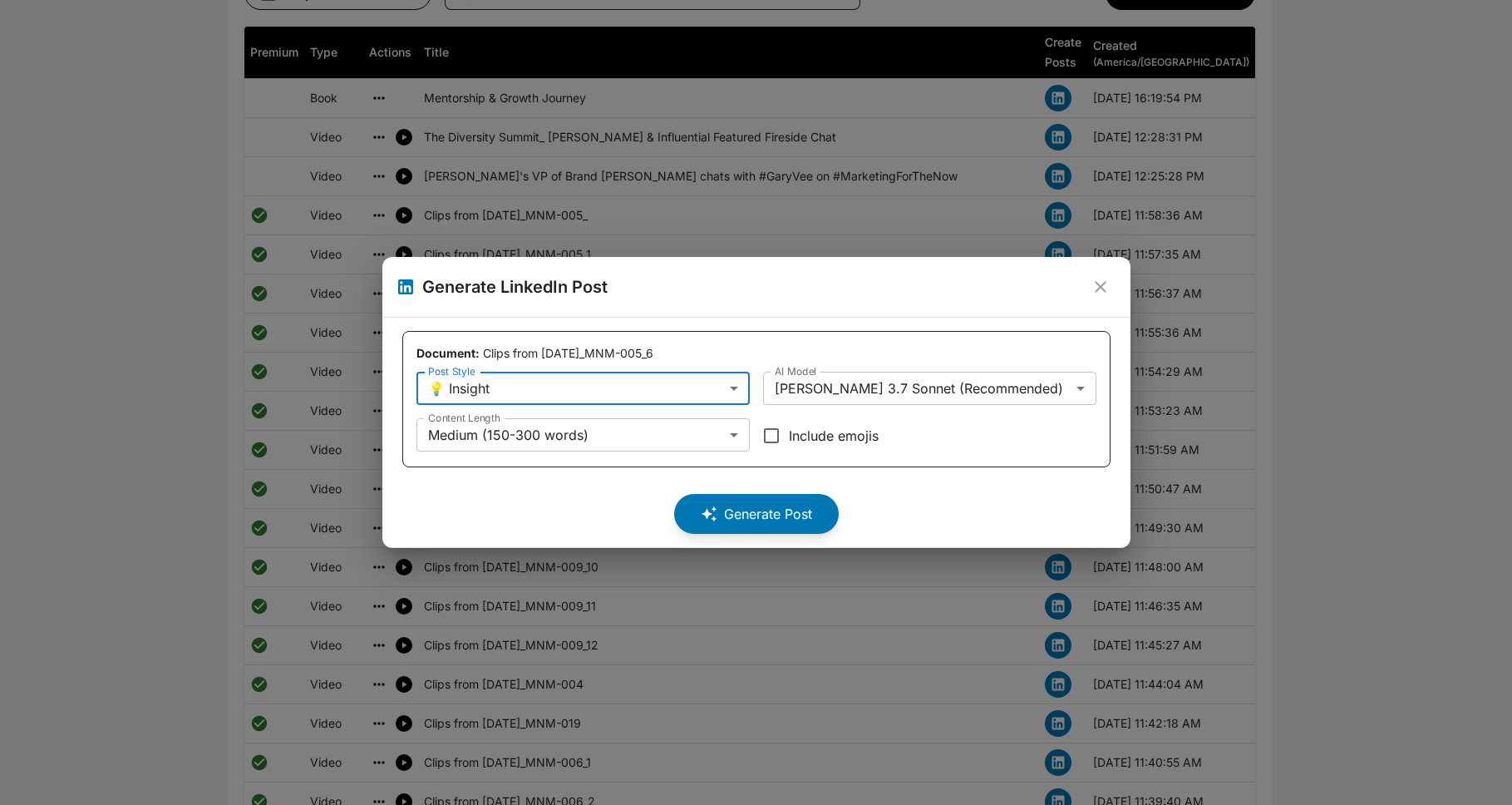
click at [688, 435] on body "**********" at bounding box center [756, 762] width 1512 height 3361
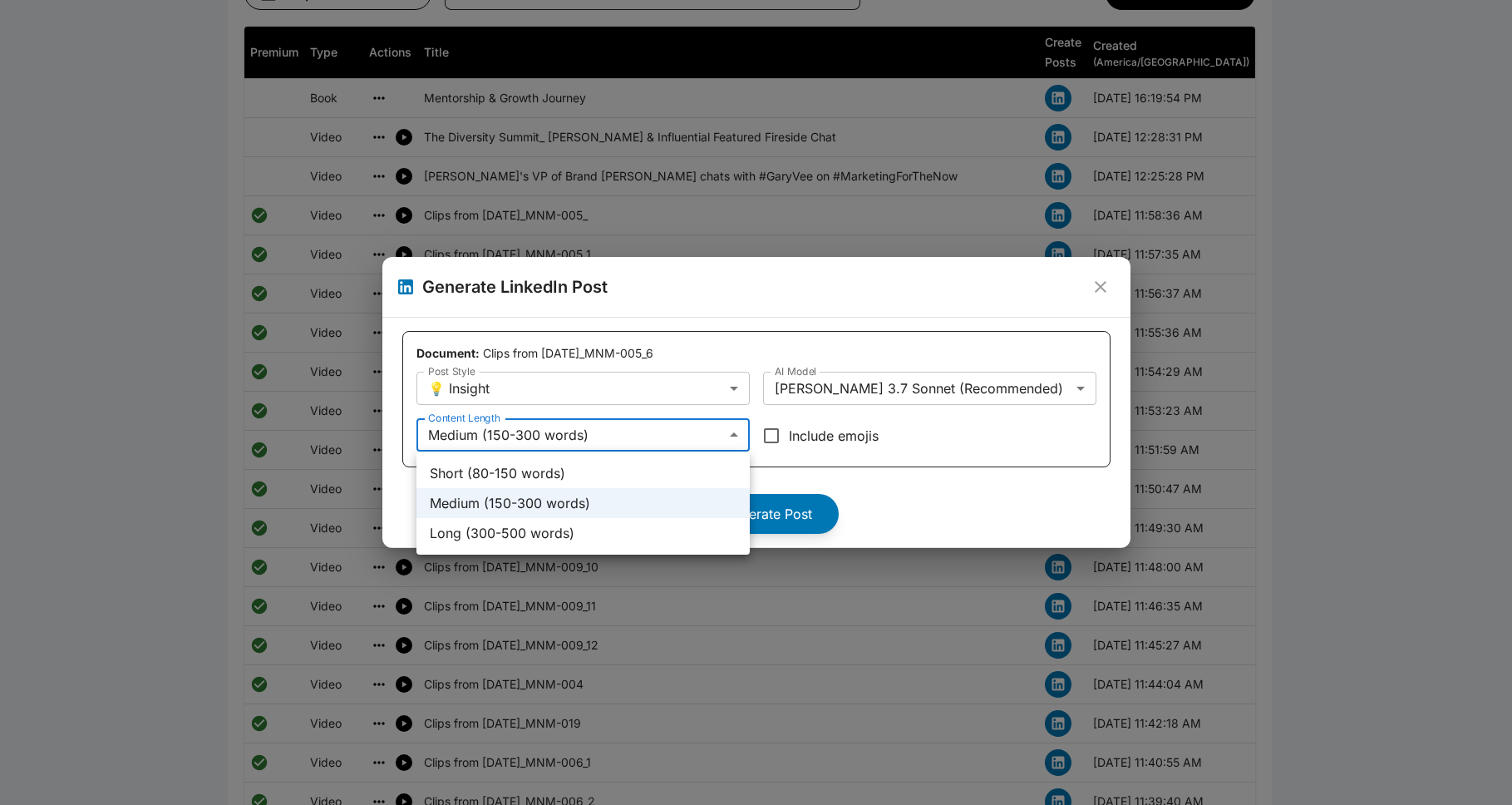
click at [688, 435] on div at bounding box center [756, 402] width 1512 height 805
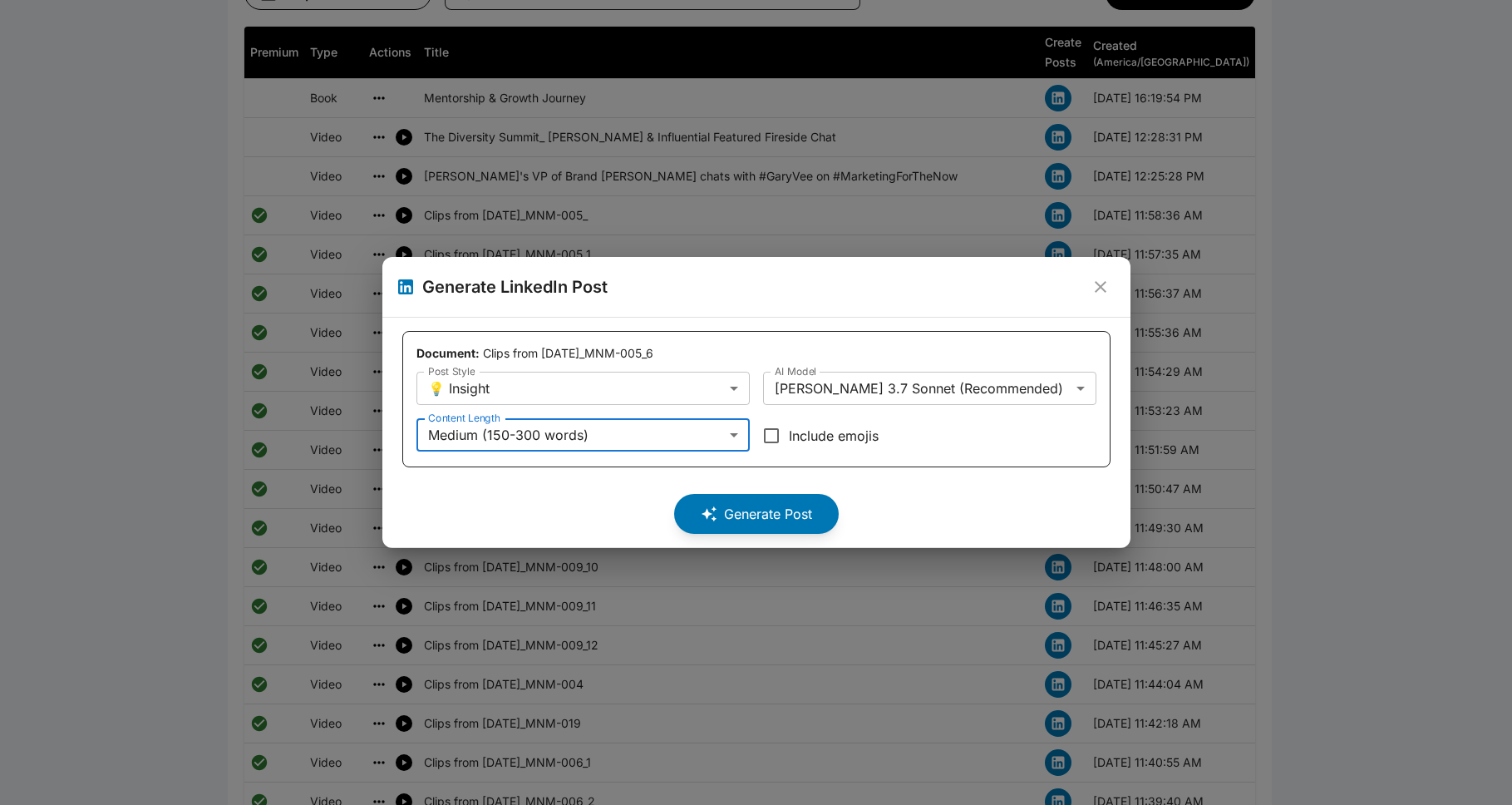
click at [776, 293] on icon "close" at bounding box center [1100, 286] width 20 height 20
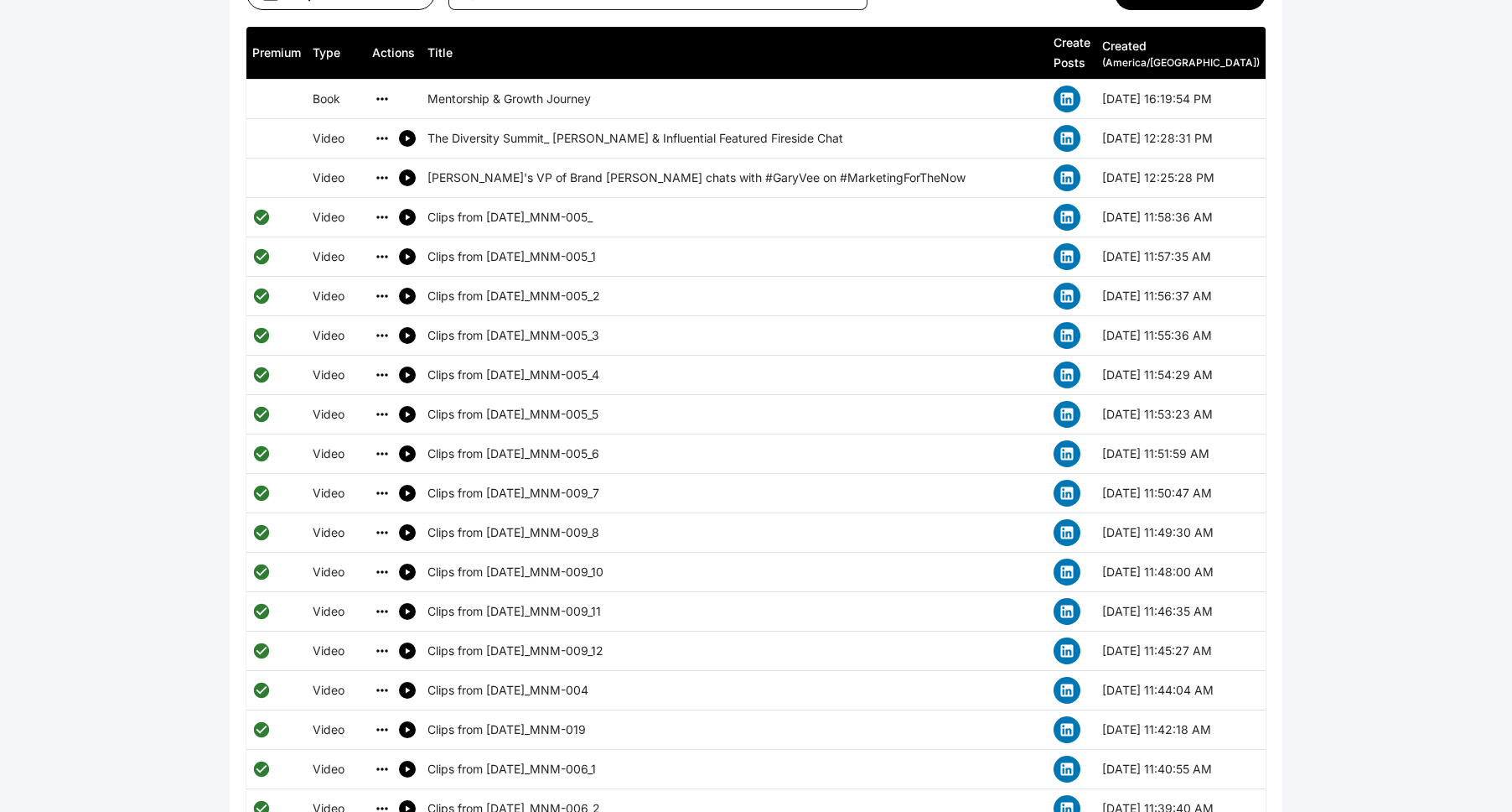
click at [783, 570] on div "**********" at bounding box center [756, 645] width 1512 height 2981
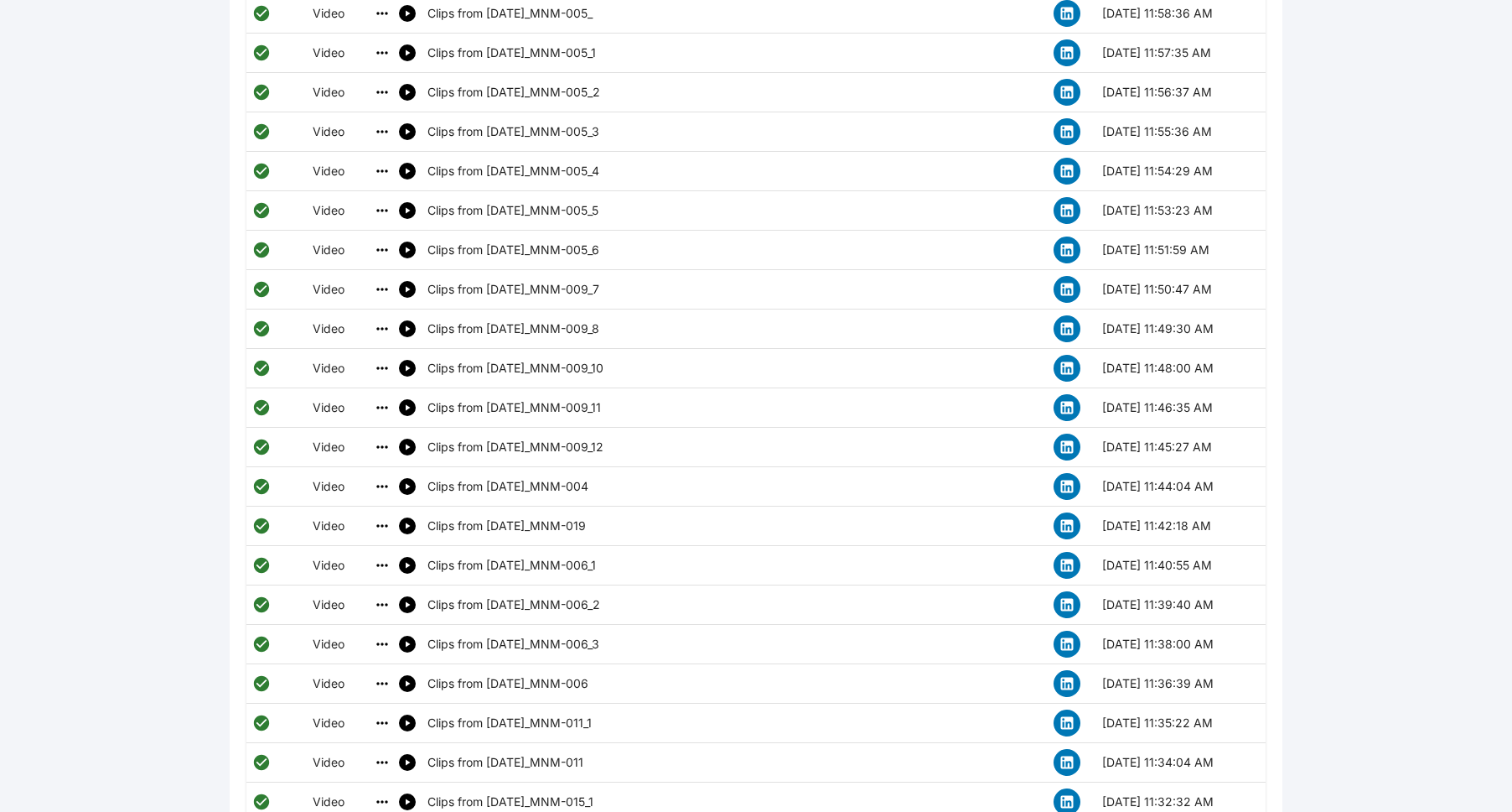
scroll to position [659, 0]
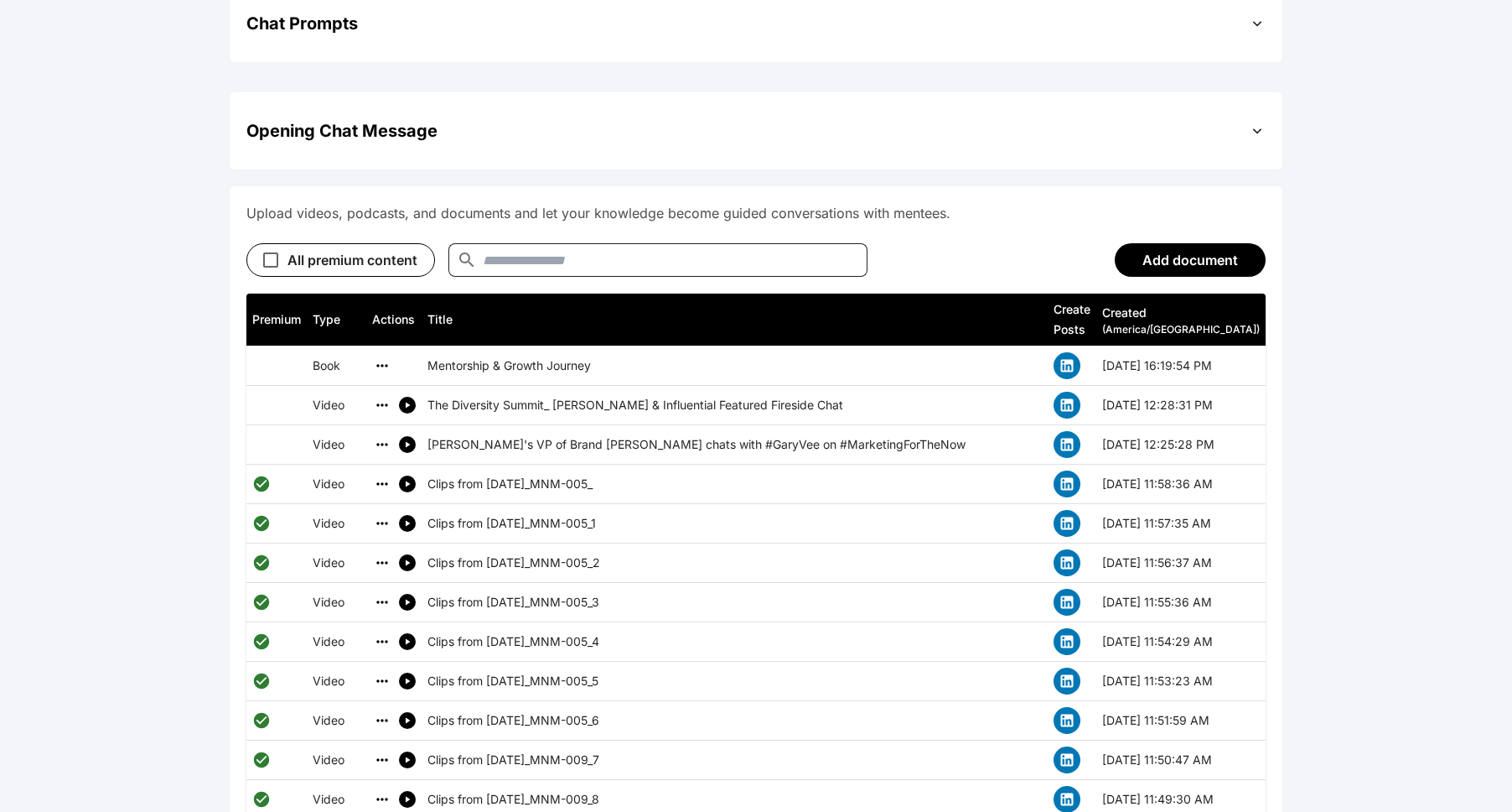
click at [783, 128] on div "**********" at bounding box center [756, 130] width 1053 height 77
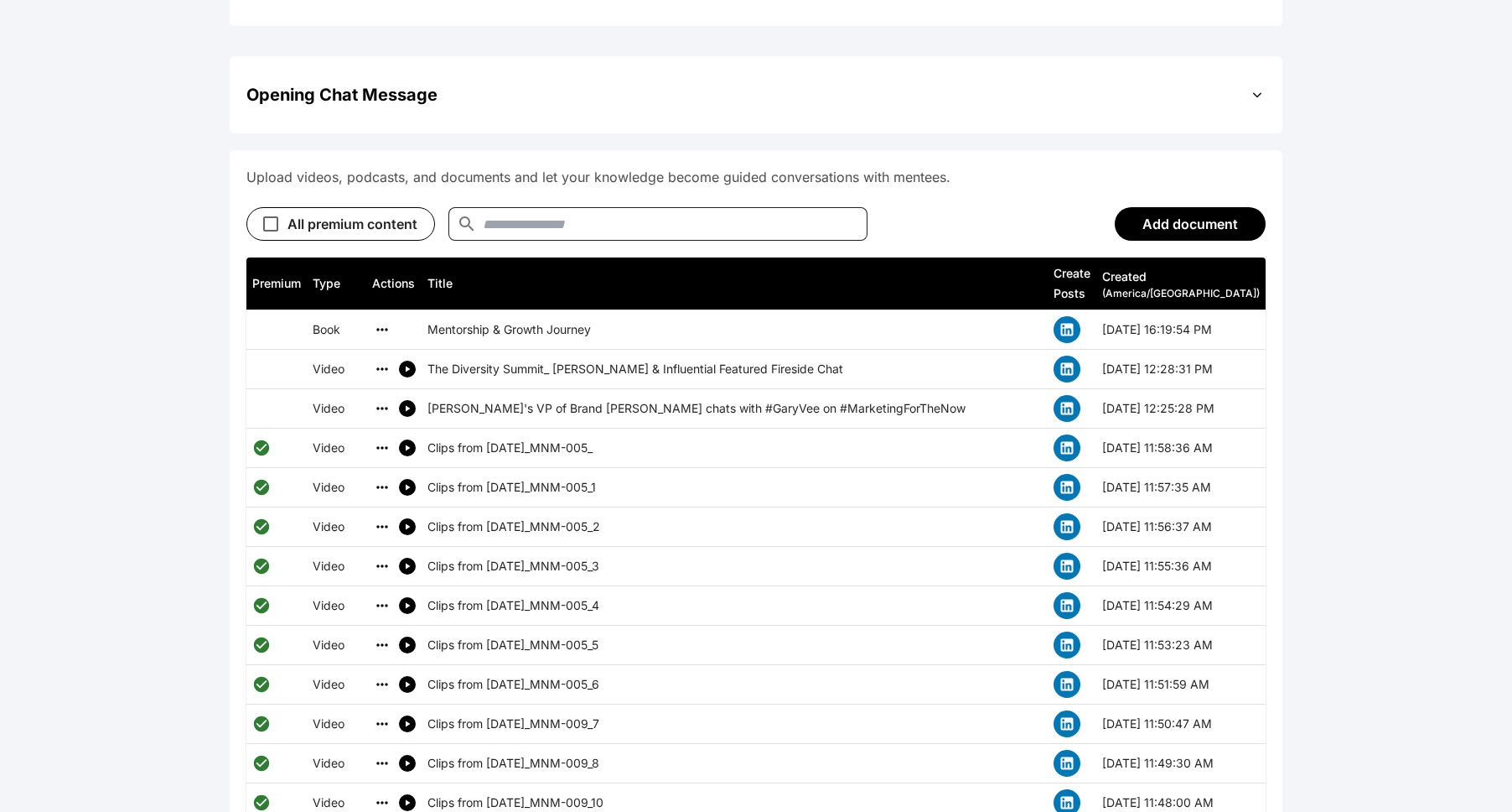
scroll to position [718, 0]
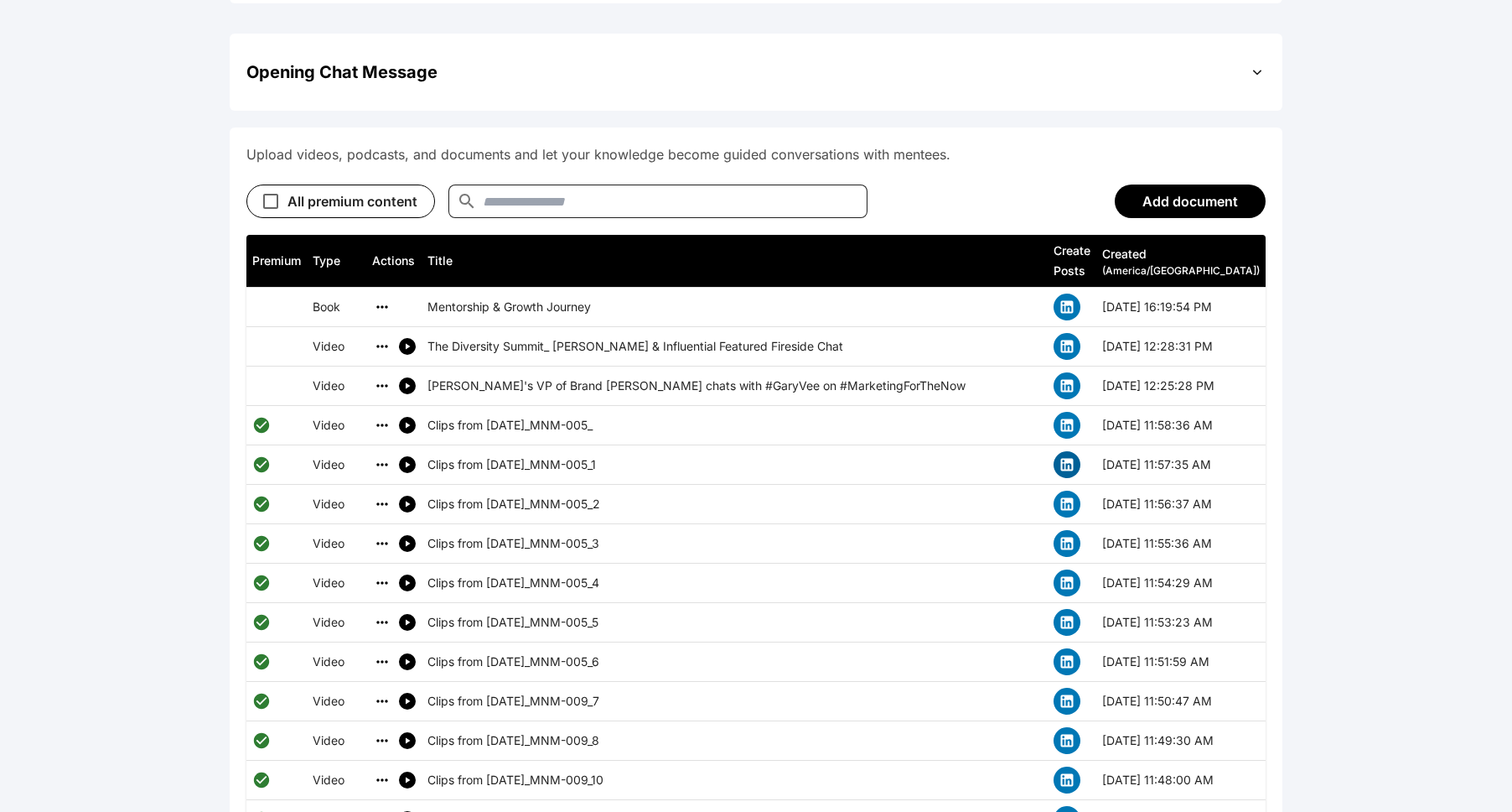
click at [783, 458] on icon "simple table" at bounding box center [1067, 465] width 12 height 12
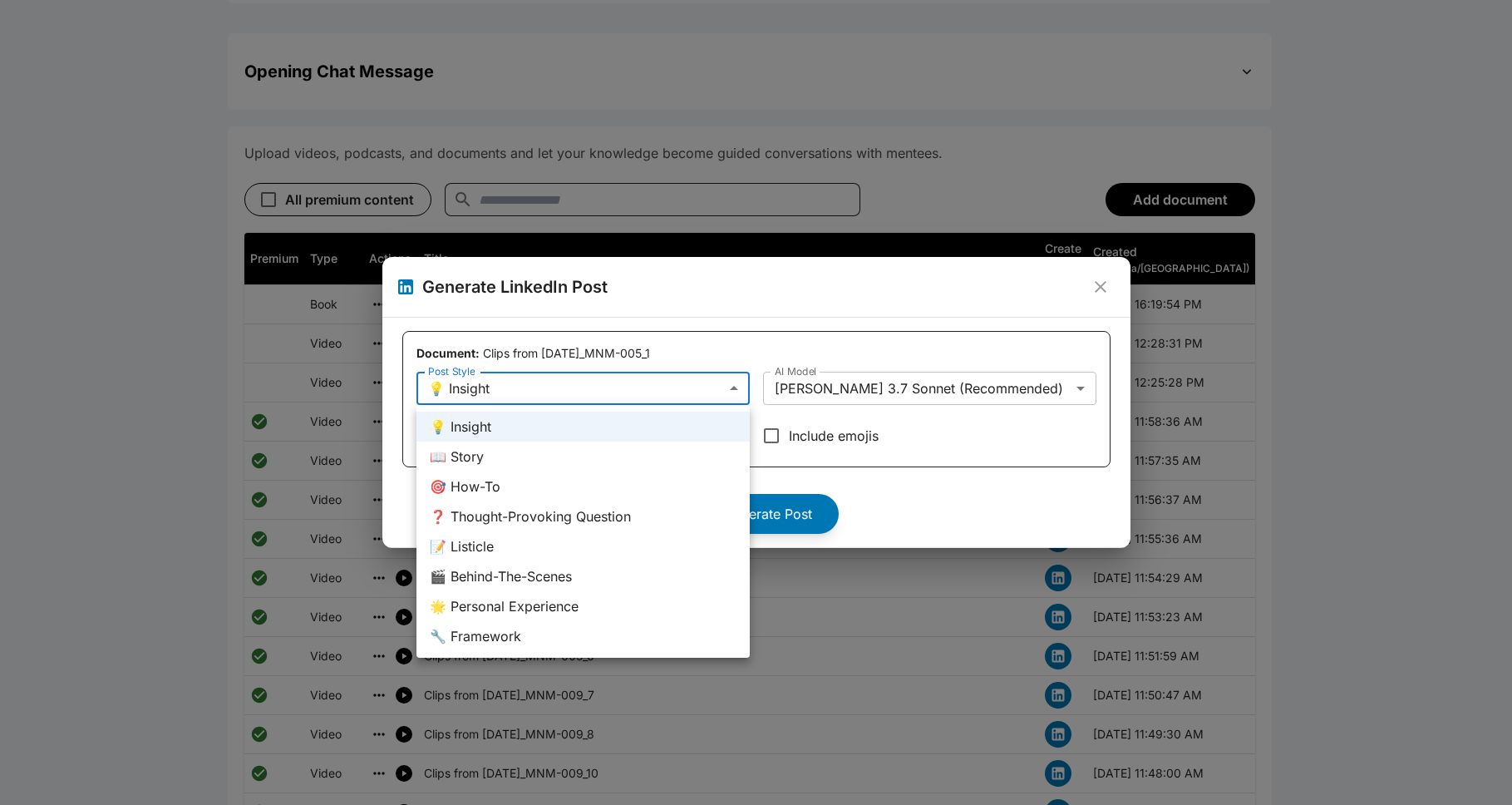
click at [776, 487] on div at bounding box center [756, 402] width 1512 height 805
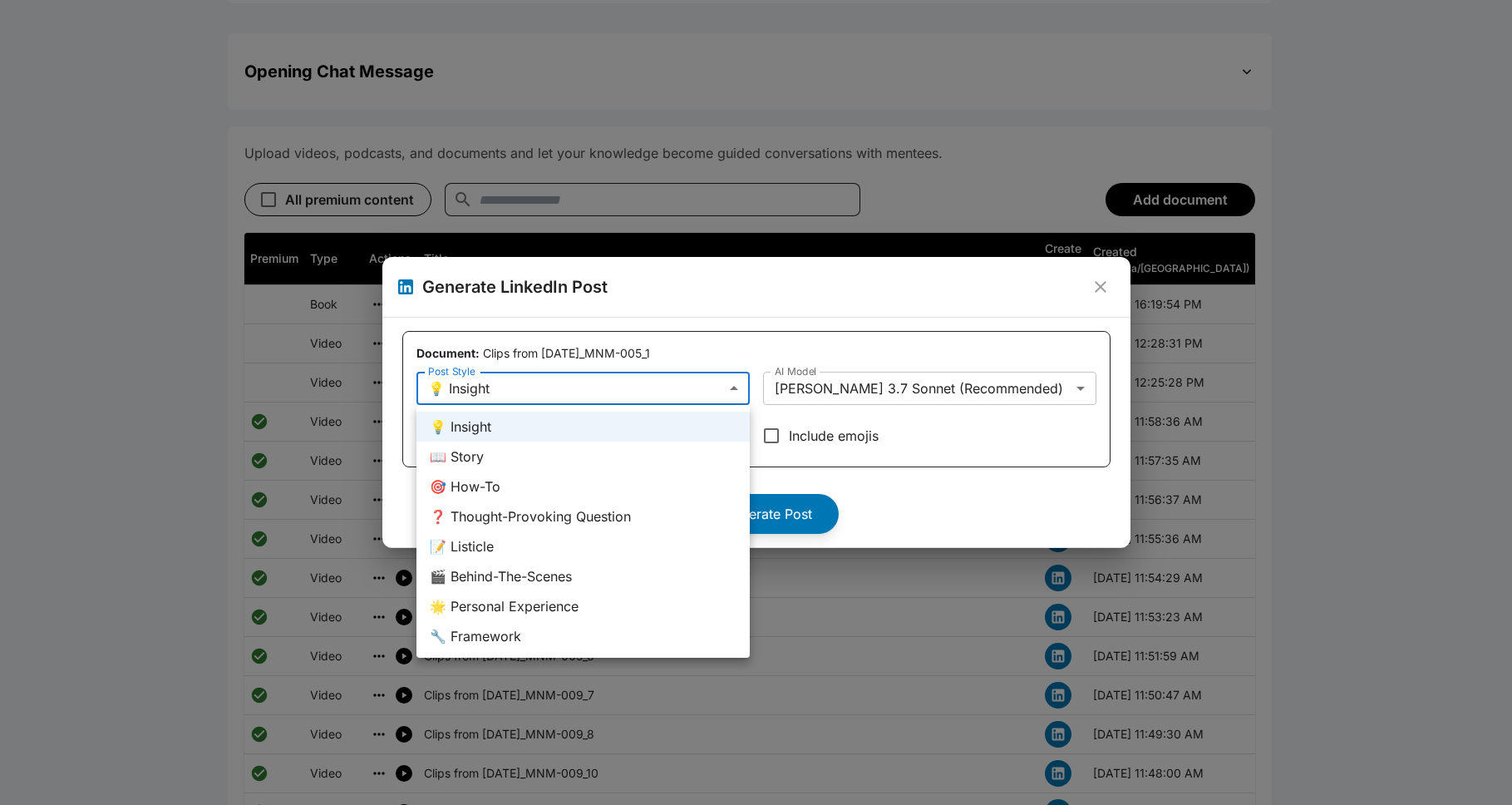
click at [776, 508] on div at bounding box center [756, 402] width 1512 height 805
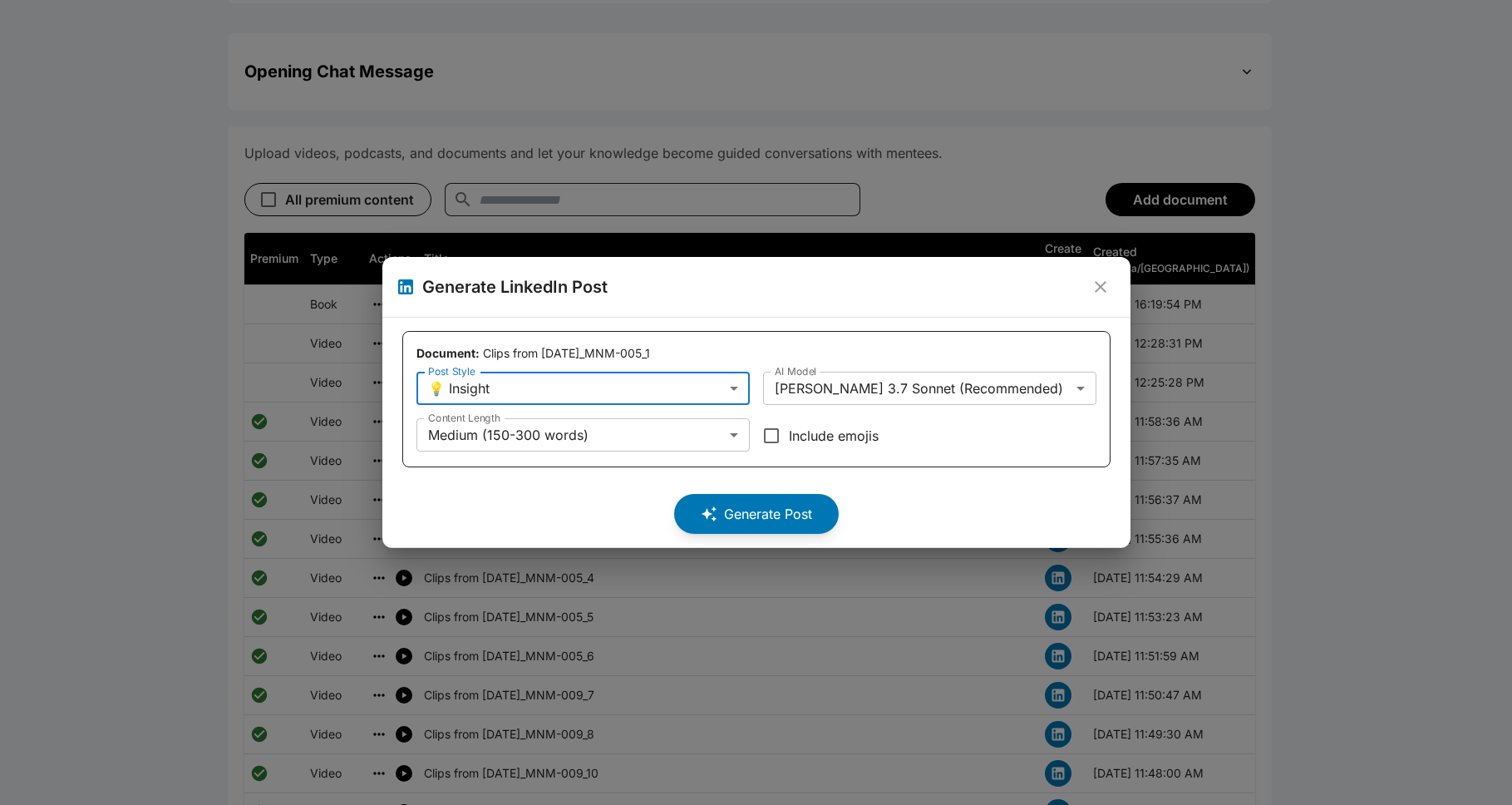
click at [776, 289] on icon "close" at bounding box center [1100, 286] width 11 height 11
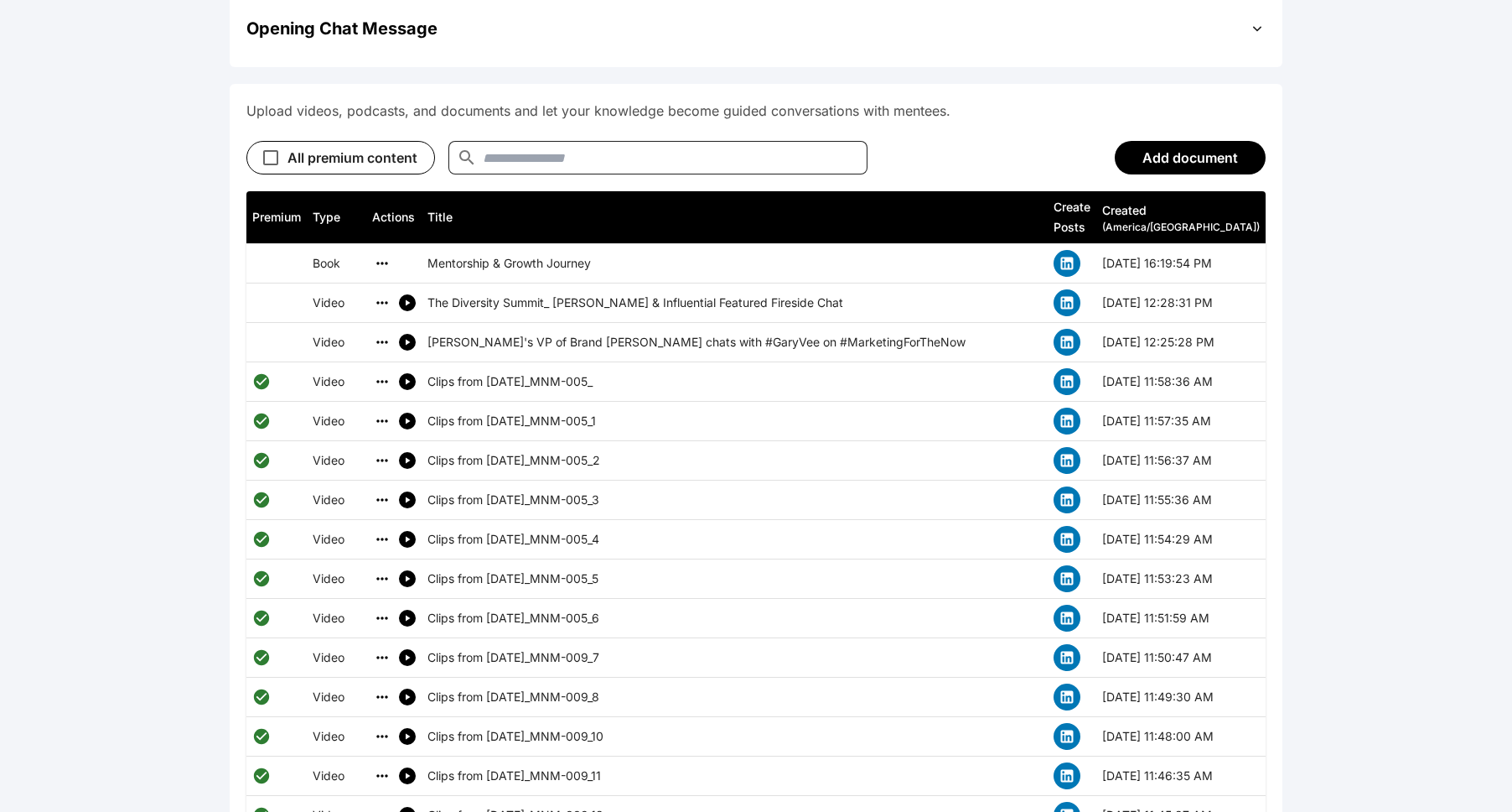
scroll to position [755, 0]
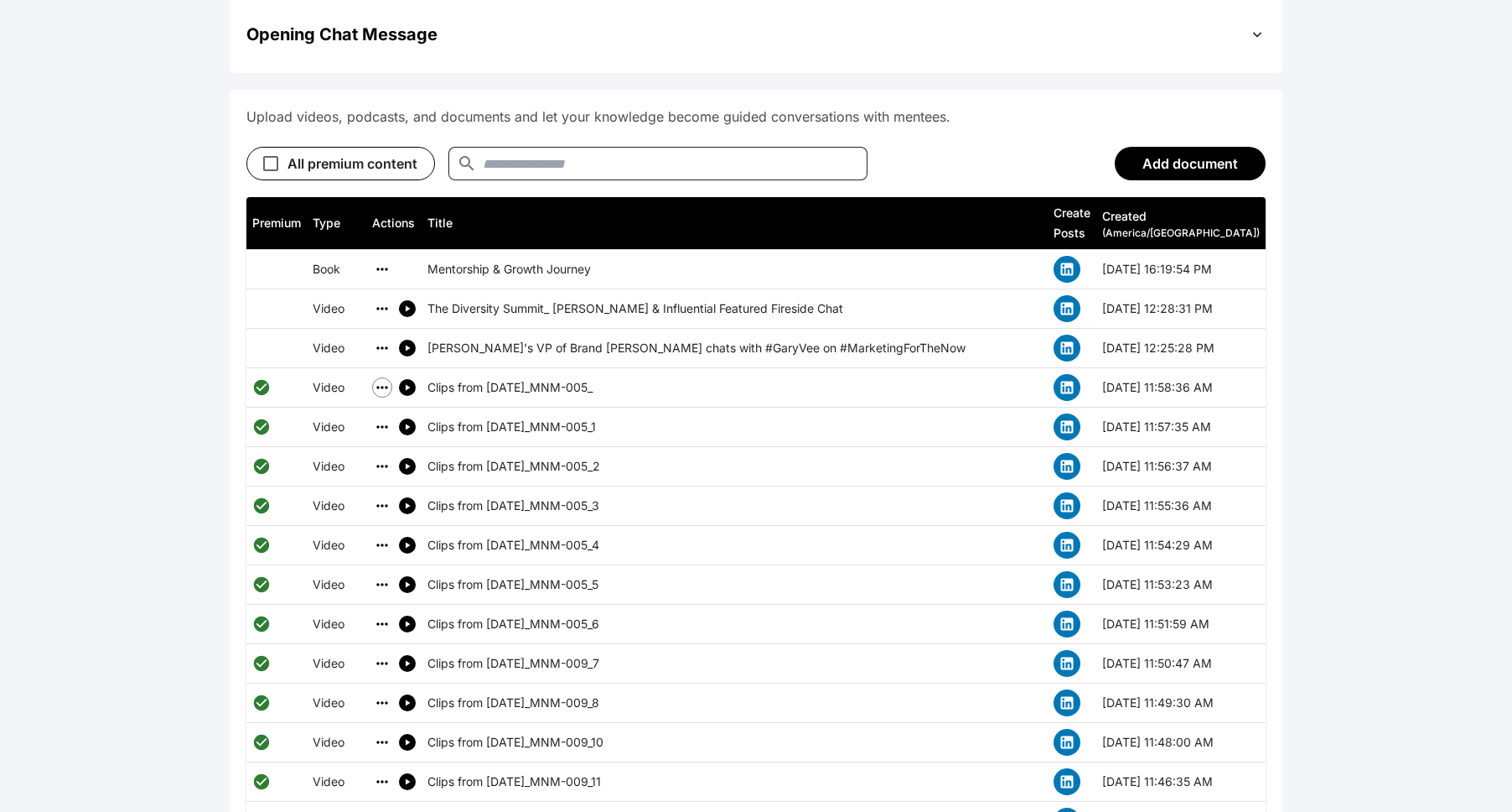
click at [379, 379] on icon "simple table" at bounding box center [381, 387] width 17 height 17
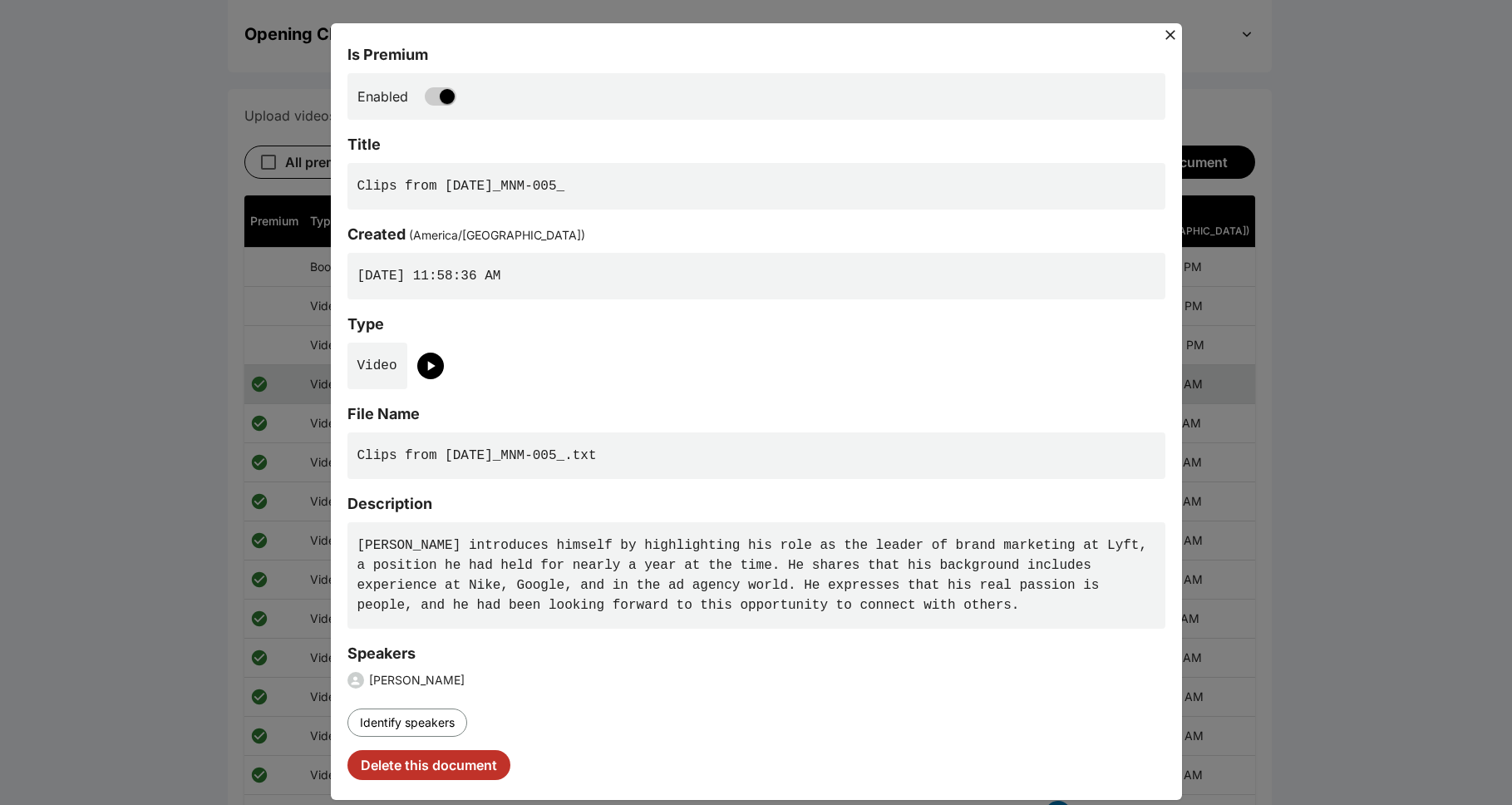
click at [776, 31] on icon at bounding box center [1170, 35] width 16 height 16
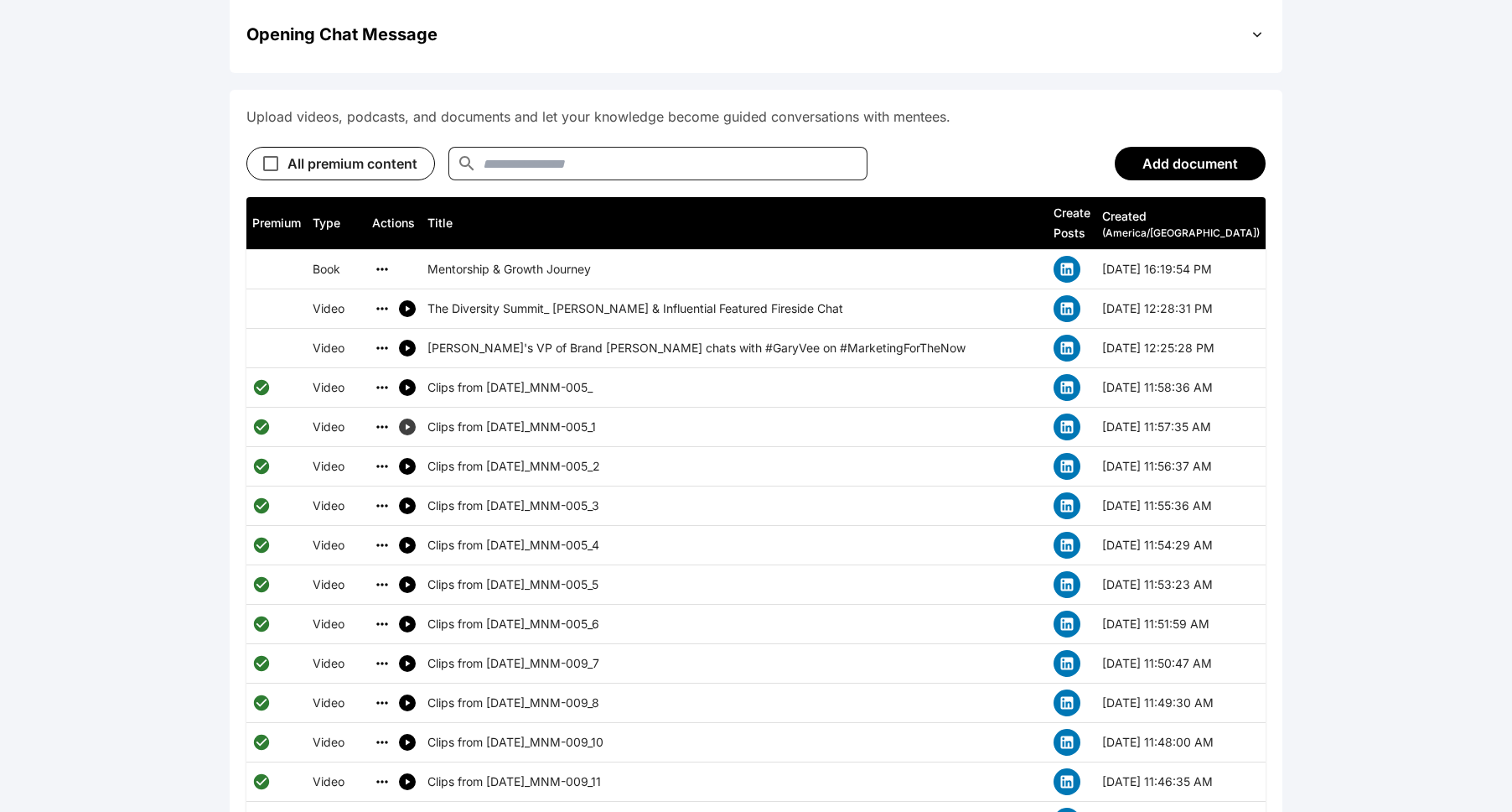
click at [411, 422] on icon "simple table" at bounding box center [407, 426] width 10 height 10
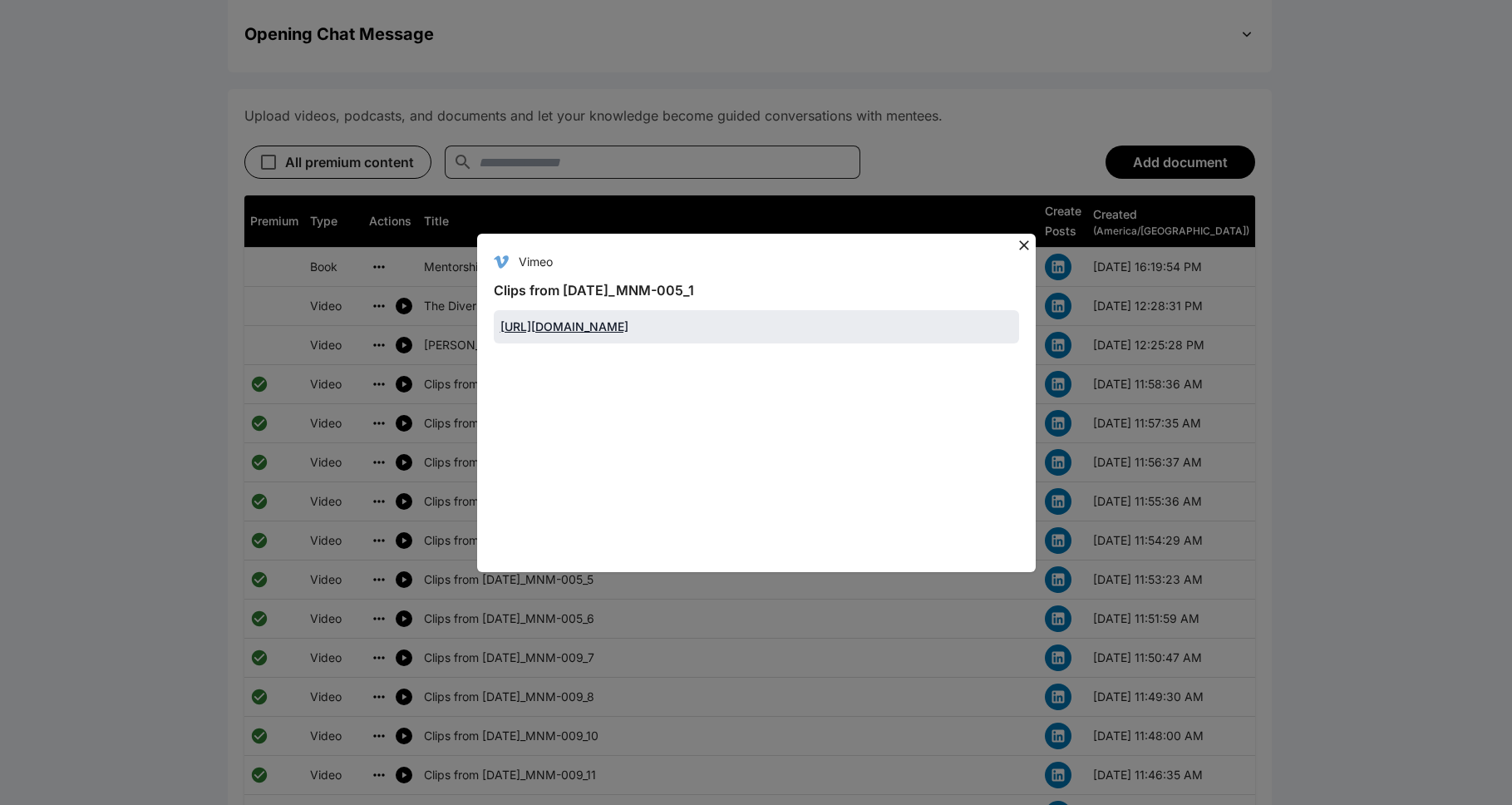
click at [776, 237] on icon at bounding box center [1024, 245] width 16 height 16
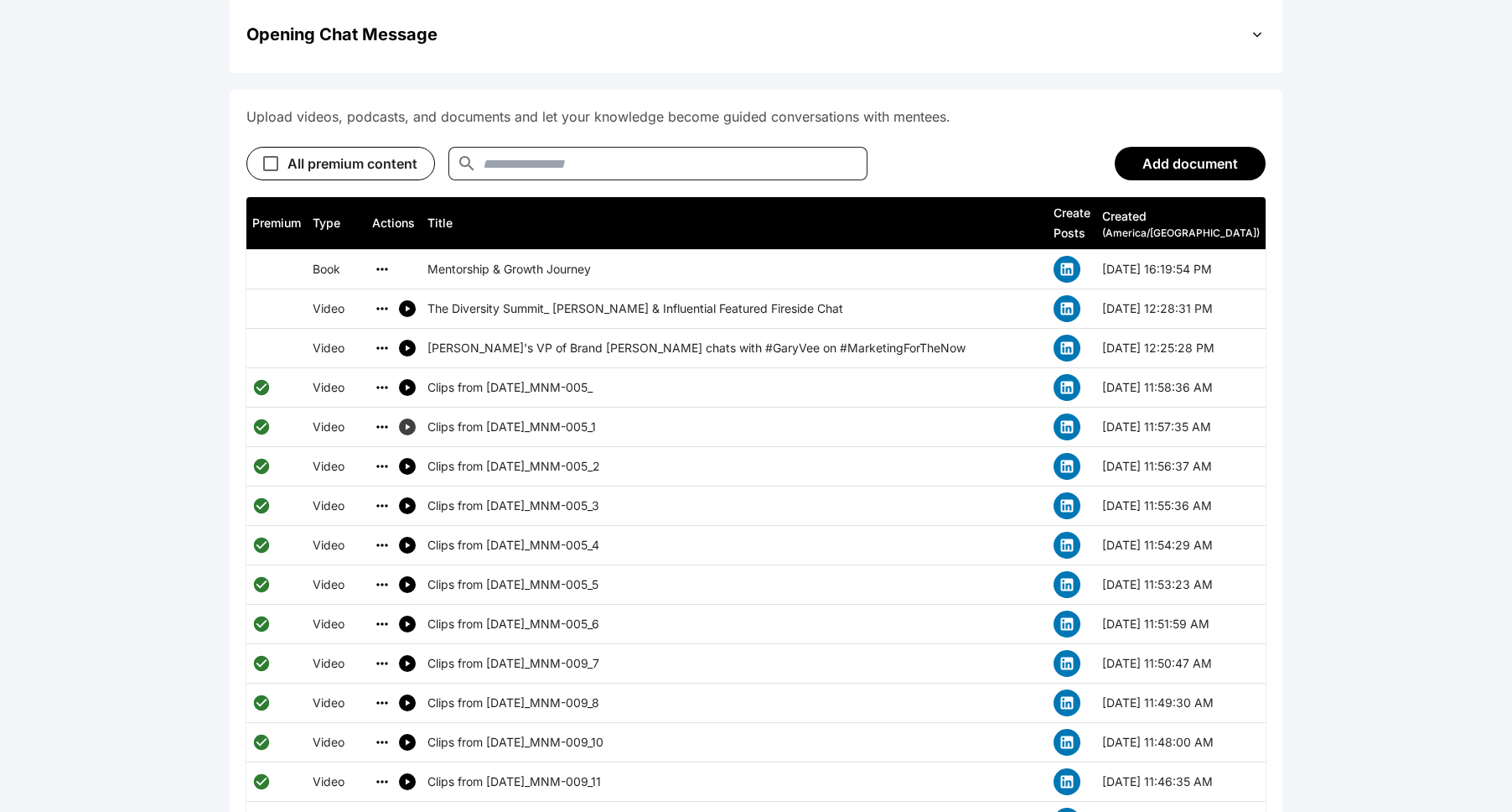
click at [409, 418] on button "simple table" at bounding box center [407, 426] width 17 height 17
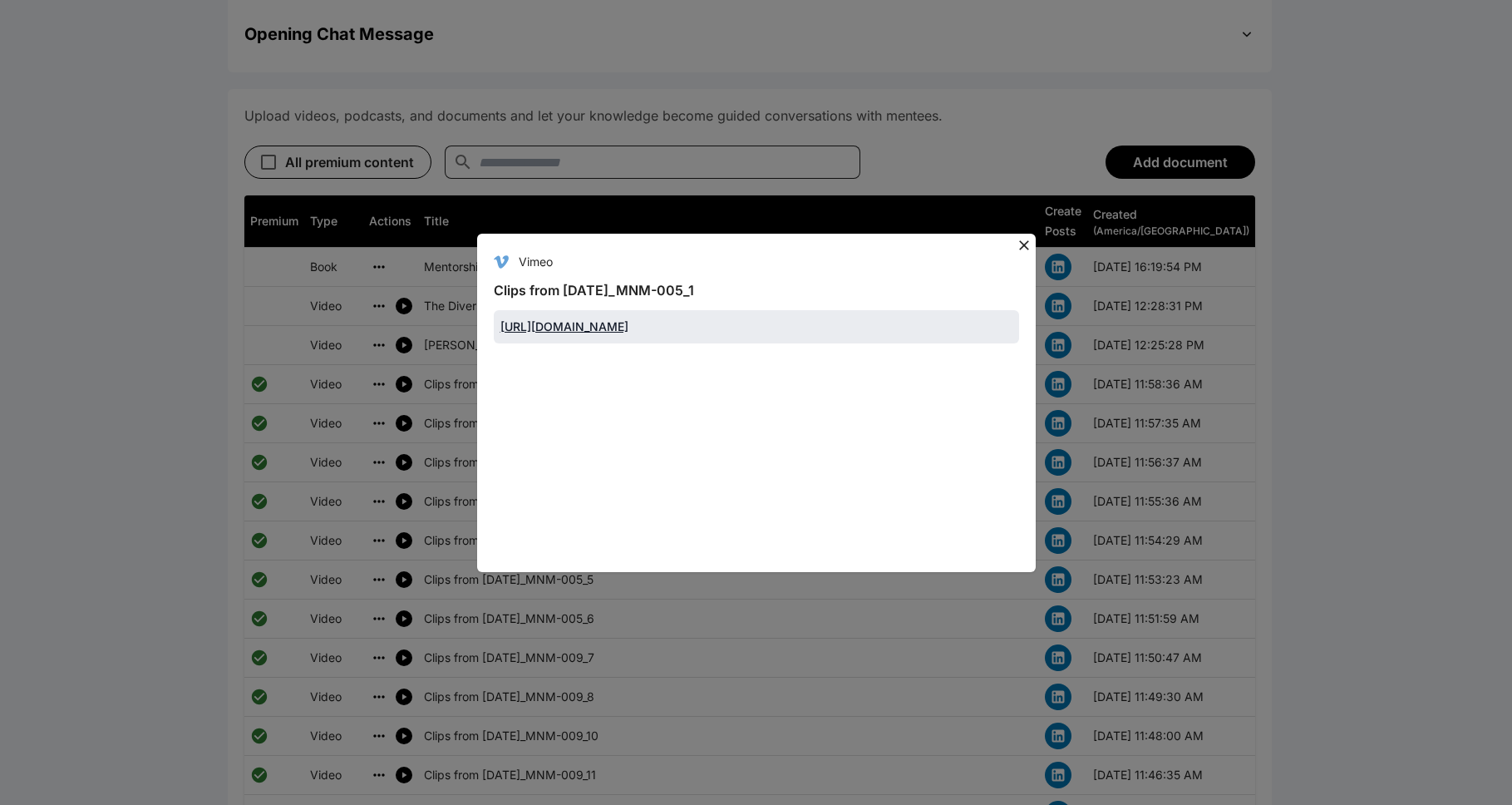
click at [776, 237] on icon at bounding box center [1024, 245] width 16 height 16
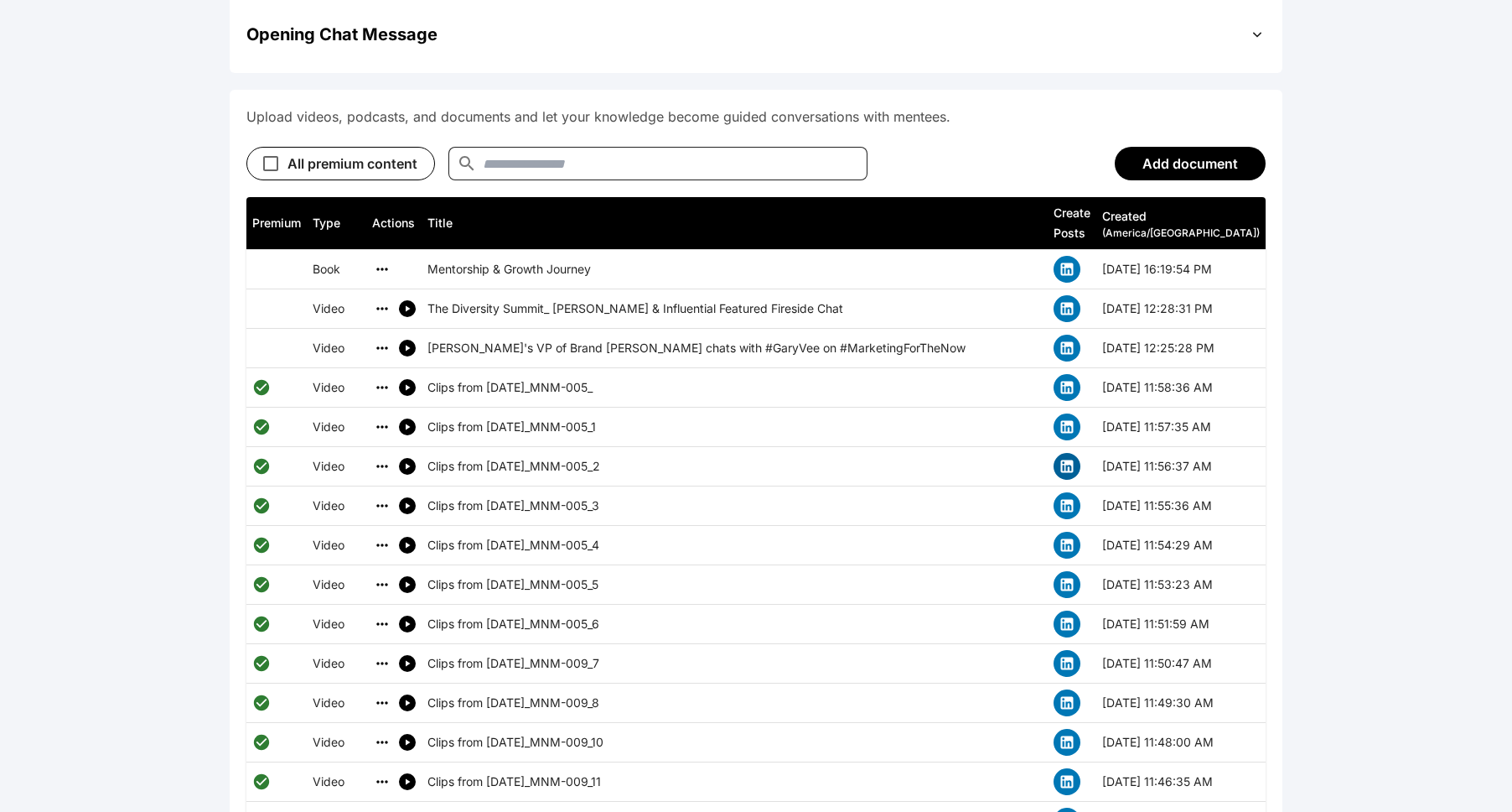
click at [783, 460] on icon "simple table" at bounding box center [1067, 466] width 12 height 12
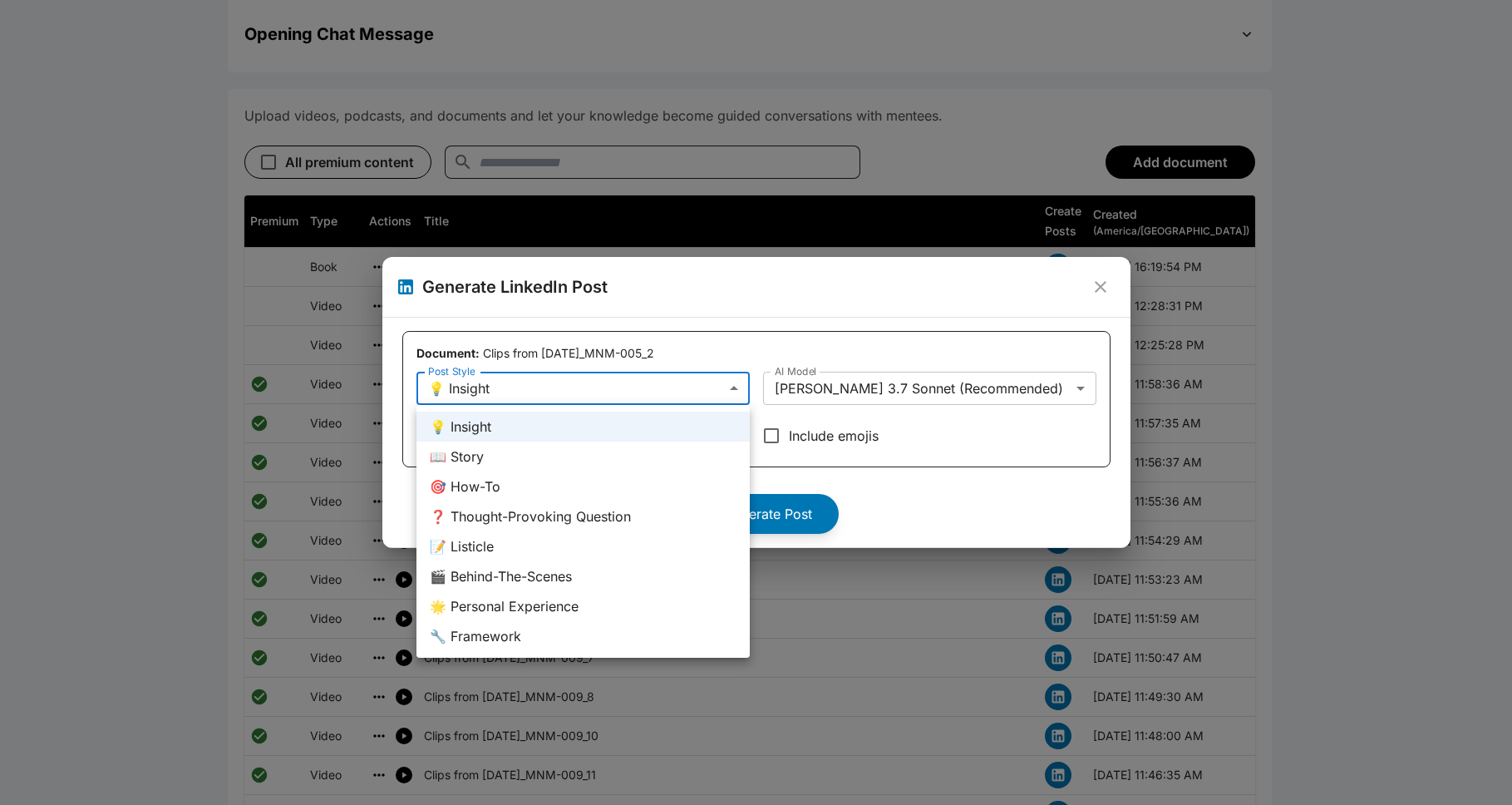
click at [776, 503] on div at bounding box center [756, 402] width 1512 height 805
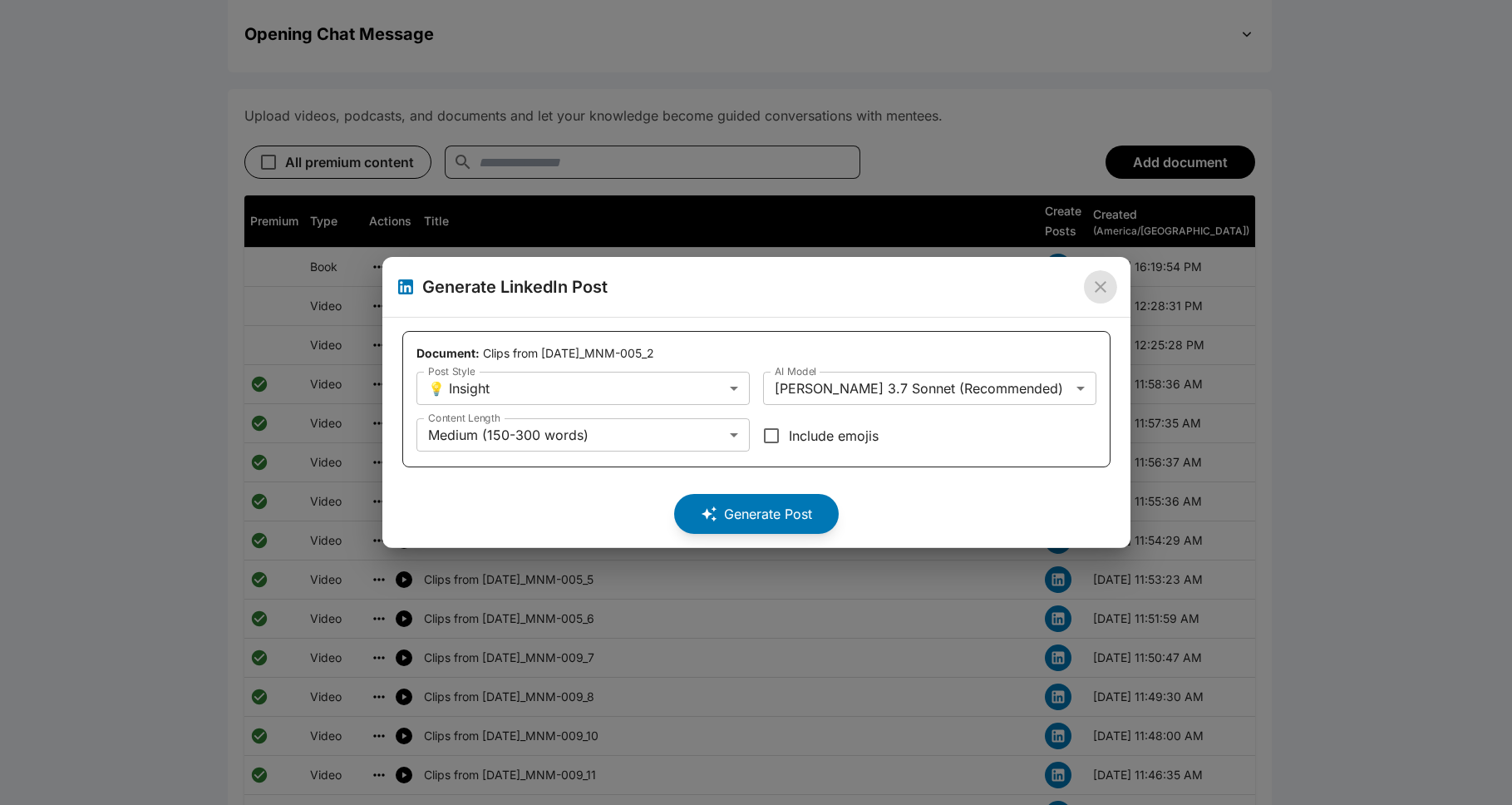
click at [776, 288] on icon "close" at bounding box center [1100, 286] width 20 height 20
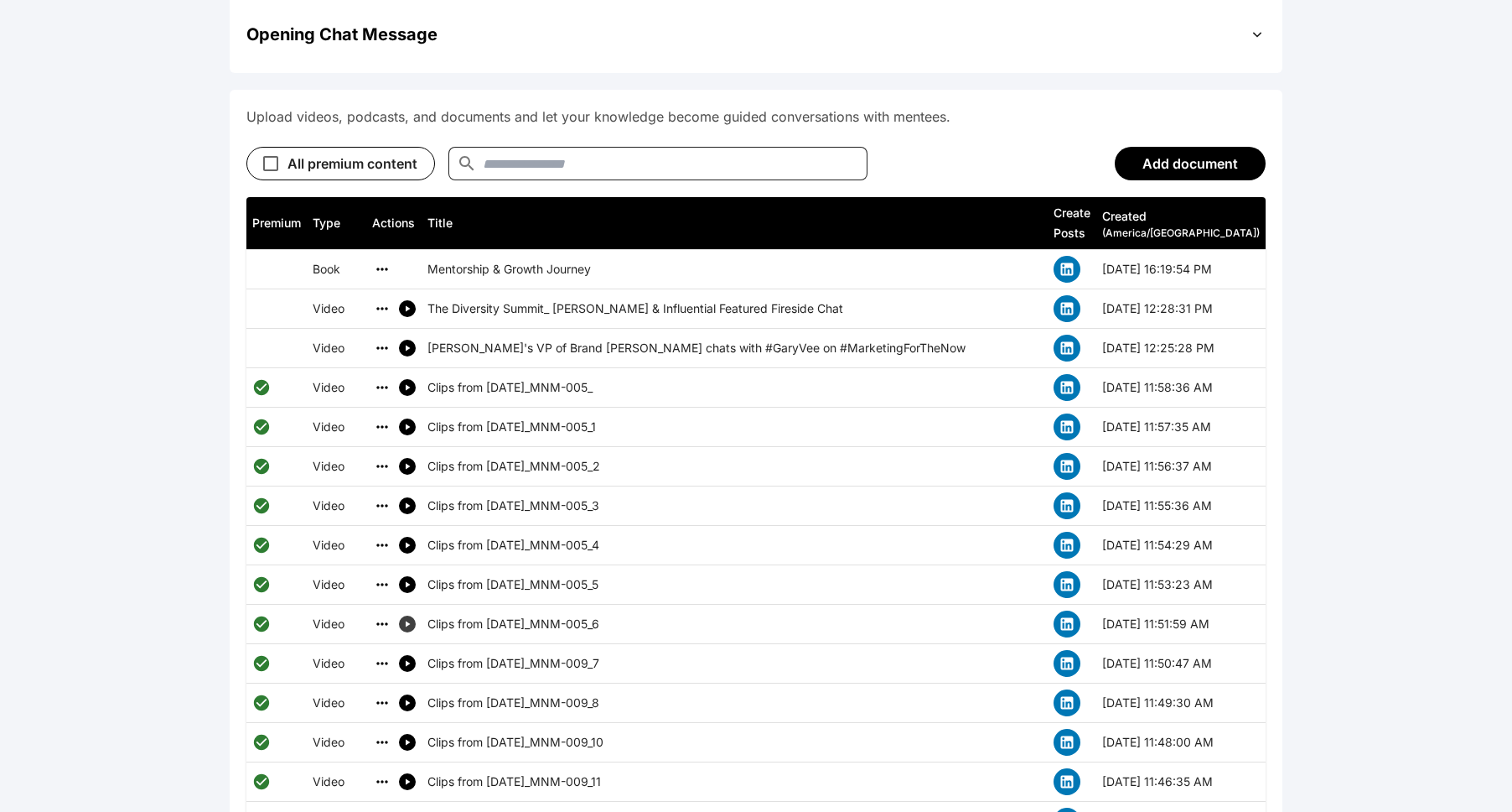
click at [407, 619] on icon "simple table" at bounding box center [407, 623] width 10 height 10
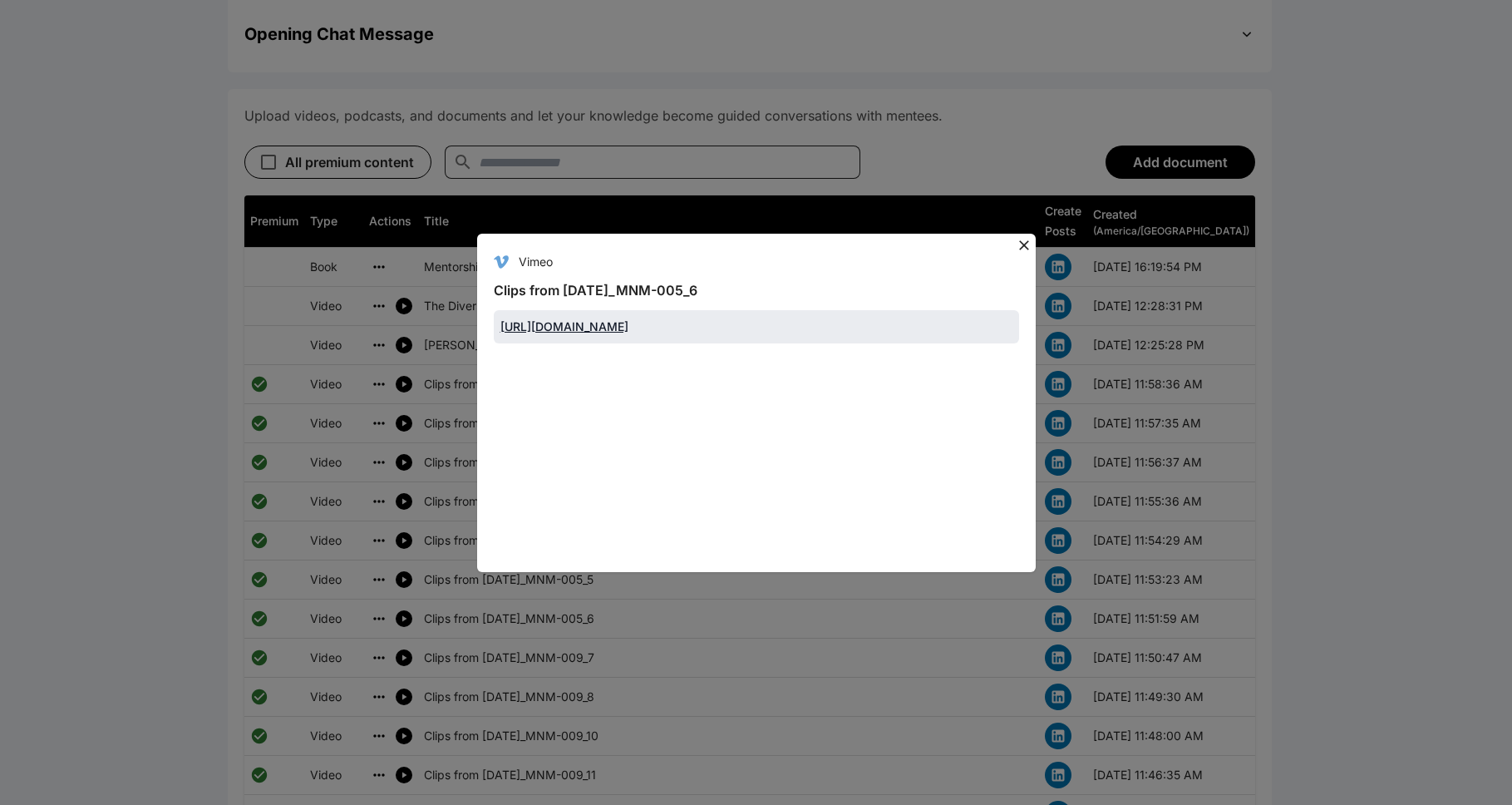
click at [776, 237] on icon at bounding box center [1024, 245] width 16 height 16
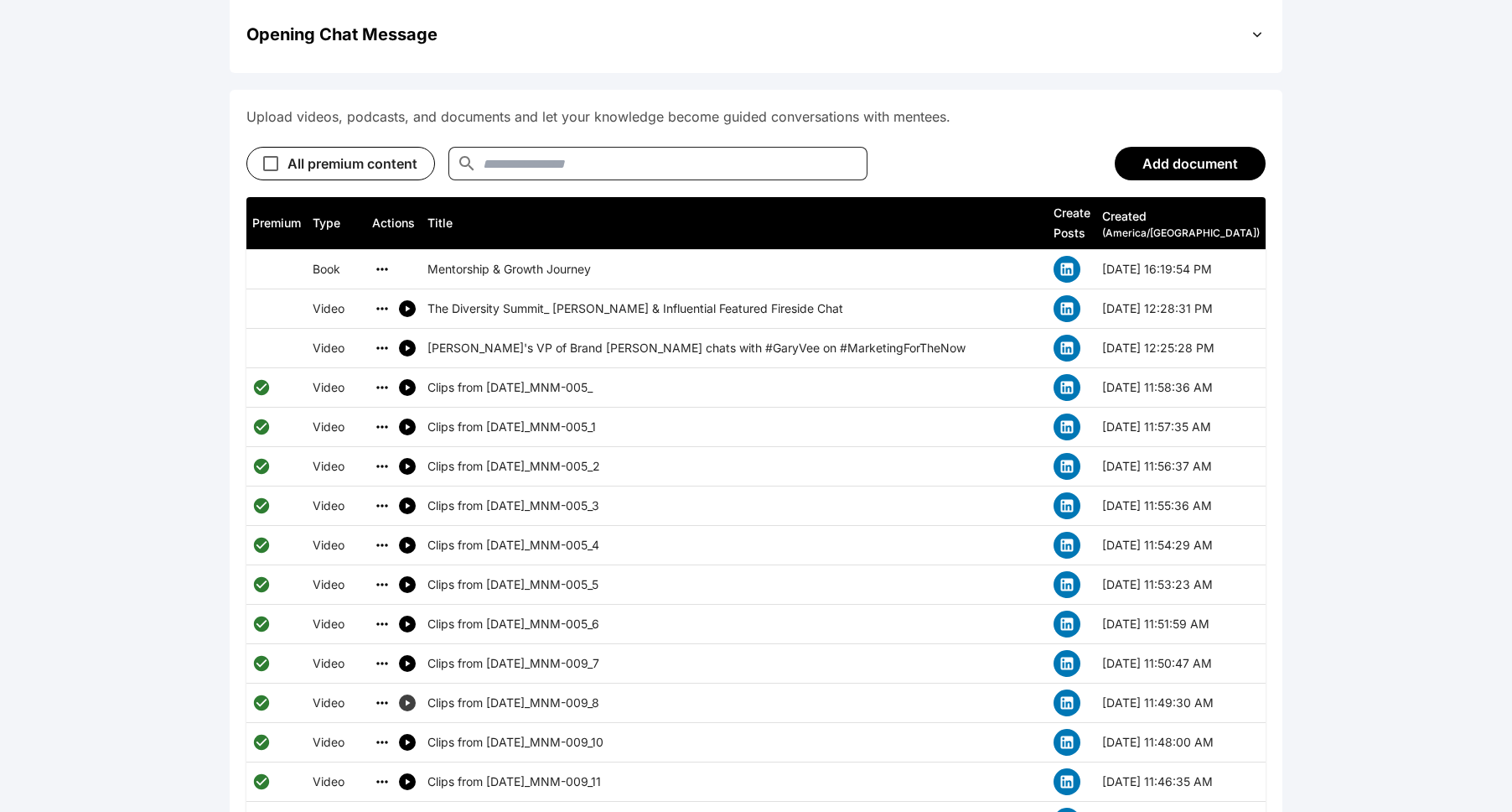
click at [413, 694] on button "simple table" at bounding box center [407, 702] width 17 height 17
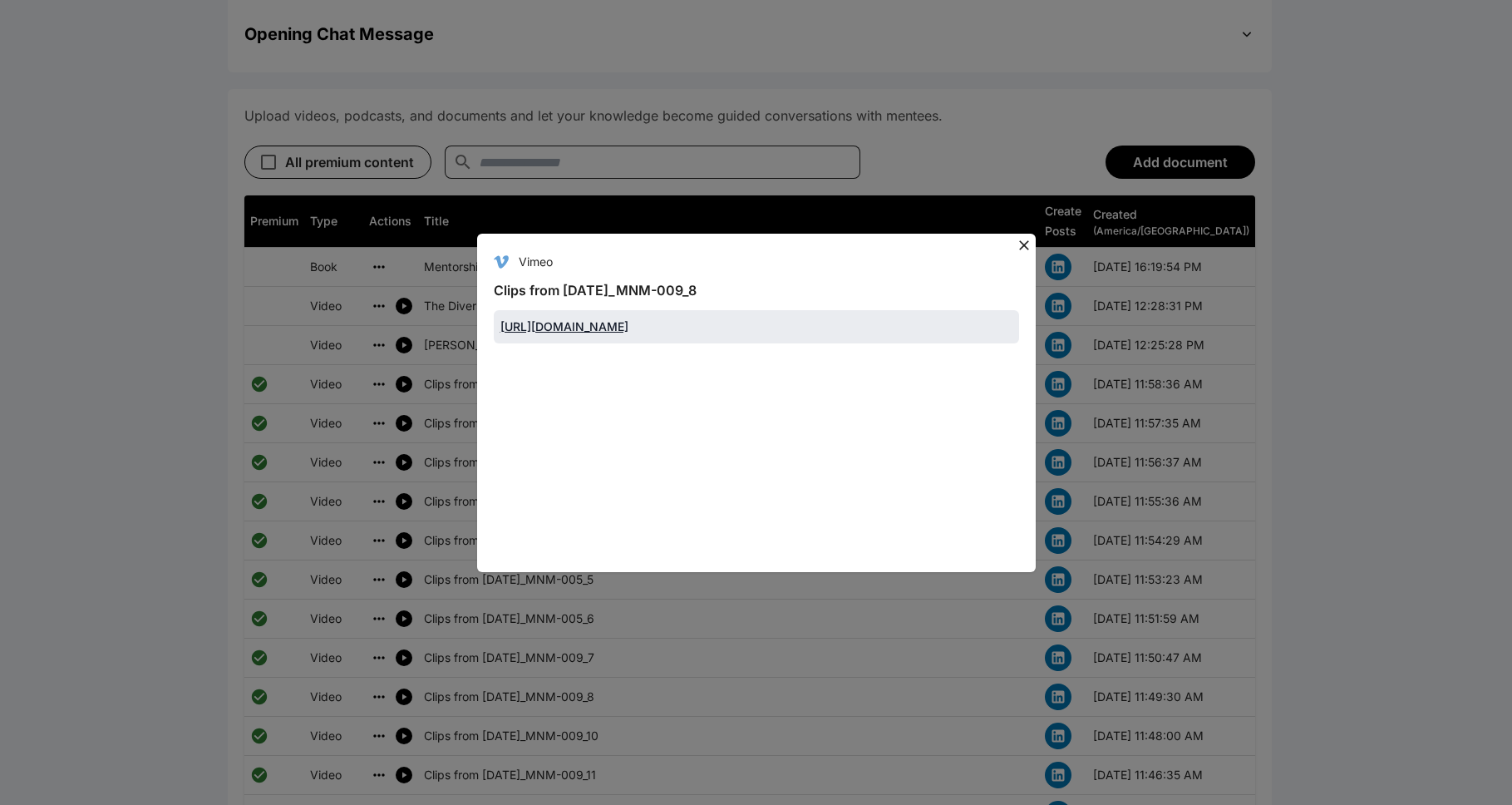
click at [776, 237] on icon at bounding box center [1024, 245] width 16 height 16
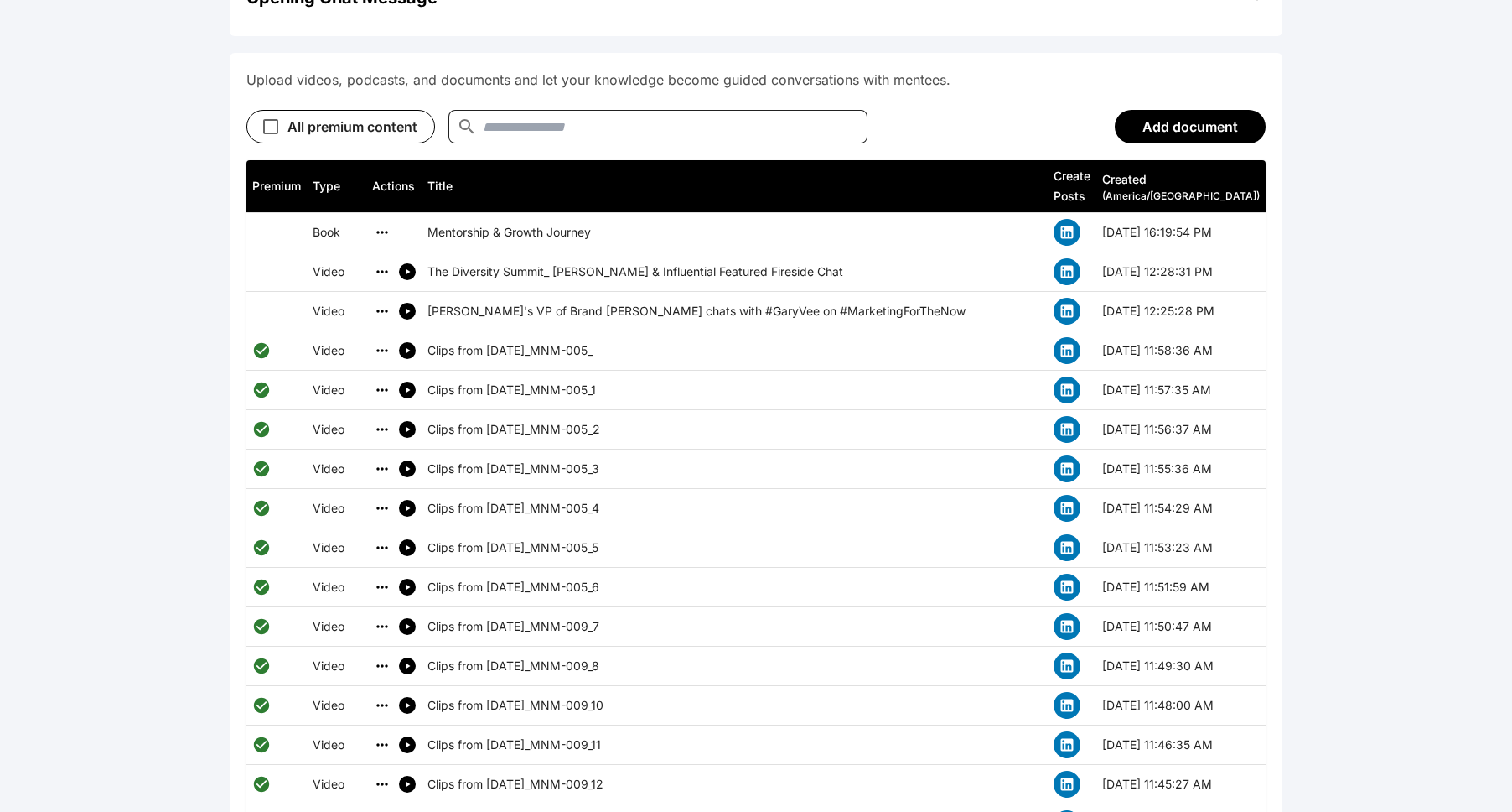
scroll to position [867, 0]
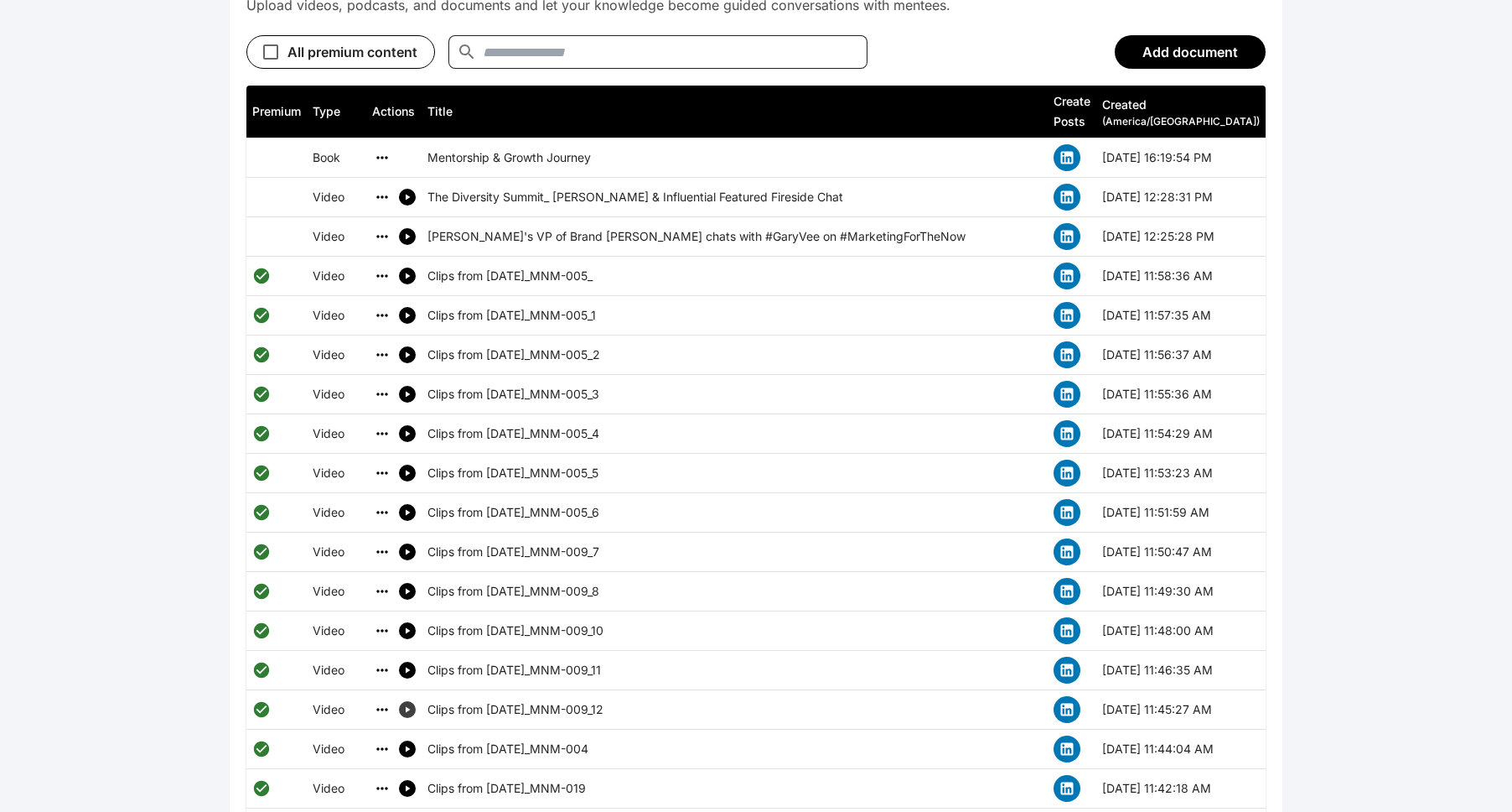
click at [408, 707] on icon "simple table" at bounding box center [408, 710] width 5 height 6
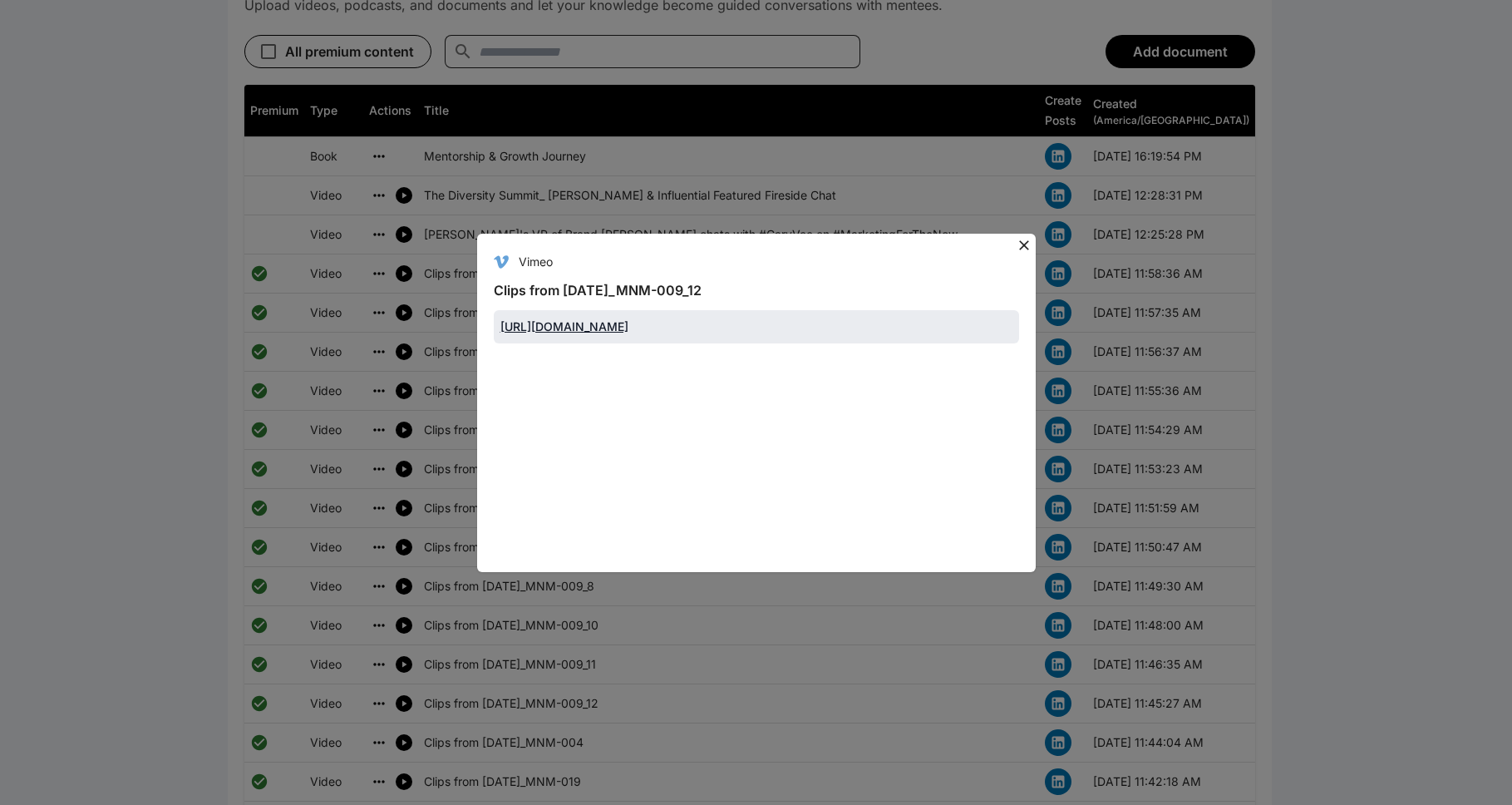
click at [776, 239] on icon at bounding box center [1024, 245] width 16 height 16
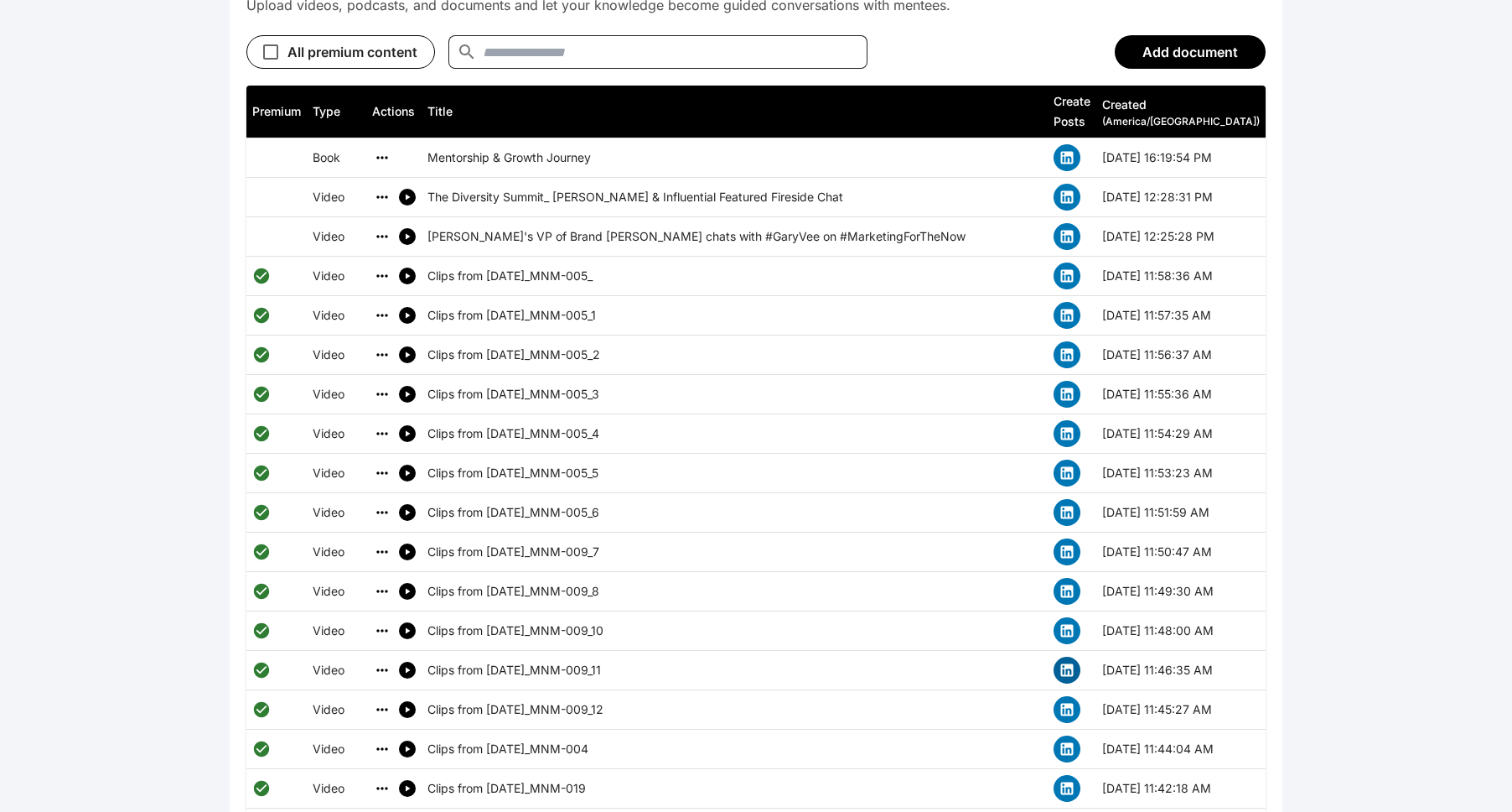
click at [783, 664] on icon "simple table" at bounding box center [1067, 670] width 12 height 12
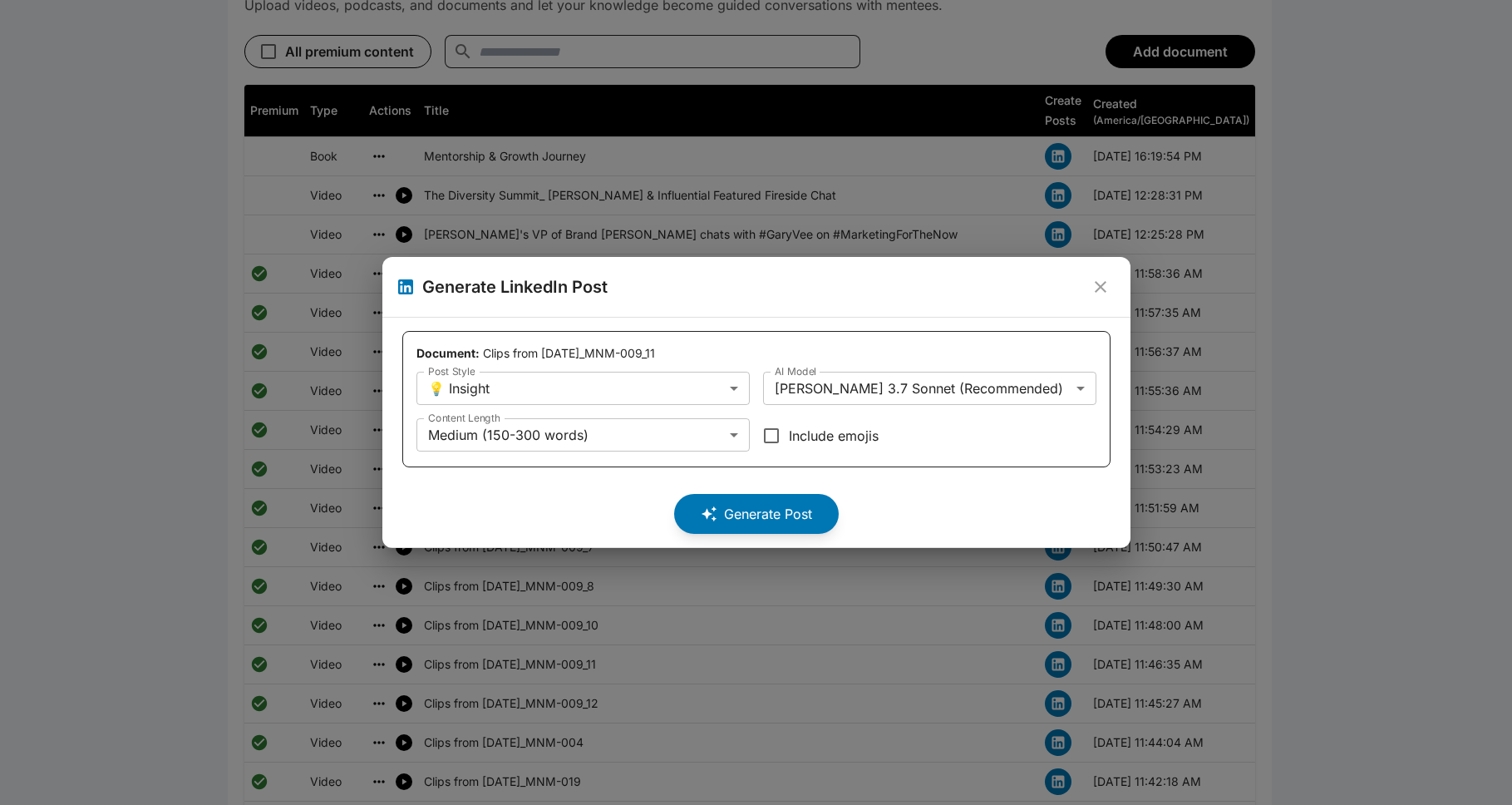
click at [776, 281] on icon "close" at bounding box center [1100, 286] width 20 height 20
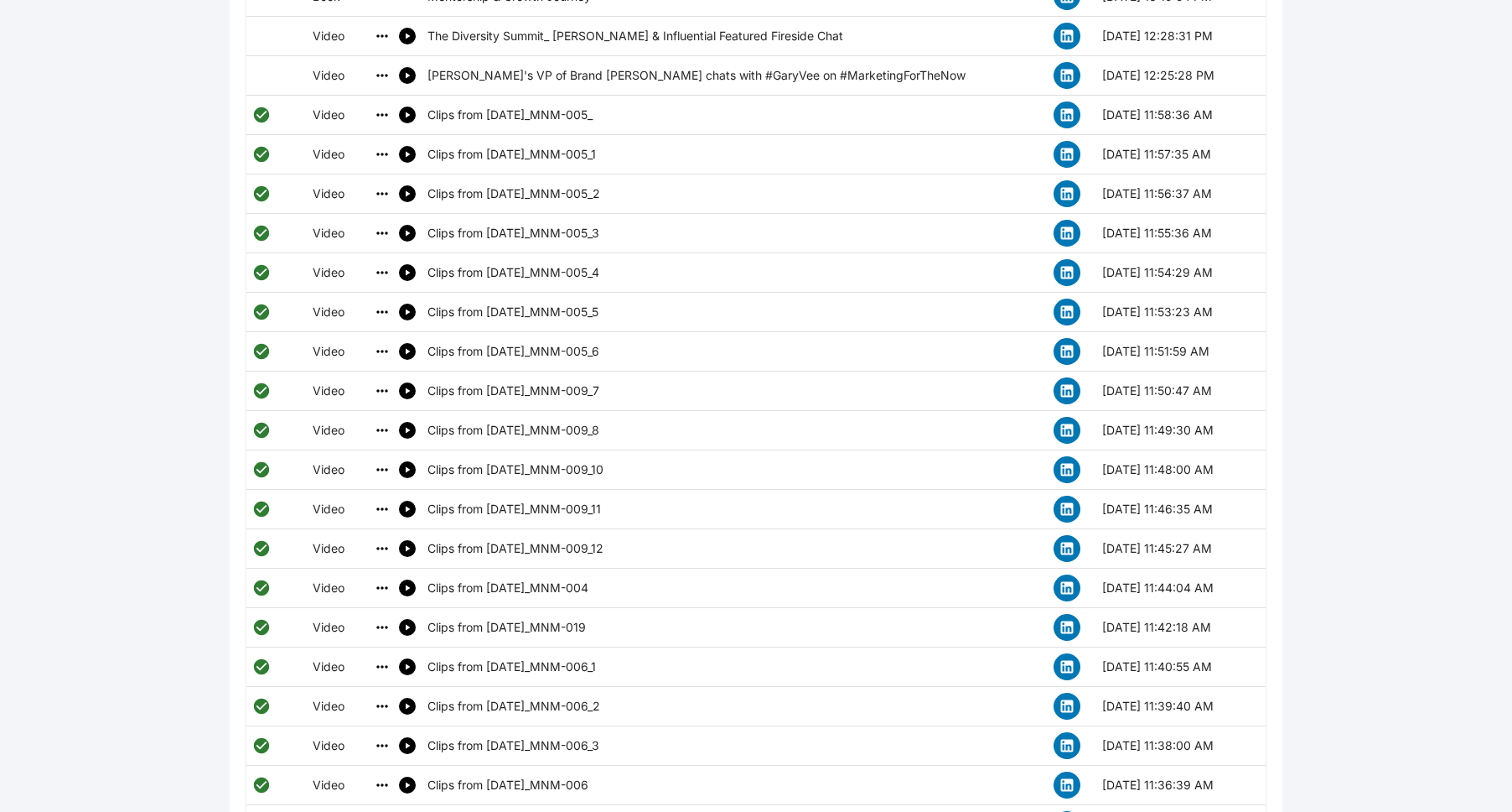
scroll to position [1103, 0]
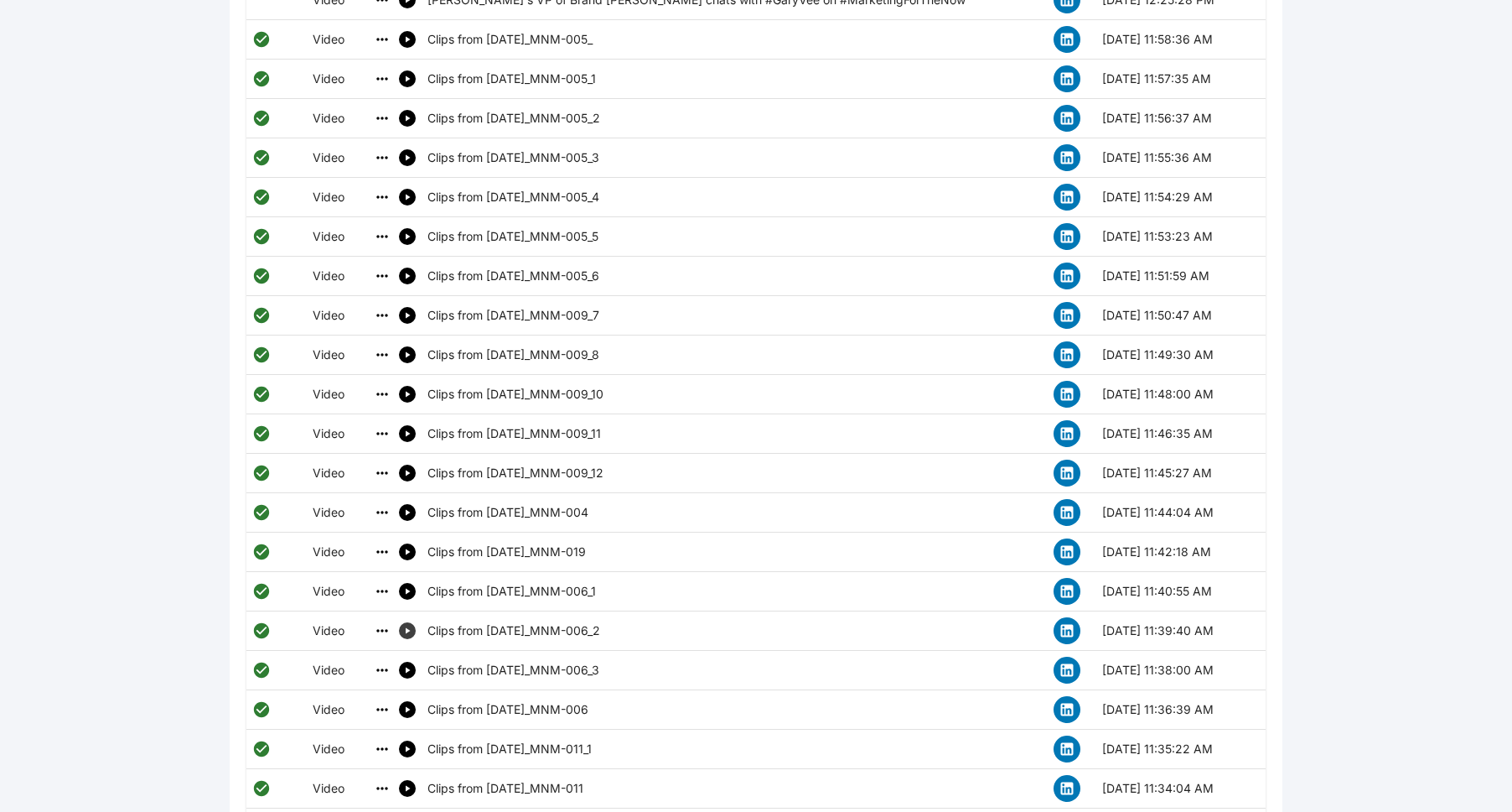
click at [406, 626] on icon "simple table" at bounding box center [407, 630] width 10 height 10
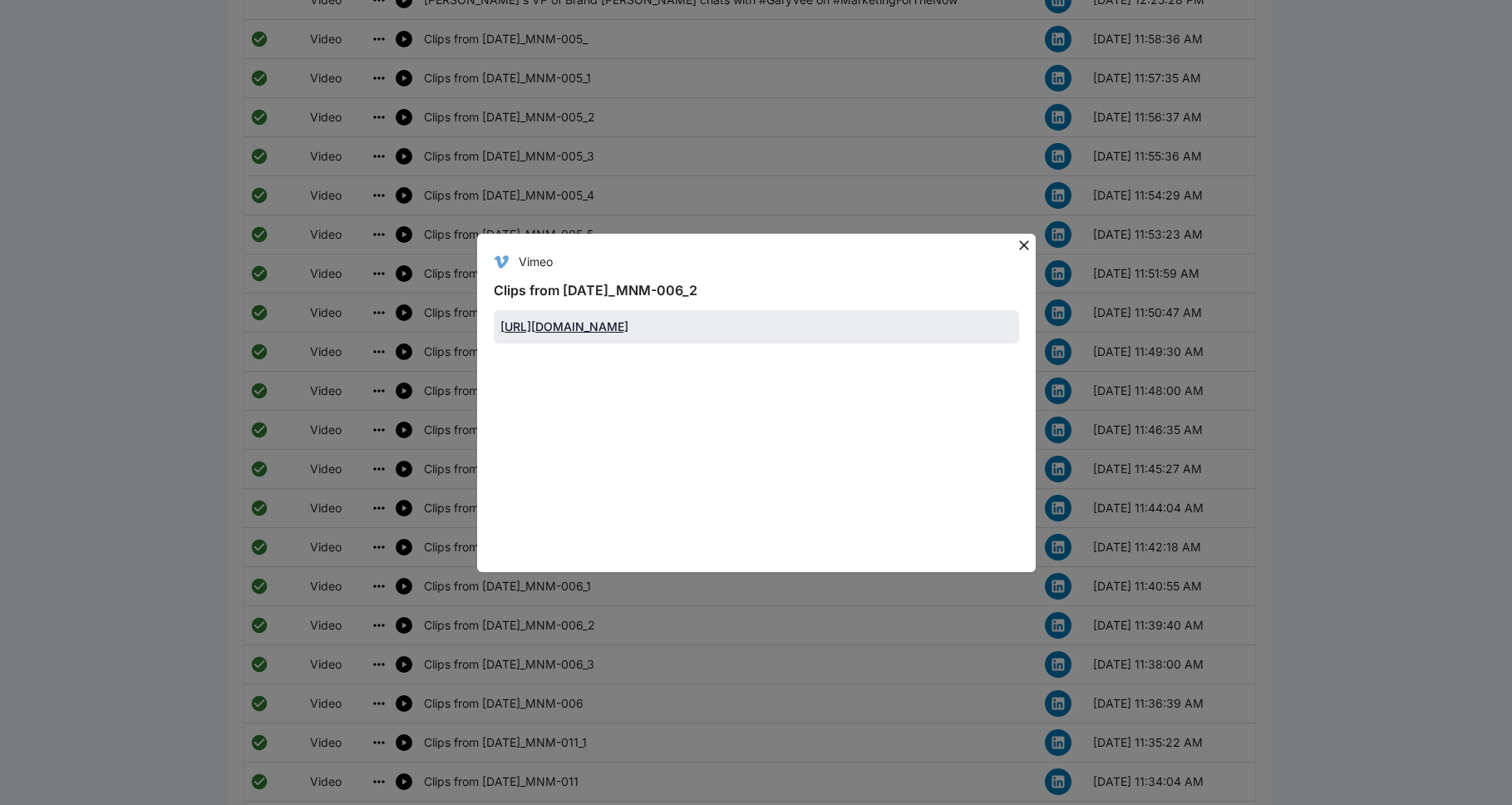
click at [776, 237] on icon at bounding box center [1024, 245] width 16 height 16
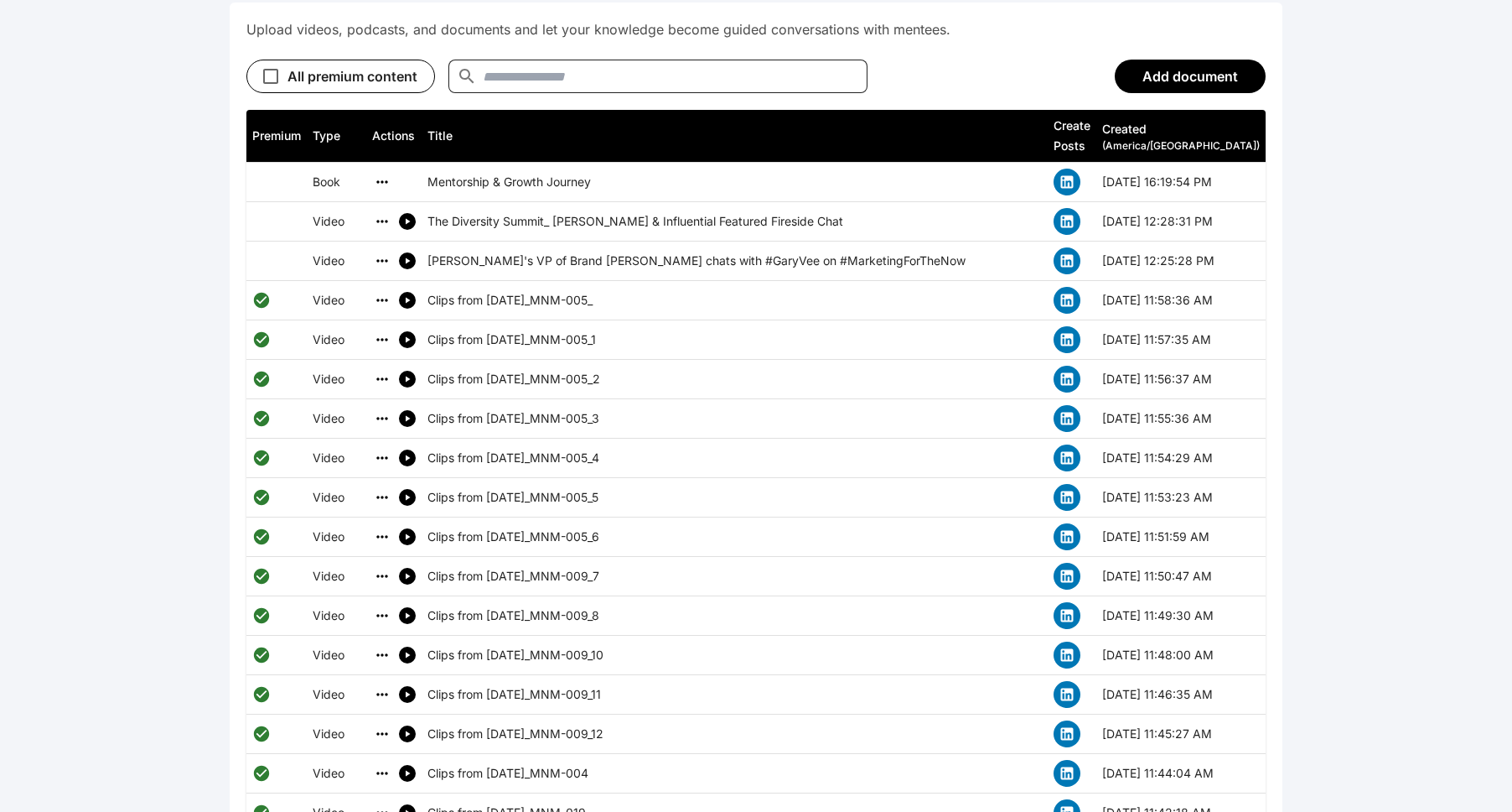
scroll to position [863, 0]
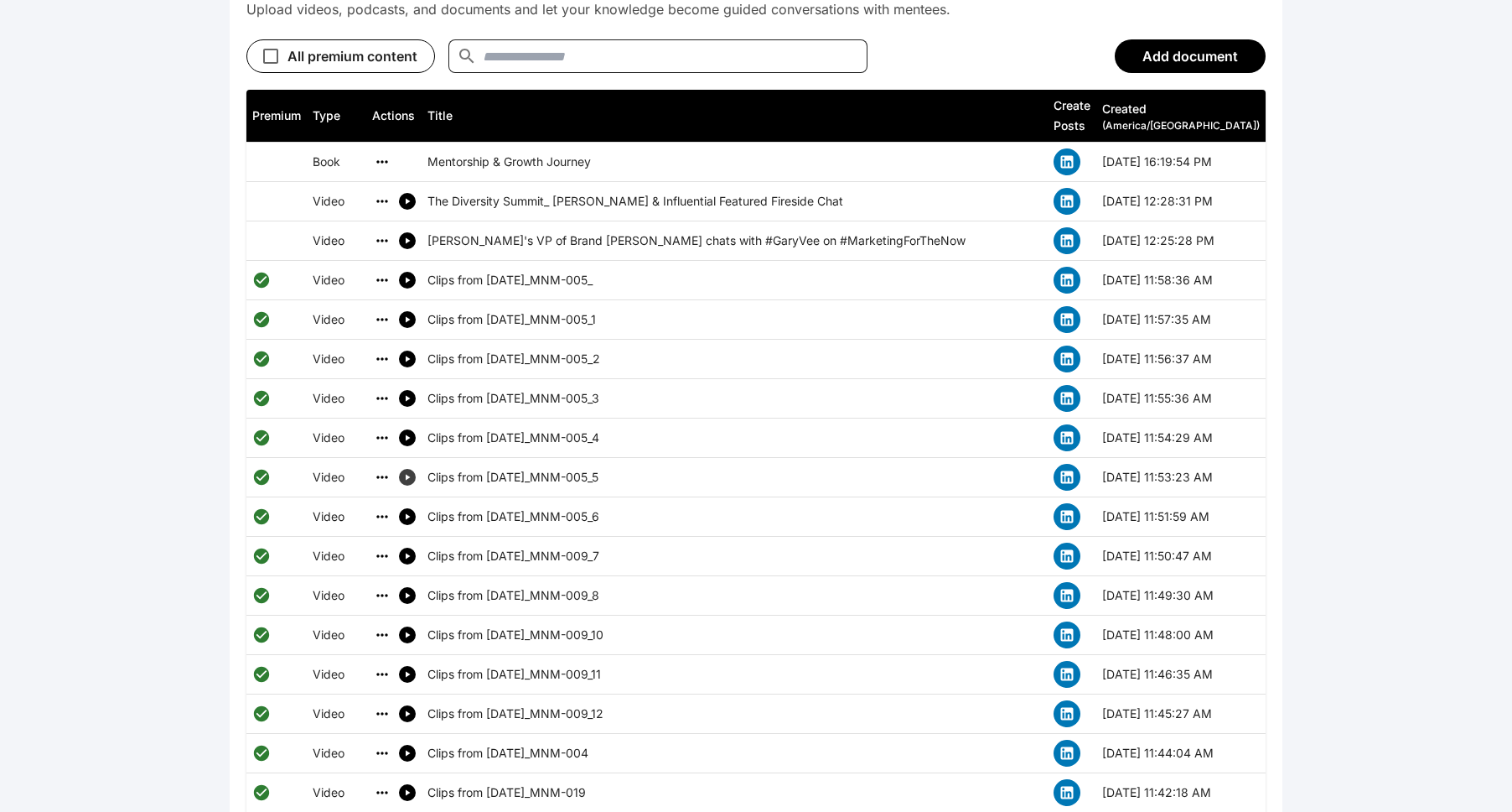
click at [409, 469] on button "simple table" at bounding box center [407, 477] width 17 height 17
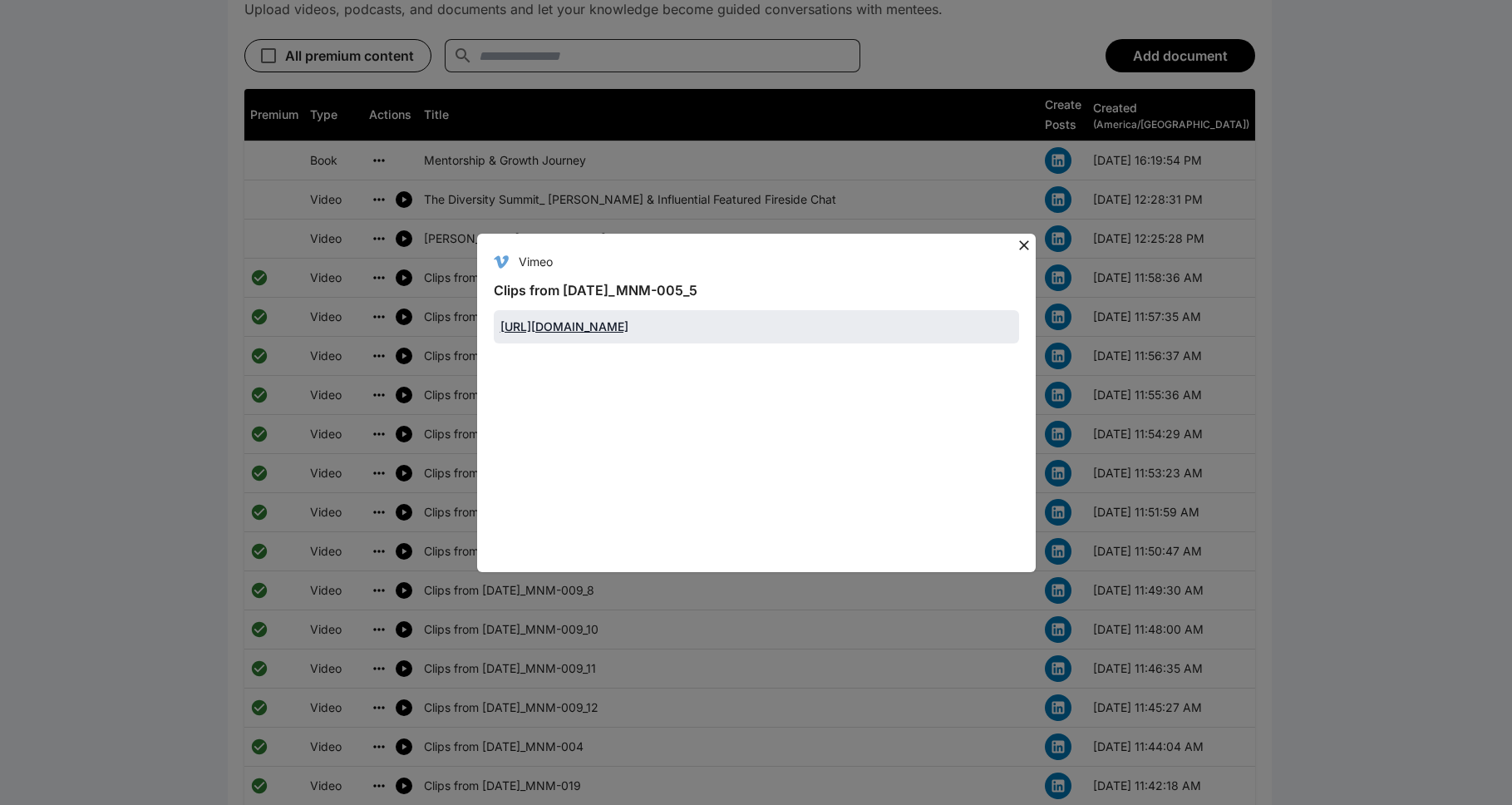
click at [776, 240] on icon at bounding box center [1024, 245] width 10 height 10
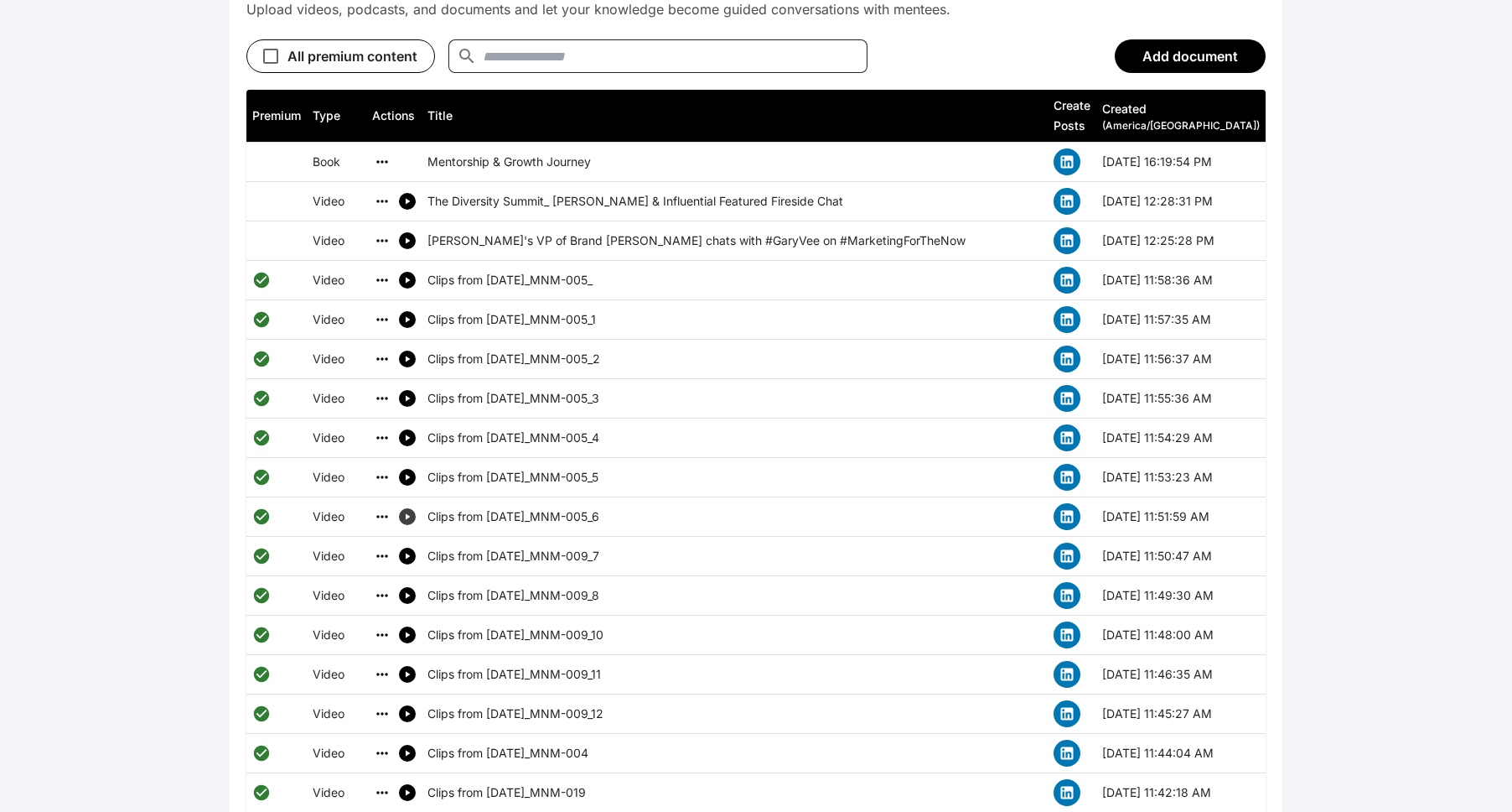
click at [411, 512] on icon "simple table" at bounding box center [407, 516] width 10 height 10
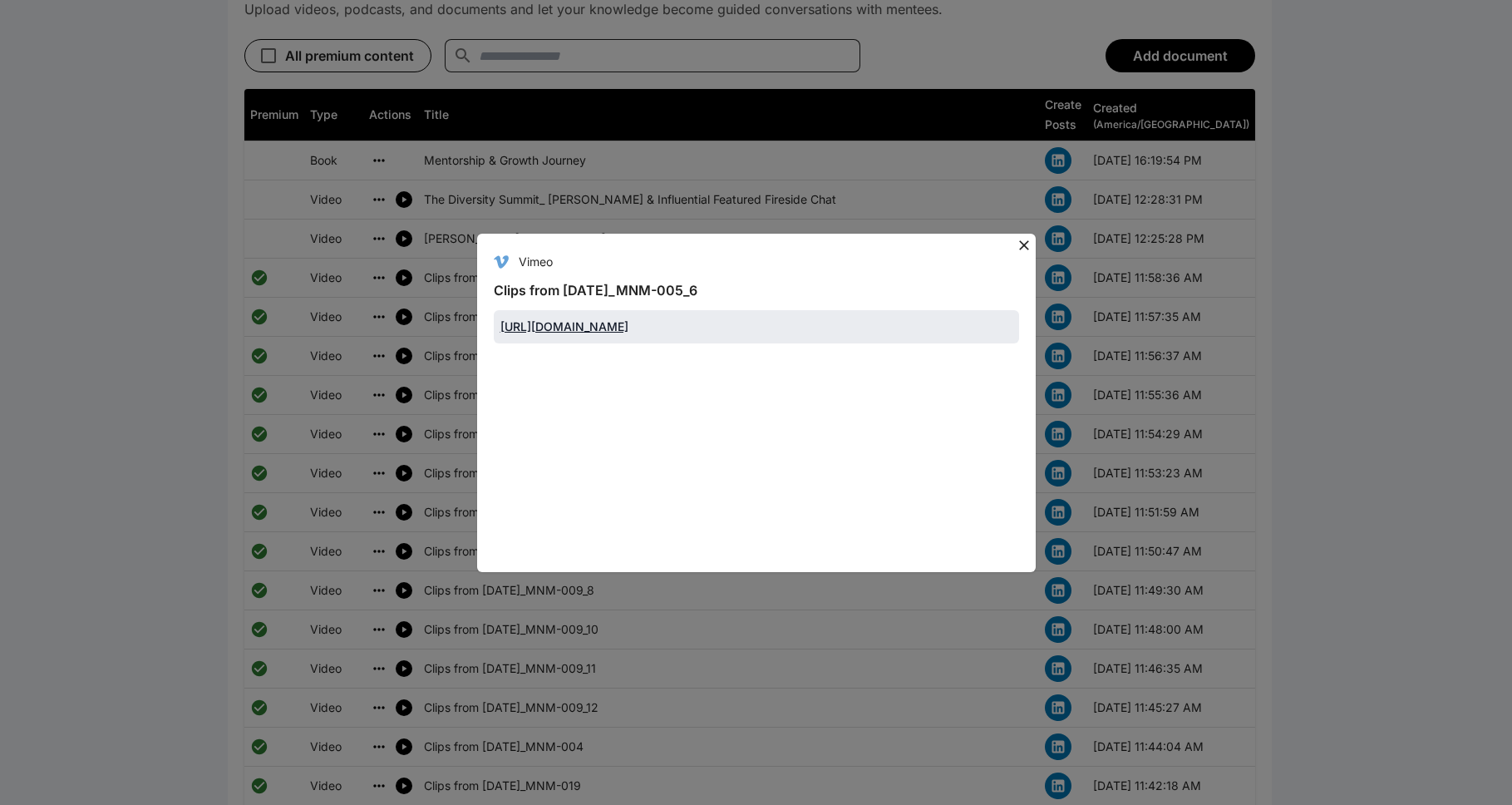
click at [776, 237] on icon at bounding box center [1024, 245] width 16 height 16
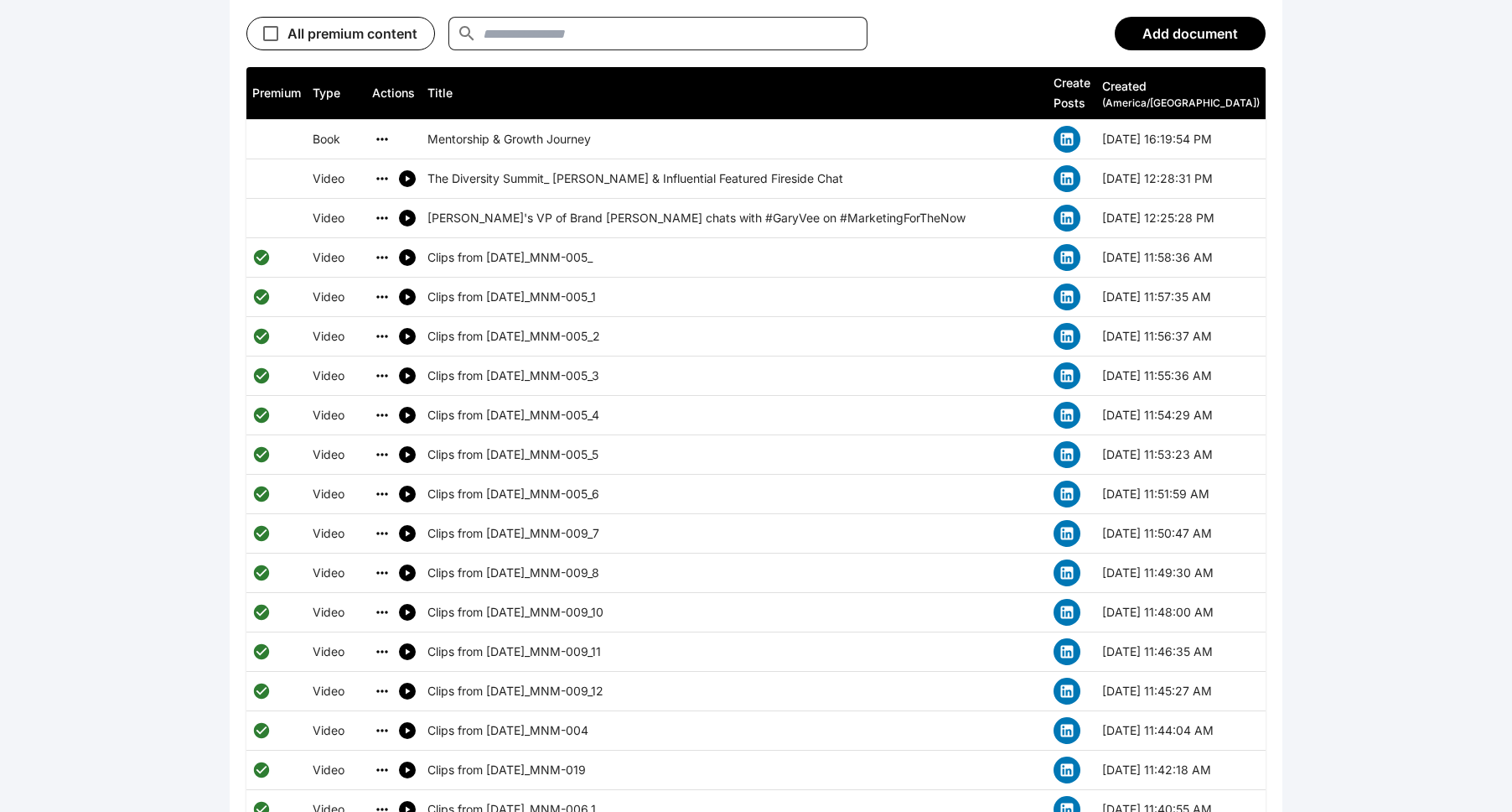
scroll to position [774, 0]
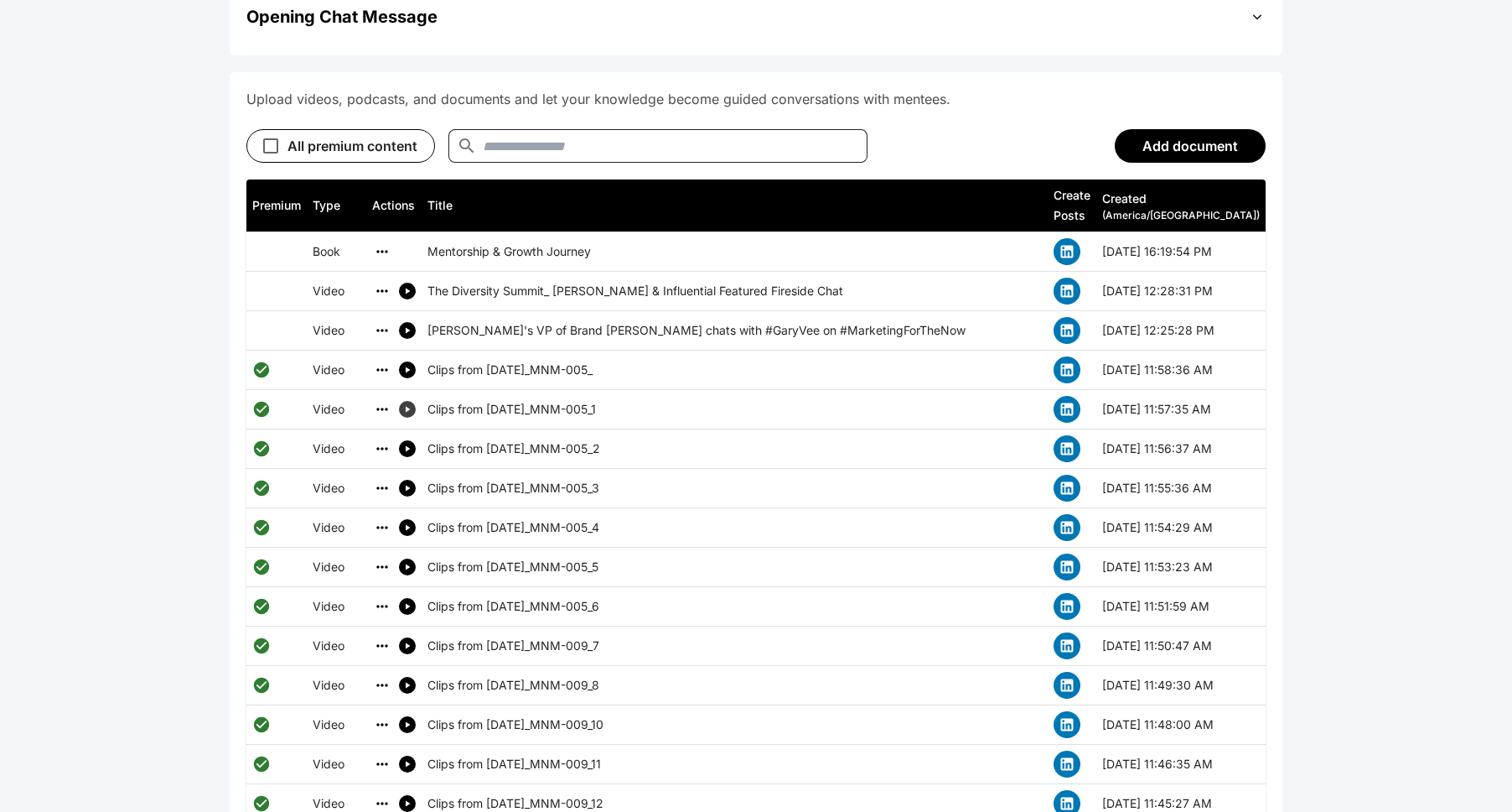
click at [411, 404] on icon "simple table" at bounding box center [407, 409] width 10 height 10
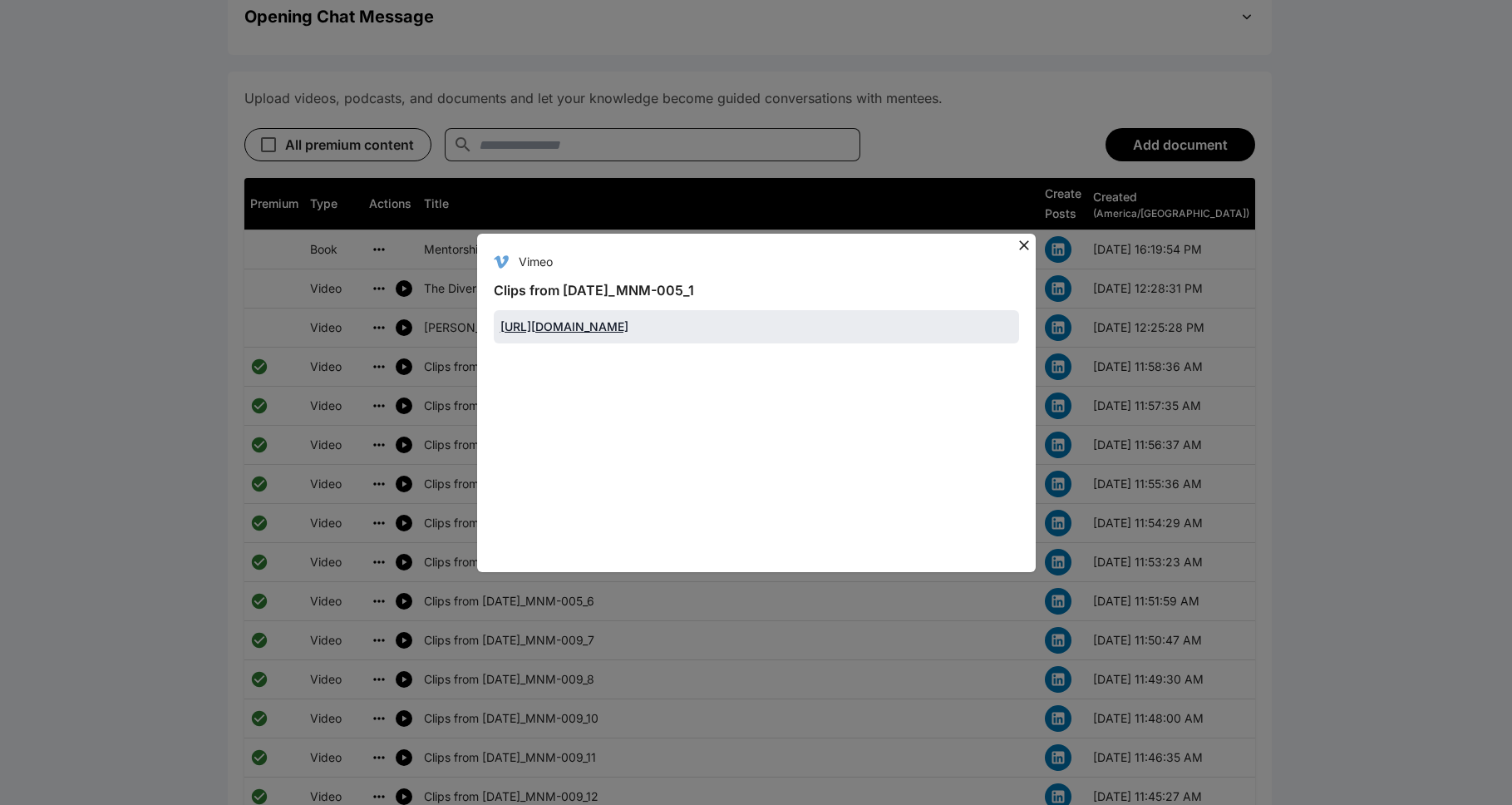
click at [776, 238] on button at bounding box center [1024, 245] width 23 height 23
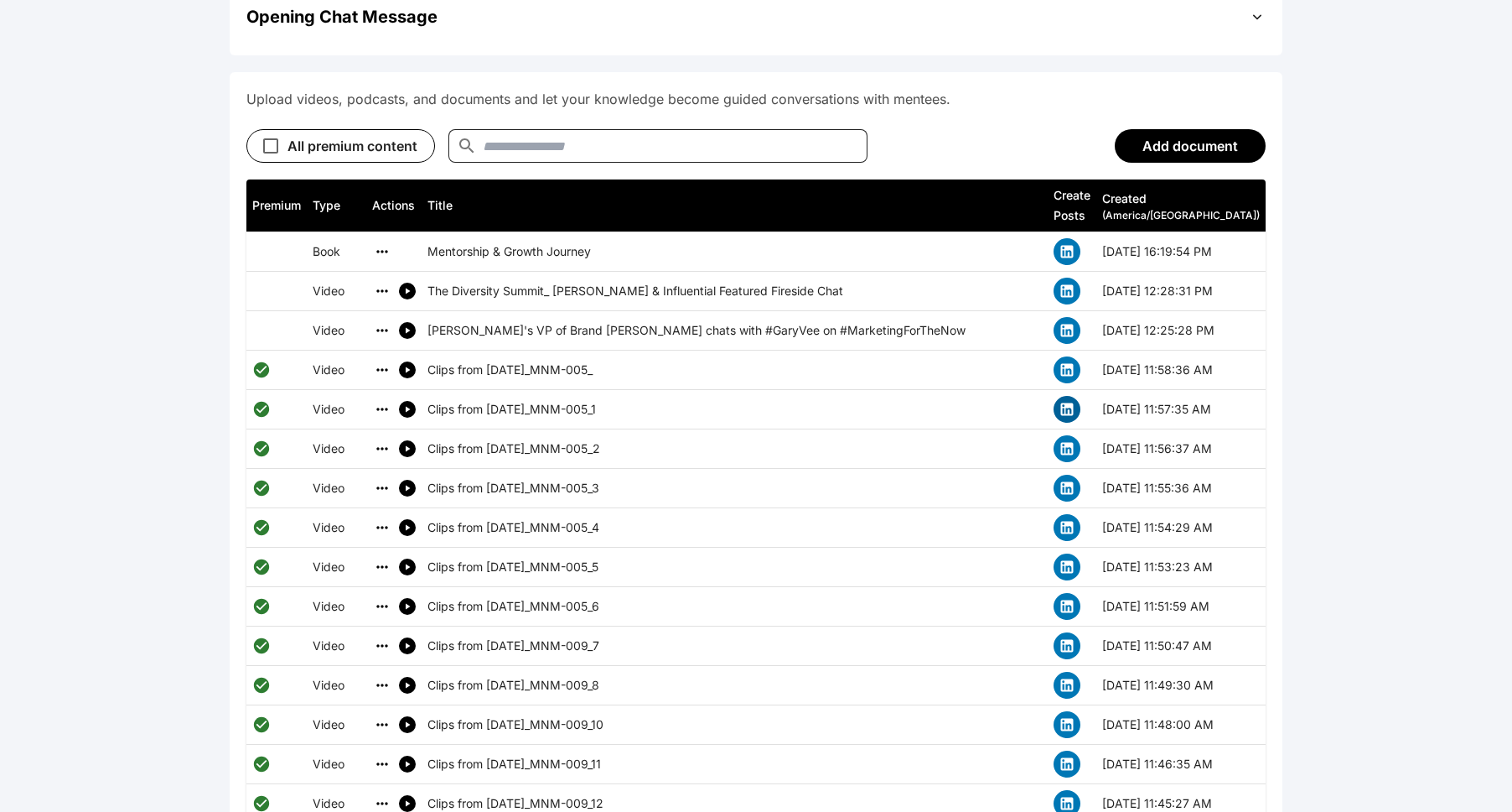
click at [783, 401] on icon "simple table" at bounding box center [1066, 409] width 17 height 17
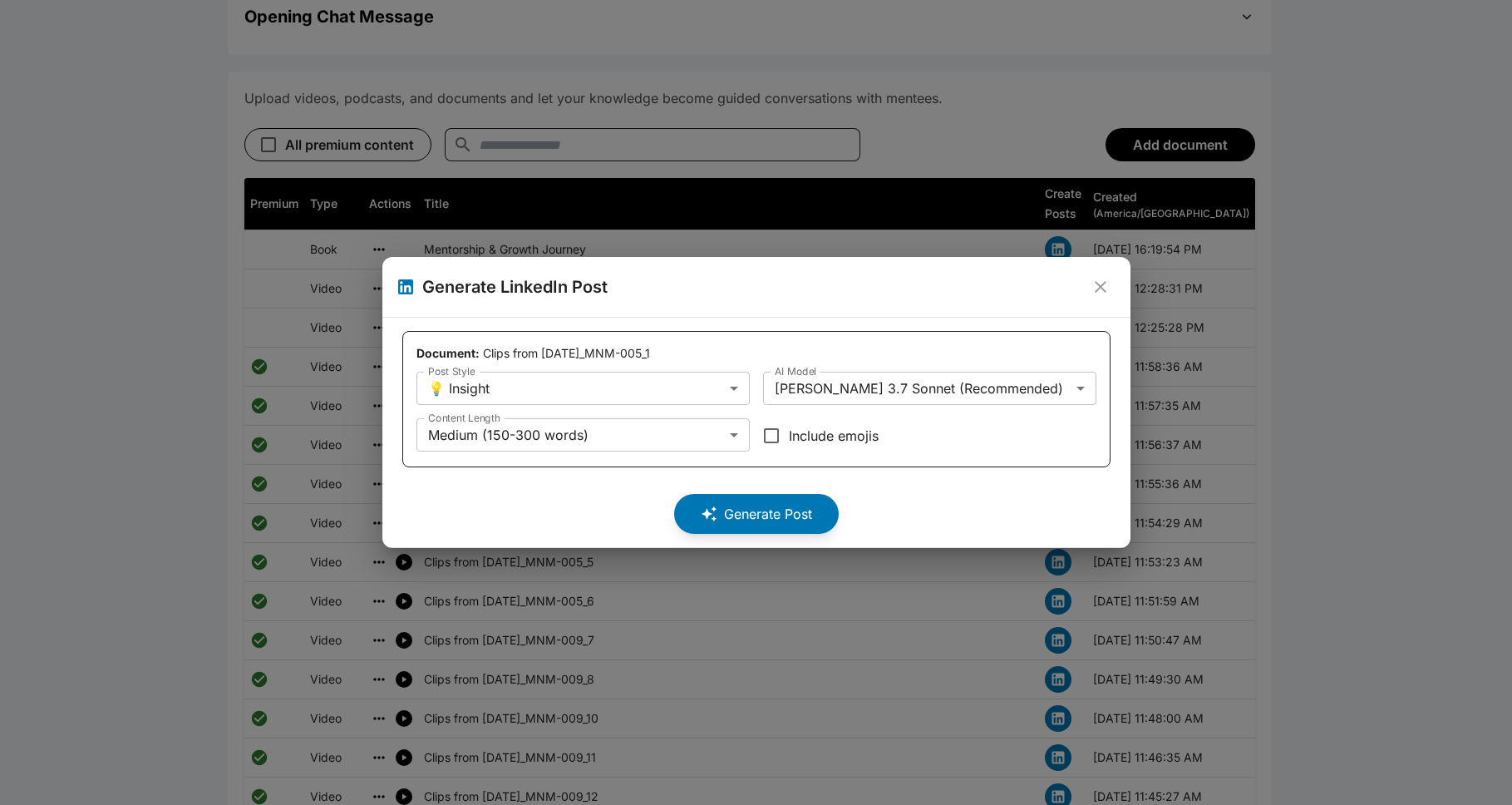
click at [776, 292] on icon "close" at bounding box center [1100, 286] width 20 height 20
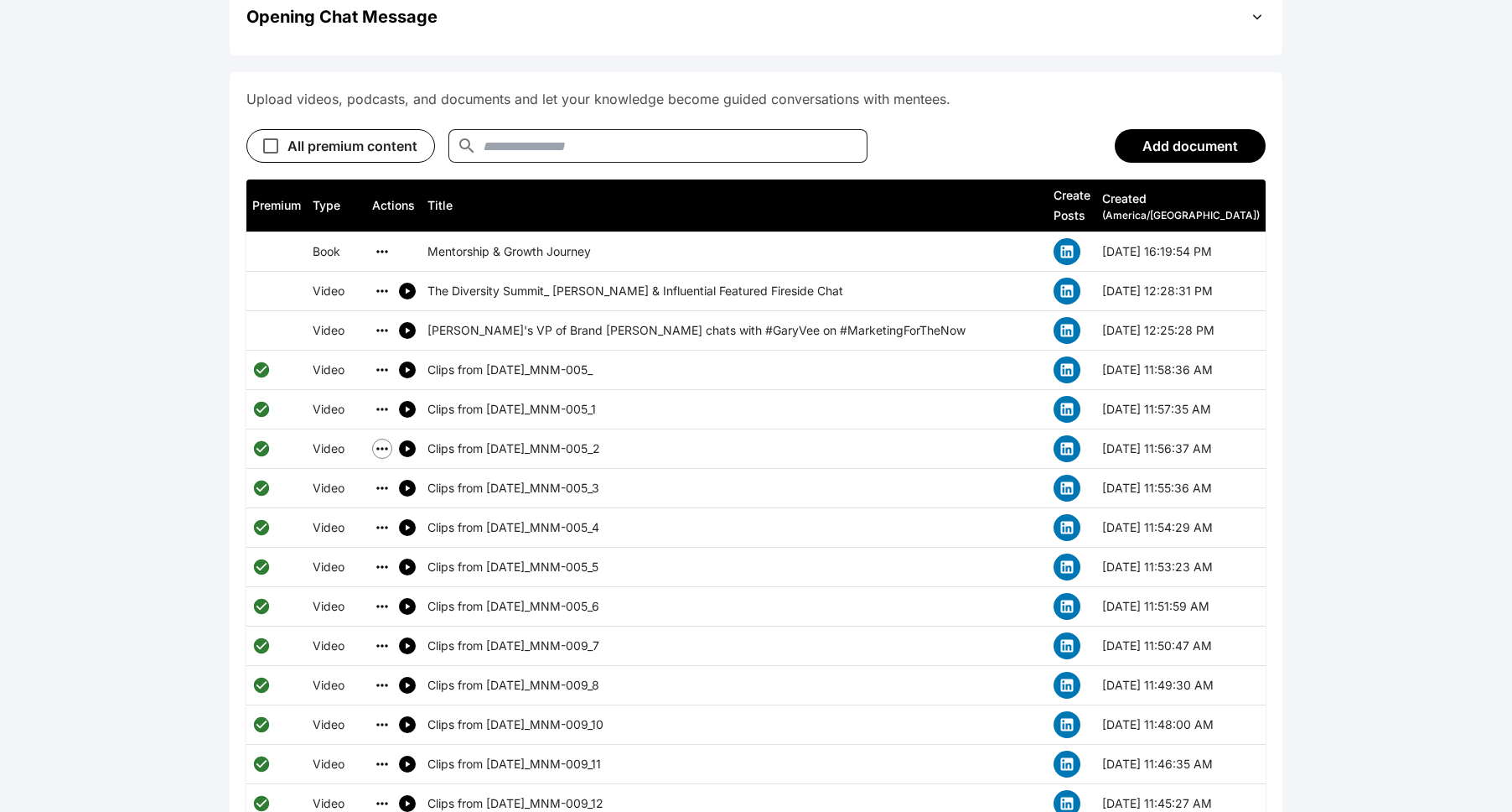
click at [376, 440] on icon "simple table" at bounding box center [381, 448] width 17 height 17
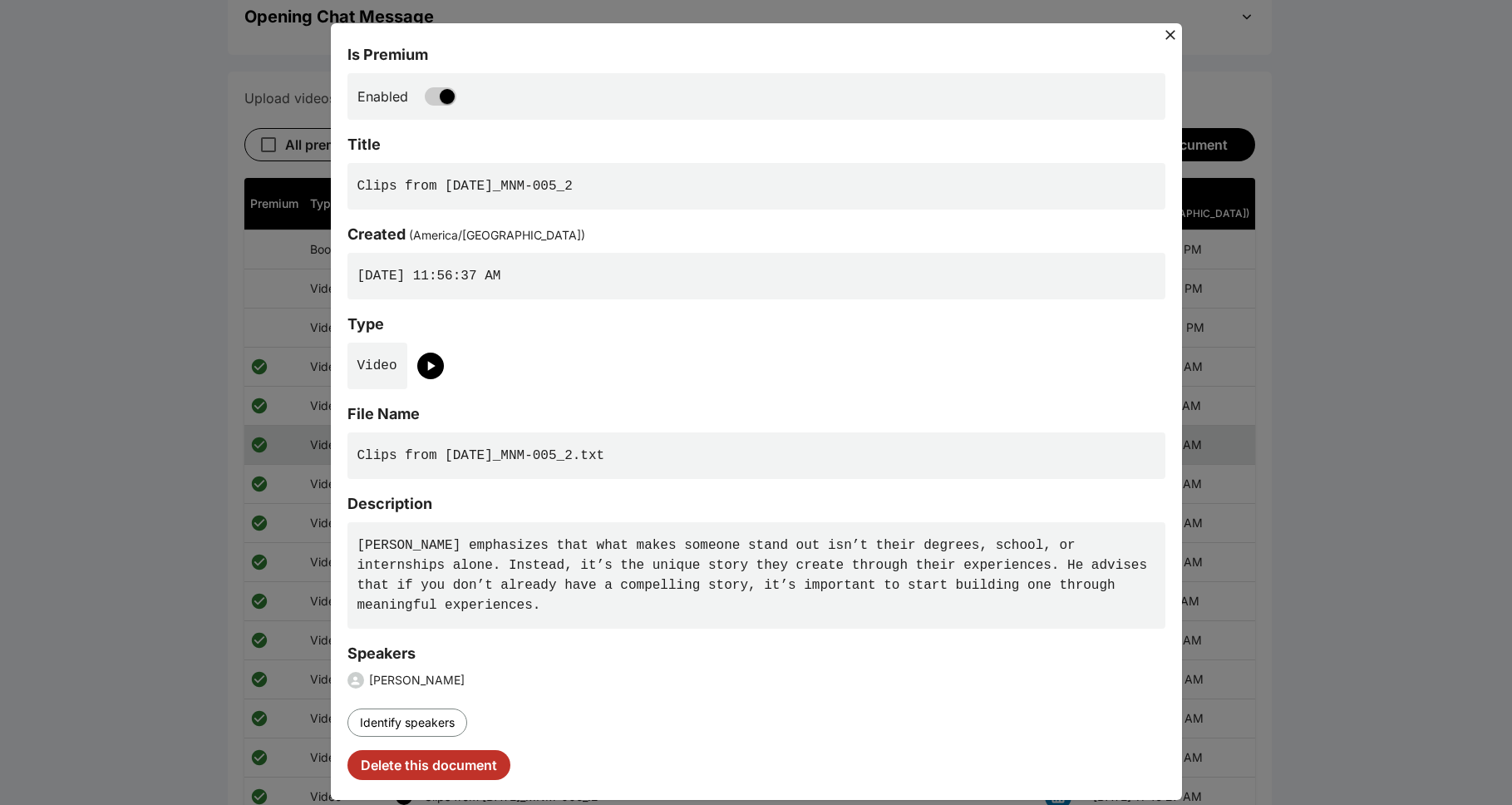
click at [776, 28] on icon at bounding box center [1170, 35] width 16 height 16
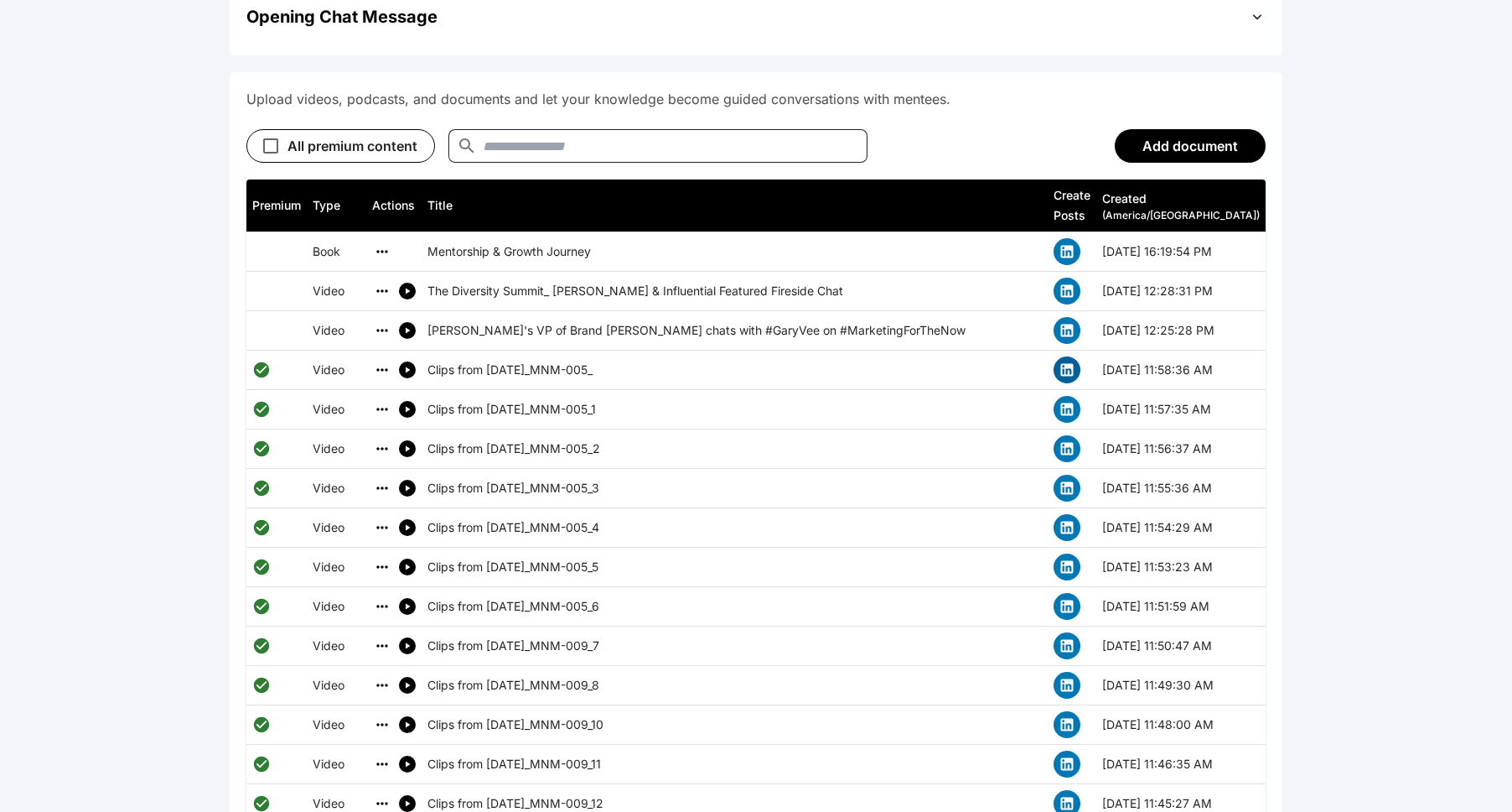
click at [783, 361] on icon "simple table" at bounding box center [1066, 369] width 17 height 17
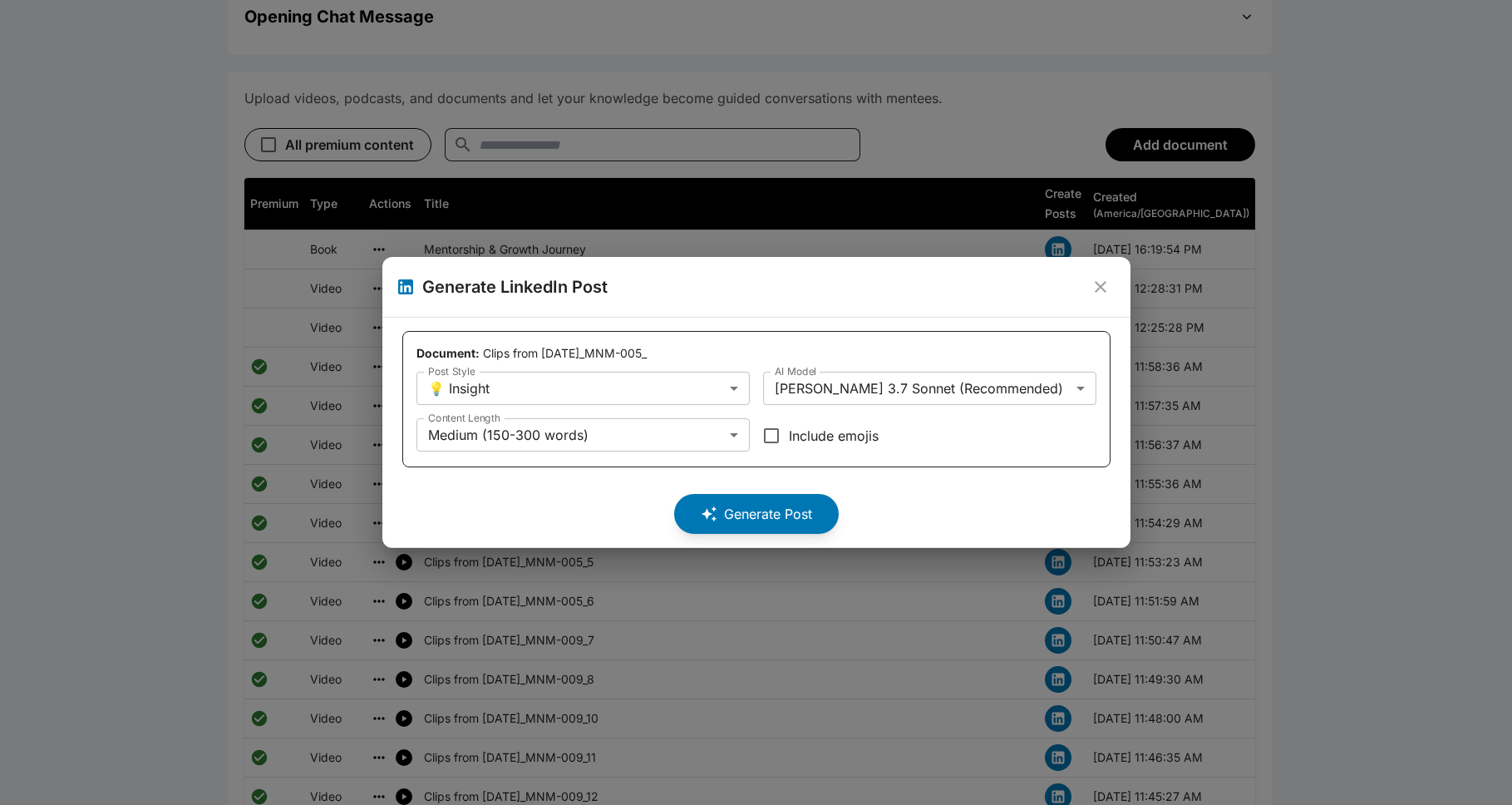
click at [776, 285] on icon "close" at bounding box center [1100, 286] width 11 height 11
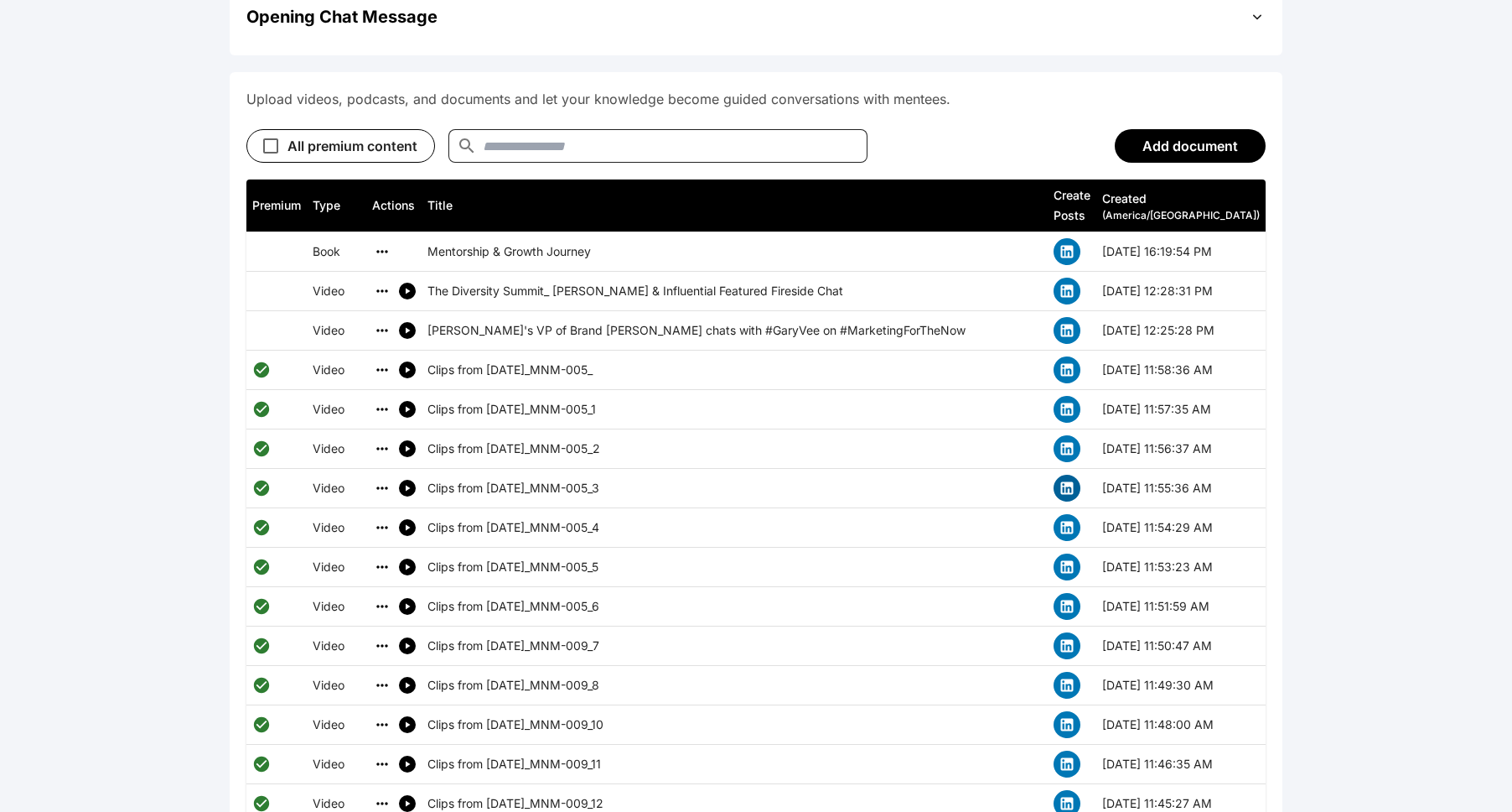
click at [783, 480] on icon "simple table" at bounding box center [1066, 487] width 17 height 17
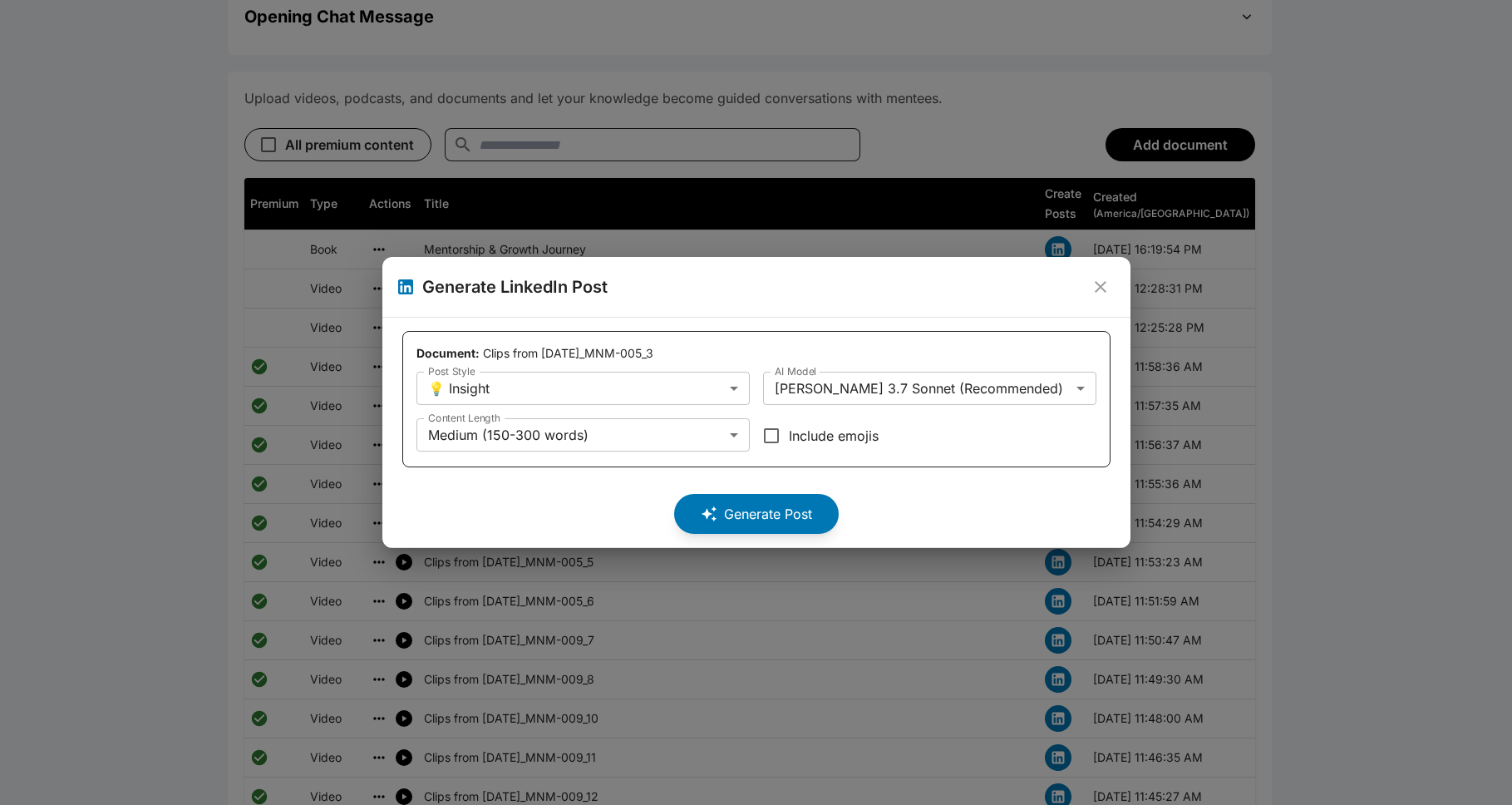
click at [776, 287] on icon "close" at bounding box center [1100, 286] width 11 height 11
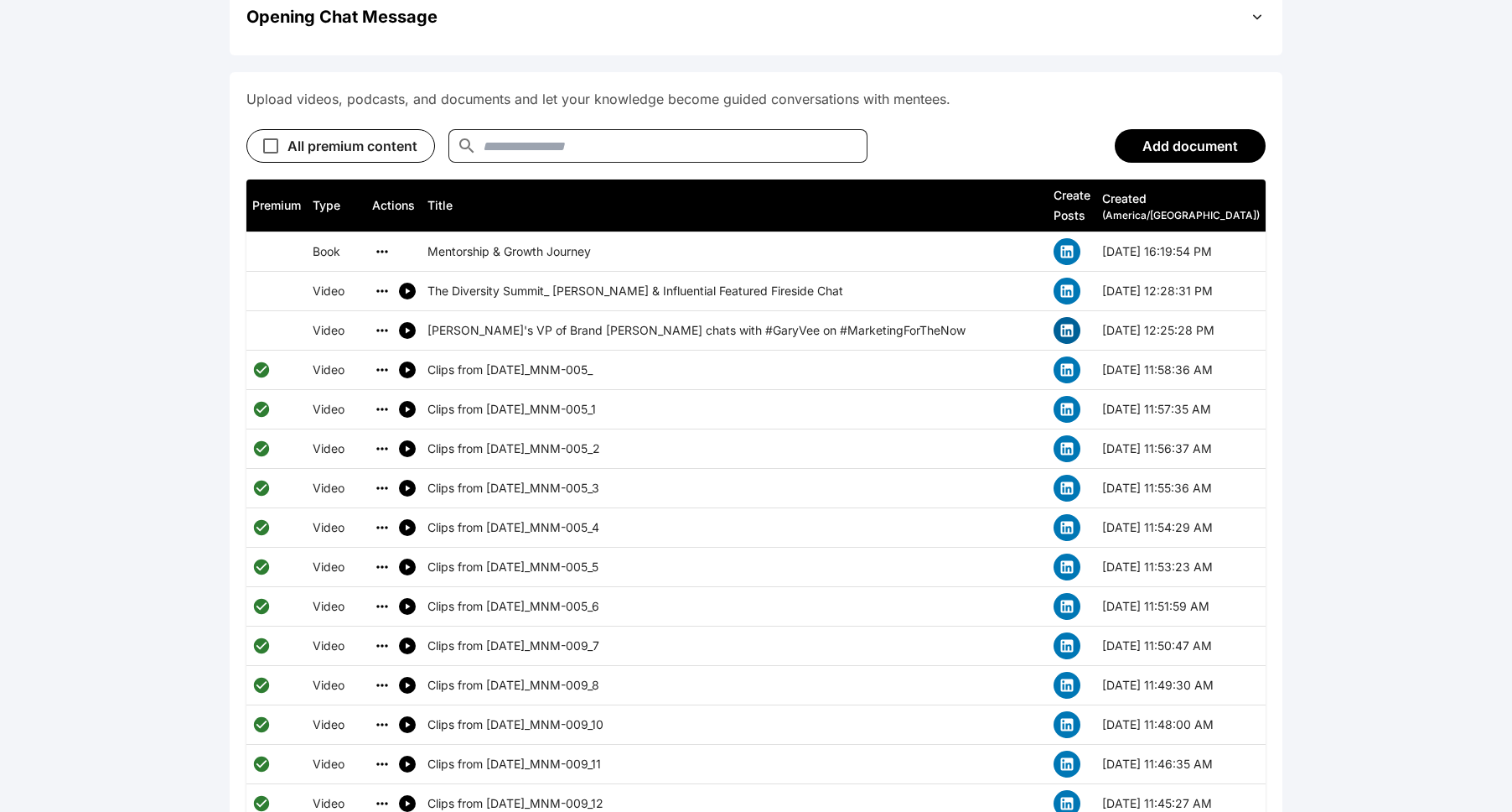
click at [783, 317] on button "simple table" at bounding box center [1067, 330] width 27 height 27
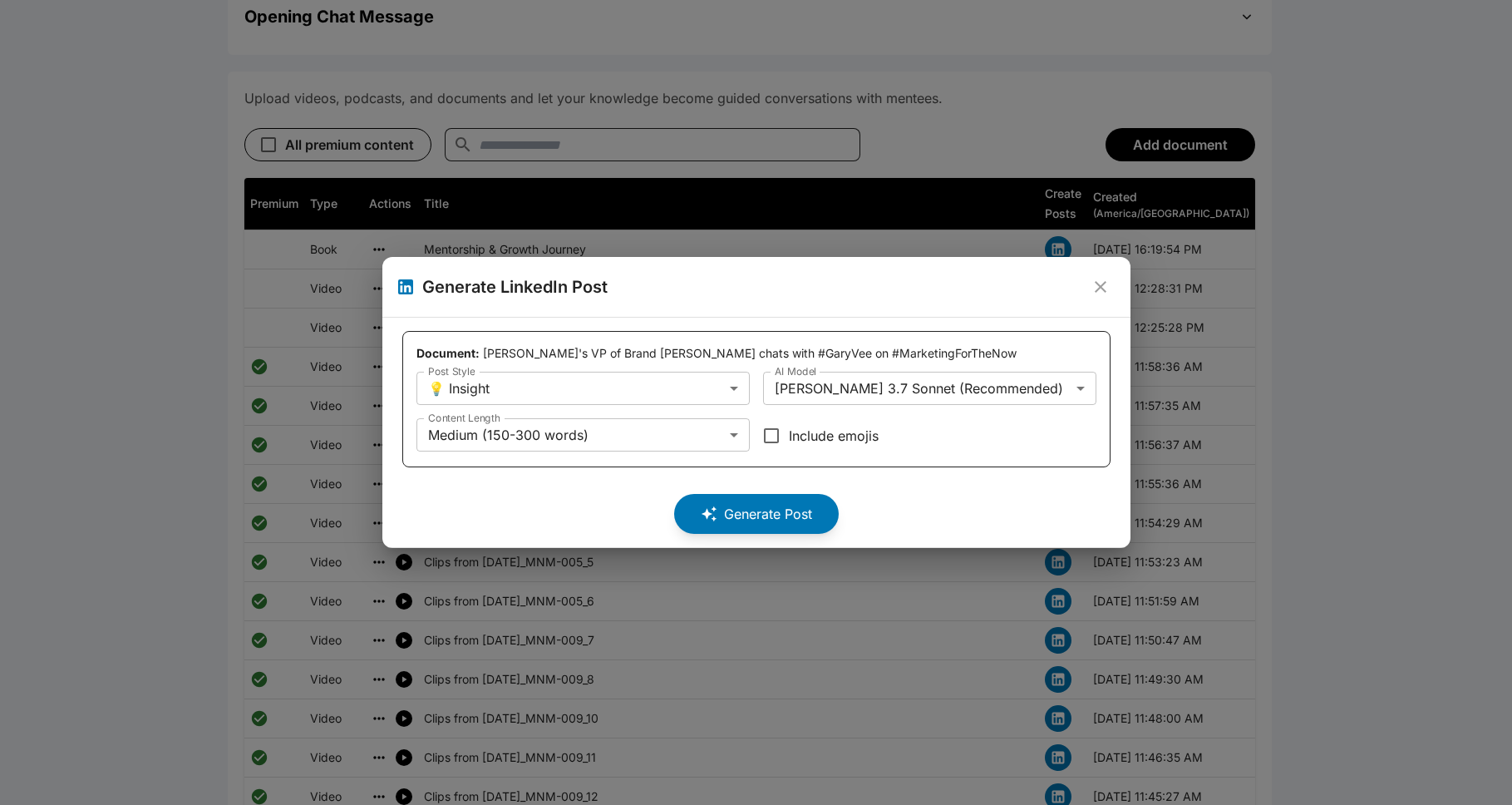
click at [776, 289] on icon "close" at bounding box center [1100, 286] width 11 height 11
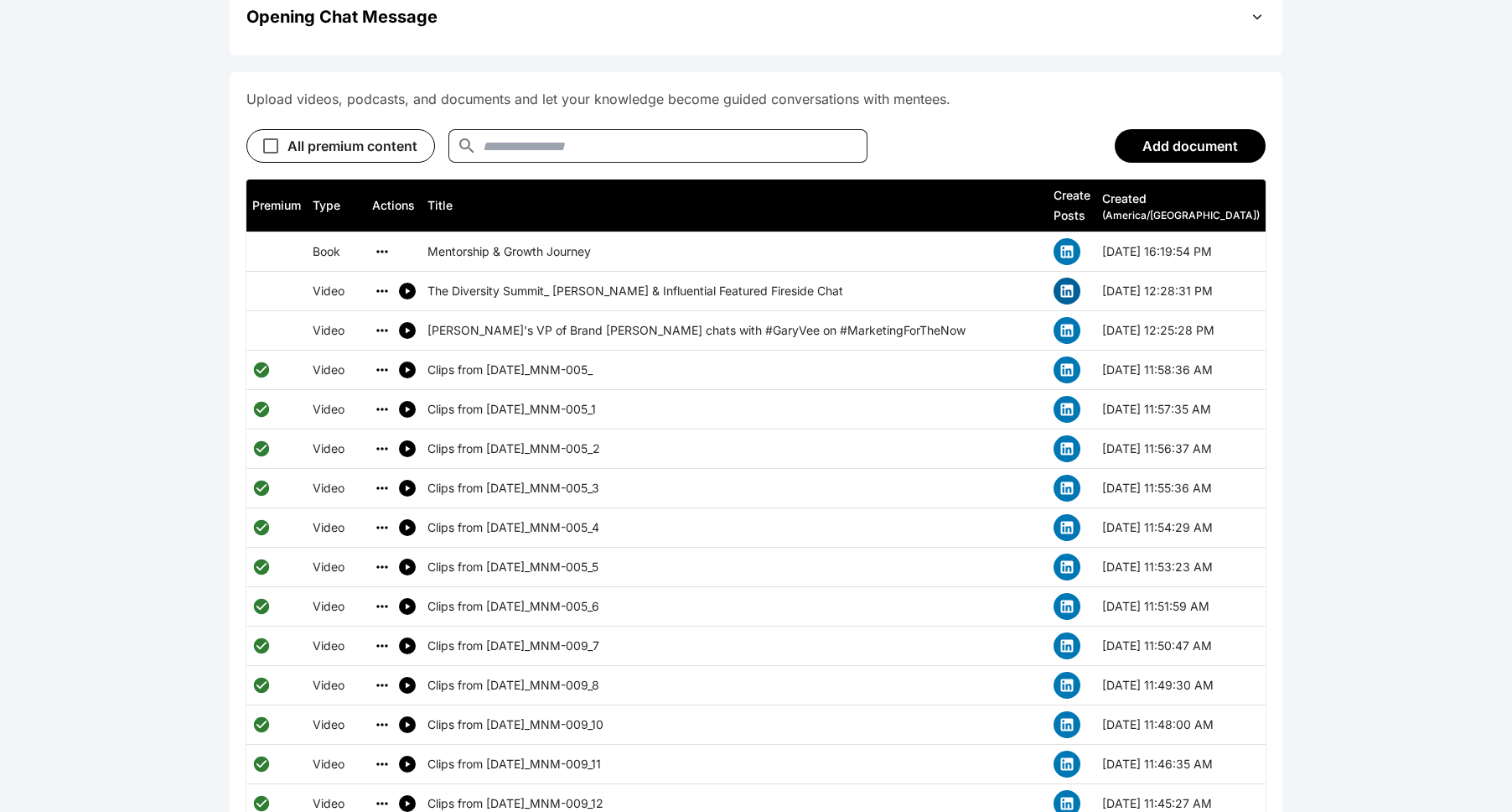
click at [783, 277] on button "simple table" at bounding box center [1067, 290] width 27 height 27
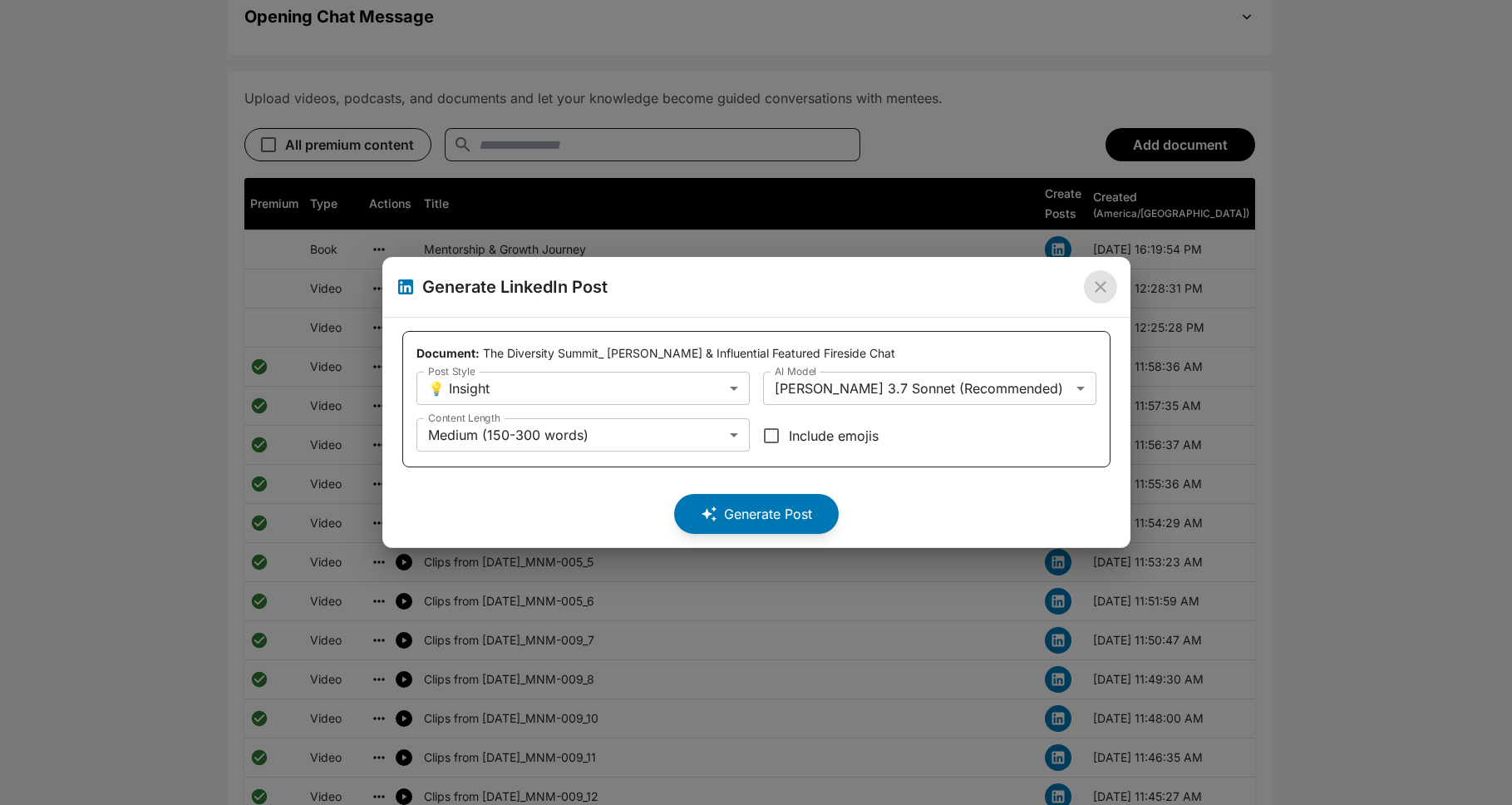
click at [776, 285] on icon "close" at bounding box center [1100, 286] width 20 height 20
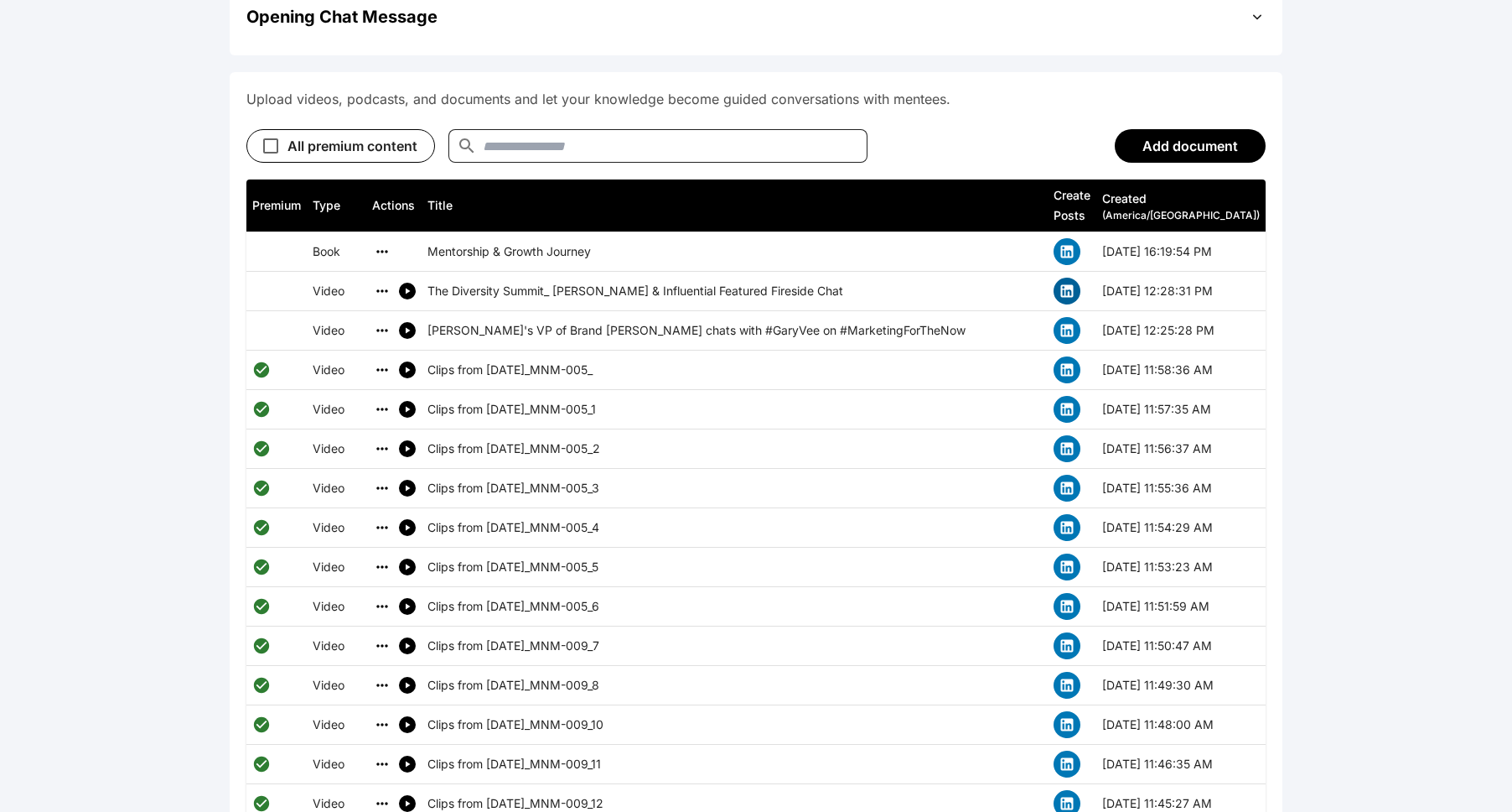
click at [783, 283] on icon "simple table" at bounding box center [1066, 290] width 17 height 17
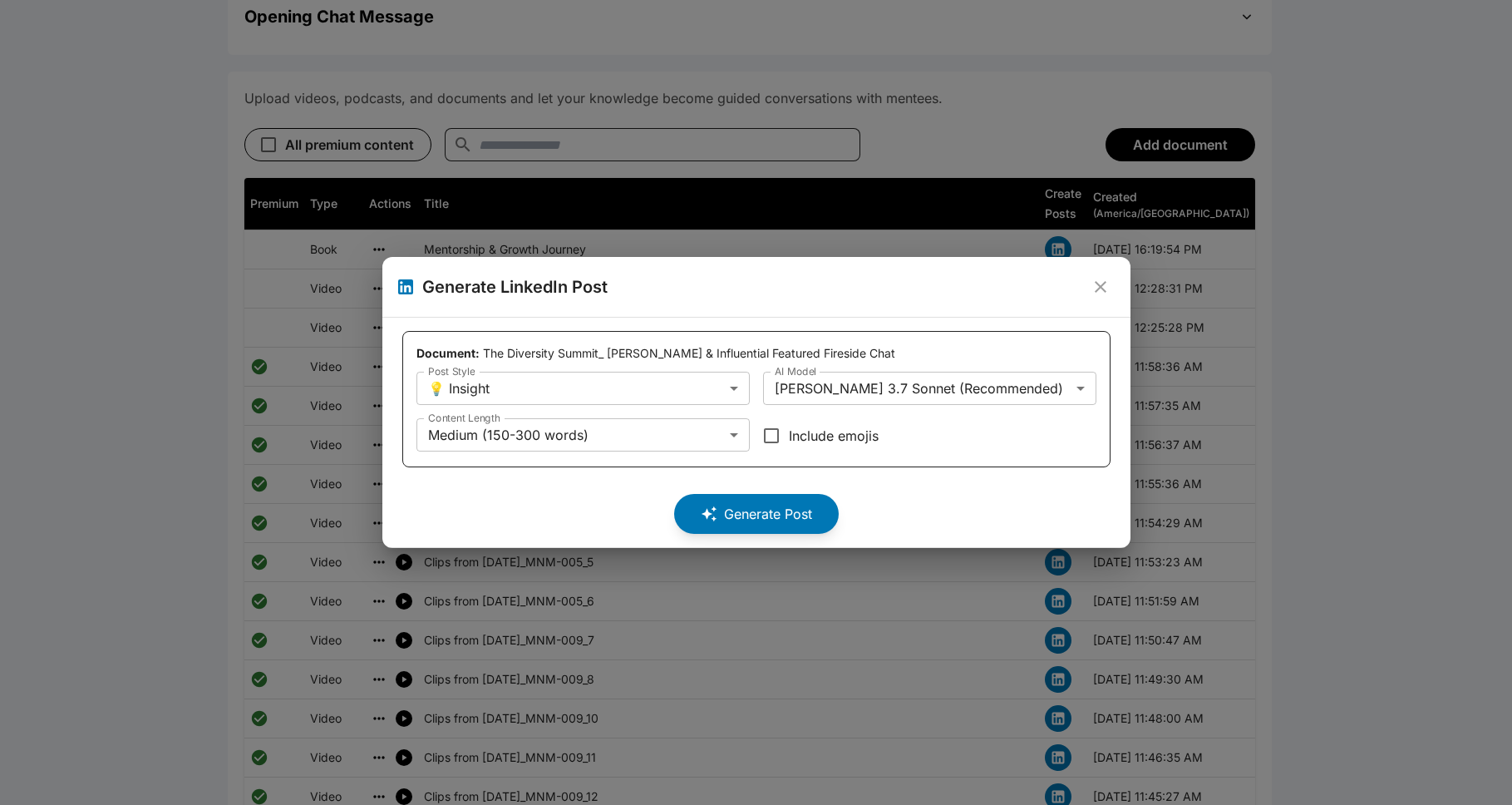
click at [776, 287] on icon "close" at bounding box center [1100, 286] width 20 height 20
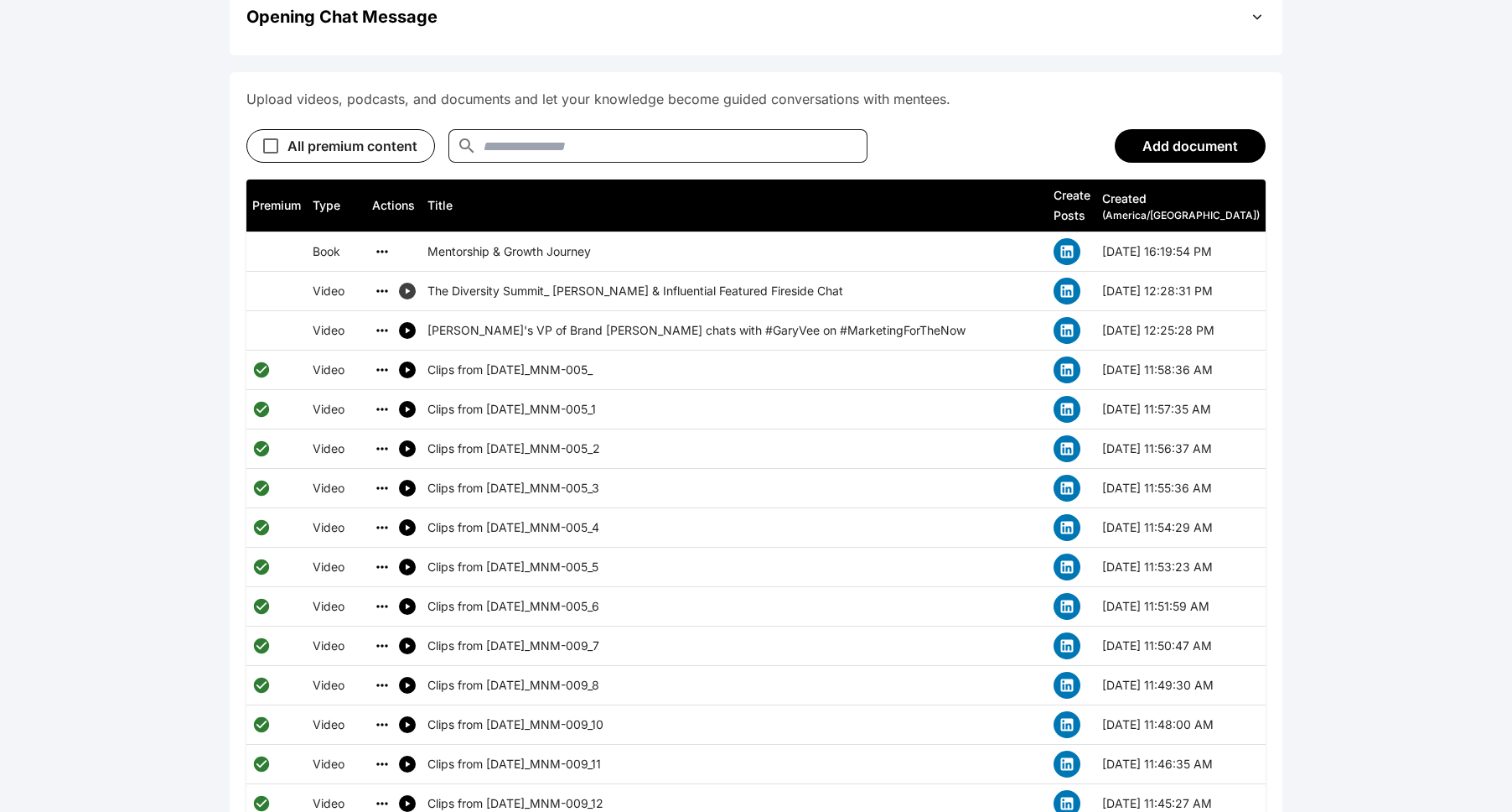
click at [412, 286] on icon "simple table" at bounding box center [407, 290] width 10 height 10
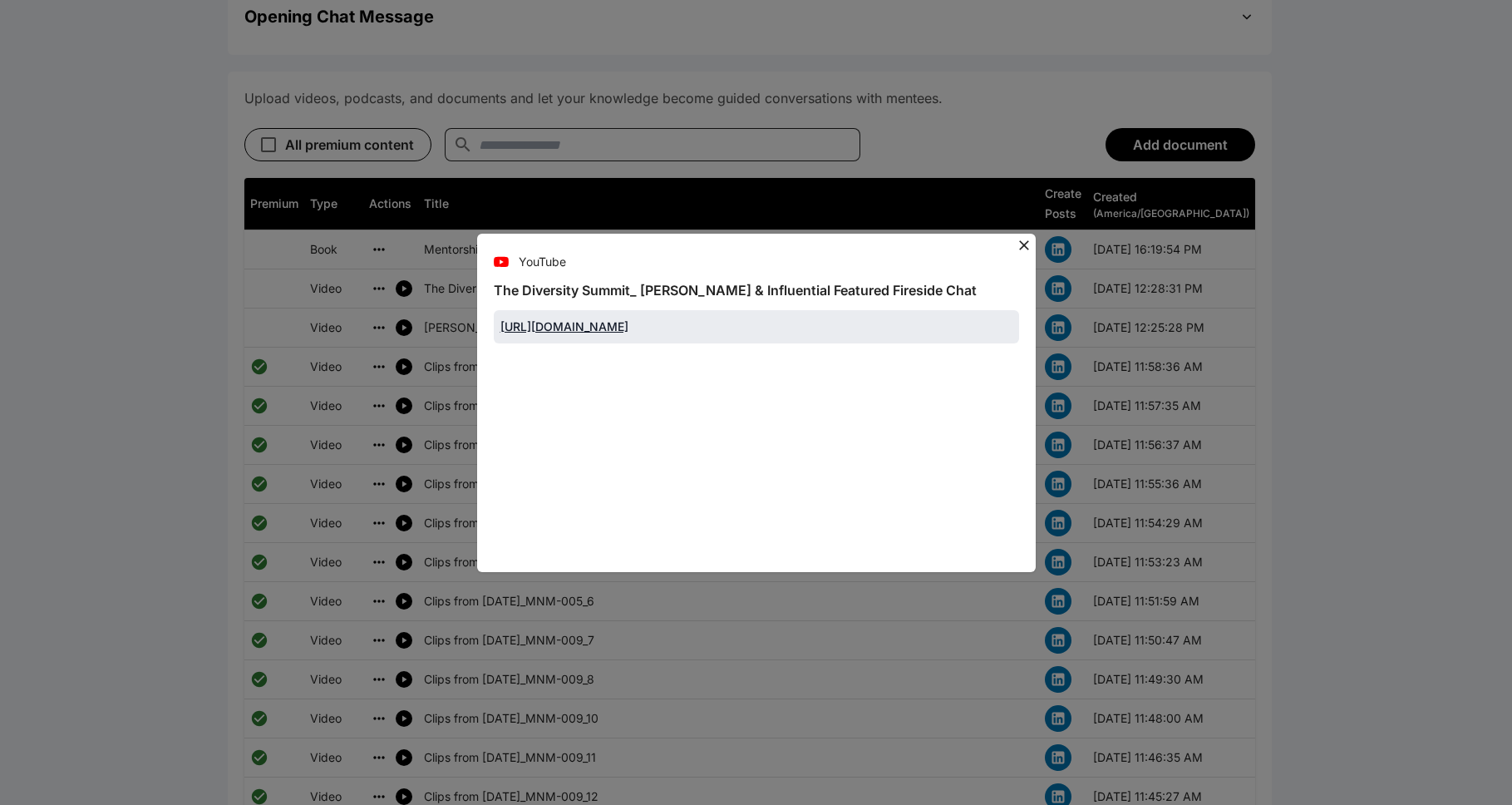
click at [776, 245] on icon at bounding box center [1024, 245] width 10 height 10
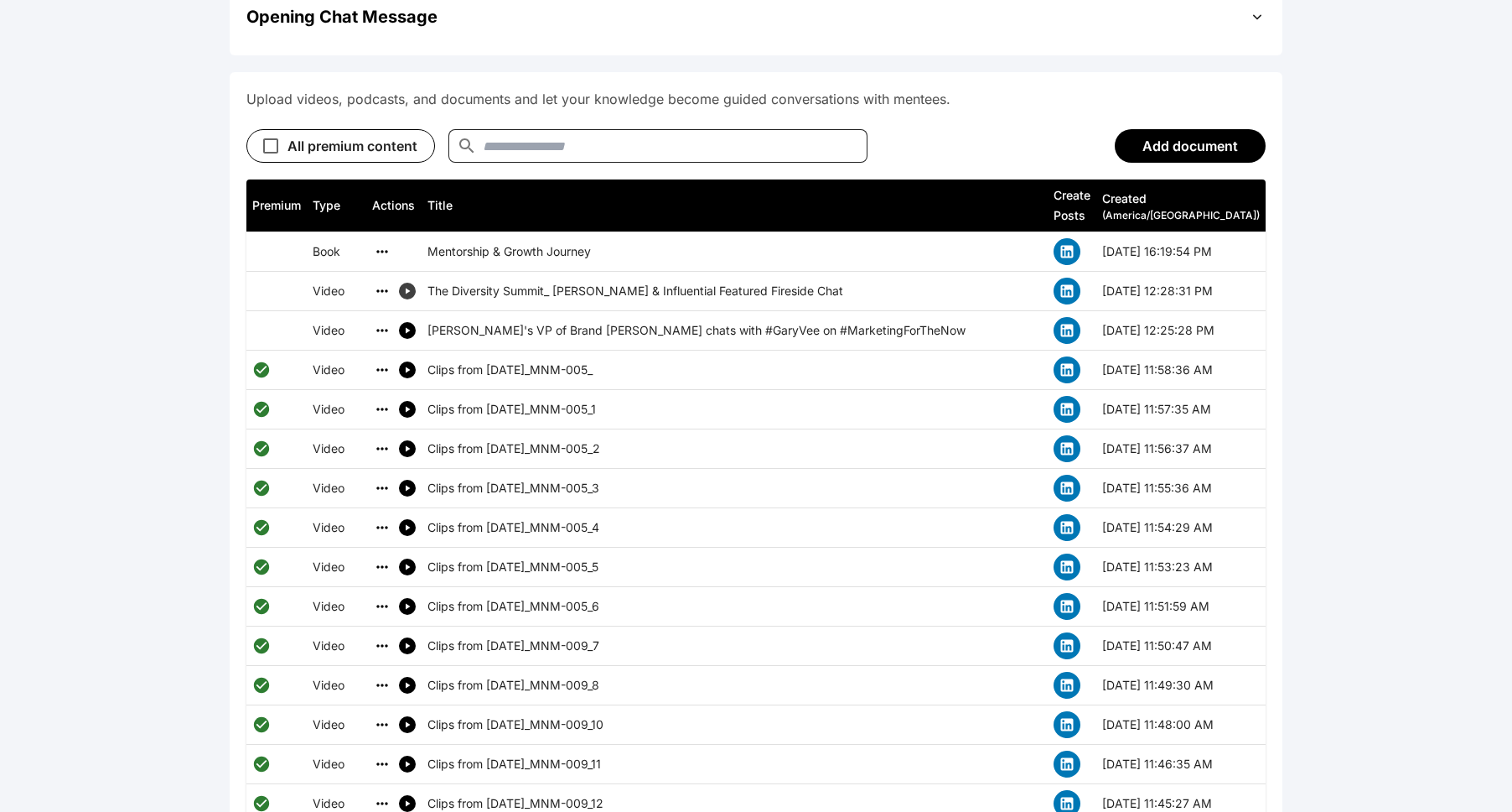
click at [405, 286] on icon "simple table" at bounding box center [407, 290] width 10 height 10
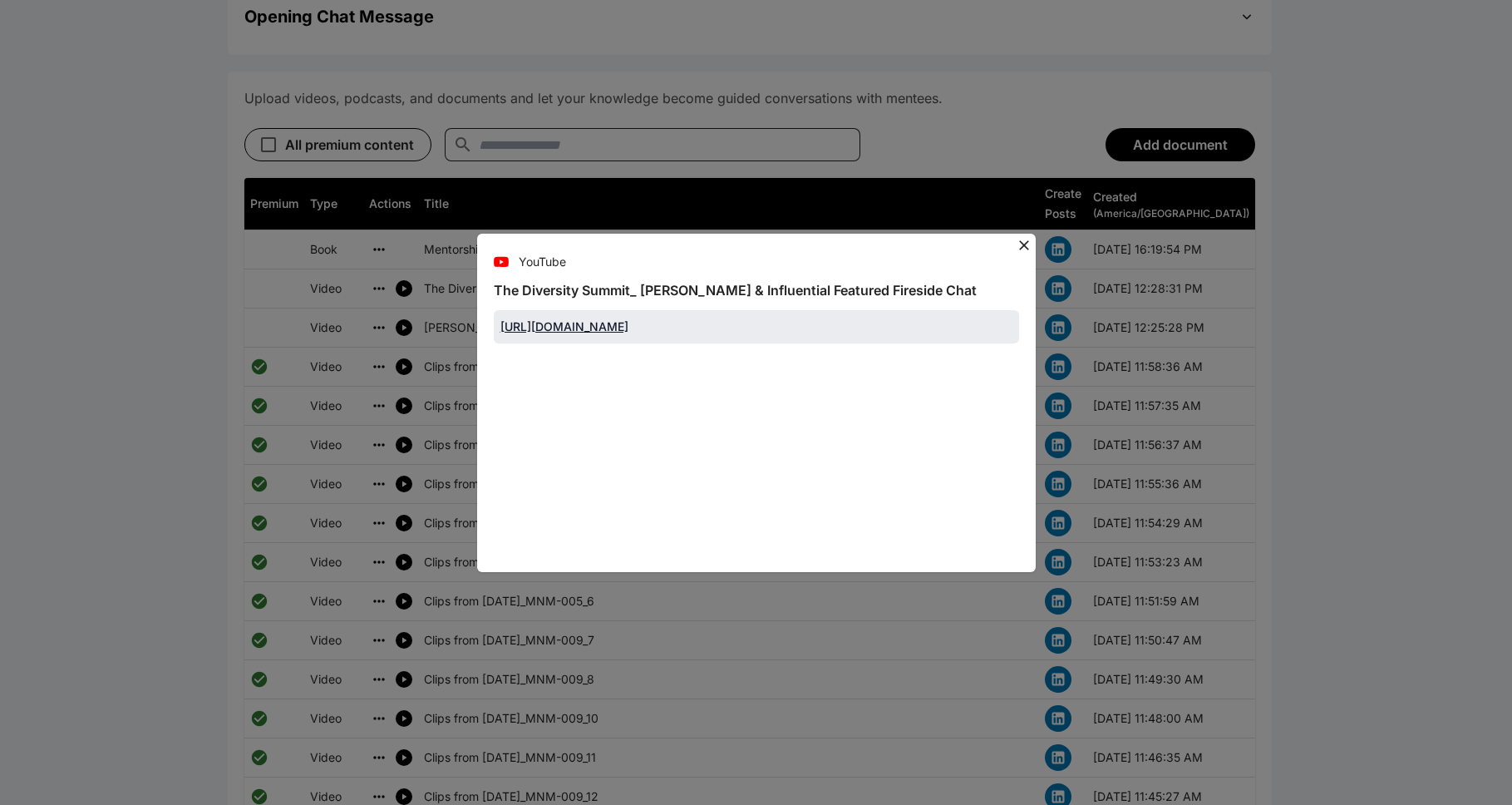
click at [776, 246] on icon at bounding box center [1024, 245] width 16 height 16
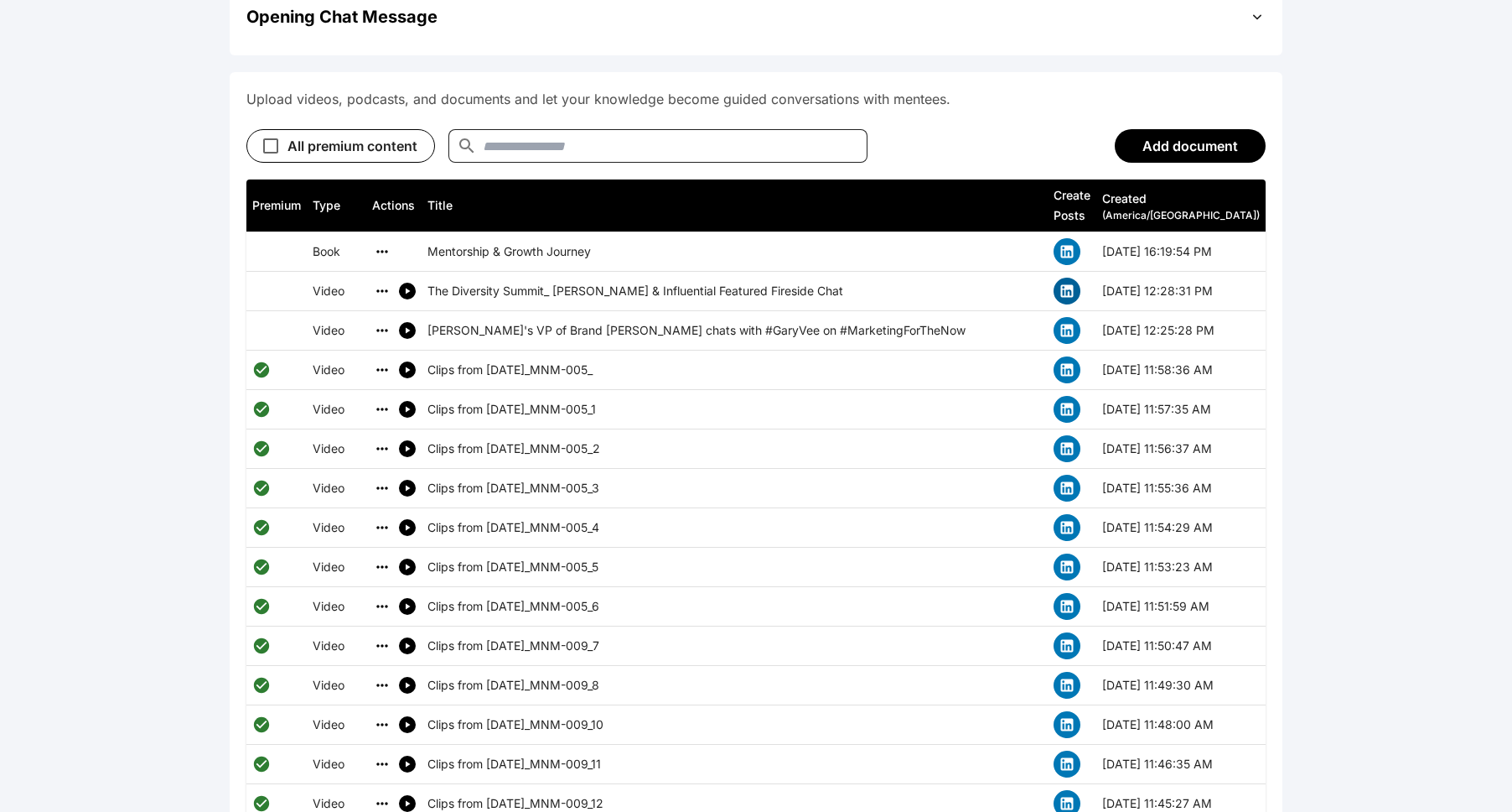
click at [783, 285] on icon "simple table" at bounding box center [1067, 291] width 12 height 12
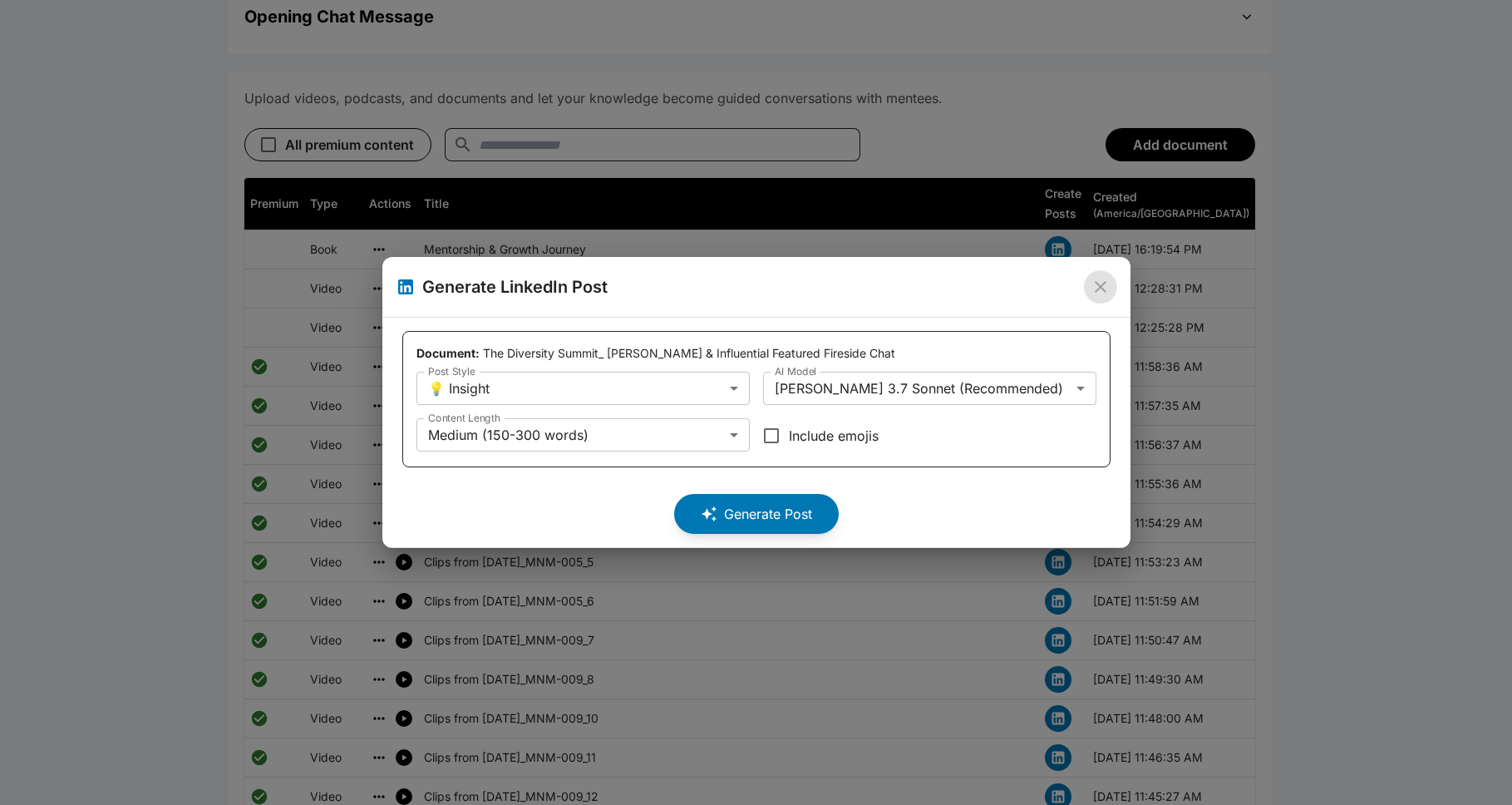
drag, startPoint x: 1098, startPoint y: 287, endPoint x: 1084, endPoint y: 287, distance: 14.0
click at [776, 287] on icon "close" at bounding box center [1100, 286] width 20 height 20
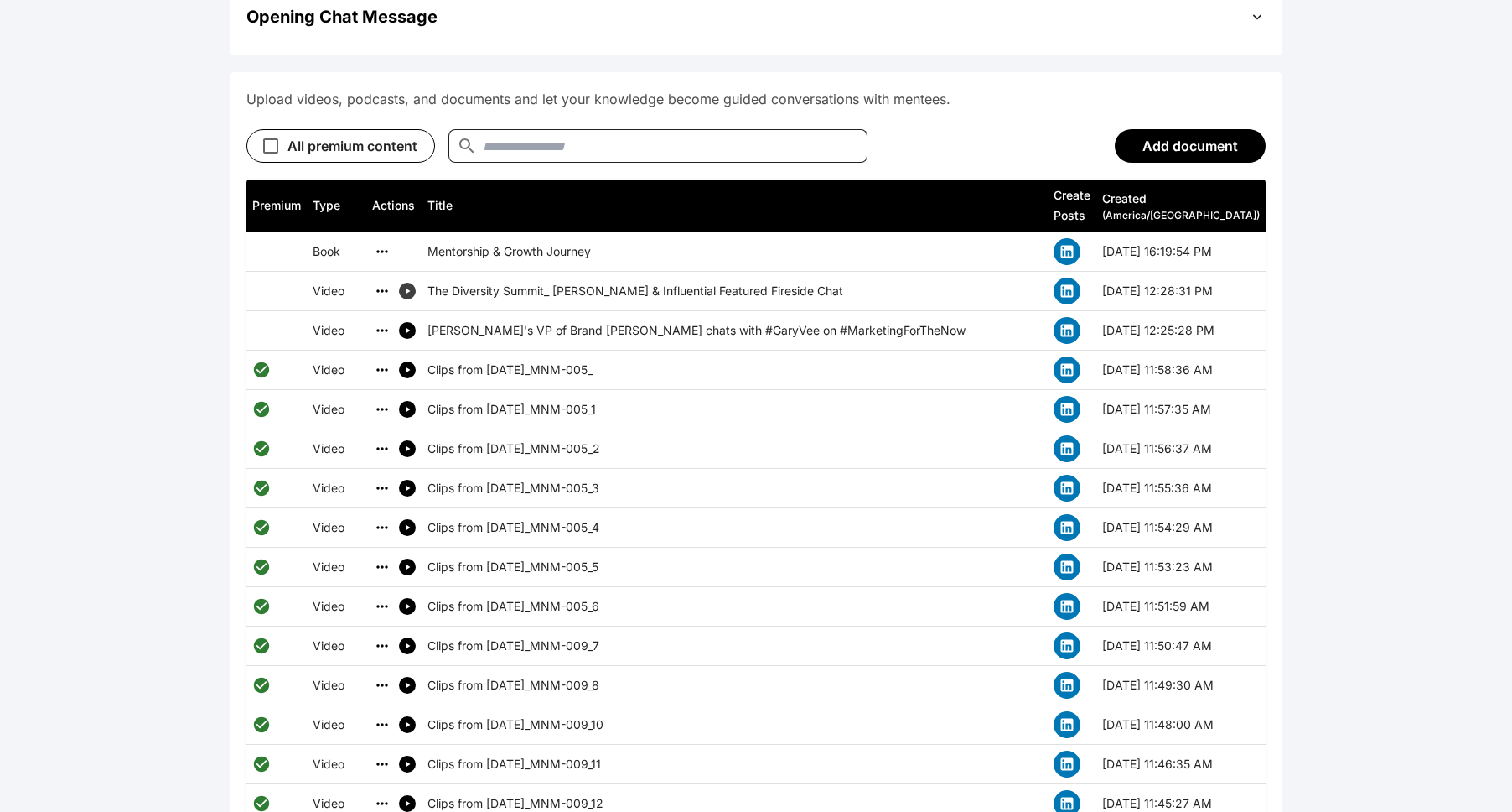
click at [412, 286] on icon "simple table" at bounding box center [407, 290] width 10 height 10
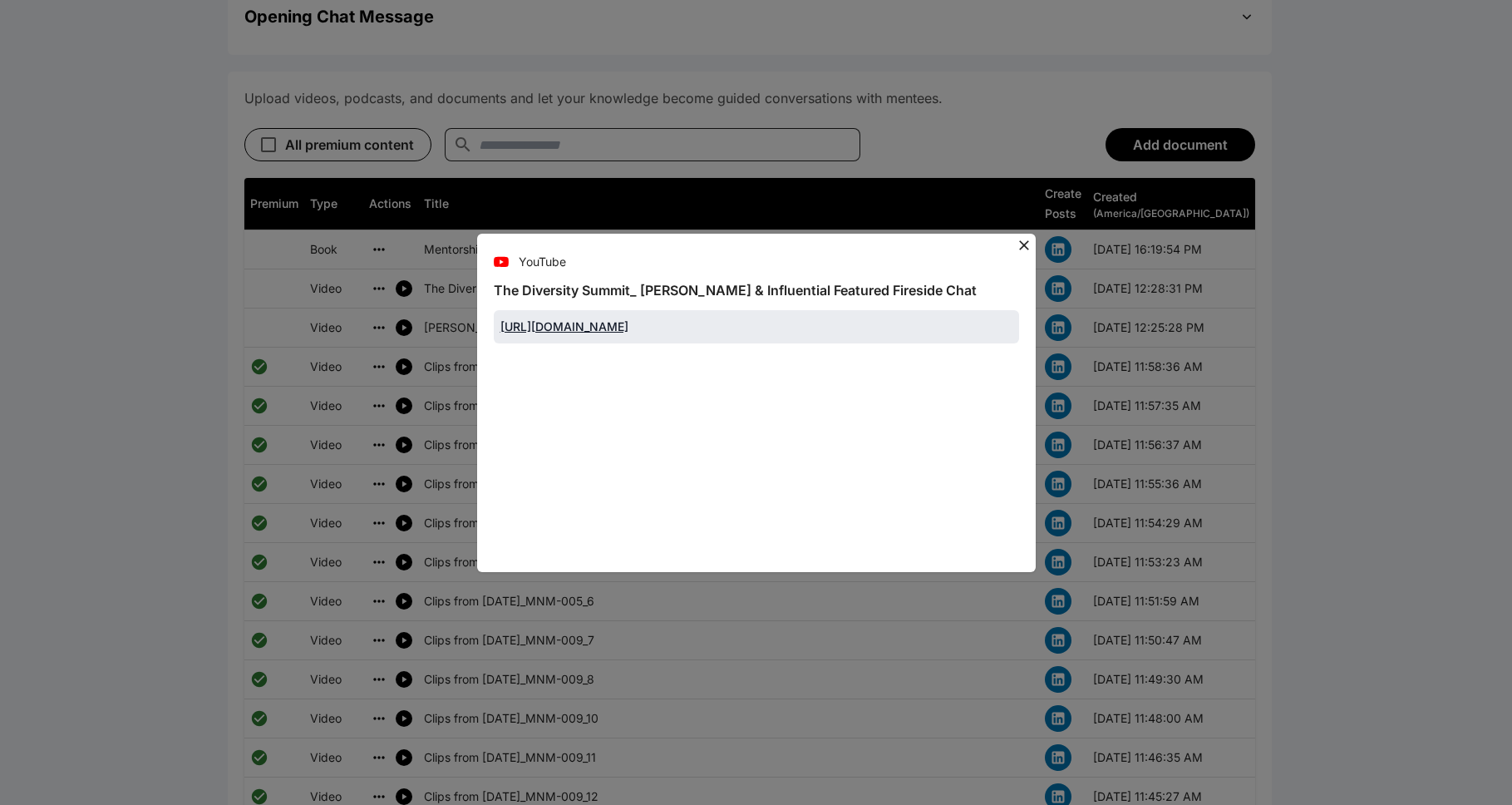
click at [776, 238] on icon at bounding box center [1024, 245] width 16 height 16
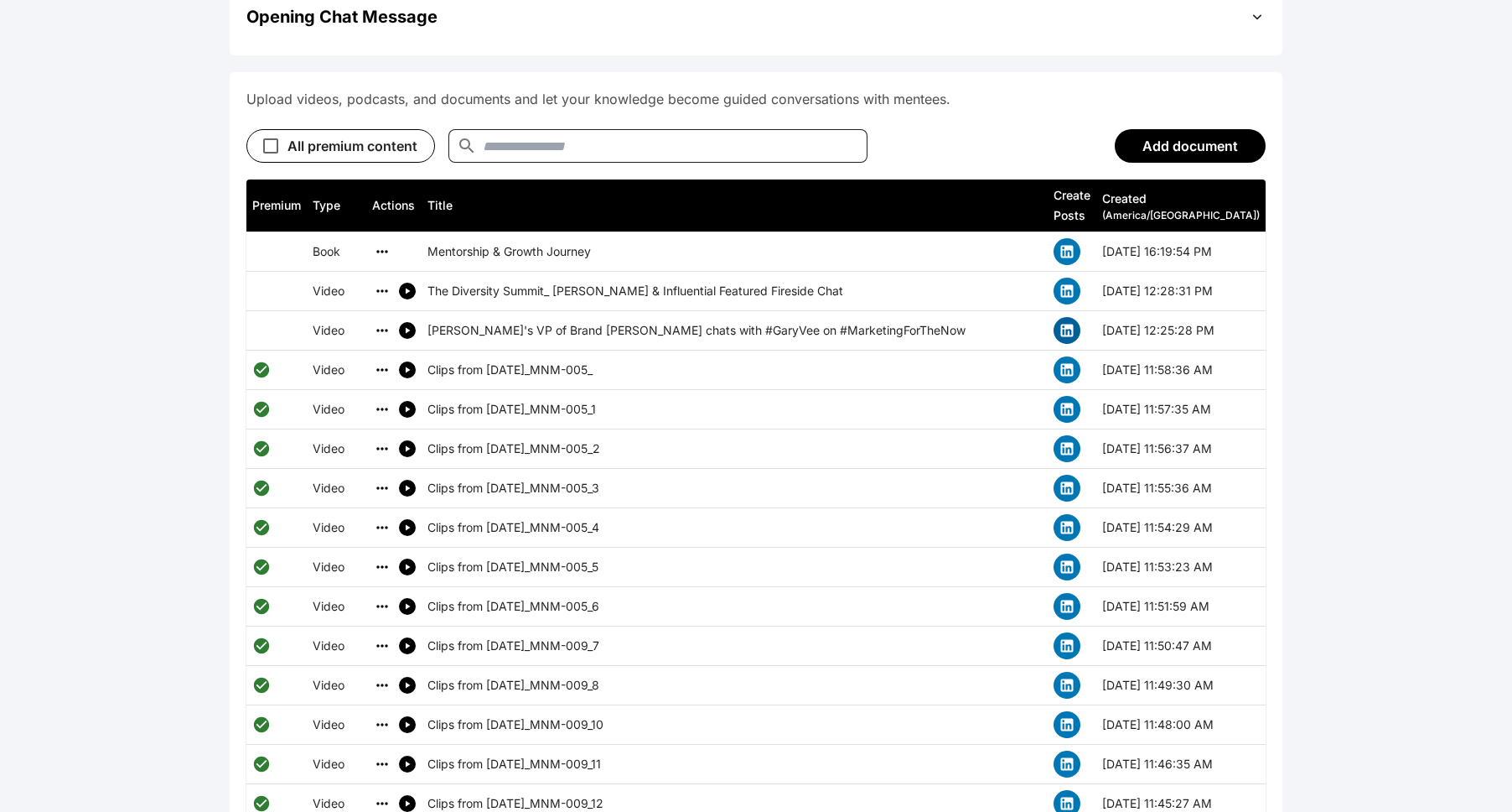
click at [783, 325] on icon "simple table" at bounding box center [1067, 331] width 12 height 12
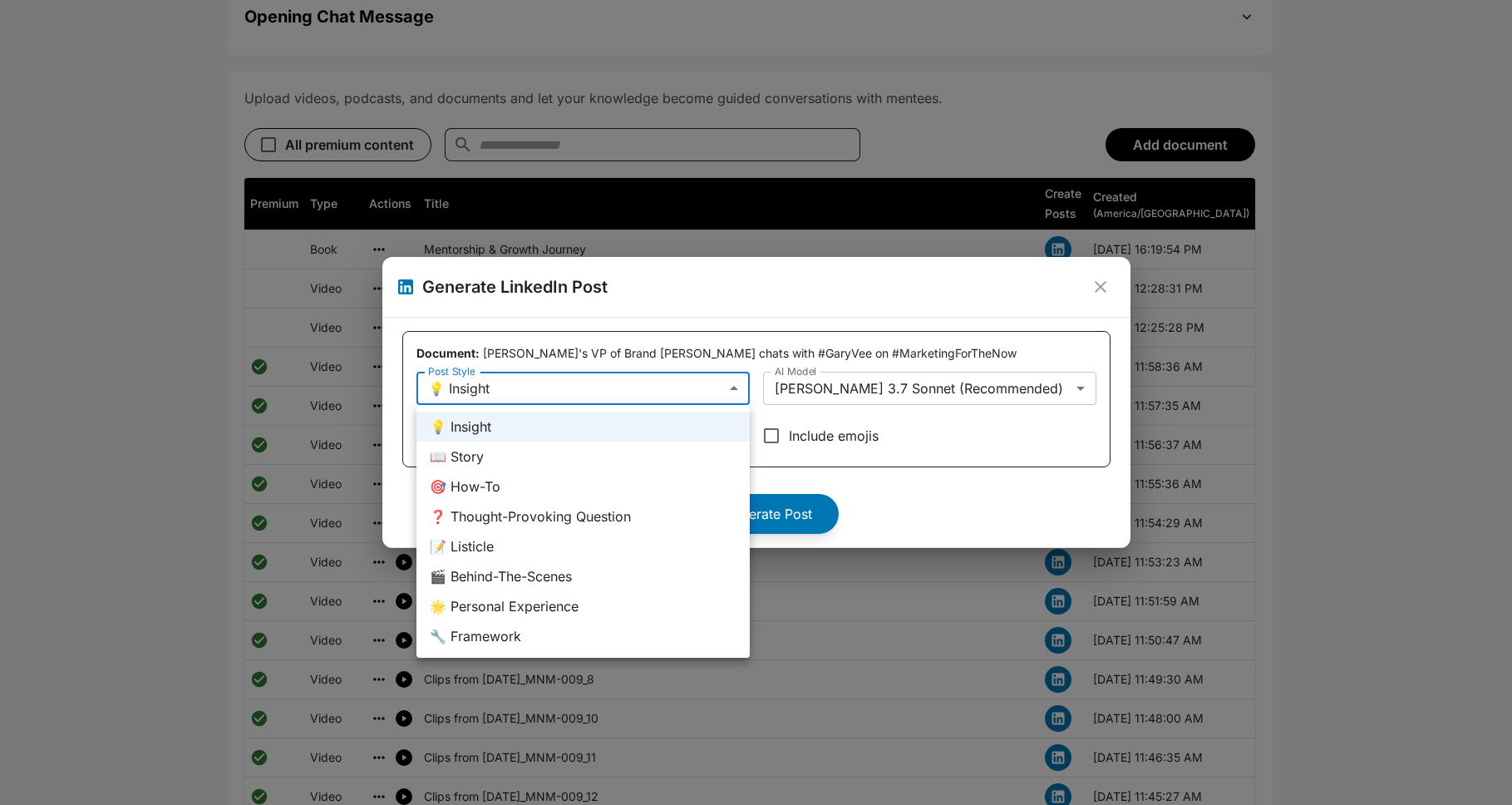
click at [669, 384] on div at bounding box center [756, 402] width 1512 height 805
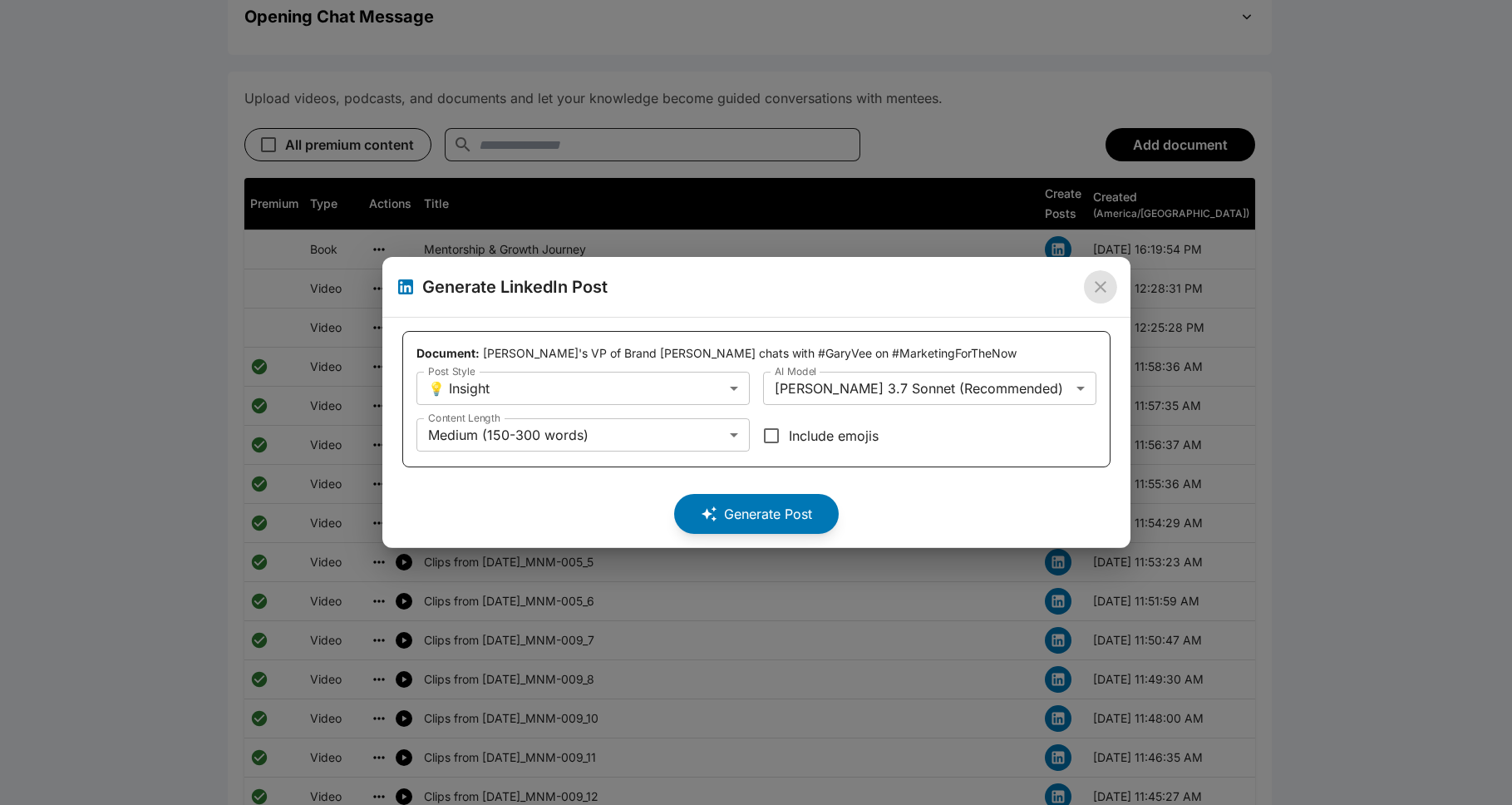
click at [776, 289] on icon "close" at bounding box center [1100, 286] width 11 height 11
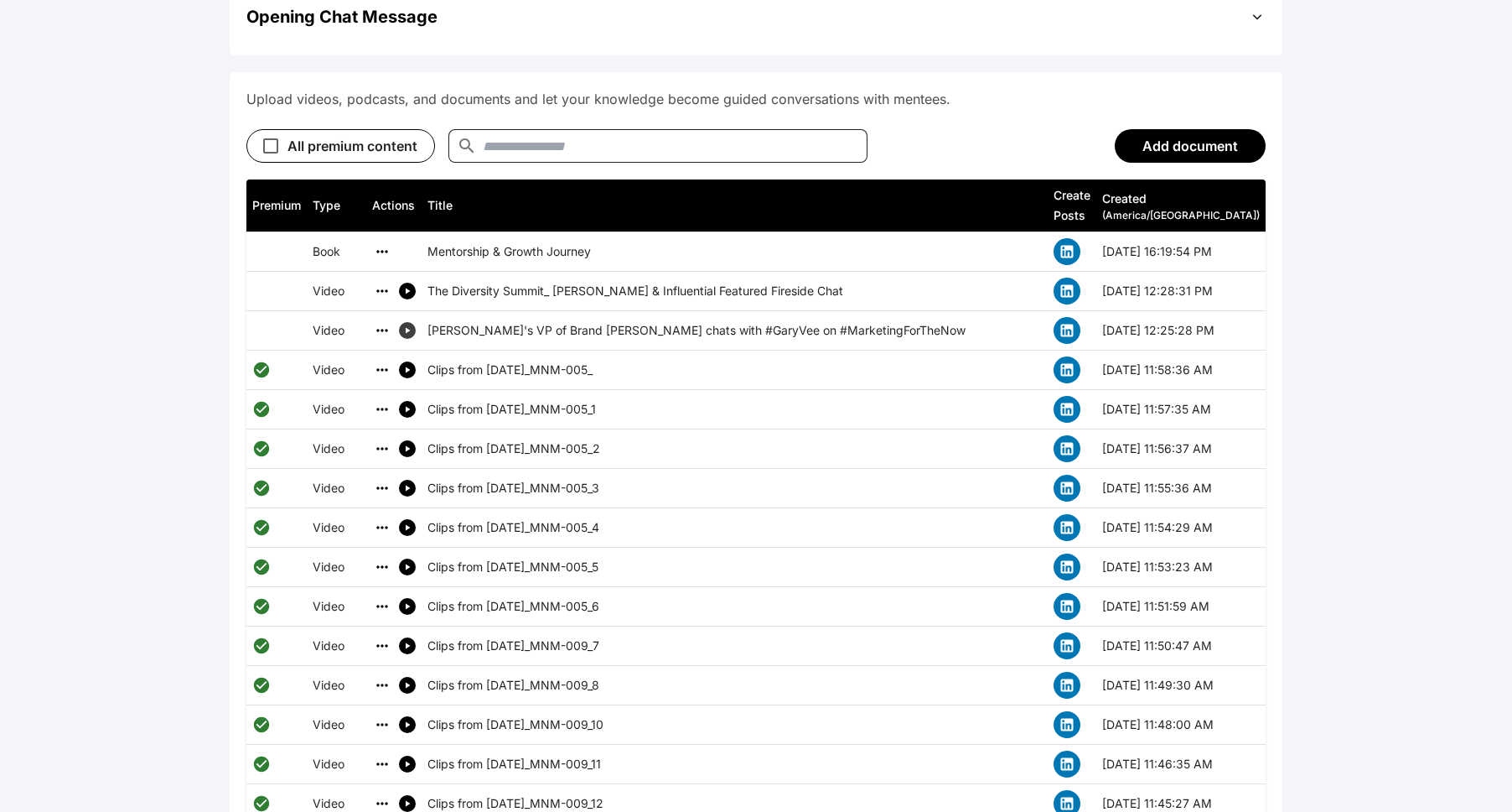
click at [408, 322] on button "simple table" at bounding box center [407, 330] width 17 height 17
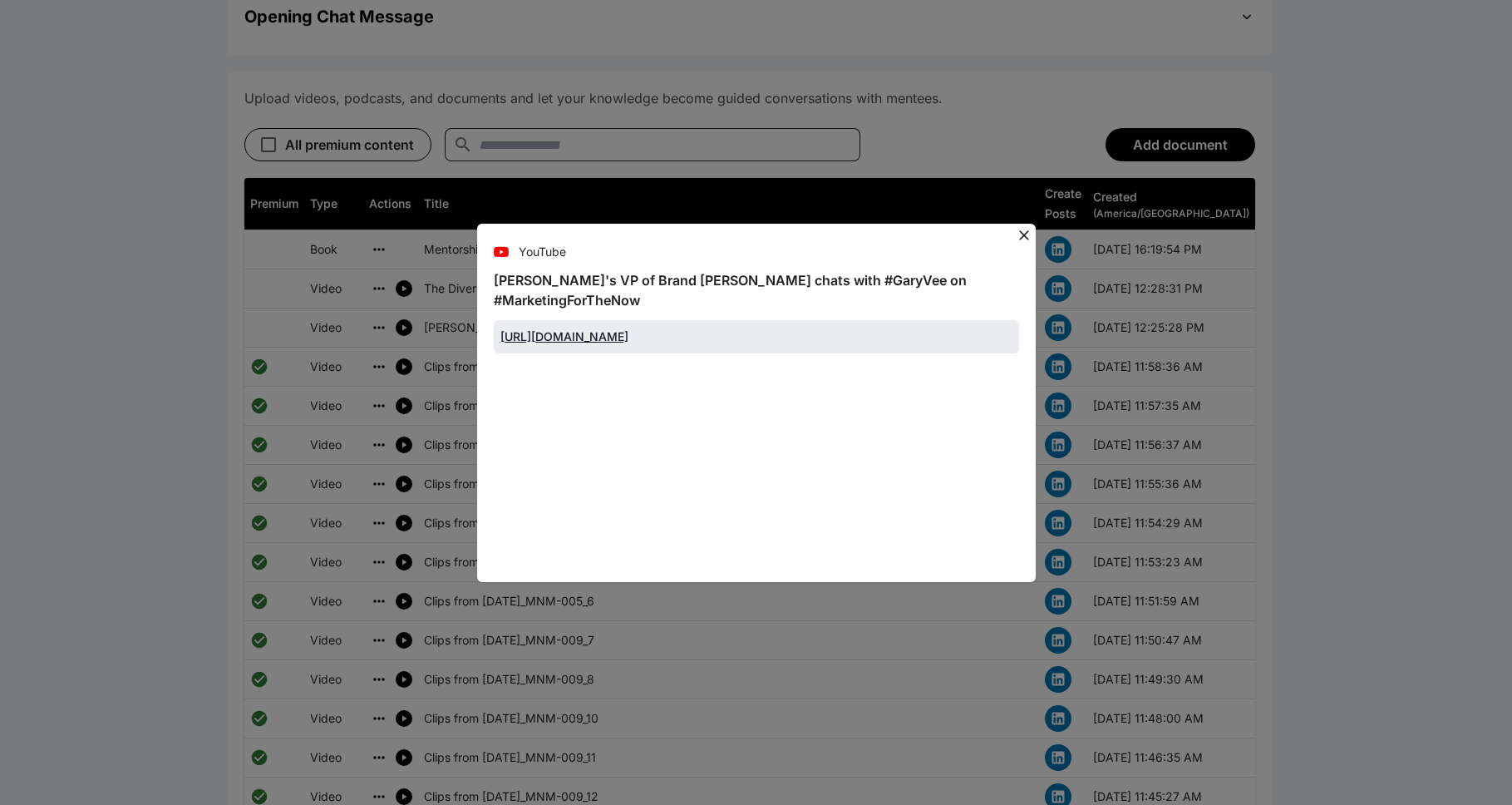
click at [776, 244] on icon at bounding box center [1024, 235] width 16 height 16
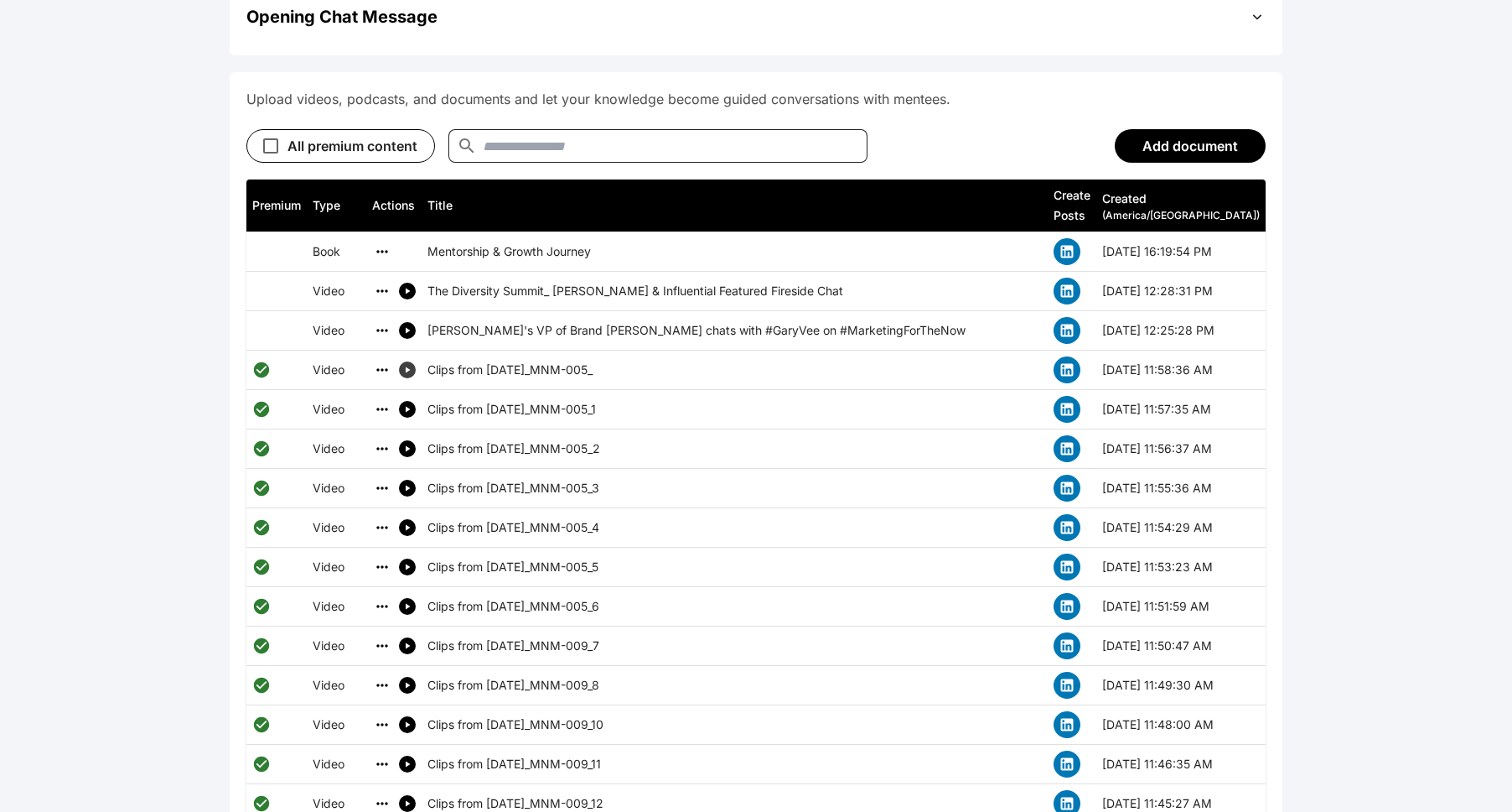
click at [412, 365] on icon "simple table" at bounding box center [407, 369] width 10 height 10
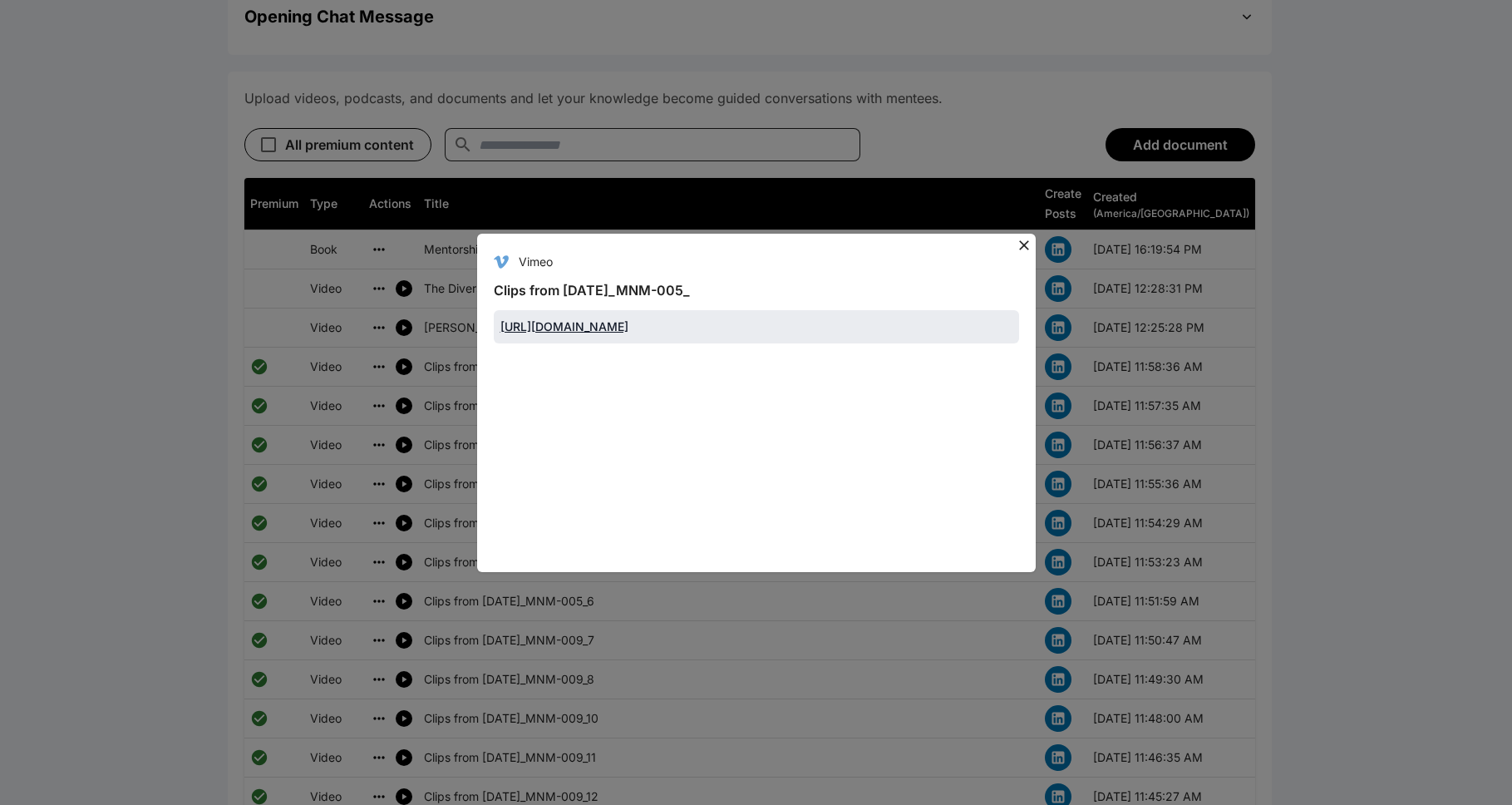
click at [628, 333] on link "https://player.vimeo.com/video/1021442938?badge=0&amp;autopause=0&amp;player_id…" at bounding box center [565, 326] width 128 height 14
click at [776, 237] on icon at bounding box center [1024, 245] width 16 height 16
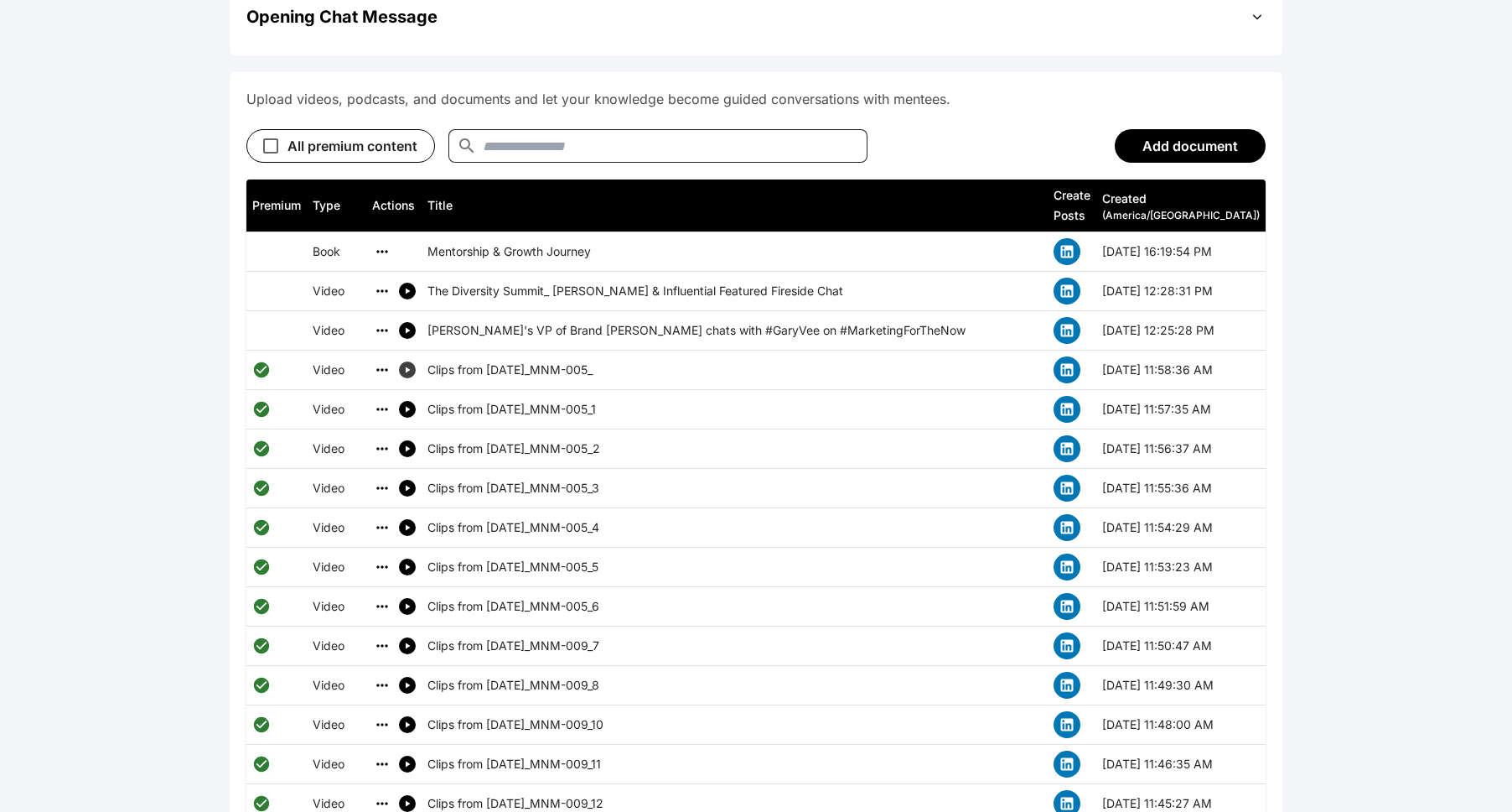
click at [411, 365] on icon "simple table" at bounding box center [407, 369] width 10 height 10
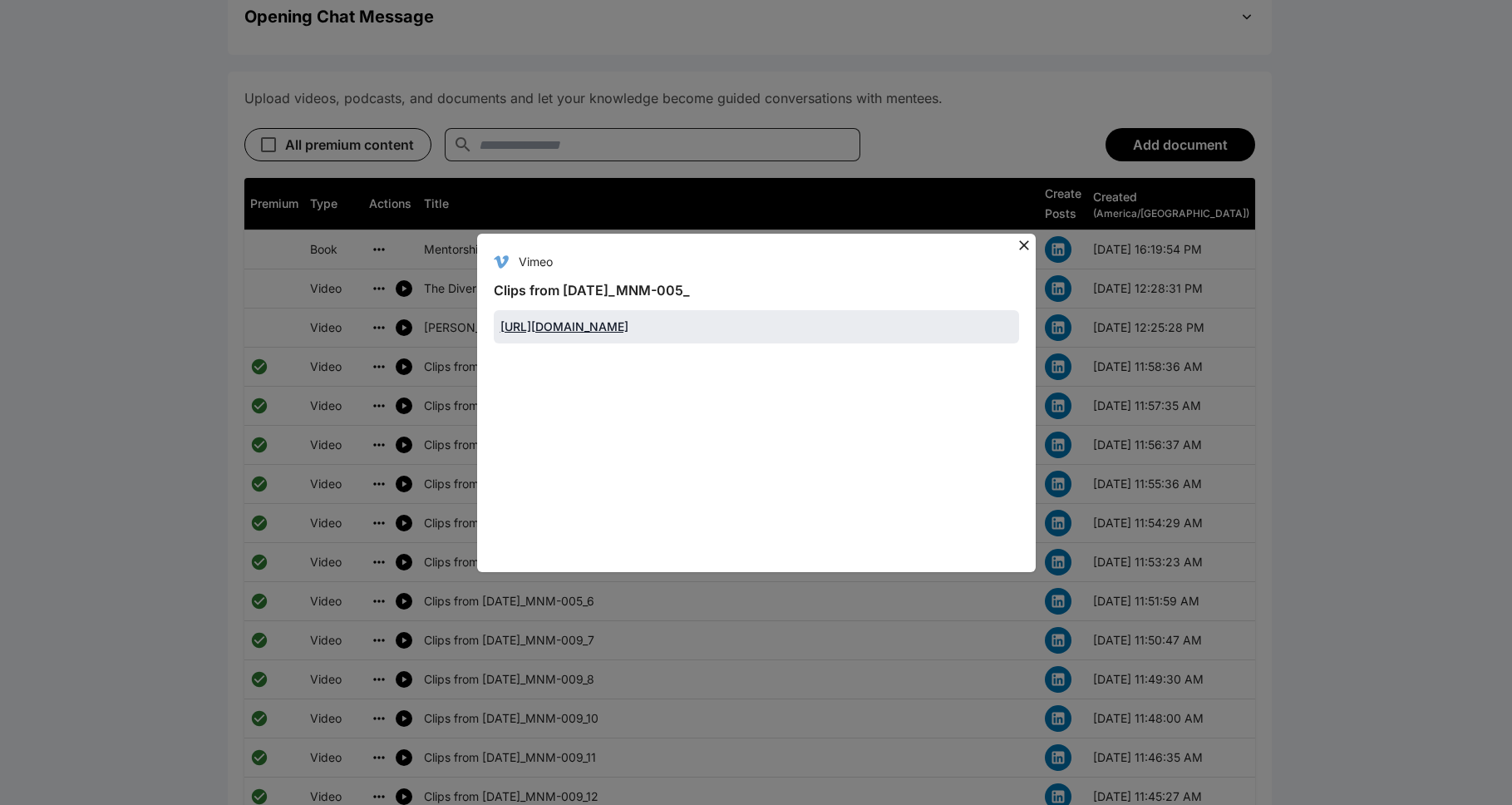
click at [776, 240] on icon at bounding box center [1024, 245] width 10 height 10
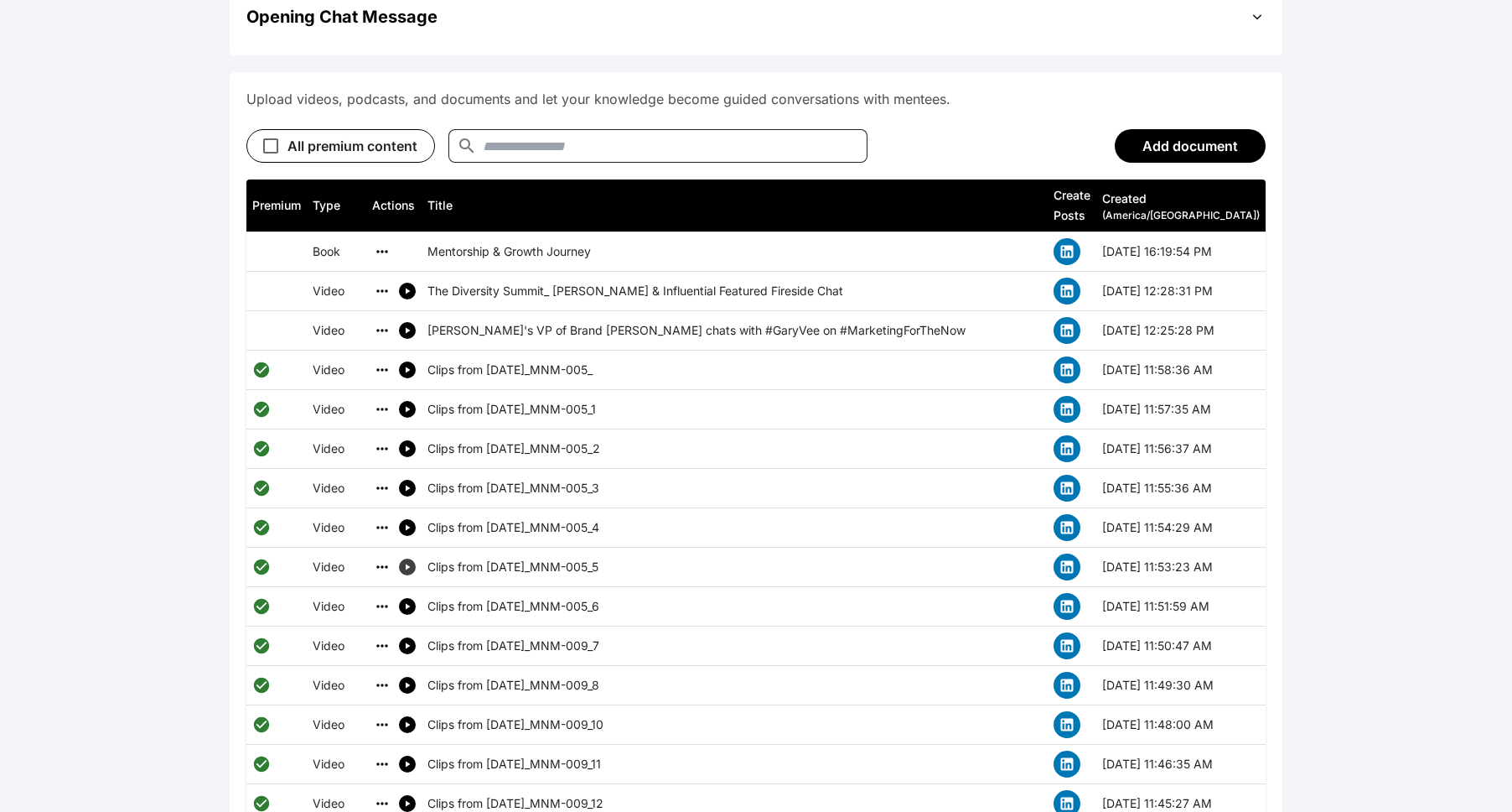
click at [415, 558] on button "simple table" at bounding box center [407, 566] width 17 height 17
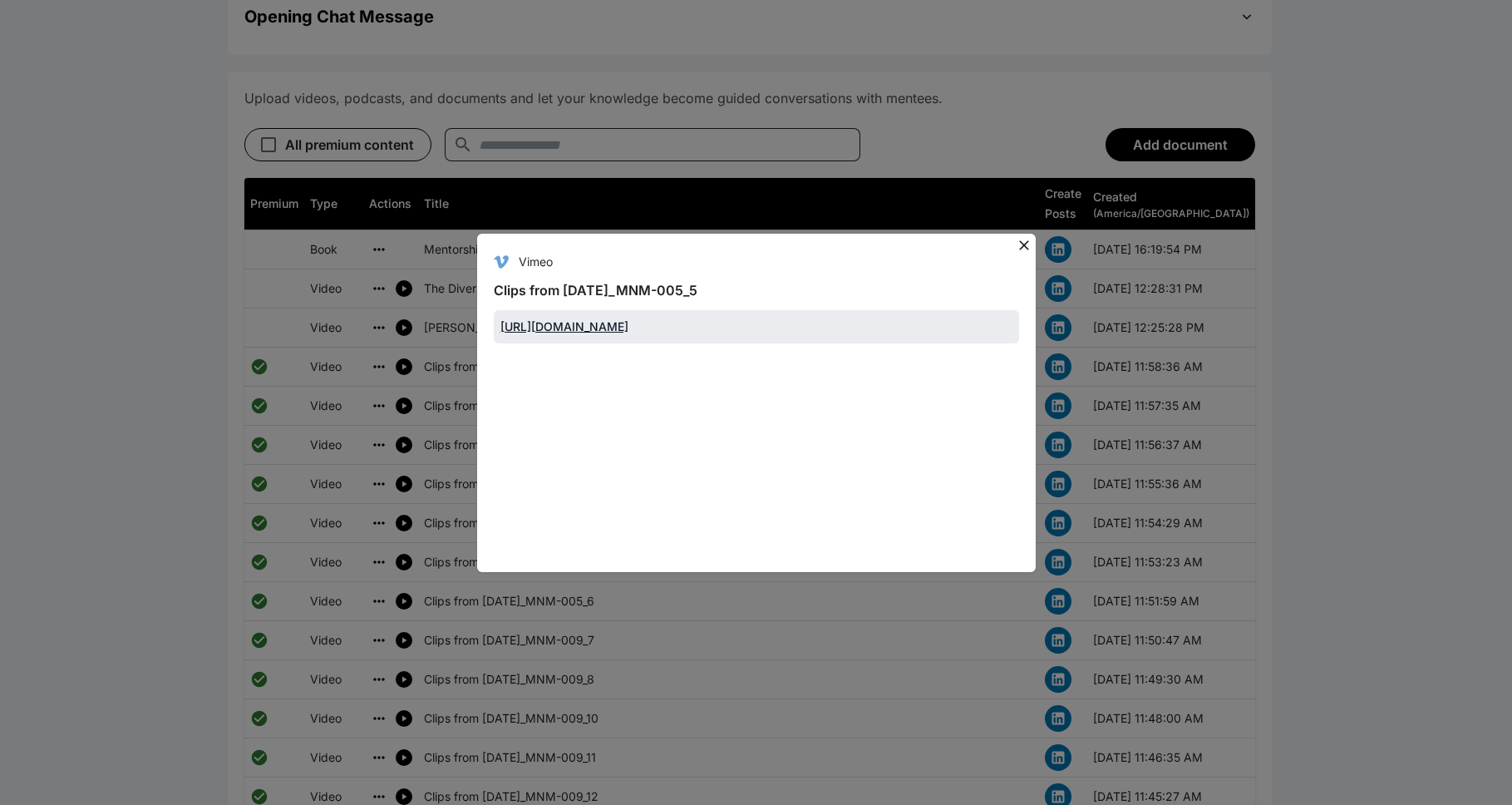
click at [776, 237] on icon at bounding box center [1024, 245] width 16 height 16
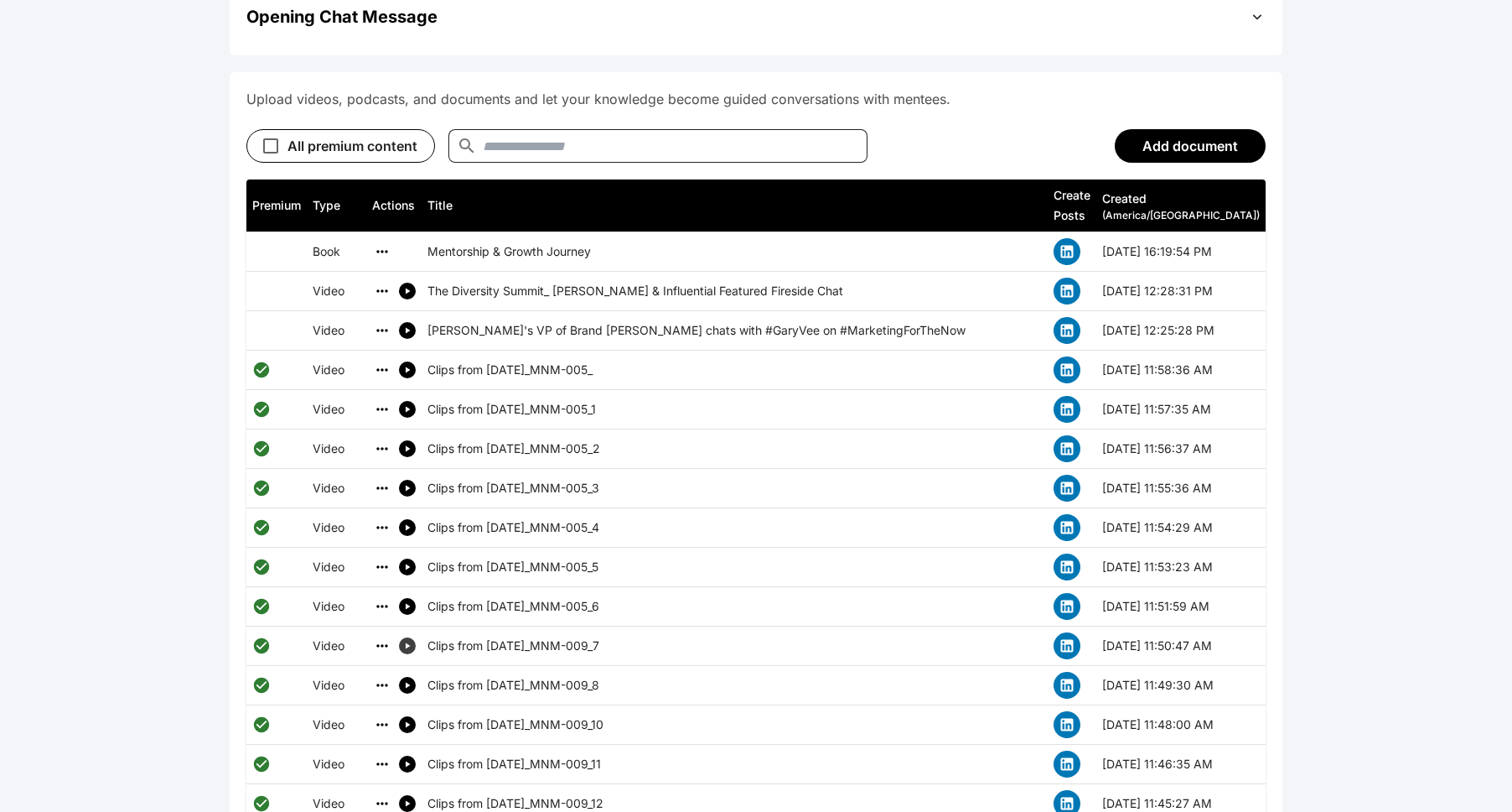
click at [409, 640] on icon "simple table" at bounding box center [407, 645] width 10 height 10
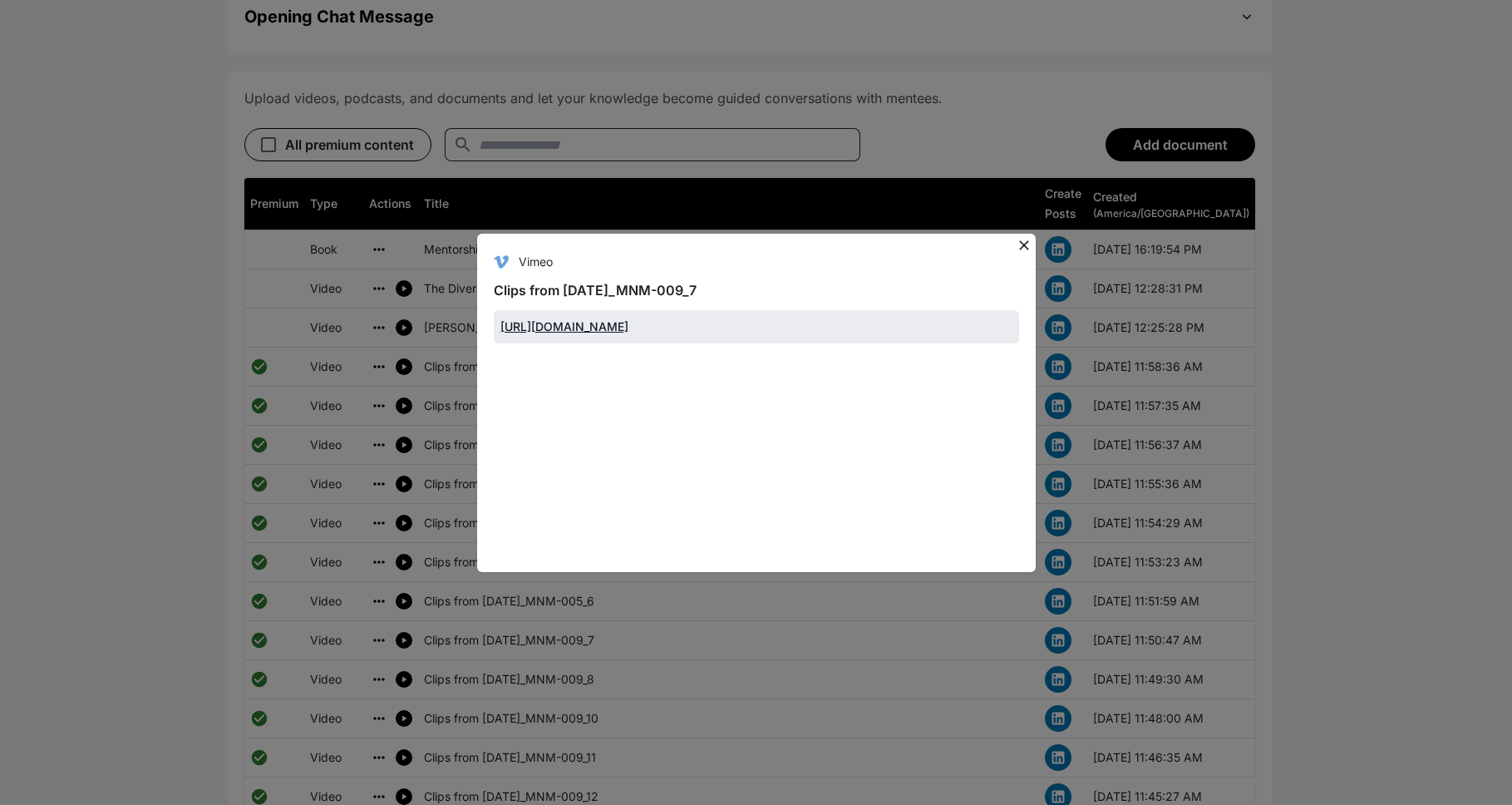
click at [776, 237] on icon at bounding box center [1024, 245] width 16 height 16
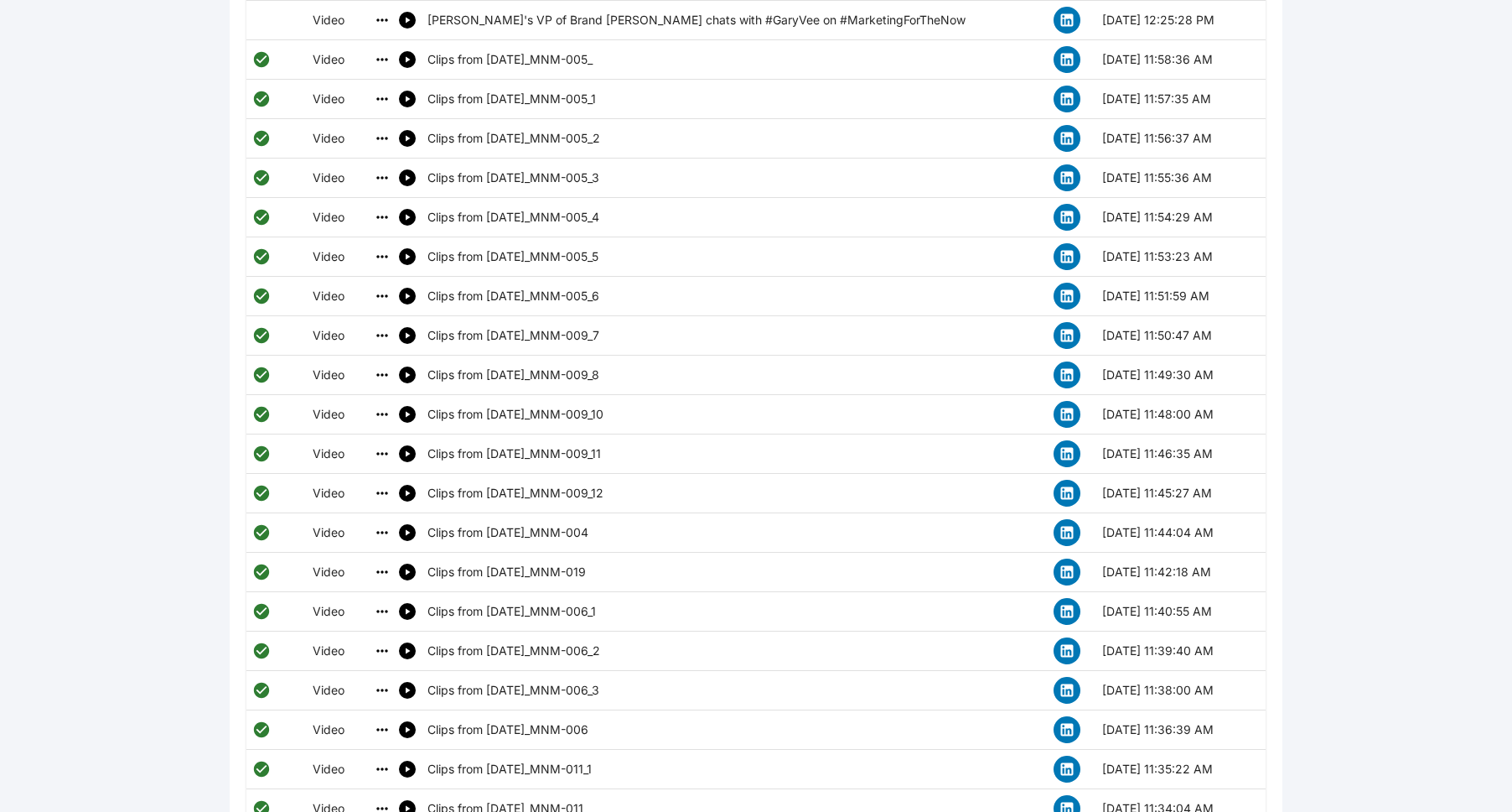
scroll to position [1085, 0]
click at [401, 601] on button "simple table" at bounding box center [407, 609] width 17 height 17
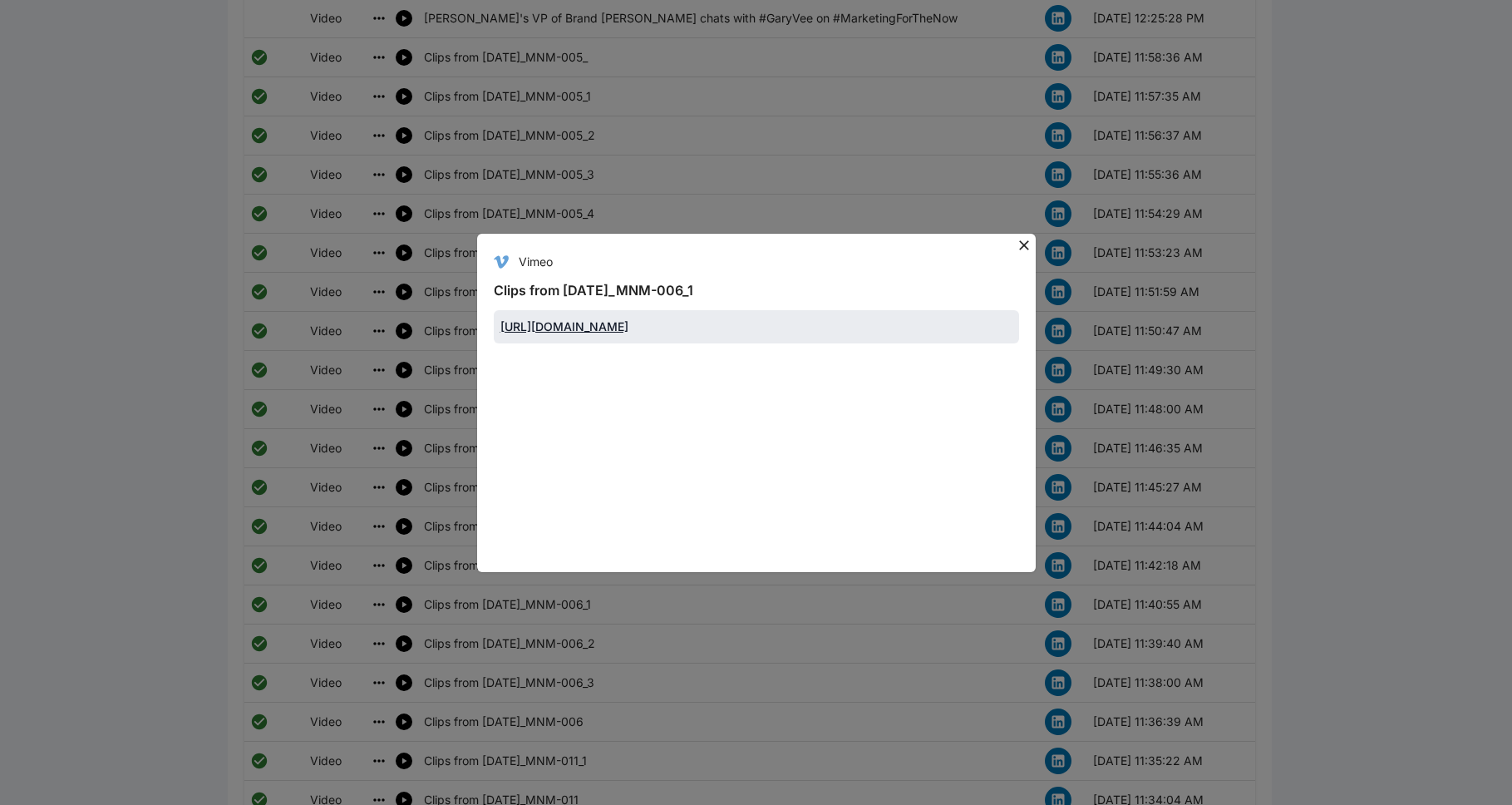
click at [776, 237] on icon at bounding box center [1024, 245] width 16 height 16
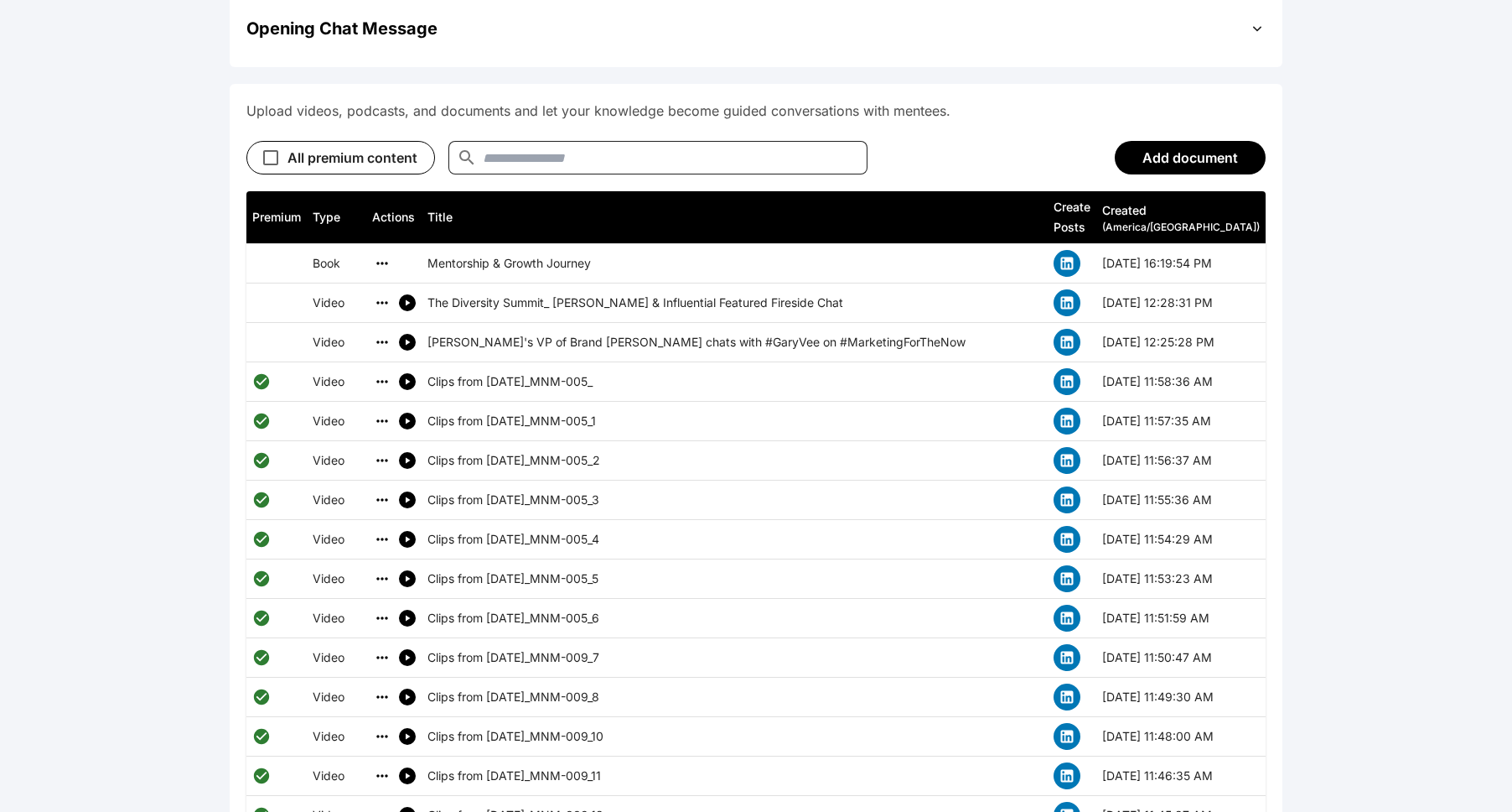
scroll to position [719, 0]
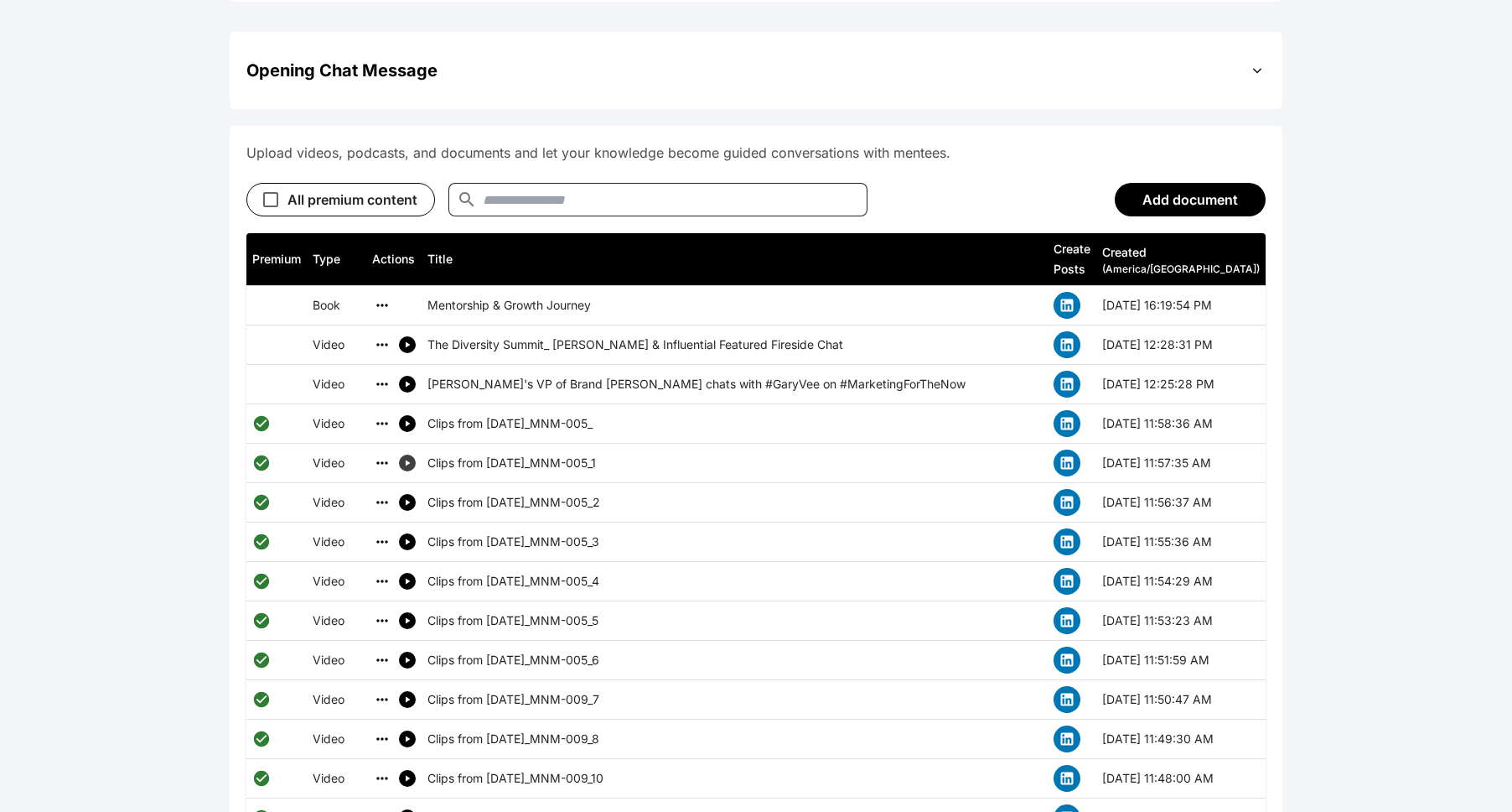
click at [404, 454] on div "simple table" at bounding box center [407, 462] width 17 height 17
click at [409, 444] on td "simple table" at bounding box center [394, 463] width 55 height 39
click at [406, 458] on icon "simple table" at bounding box center [407, 462] width 10 height 10
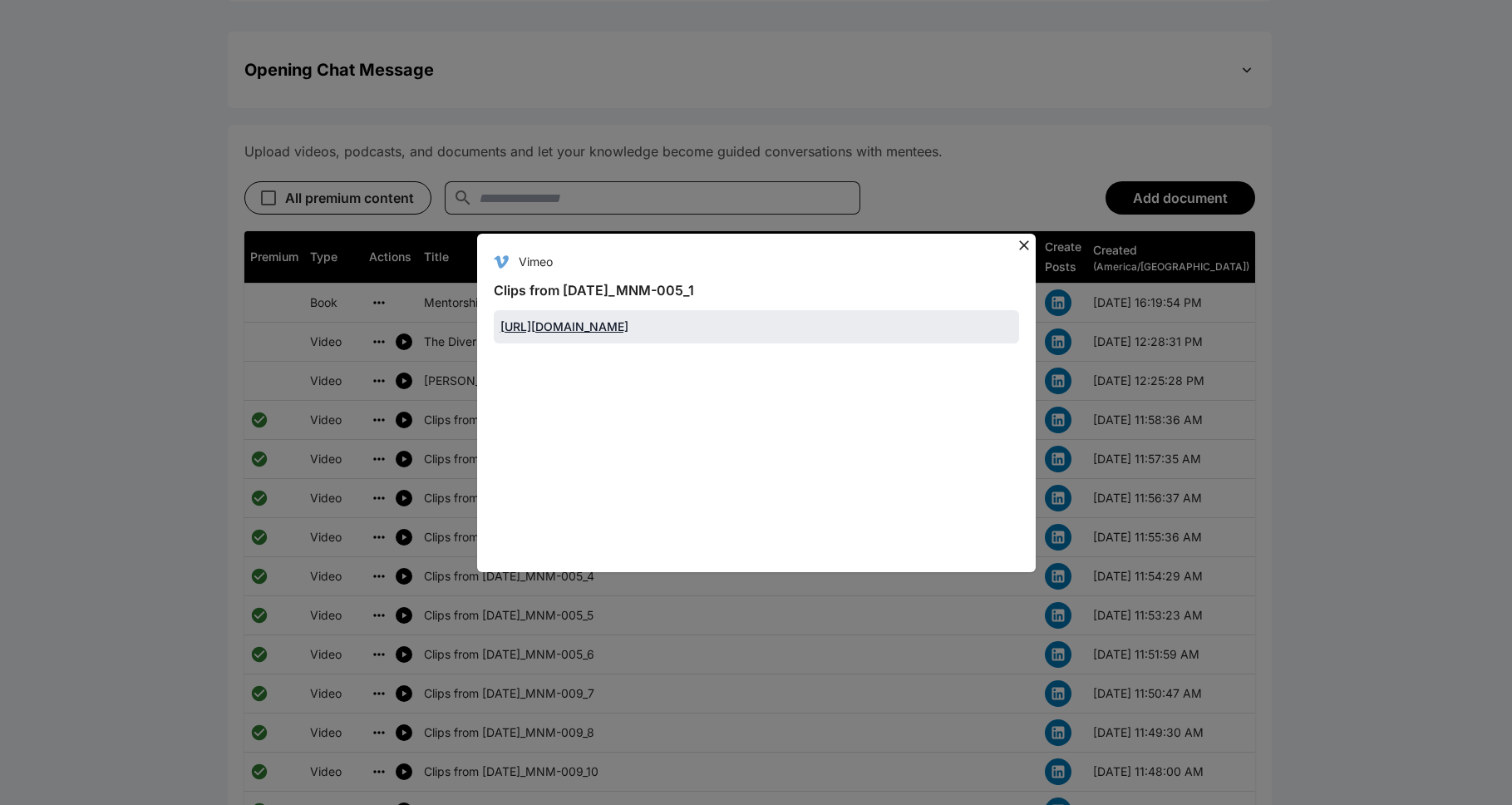
click at [776, 237] on icon at bounding box center [1024, 245] width 16 height 16
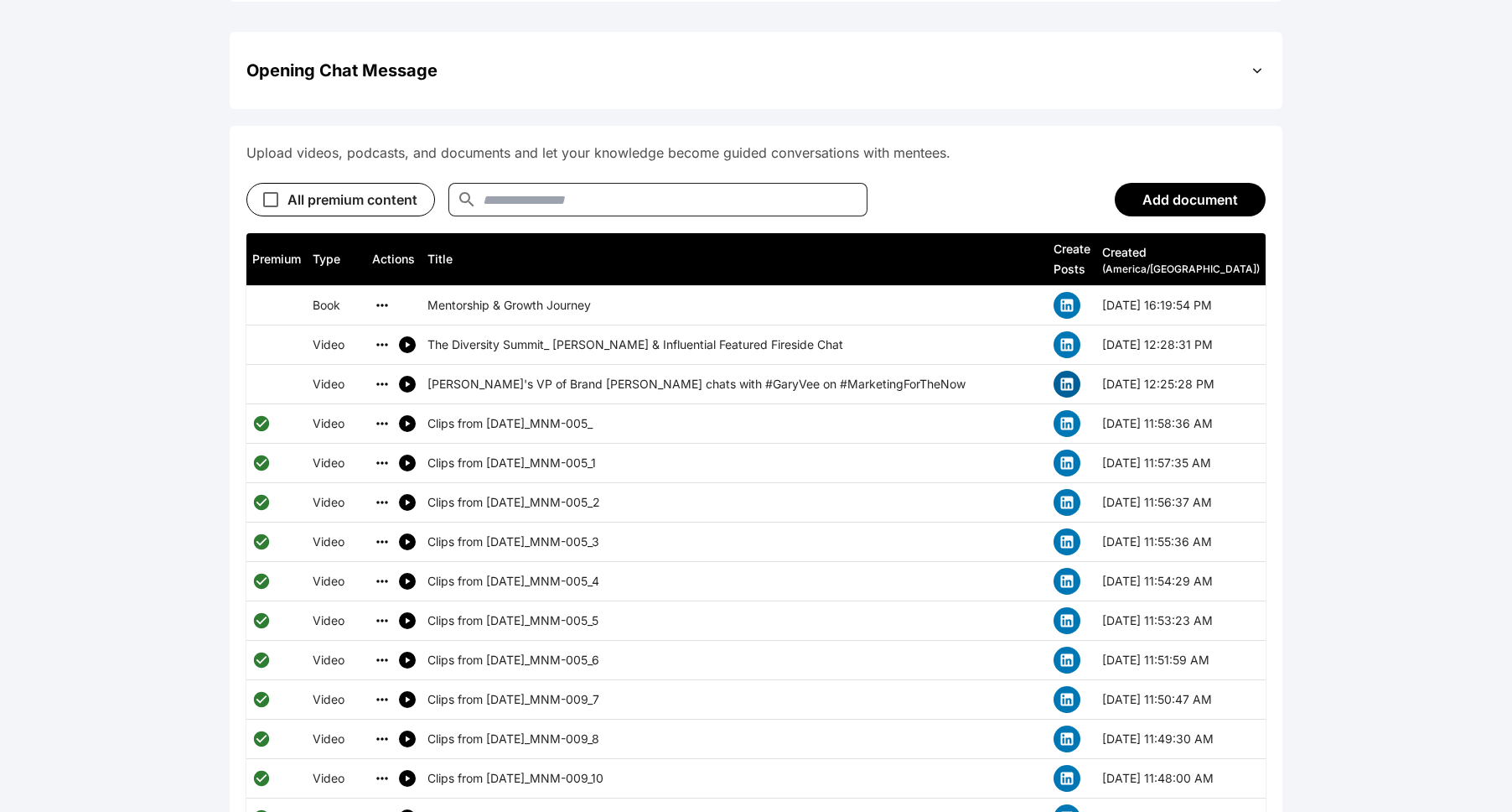
click at [783, 371] on button "simple table" at bounding box center [1067, 384] width 27 height 27
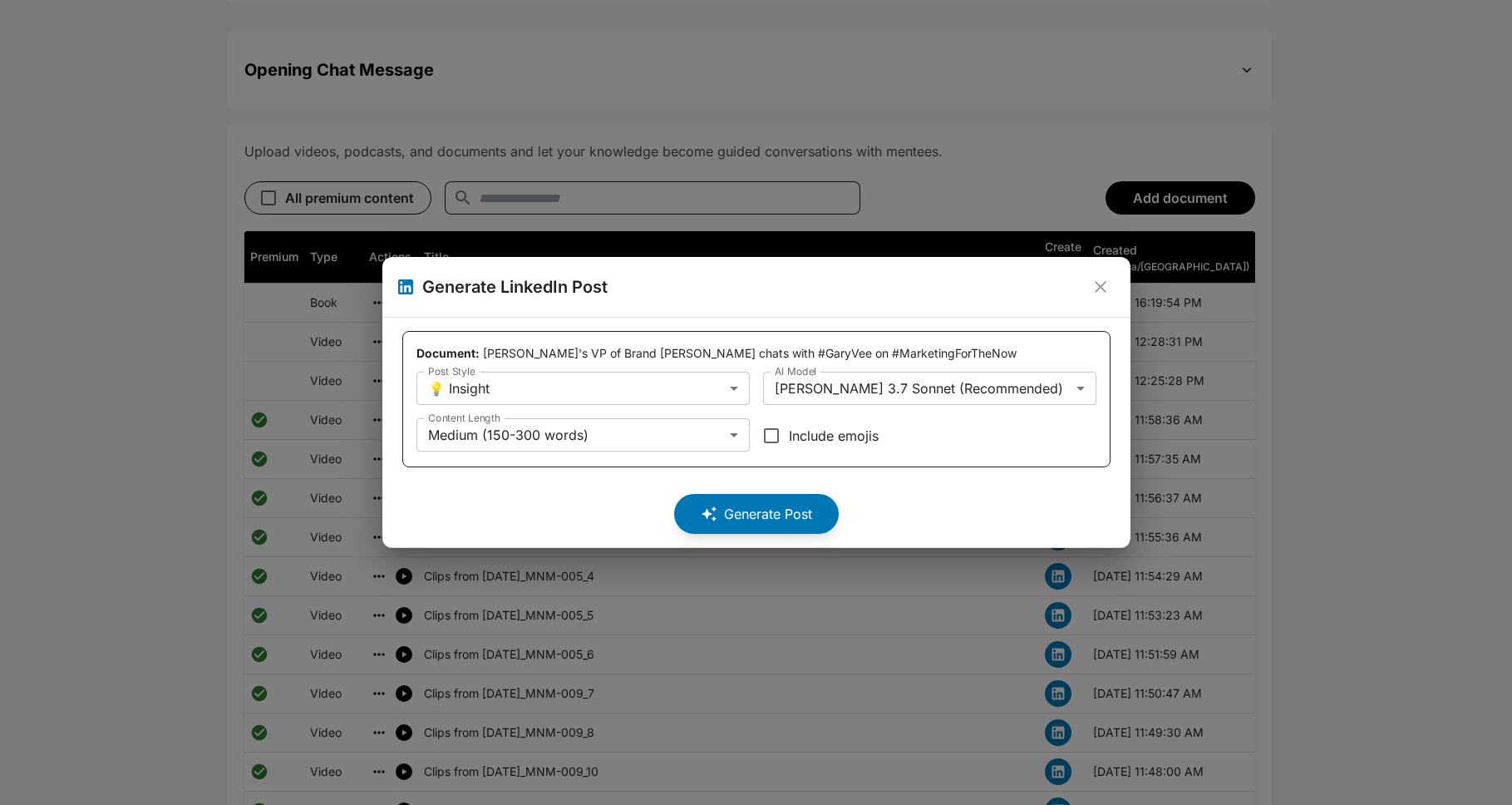
click at [776, 285] on icon "close" at bounding box center [1100, 286] width 11 height 11
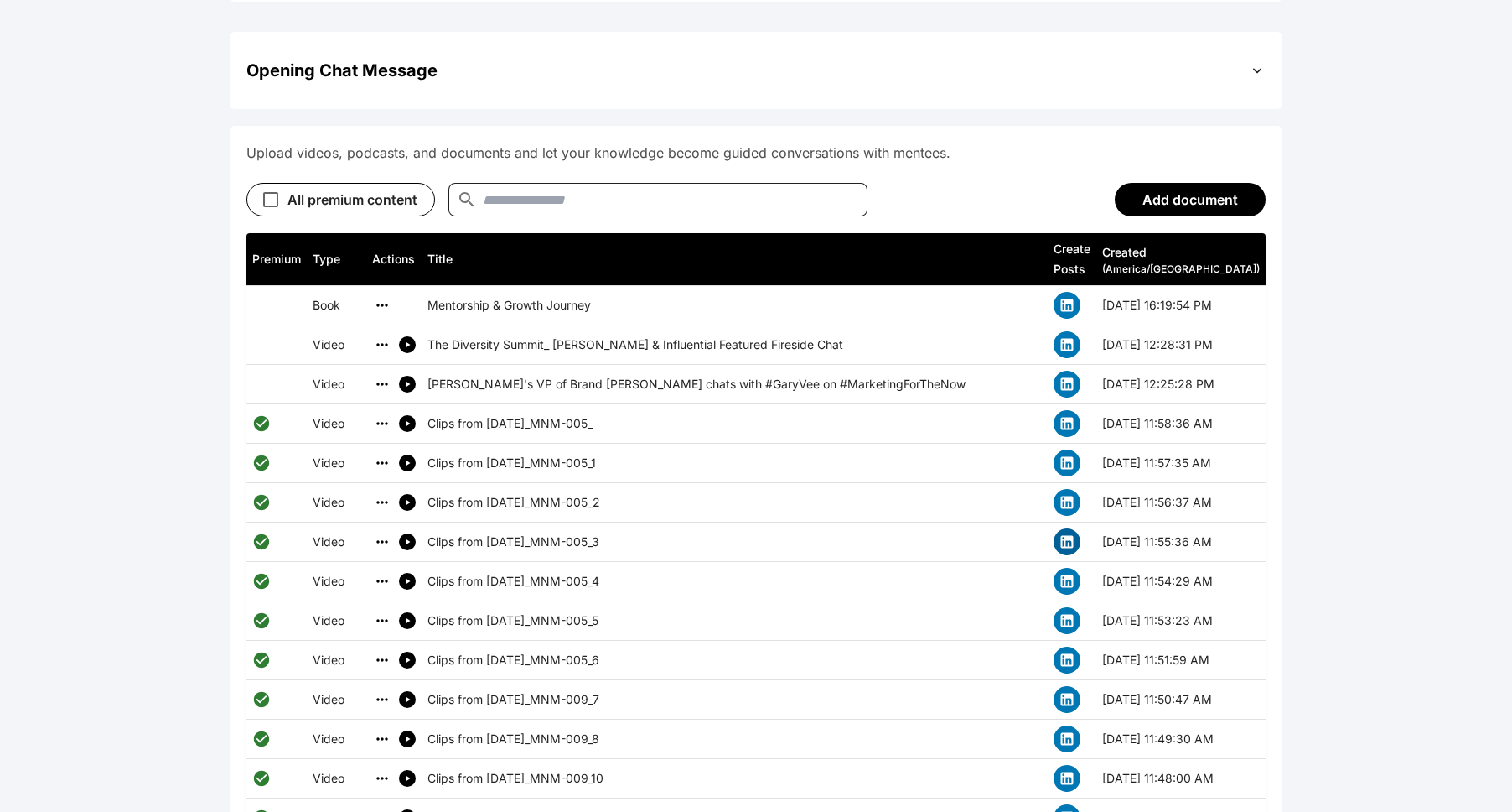
click at [783, 528] on button "simple table" at bounding box center [1067, 542] width 27 height 27
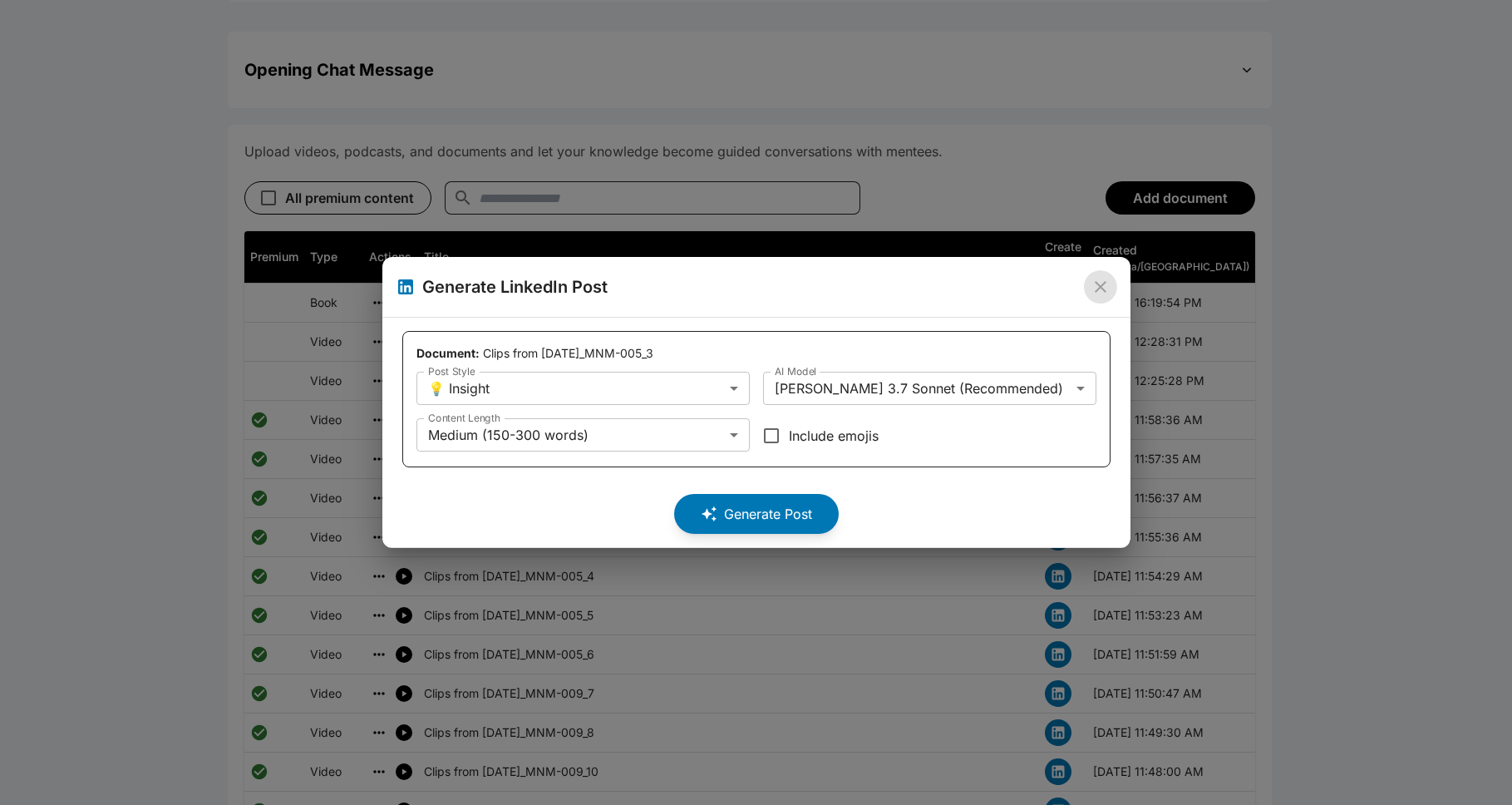
click at [776, 279] on icon "close" at bounding box center [1100, 286] width 20 height 20
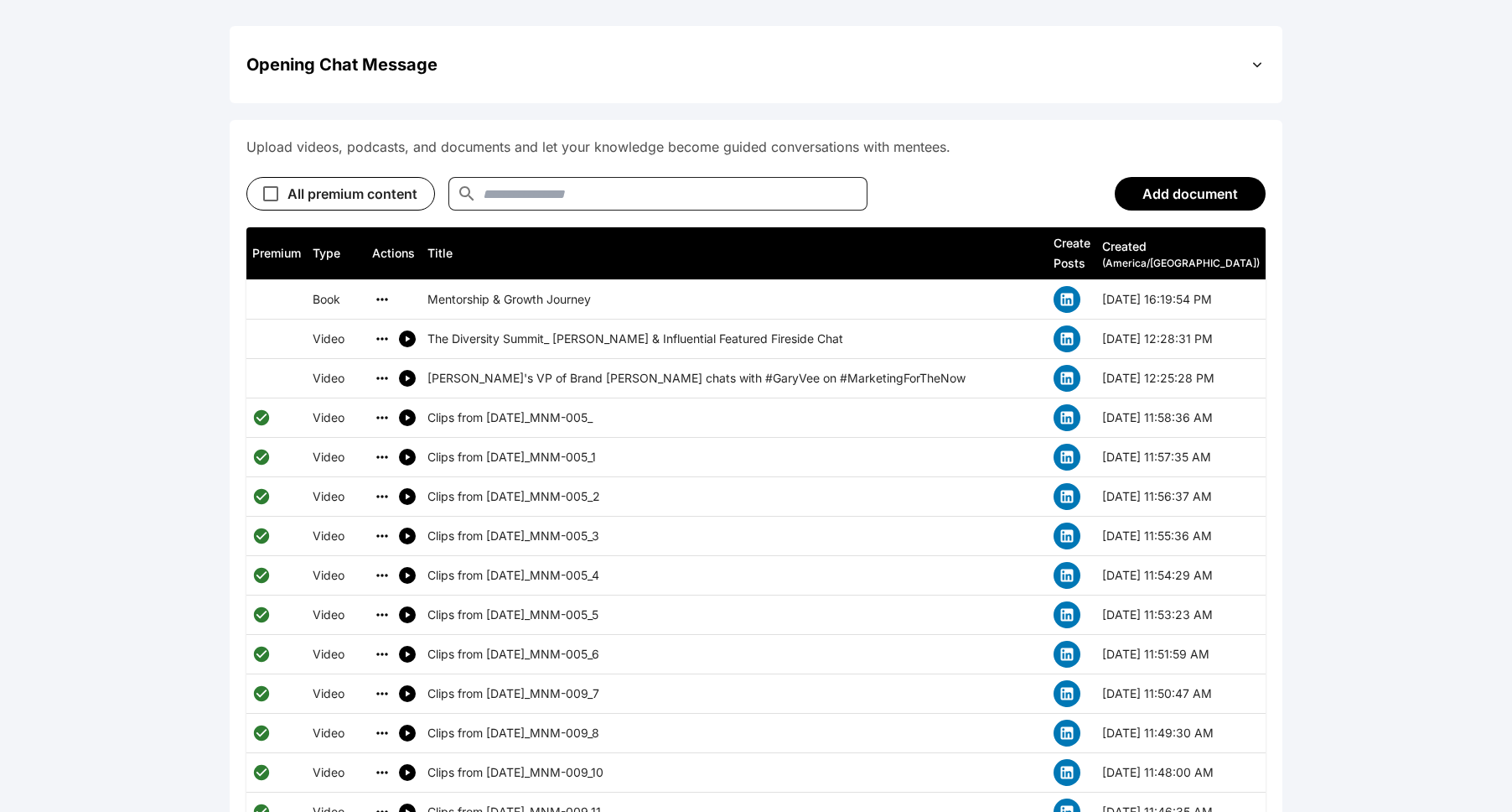
scroll to position [726, 0]
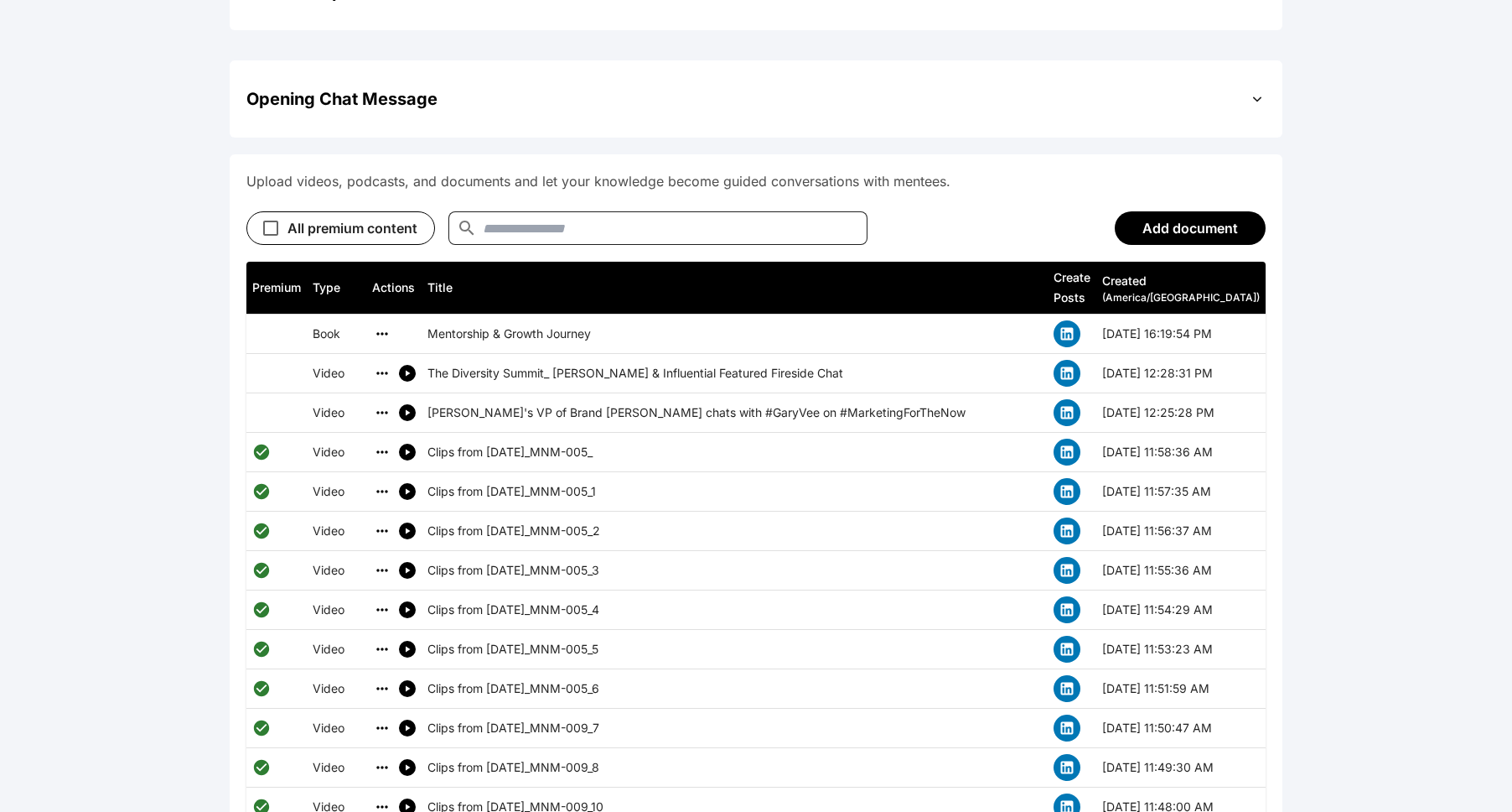
scroll to position [713, 0]
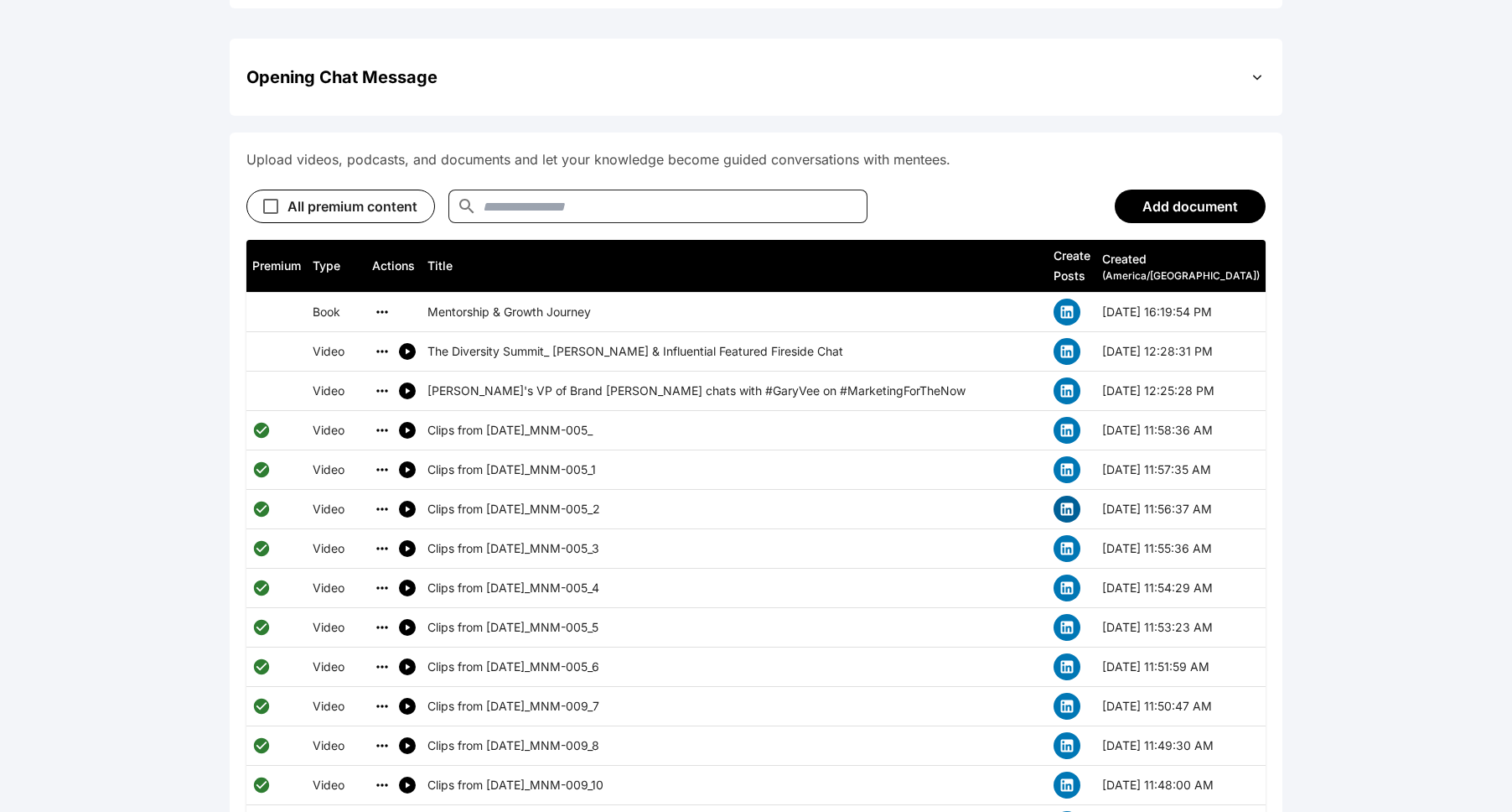
click at [783, 503] on icon "simple table" at bounding box center [1067, 509] width 12 height 12
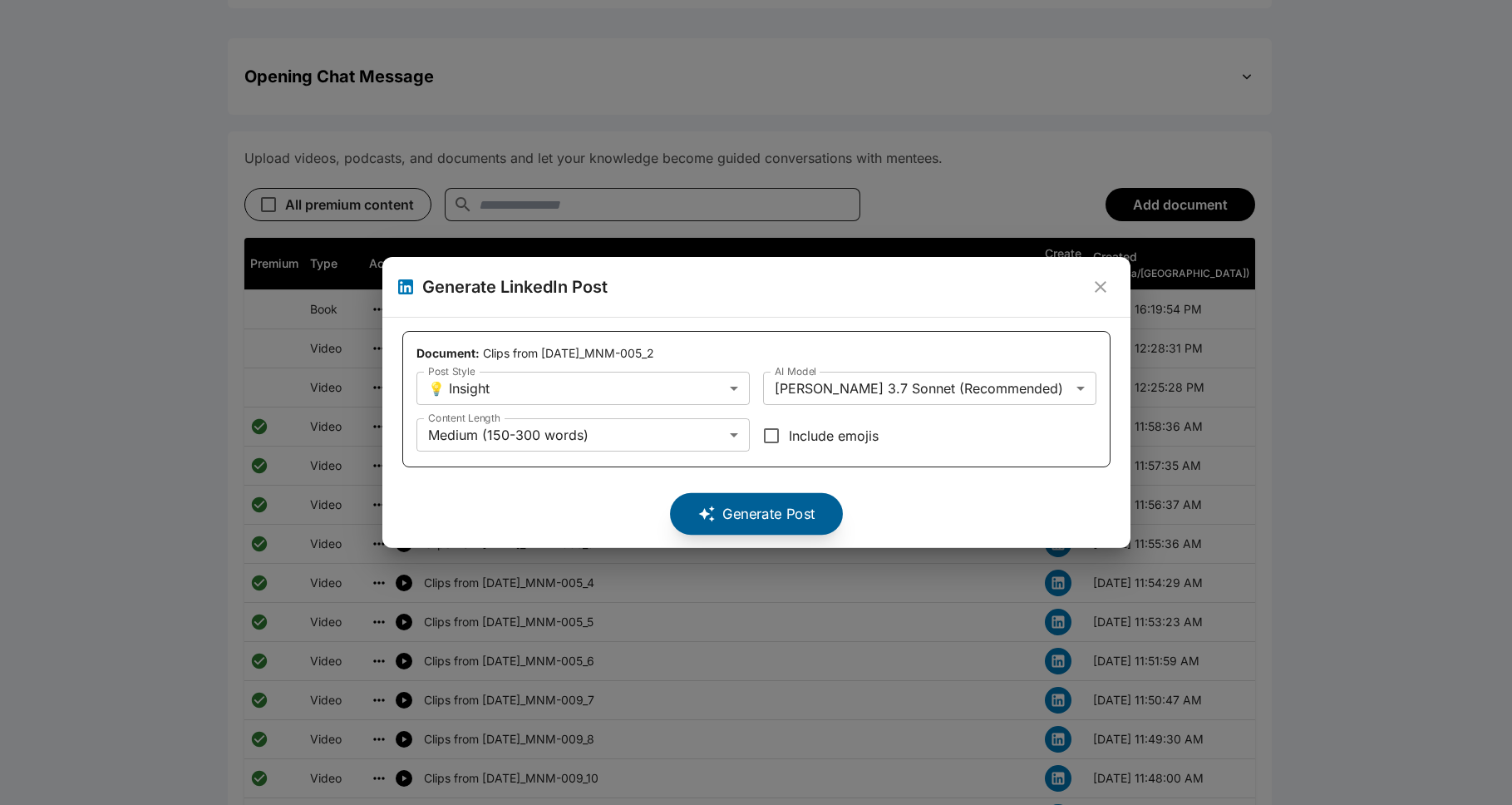
click at [711, 507] on icon at bounding box center [706, 514] width 17 height 17
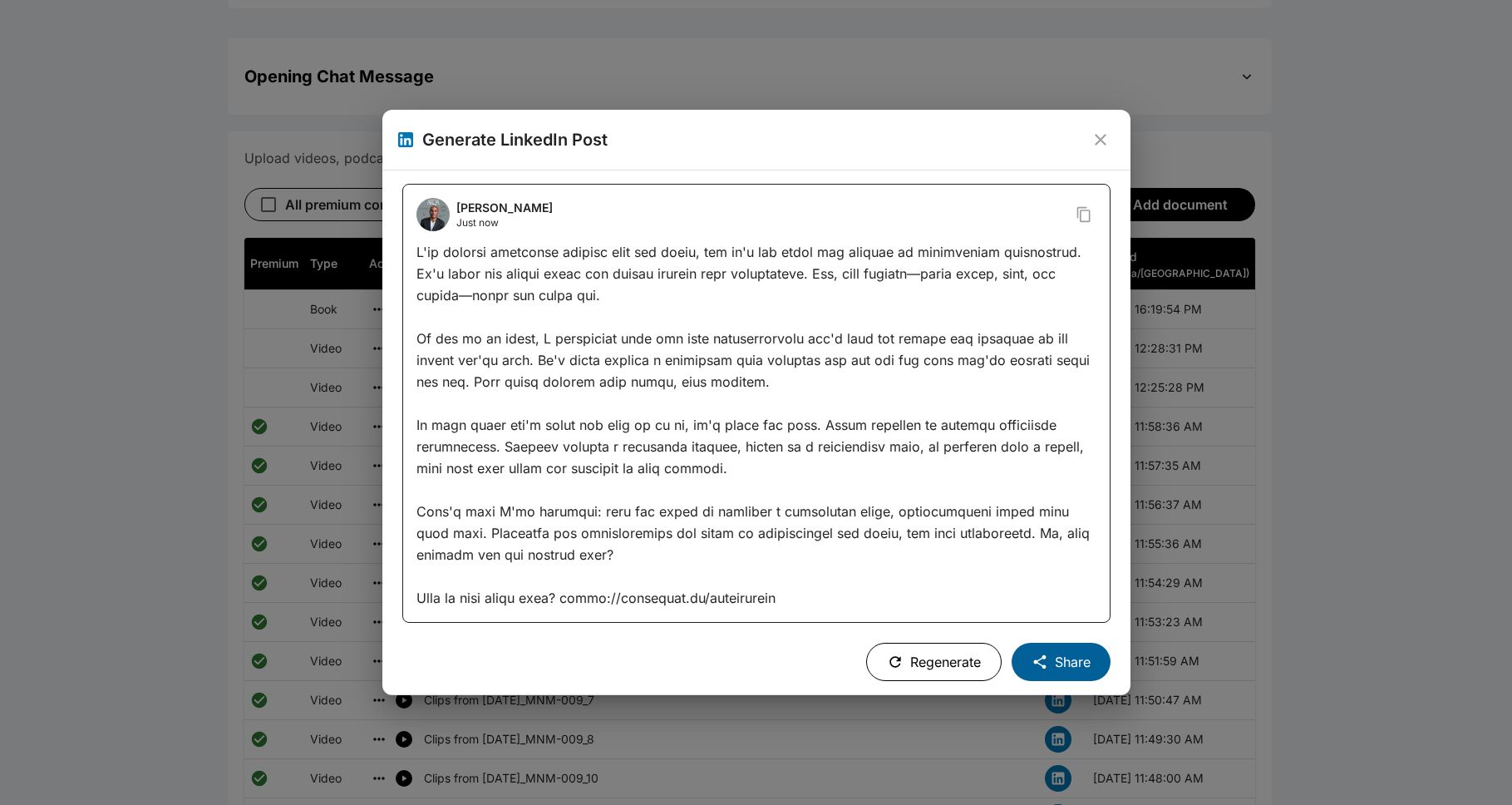
click at [776, 668] on icon at bounding box center [1039, 661] width 16 height 16
click at [776, 619] on div "Jabari Hearn Just now" at bounding box center [756, 403] width 708 height 439
copy button "Share"
click at [776, 622] on div "Jabari Hearn Just now" at bounding box center [756, 403] width 708 height 439
click at [726, 165] on h2 "Generate LinkedIn Post" at bounding box center [756, 139] width 748 height 60
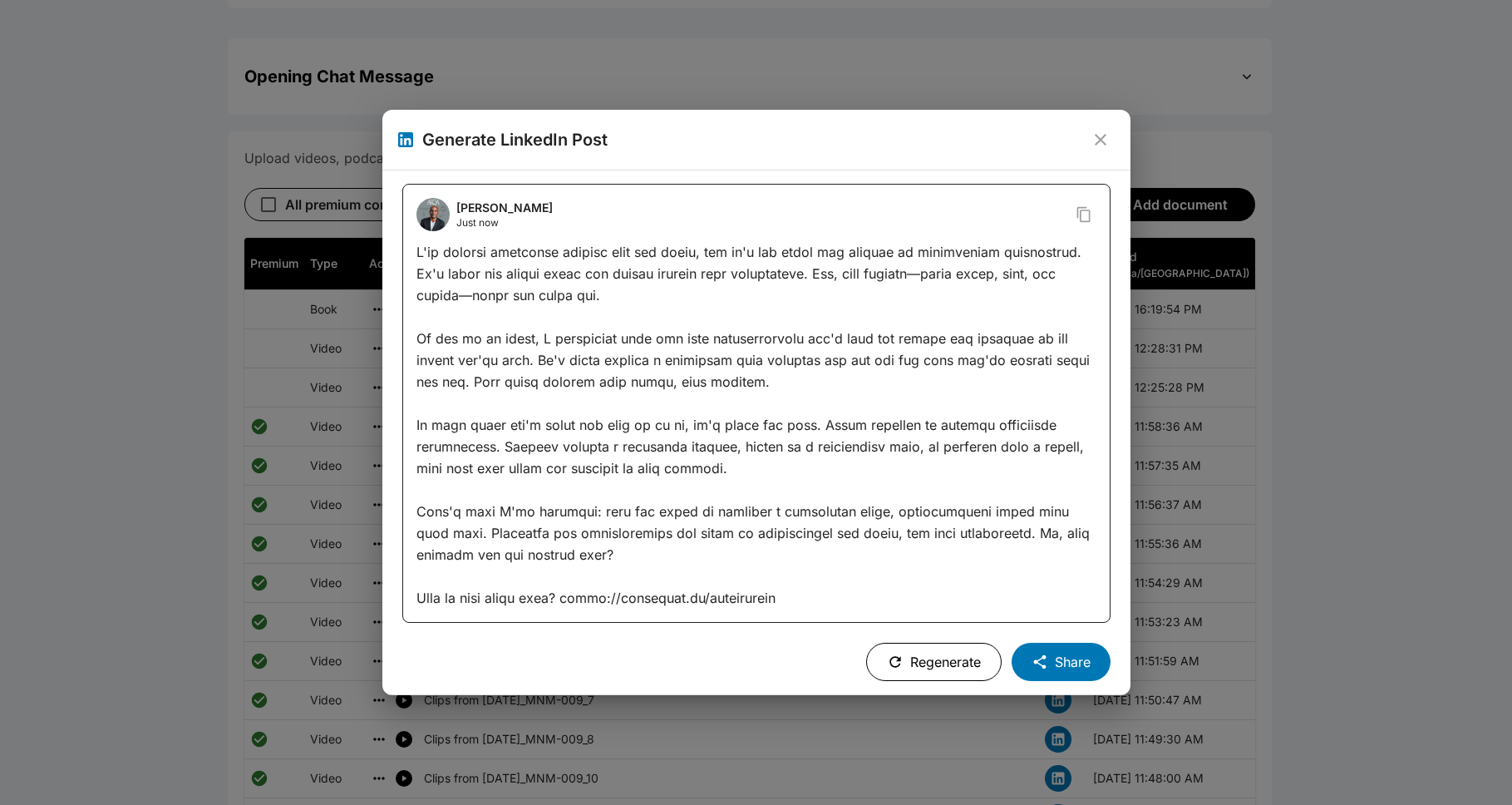
click at [776, 147] on icon "close" at bounding box center [1100, 139] width 20 height 20
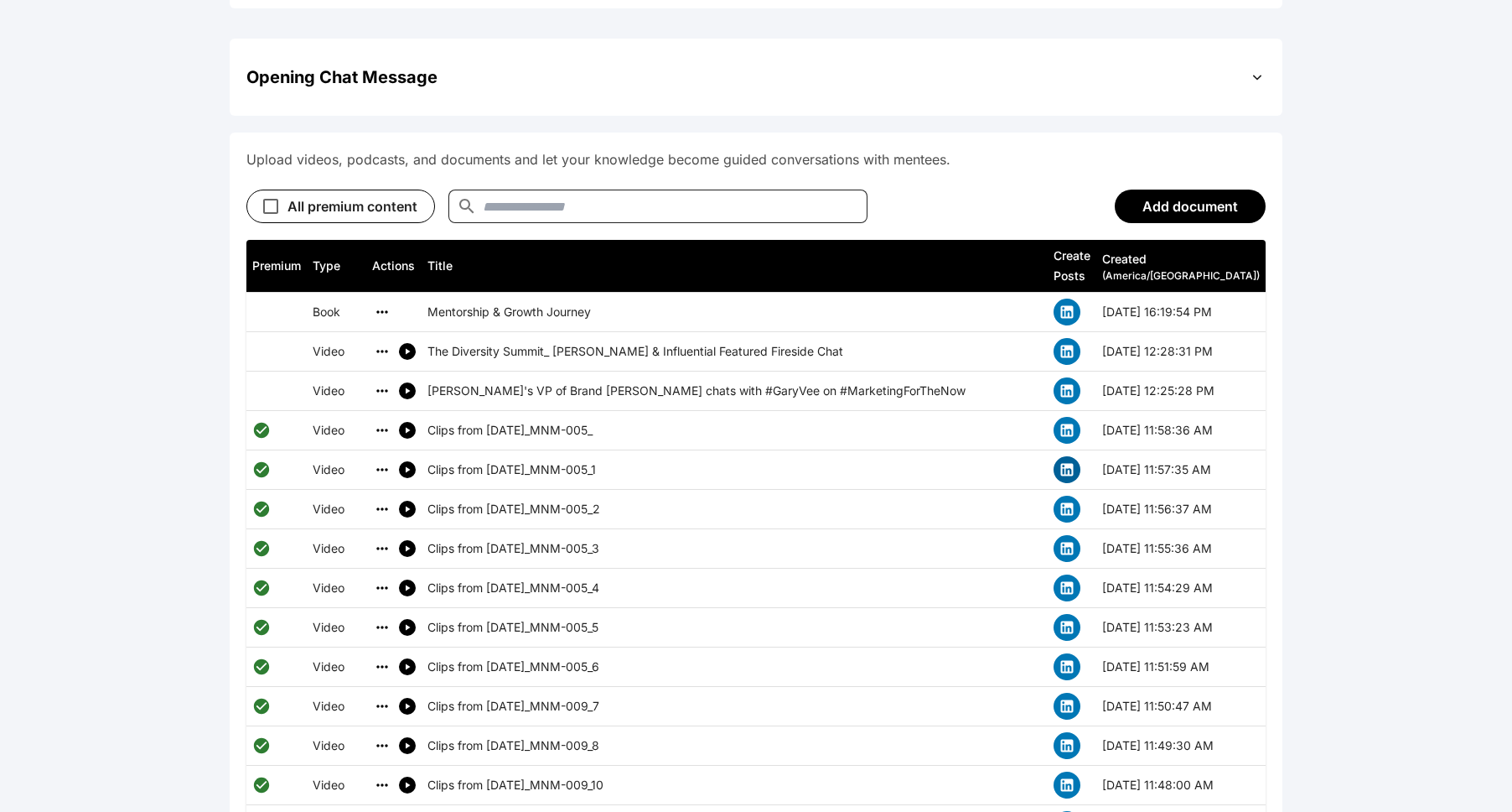
click at [783, 461] on icon "simple table" at bounding box center [1066, 469] width 17 height 17
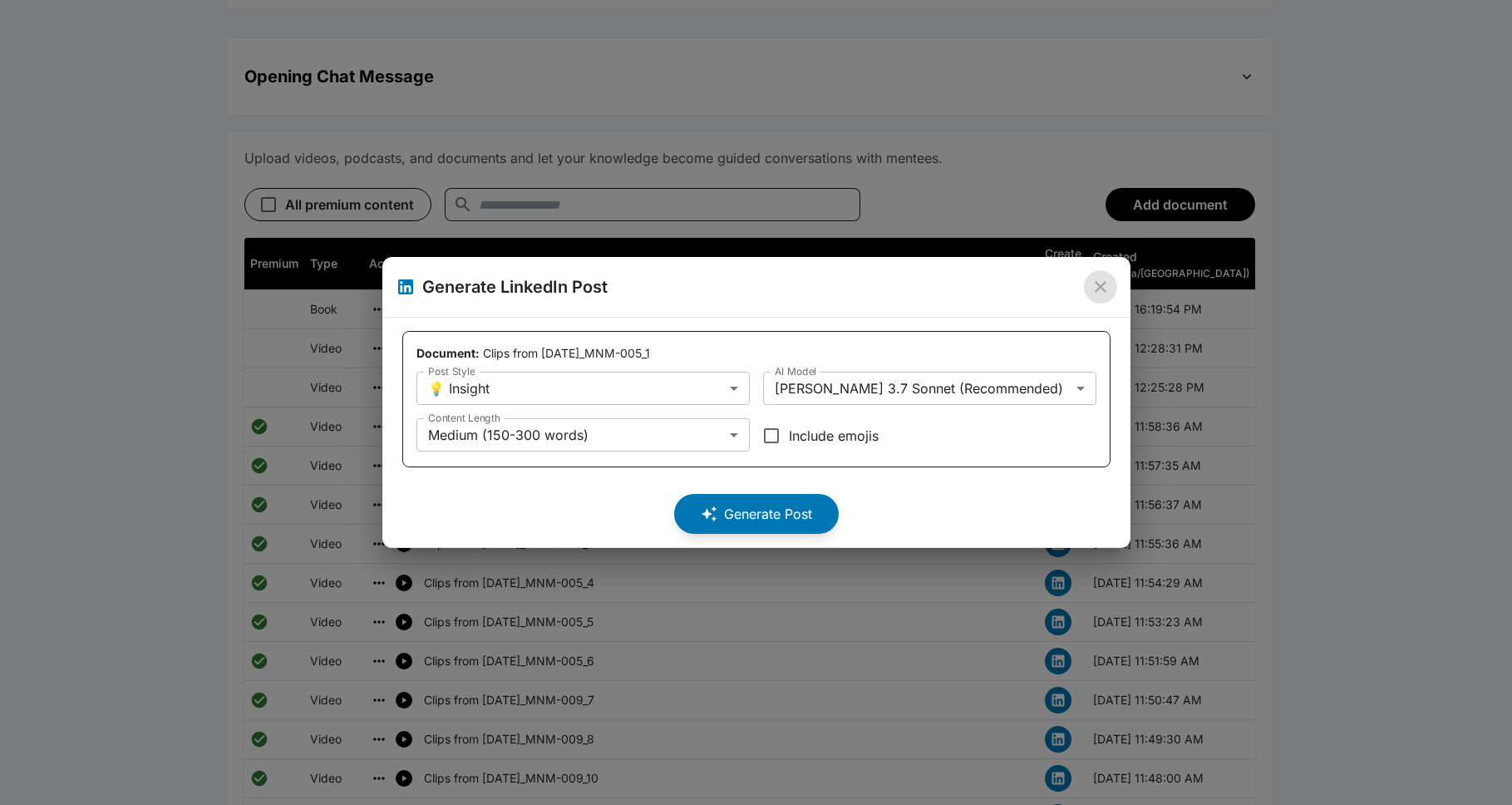
click at [776, 296] on icon "close" at bounding box center [1100, 286] width 20 height 20
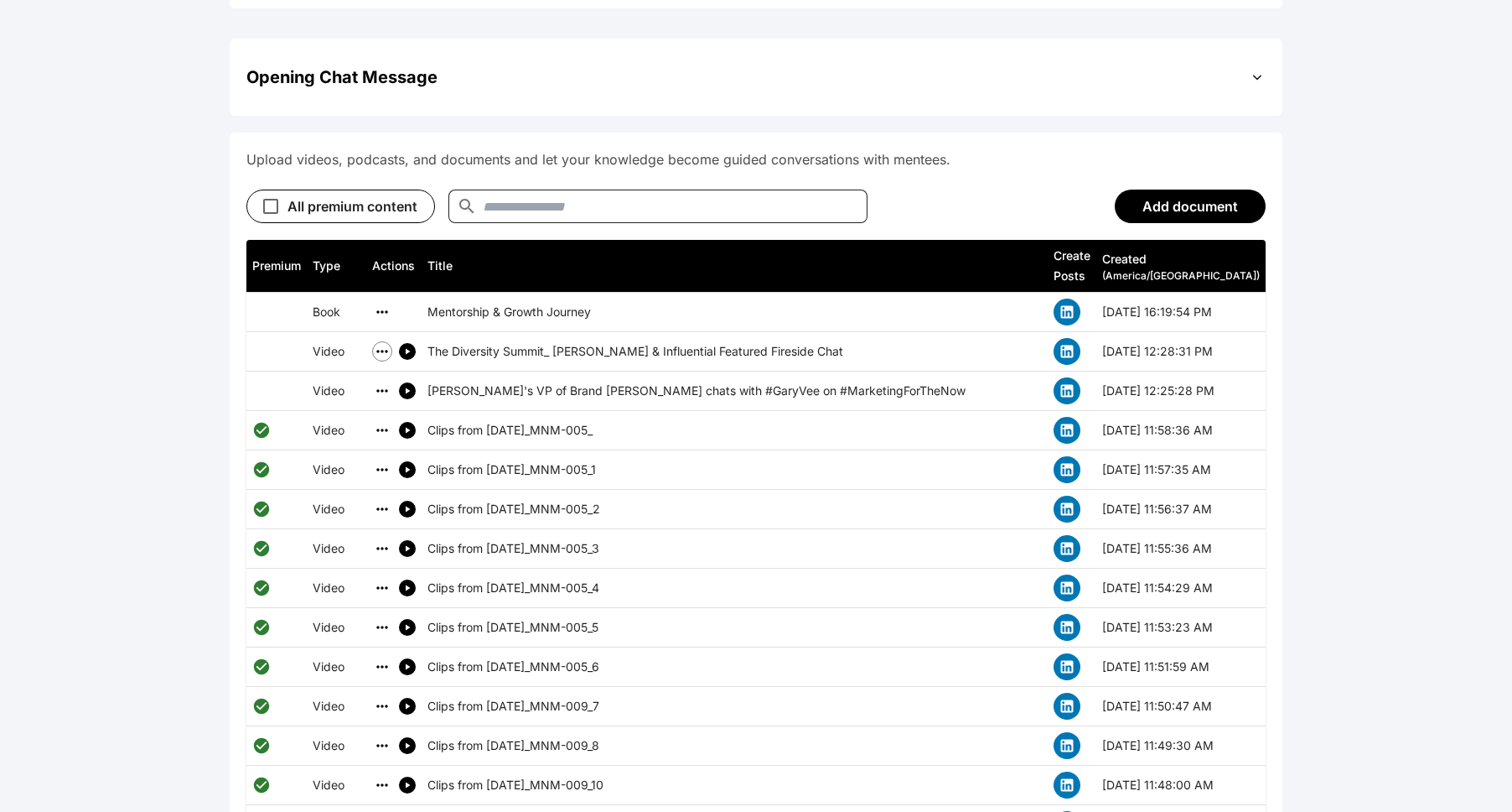
click at [391, 343] on icon "simple table" at bounding box center [381, 351] width 17 height 17
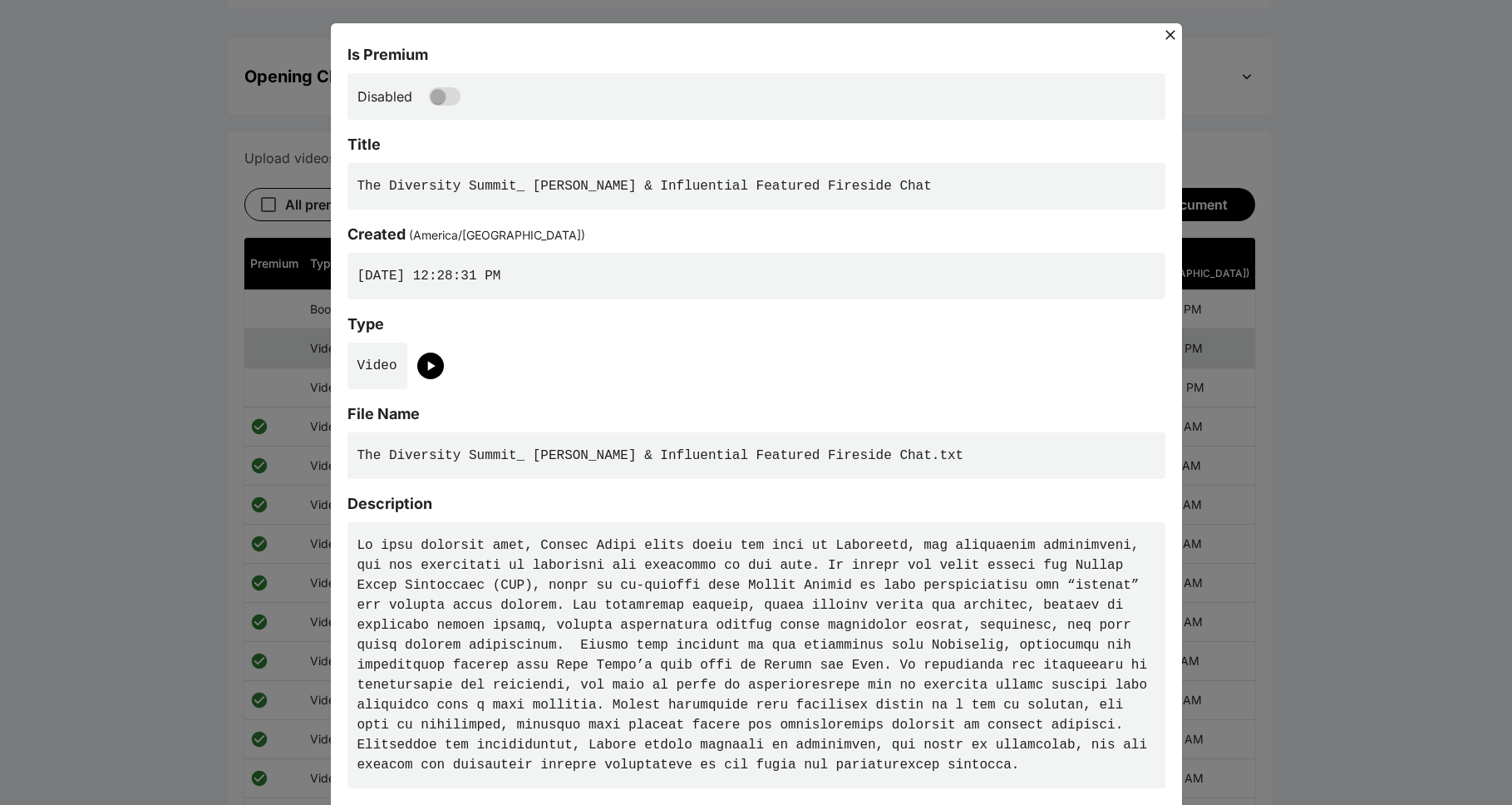
click at [776, 29] on icon at bounding box center [1170, 35] width 16 height 16
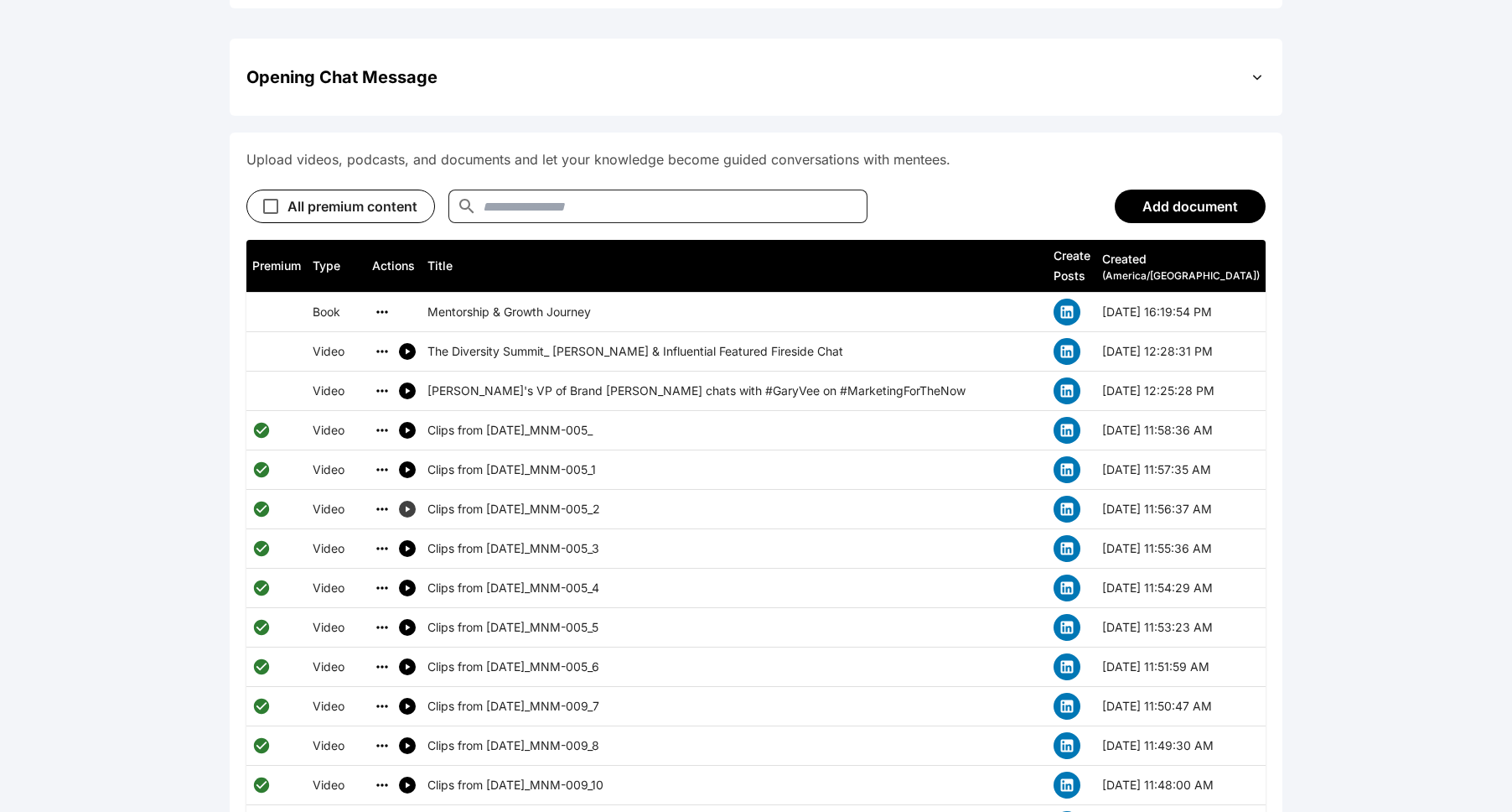
click at [408, 504] on icon "simple table" at bounding box center [407, 508] width 10 height 10
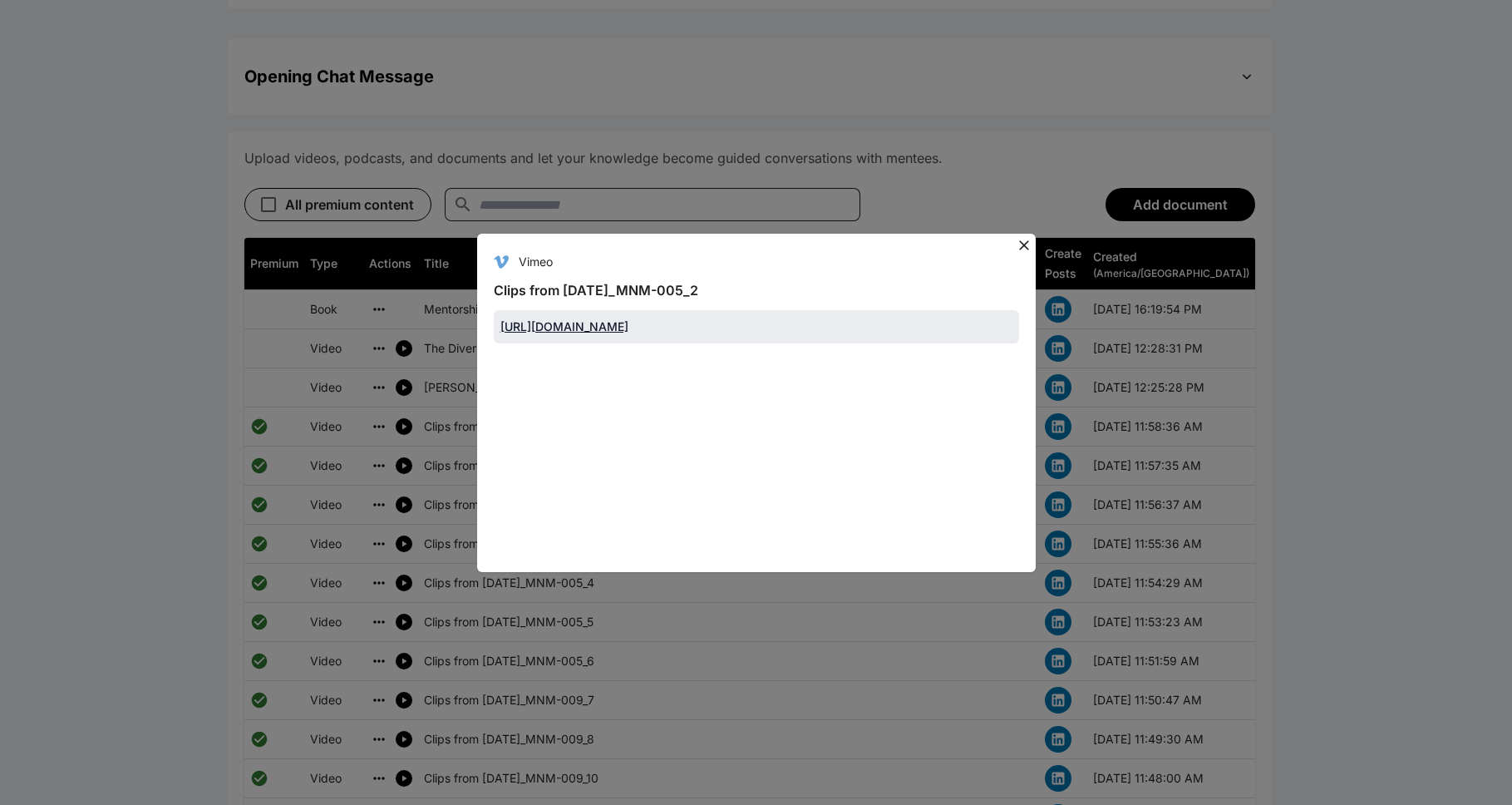
click at [776, 291] on div "Clips from 2020.05.12_MNM-005_2" at bounding box center [756, 295] width 526 height 29
click at [776, 237] on icon at bounding box center [1024, 245] width 16 height 16
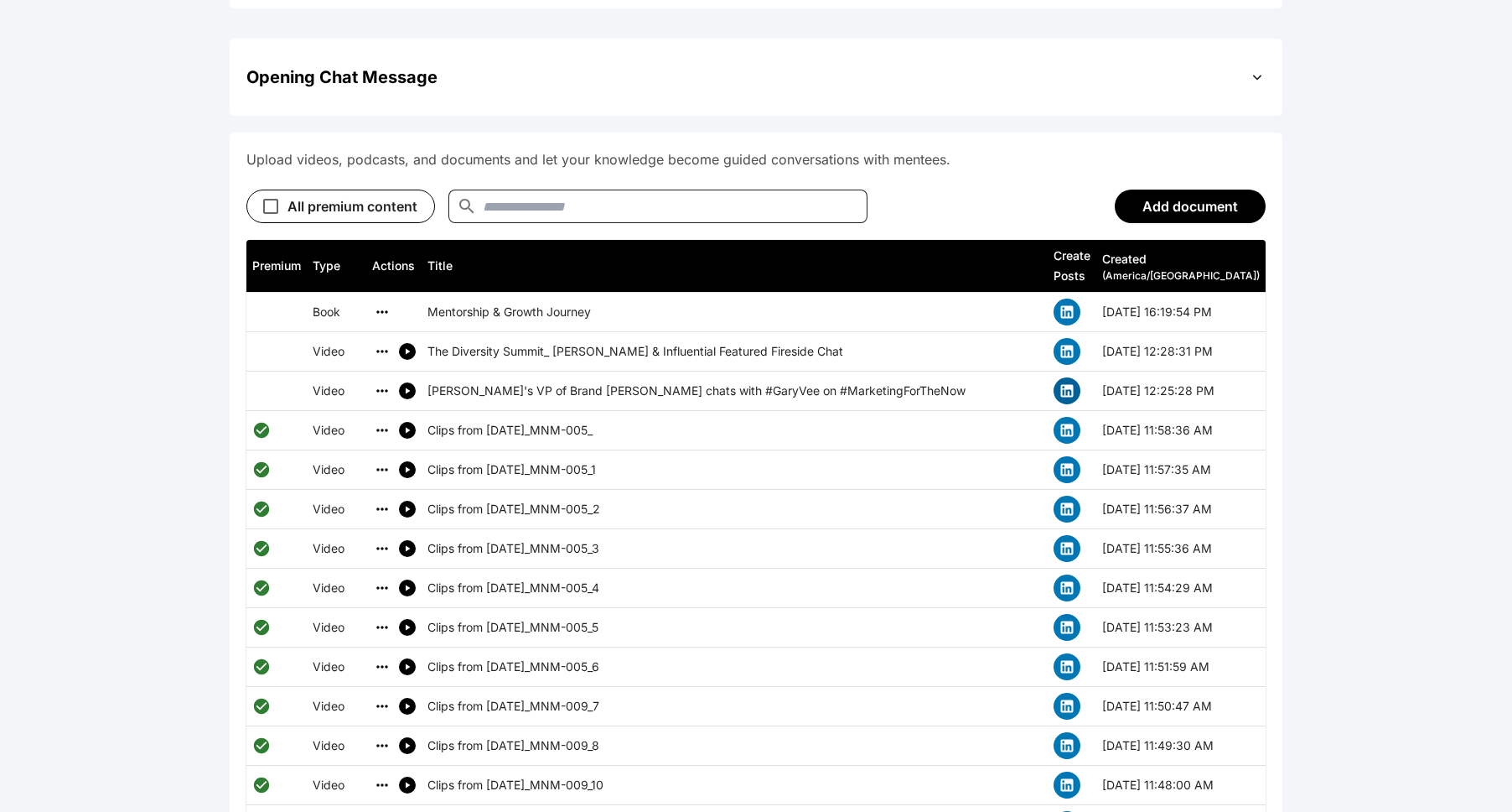
click at [783, 385] on icon "simple table" at bounding box center [1067, 391] width 12 height 12
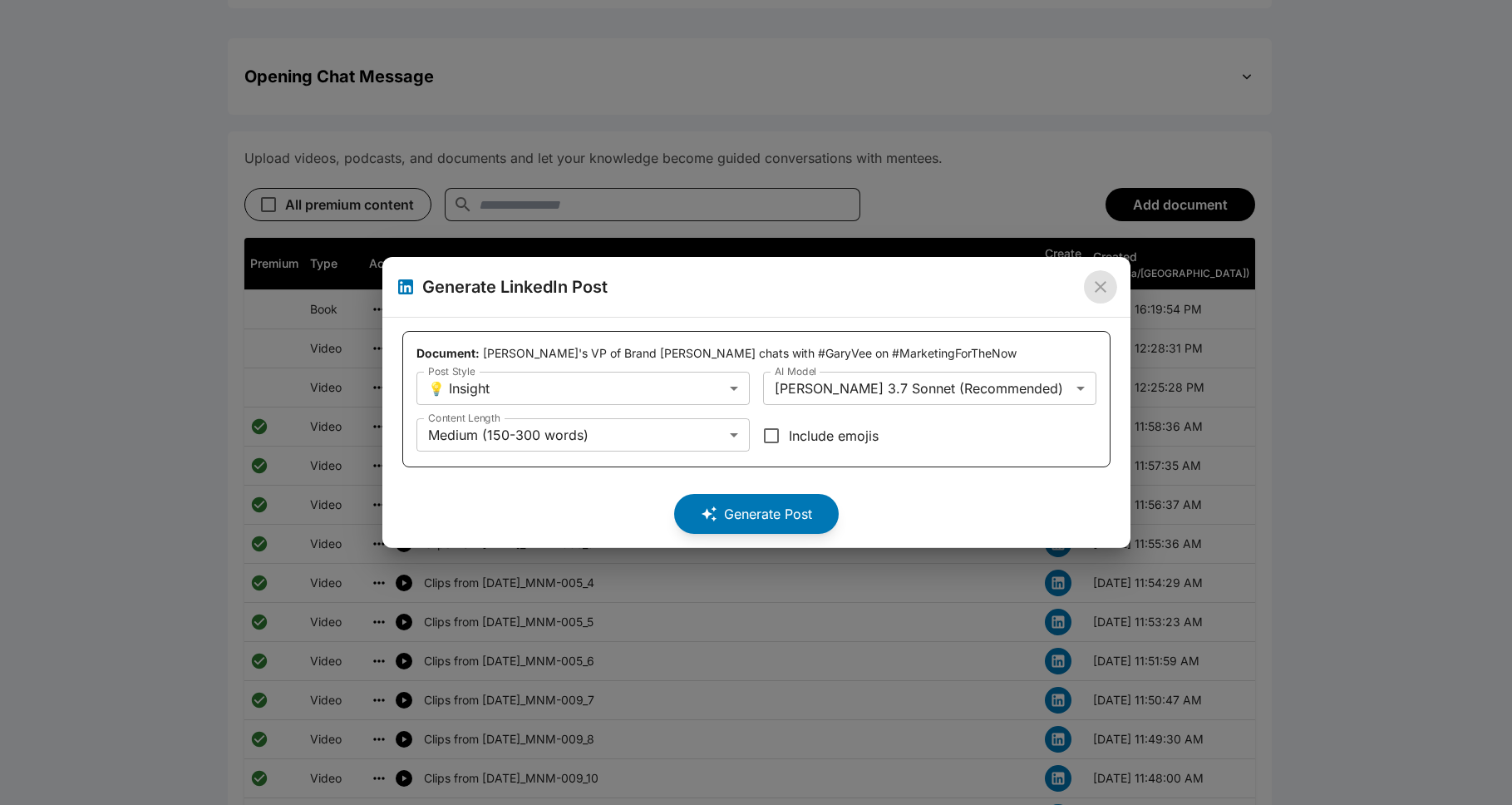
click at [776, 291] on icon "close" at bounding box center [1100, 286] width 20 height 20
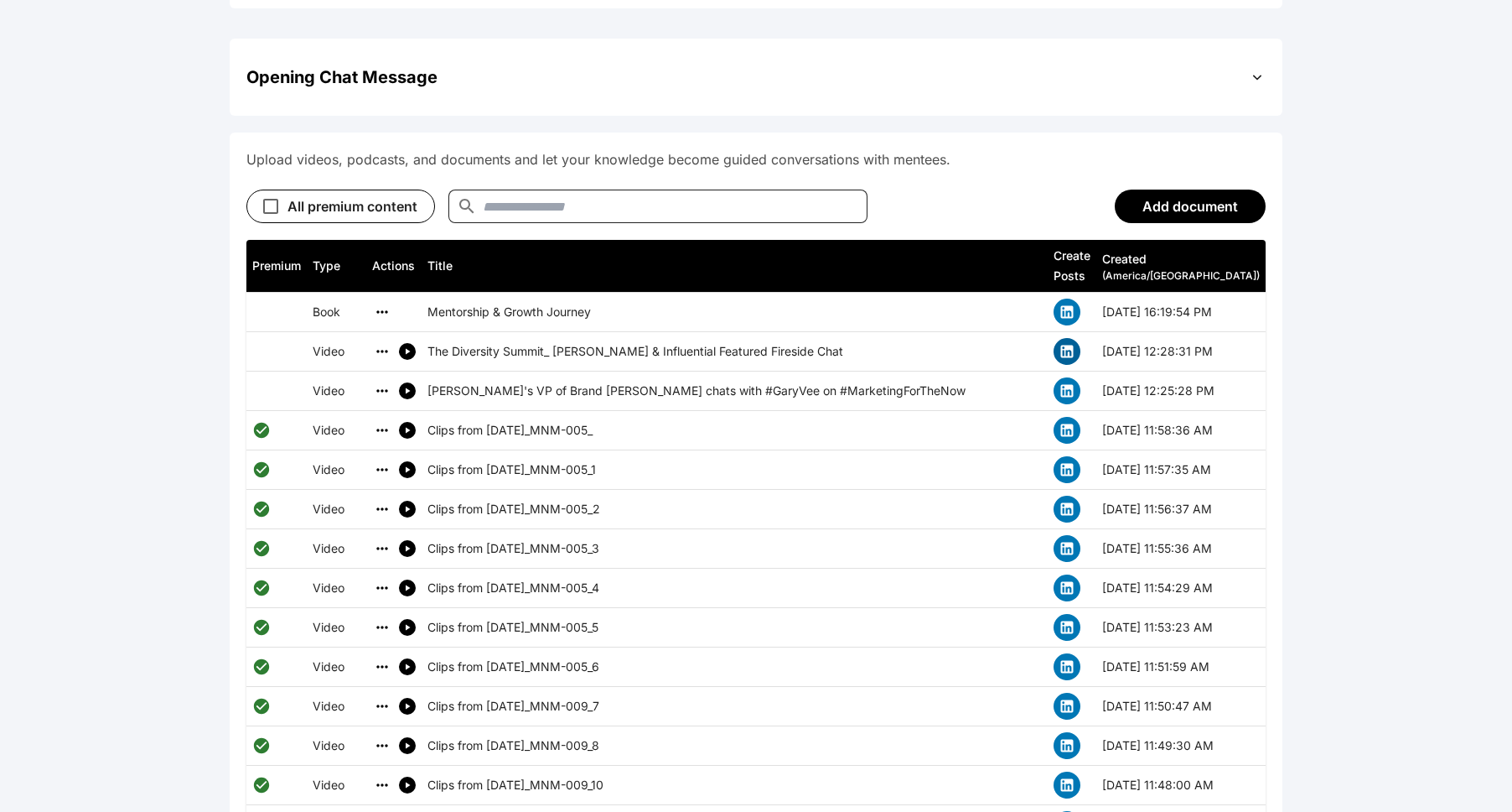
click at [783, 338] on button "simple table" at bounding box center [1067, 351] width 27 height 27
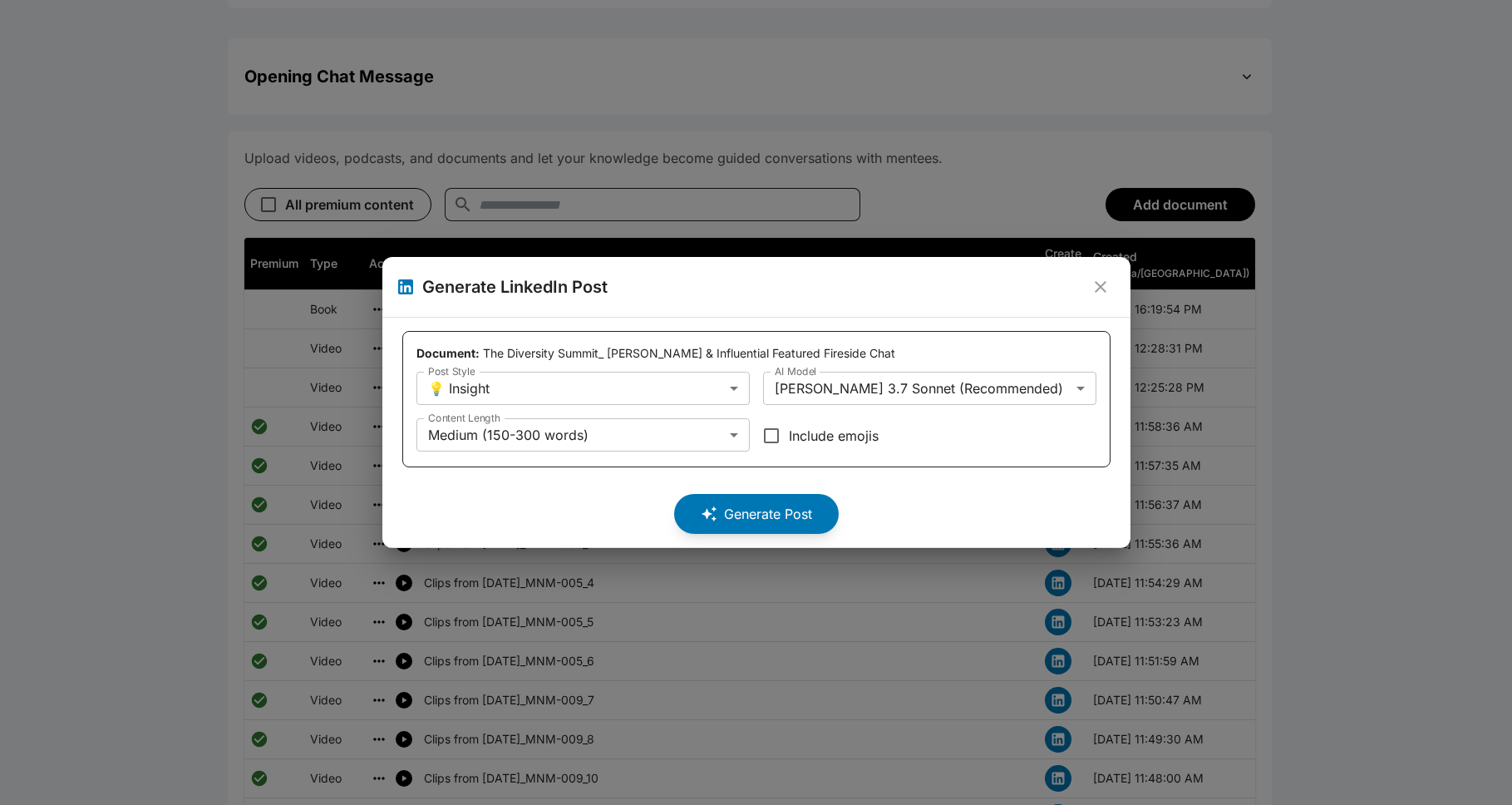
click at [776, 277] on icon "close" at bounding box center [1100, 286] width 20 height 20
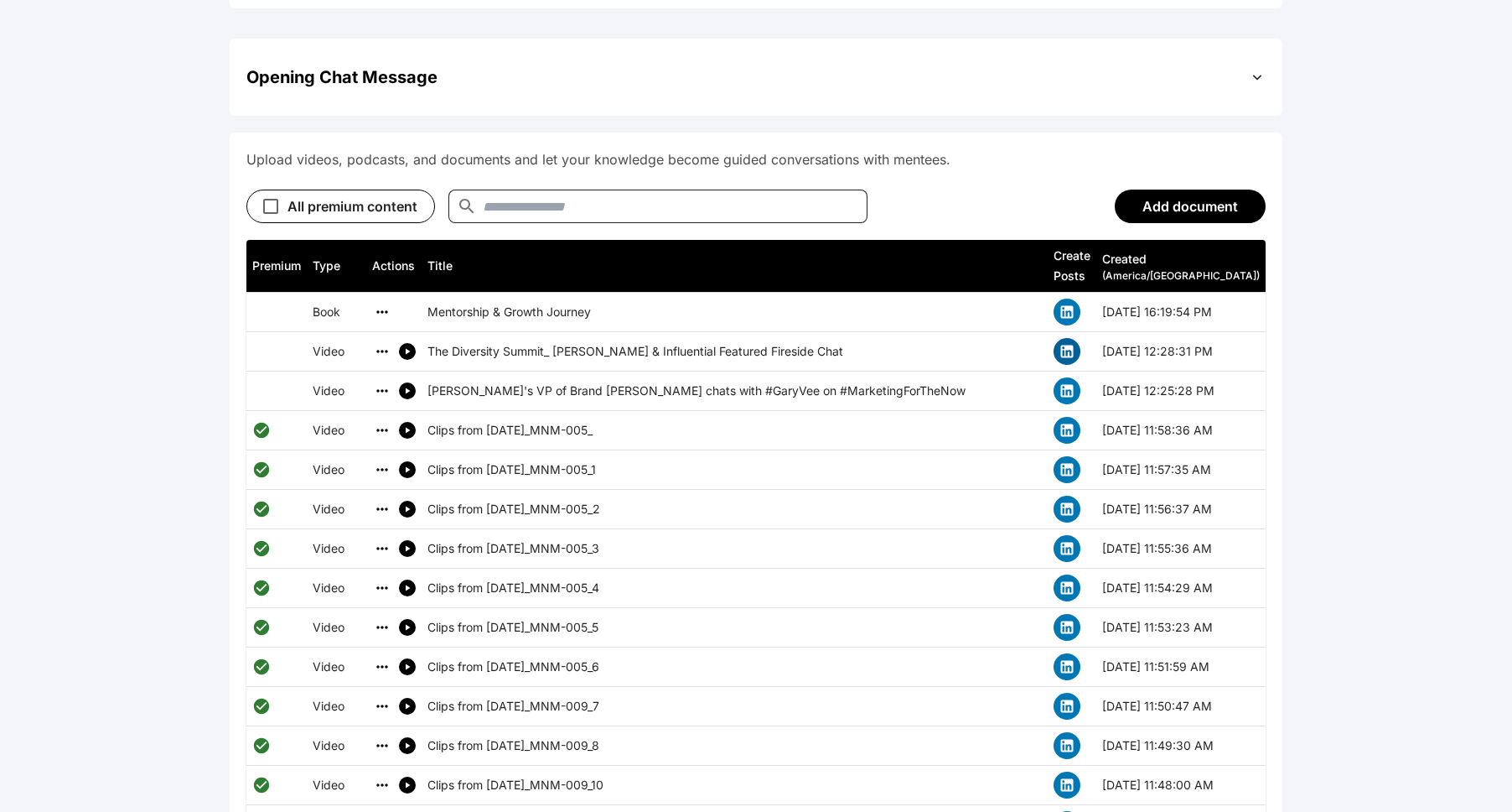
click at [783, 346] on icon "simple table" at bounding box center [1067, 352] width 12 height 12
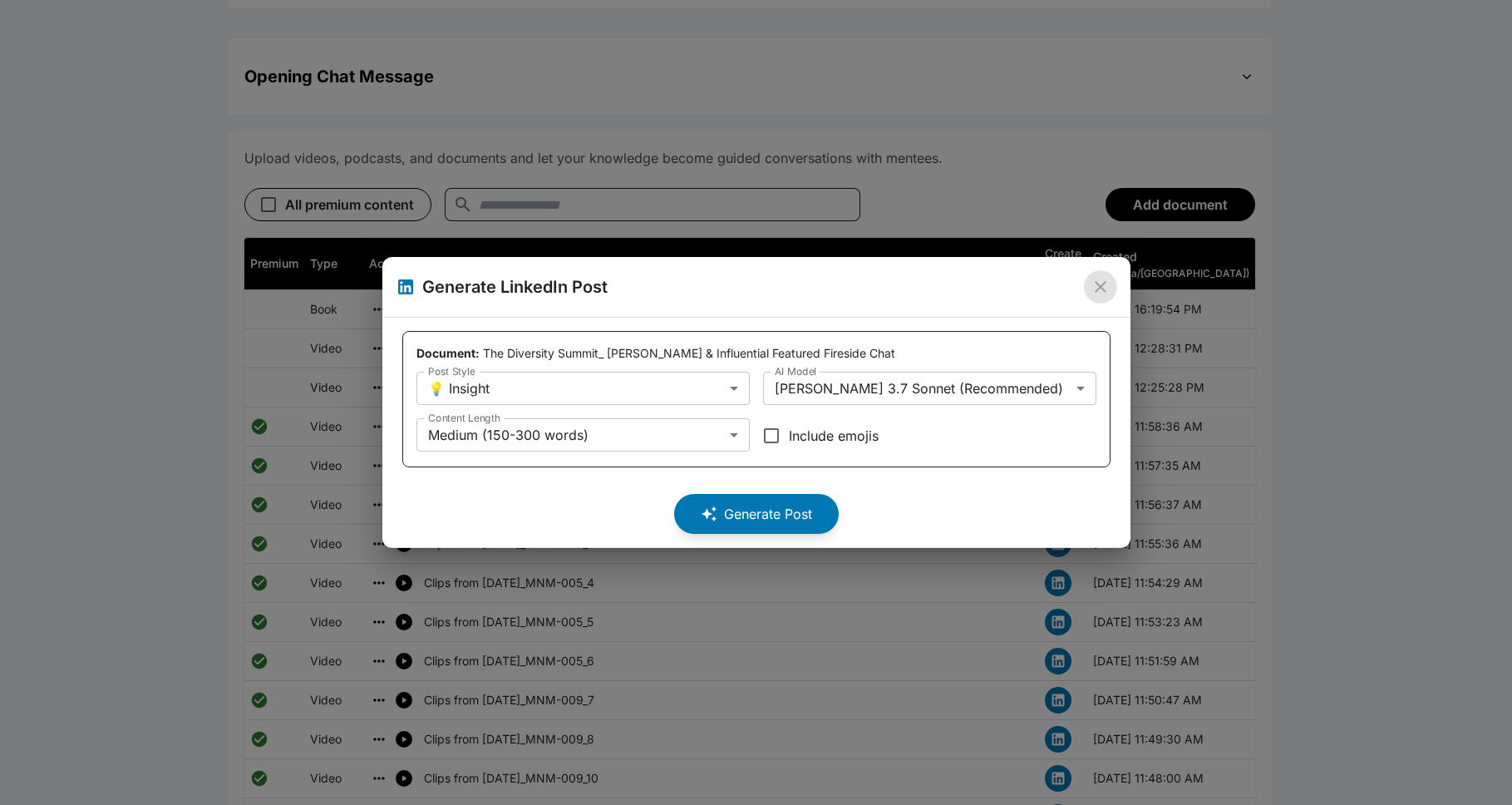
click at [776, 291] on icon "close" at bounding box center [1100, 286] width 20 height 20
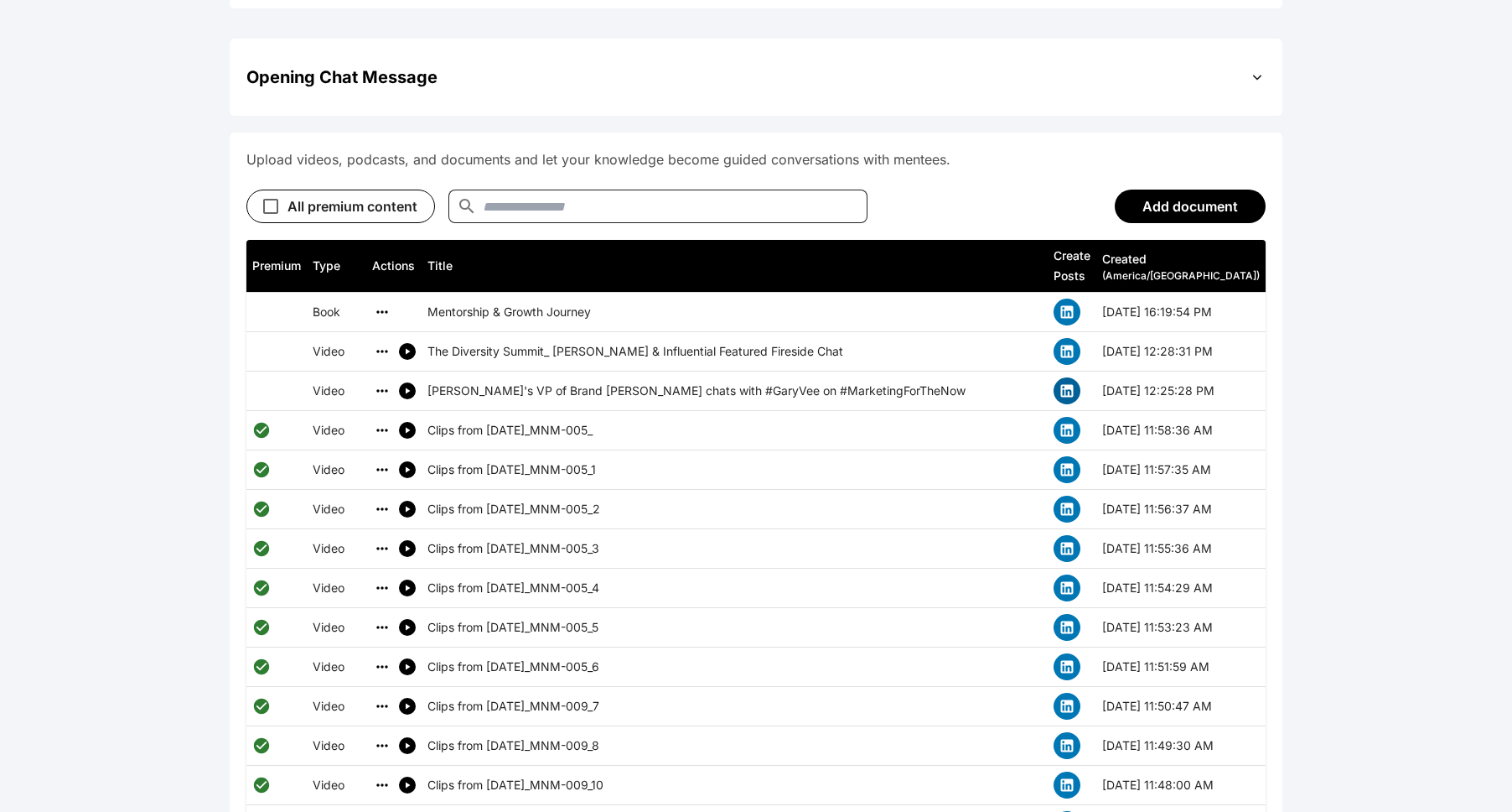
click at [783, 382] on icon "simple table" at bounding box center [1066, 390] width 17 height 17
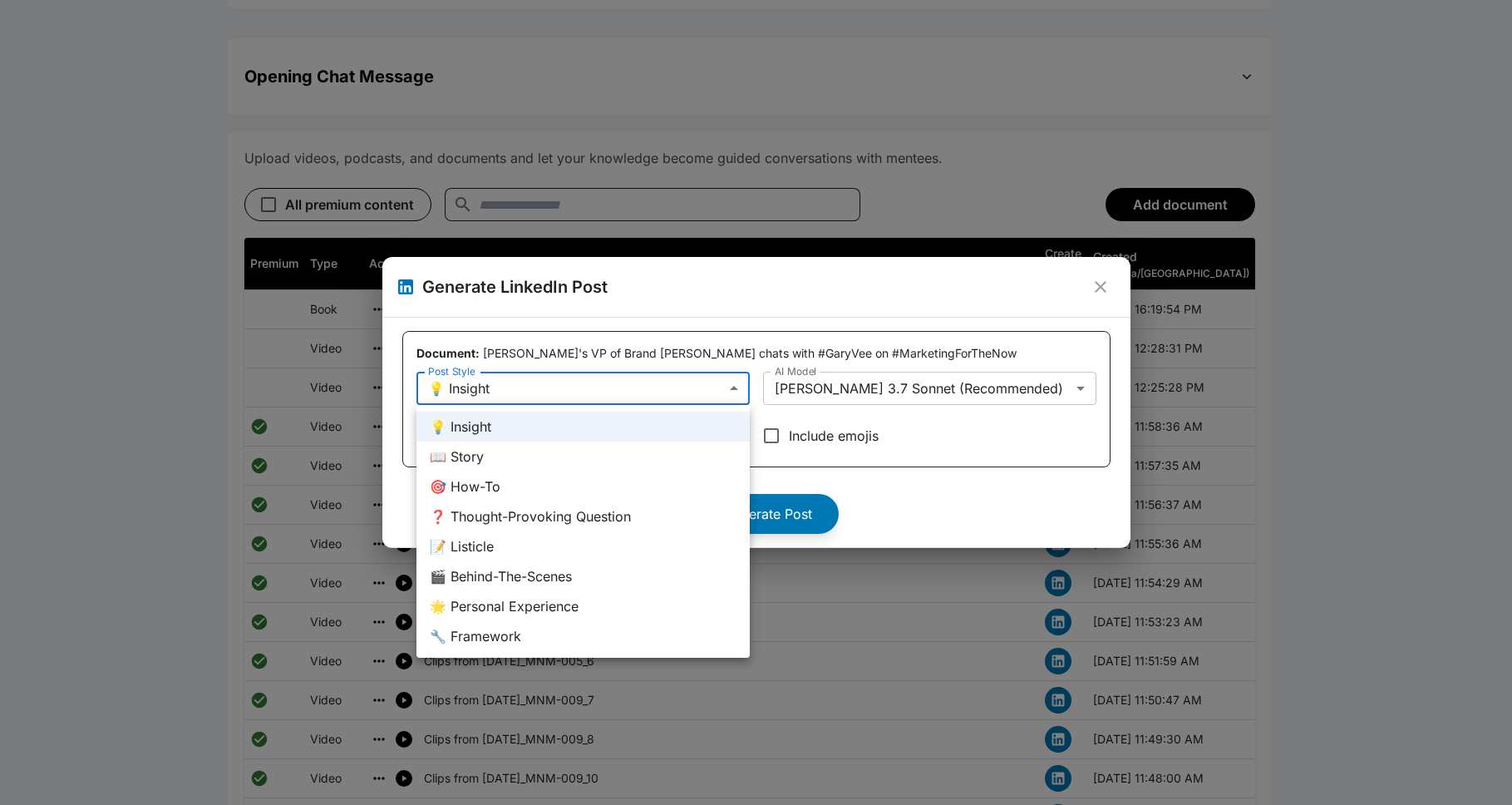
click at [713, 397] on div at bounding box center [756, 402] width 1512 height 805
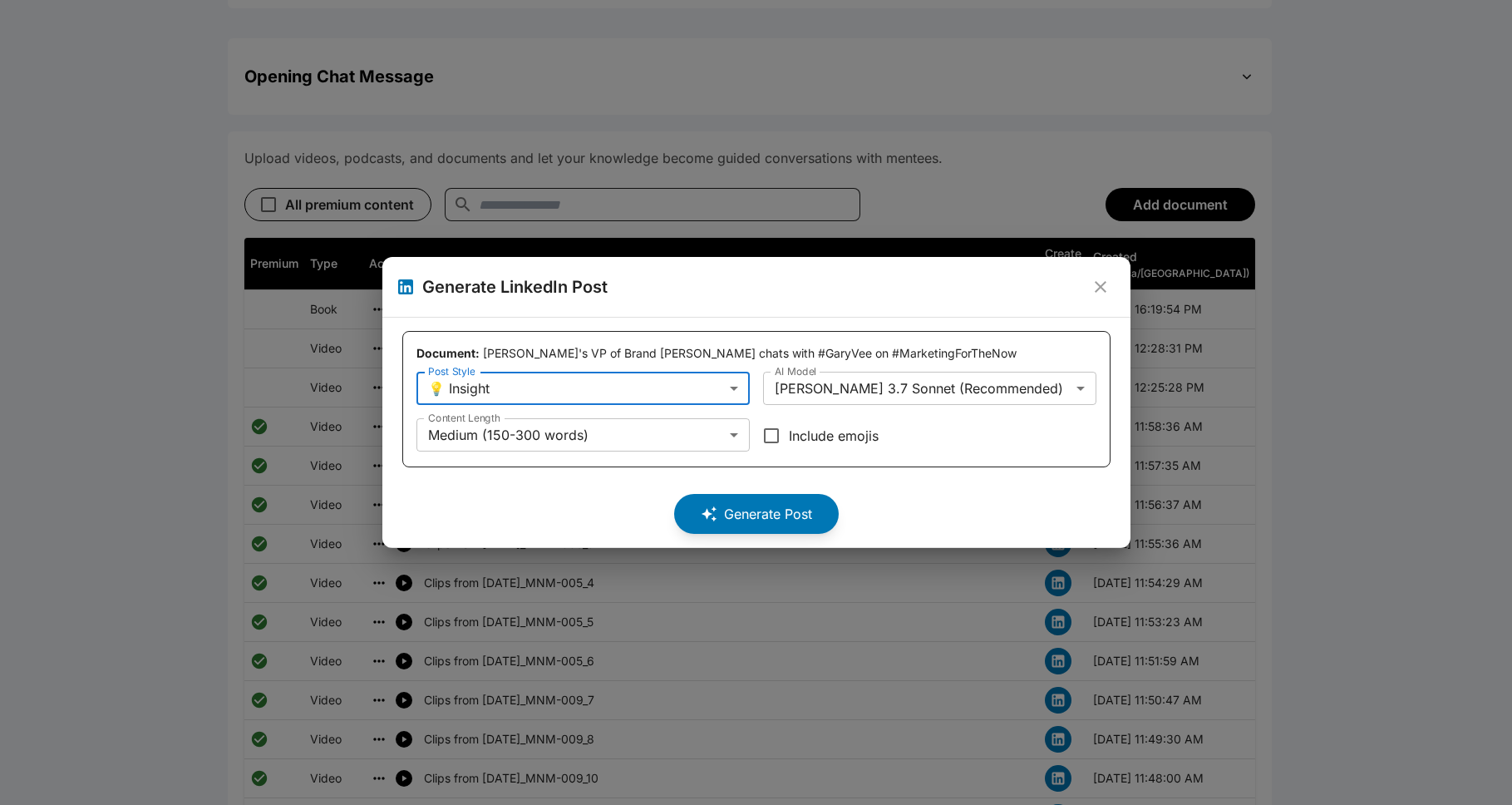
click at [776, 283] on icon "close" at bounding box center [1100, 286] width 11 height 11
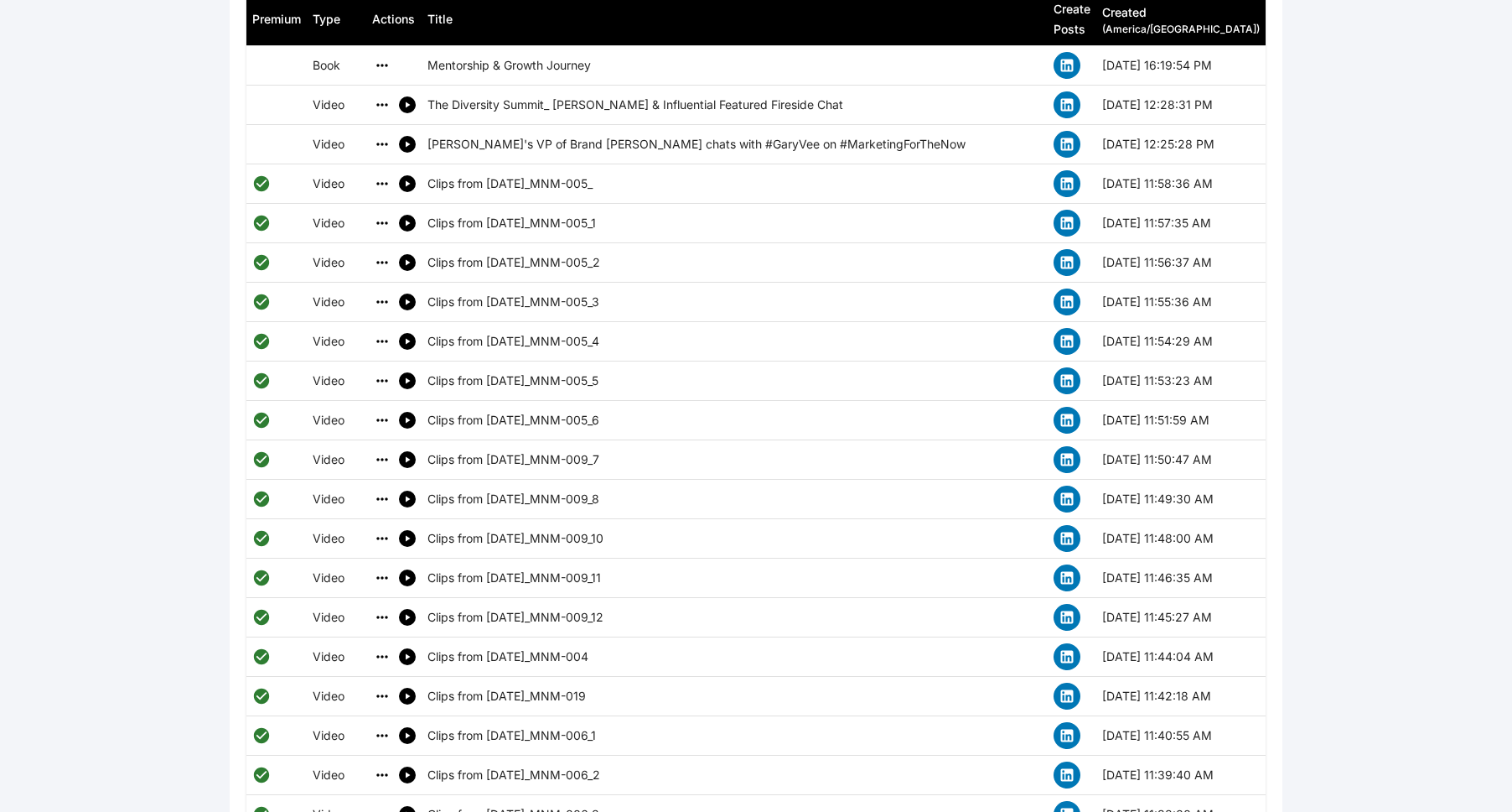
scroll to position [953, 0]
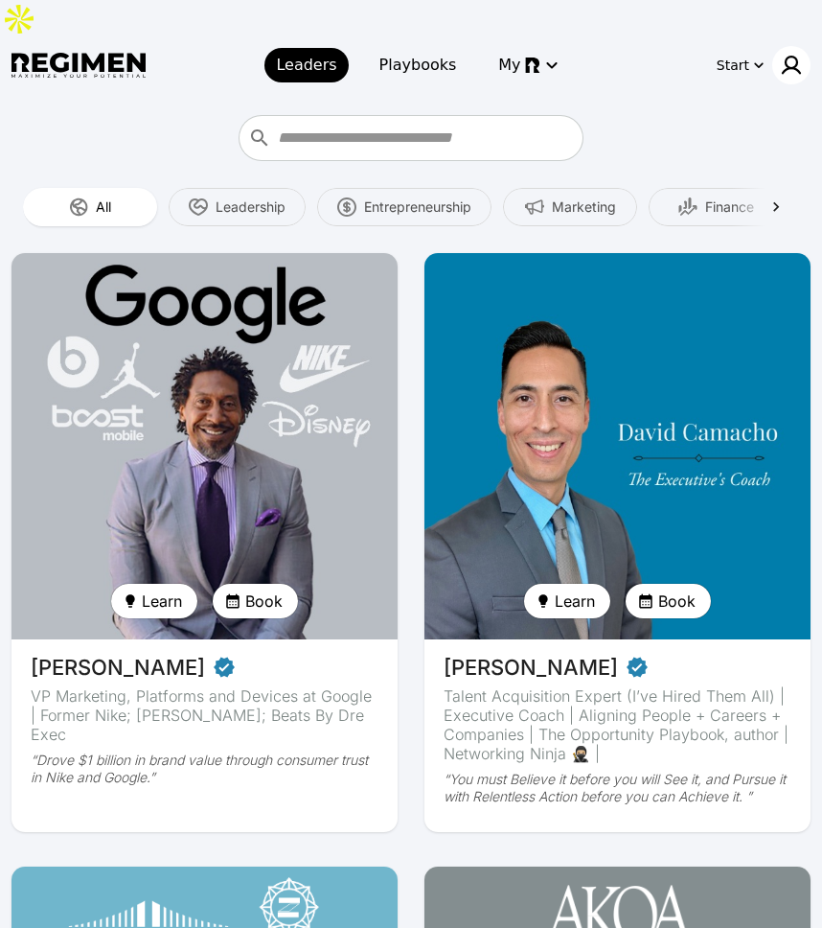
click at [781, 54] on img at bounding box center [791, 65] width 23 height 23
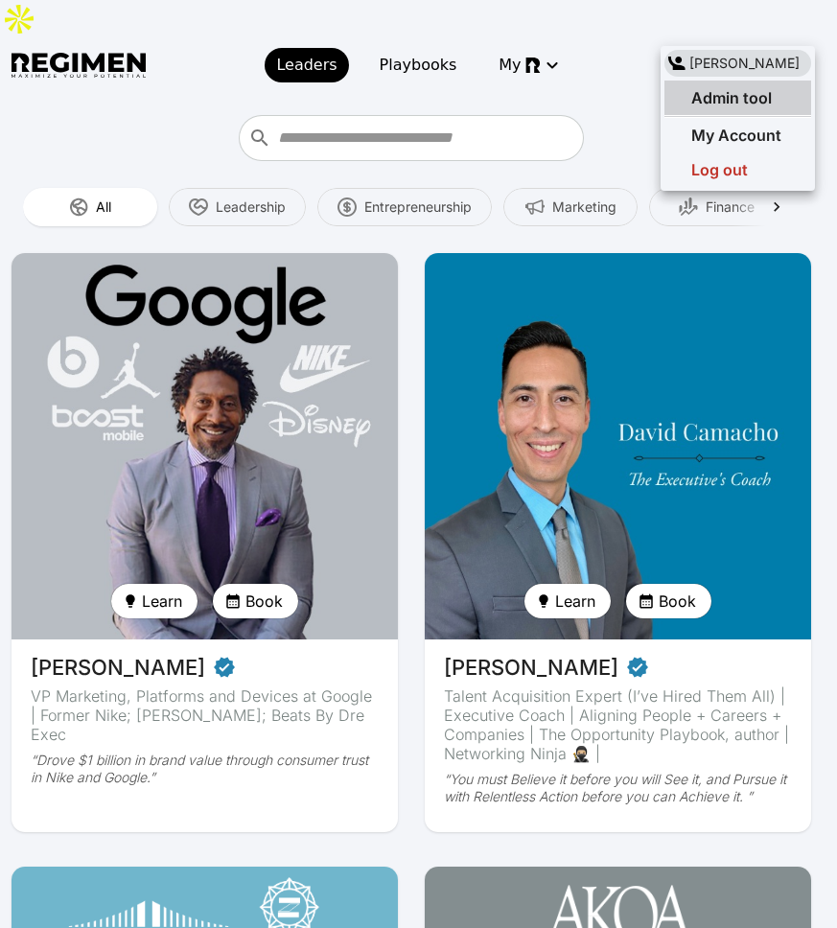
click at [726, 105] on span "Admin tool" at bounding box center [731, 97] width 80 height 19
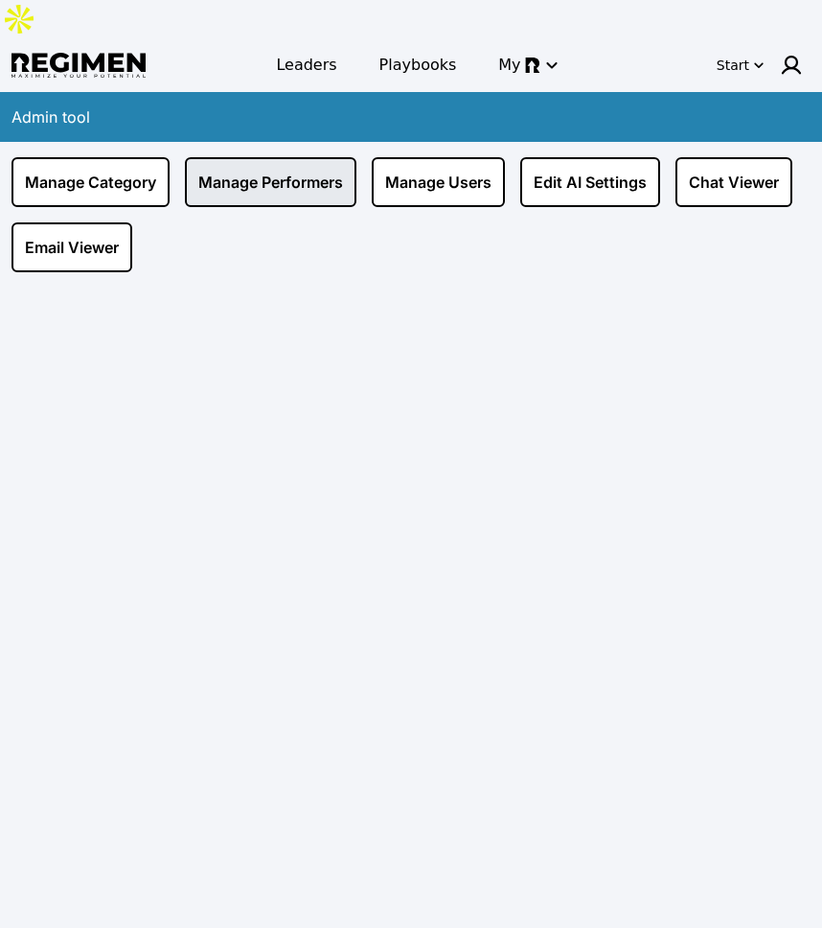
click at [211, 157] on link "Manage Performers" at bounding box center [271, 182] width 172 height 50
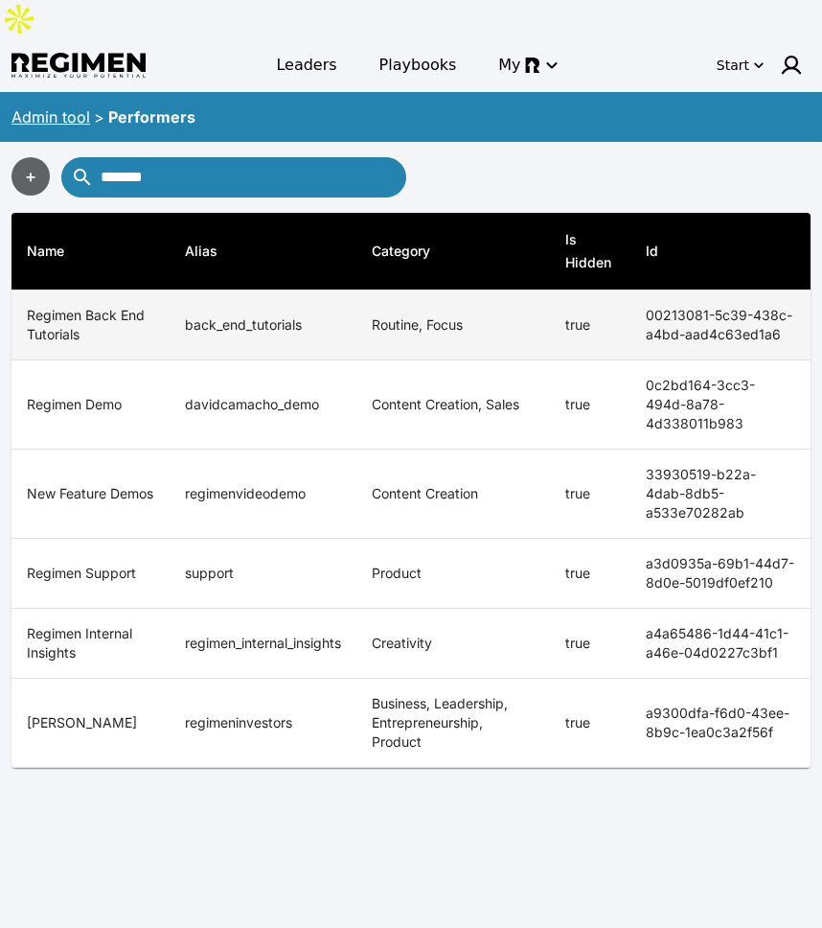
type input "*******"
click at [224, 290] on td "back_end_tutorials" at bounding box center [263, 325] width 187 height 70
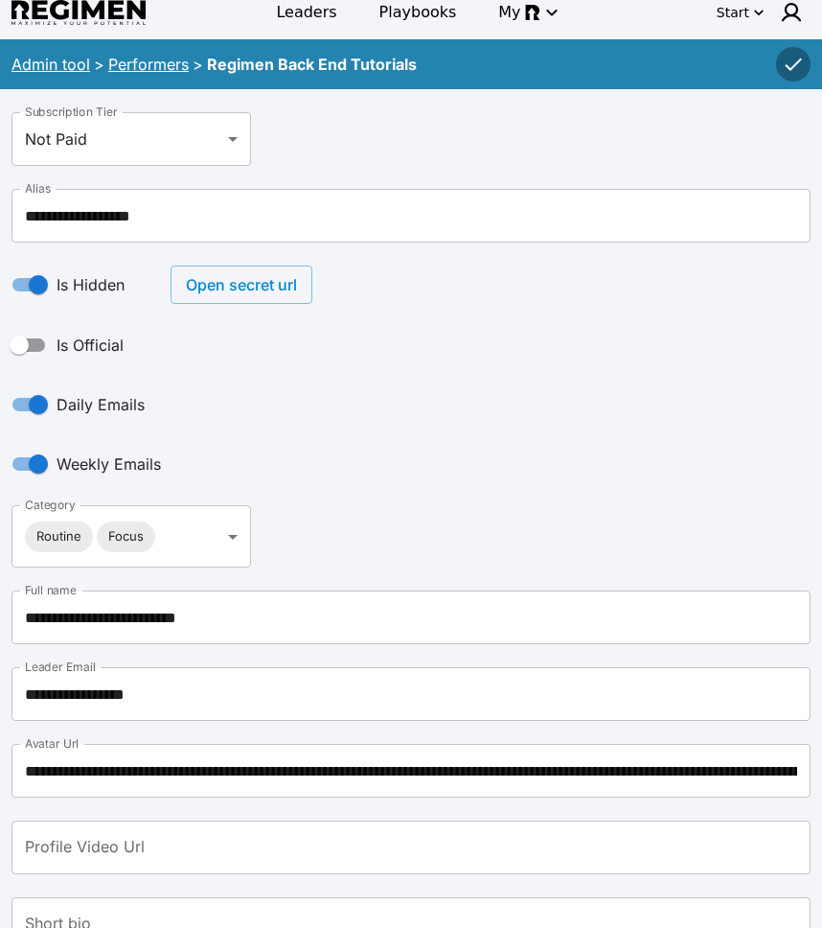
scroll to position [88, 0]
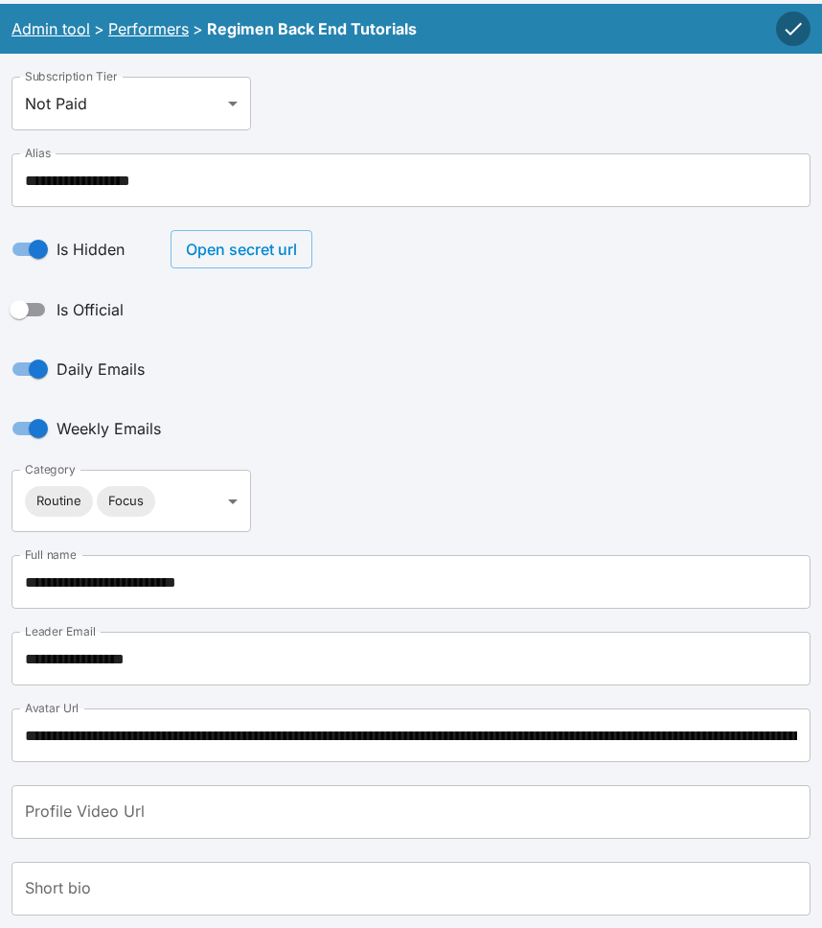
click at [171, 631] on input "**********" at bounding box center [410, 658] width 799 height 54
click at [430, 470] on div "**********" at bounding box center [410, 501] width 799 height 62
click at [163, 631] on input "**********" at bounding box center [410, 658] width 799 height 54
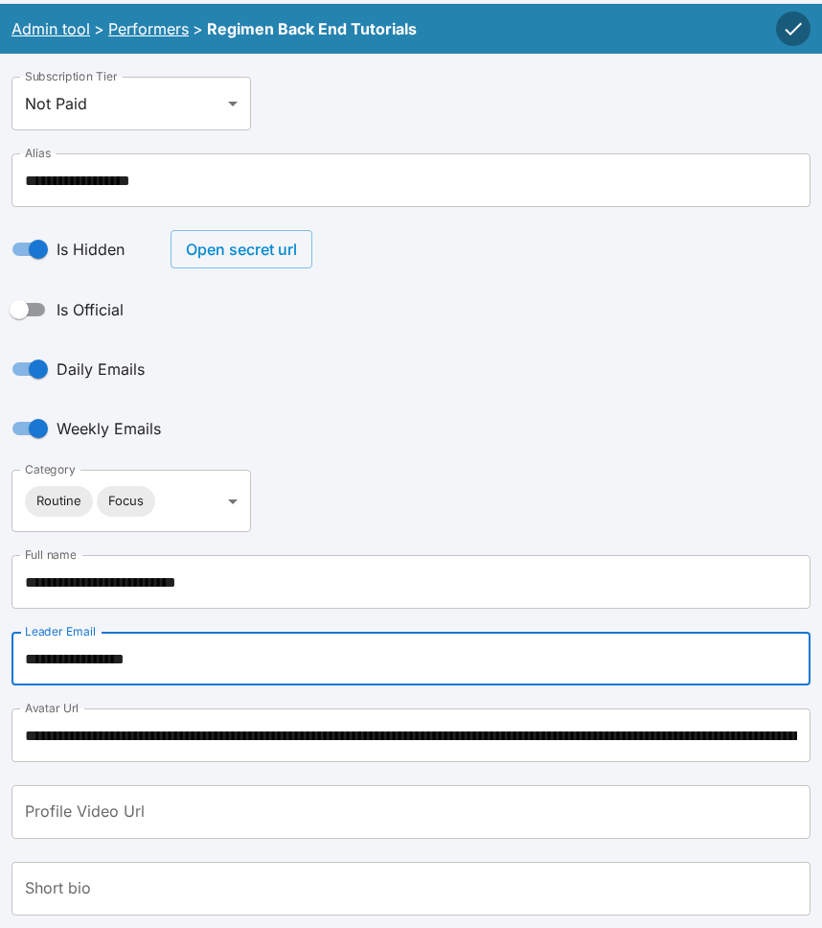
click at [361, 478] on div "**********" at bounding box center [410, 501] width 799 height 62
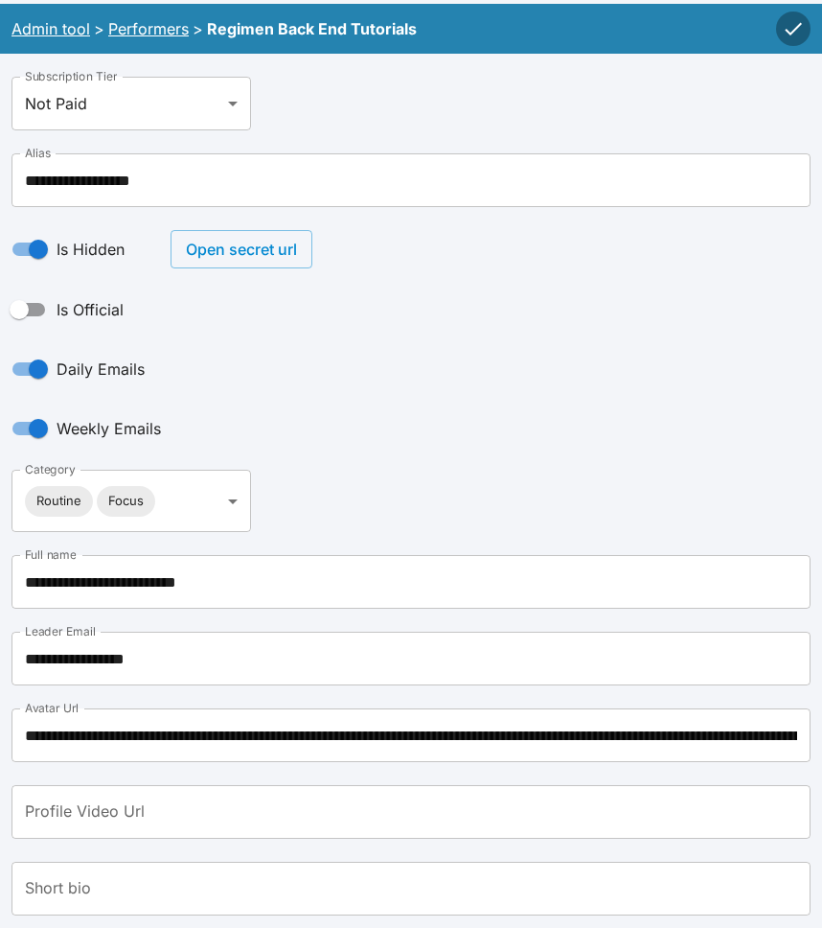
click at [192, 631] on input "**********" at bounding box center [410, 658] width 799 height 54
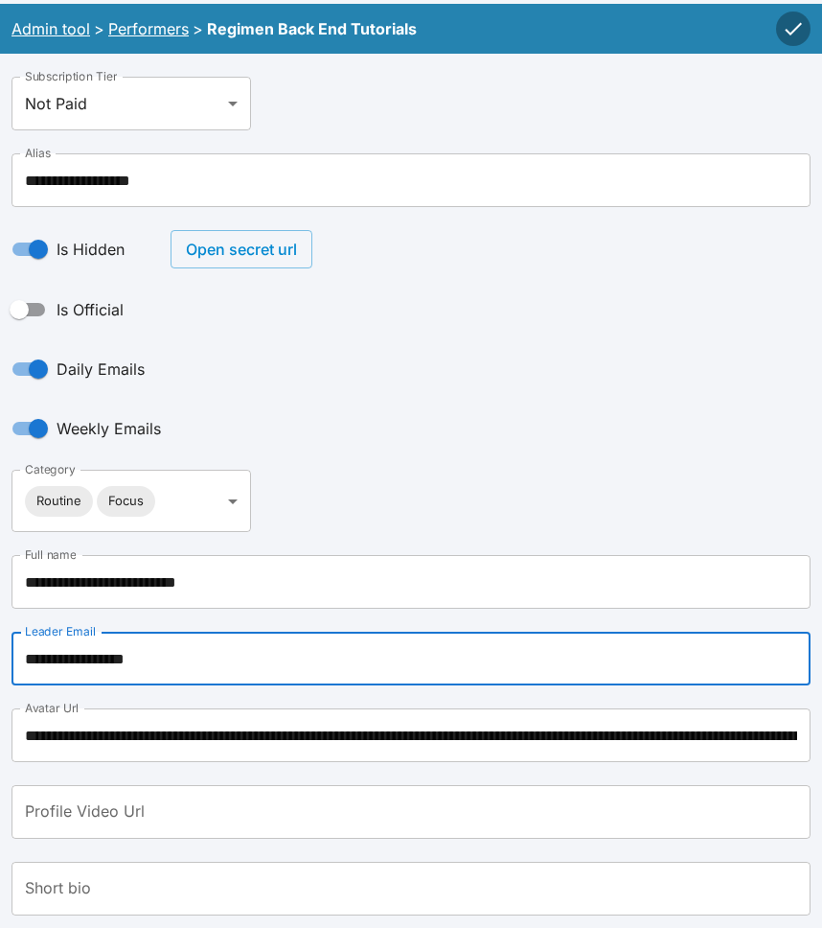
click at [382, 470] on div "**********" at bounding box center [410, 501] width 799 height 62
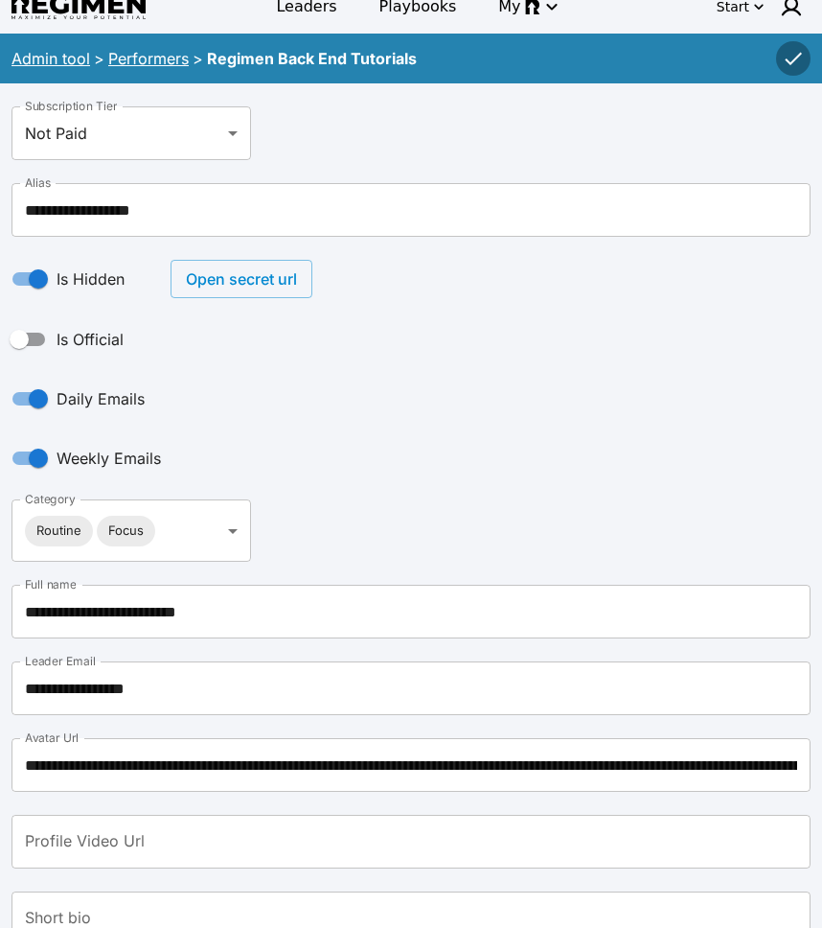
scroll to position [0, 0]
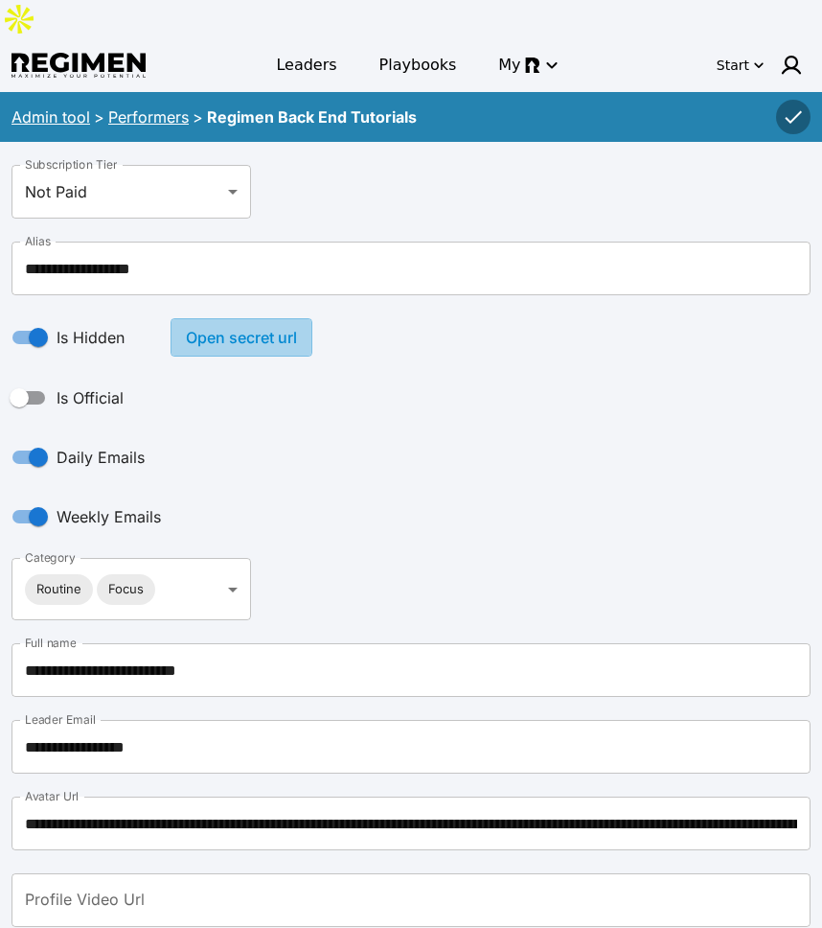
click at [220, 318] on button "Open secret url" at bounding box center [242, 337] width 142 height 38
click at [218, 318] on button "Open secret url" at bounding box center [242, 337] width 142 height 38
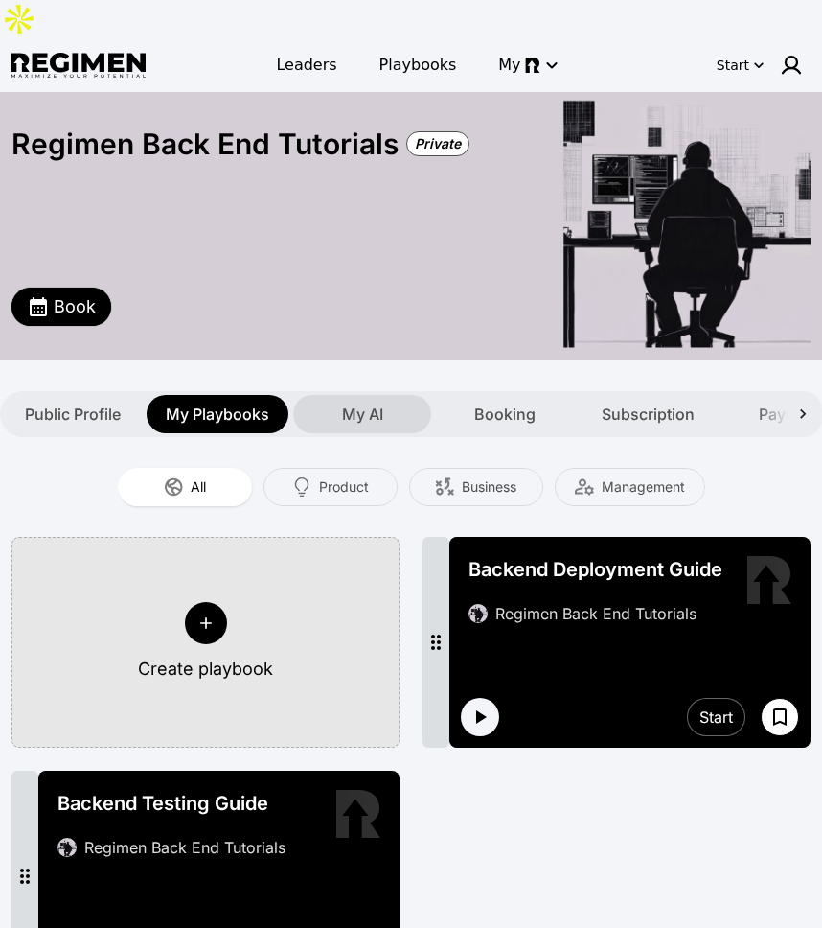
click at [372, 395] on div "My AI" at bounding box center [362, 414] width 138 height 38
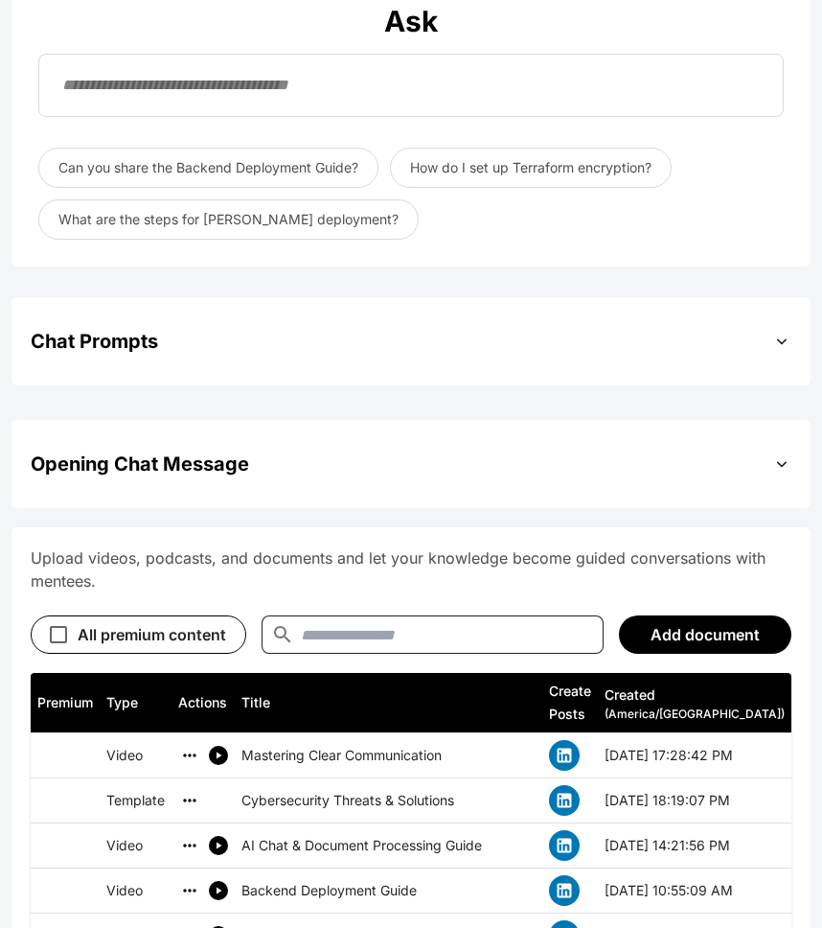
scroll to position [90, 0]
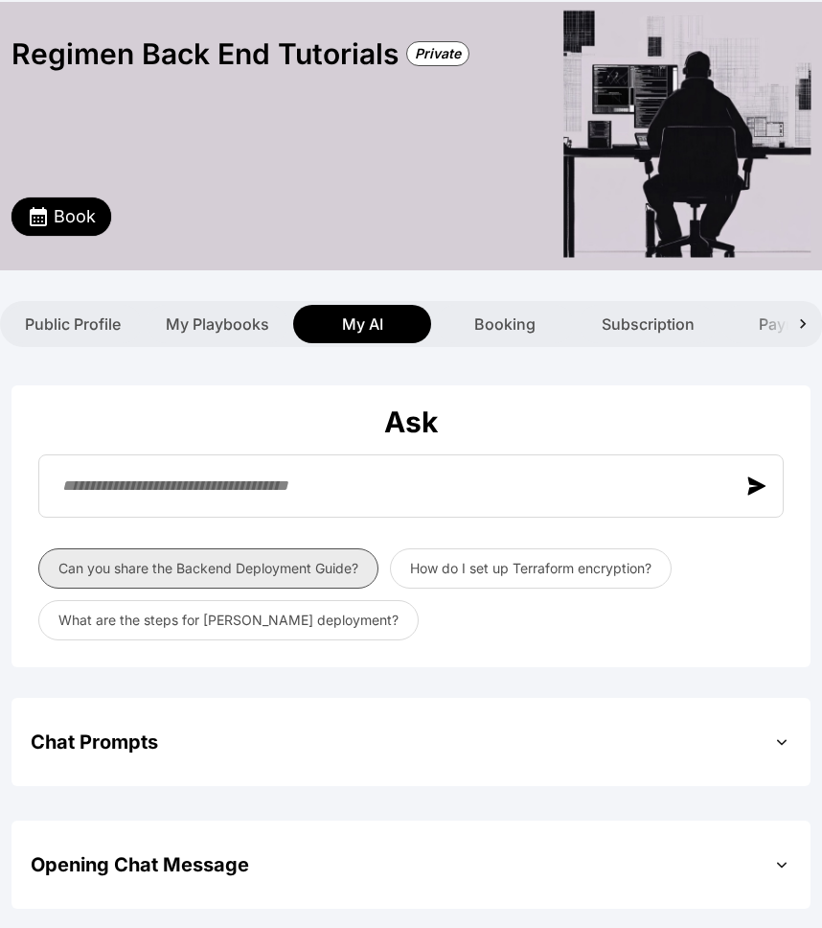
click at [312, 548] on button "Can you share the Backend Deployment Guide?" at bounding box center [208, 568] width 340 height 40
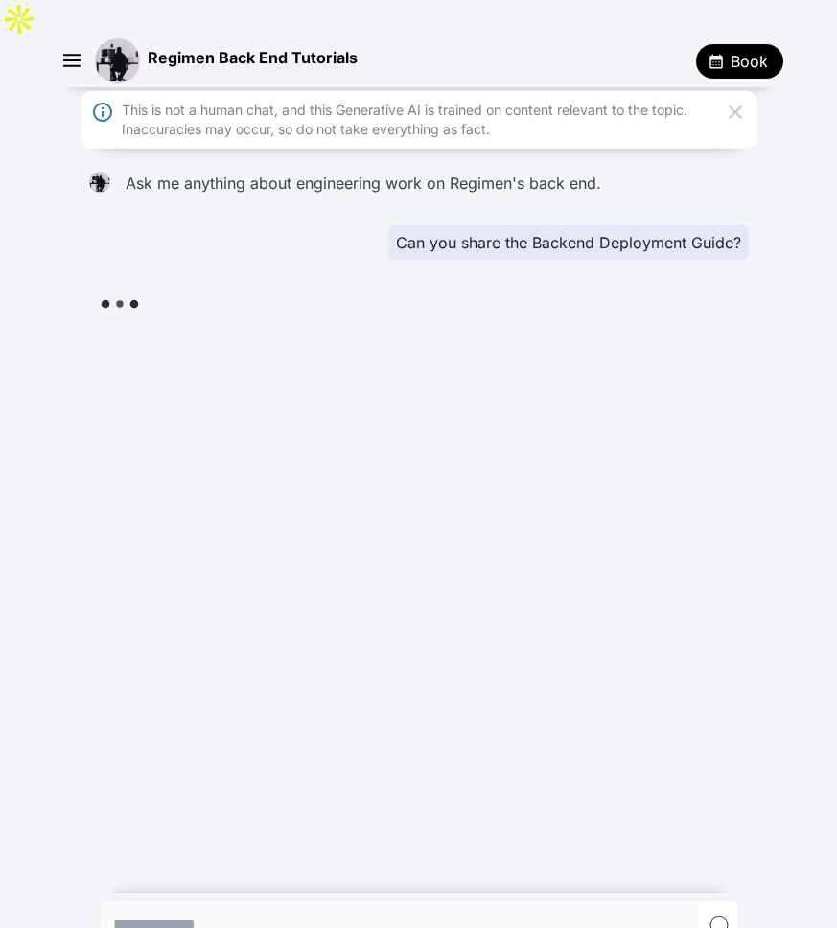
click at [731, 101] on icon at bounding box center [734, 112] width 23 height 23
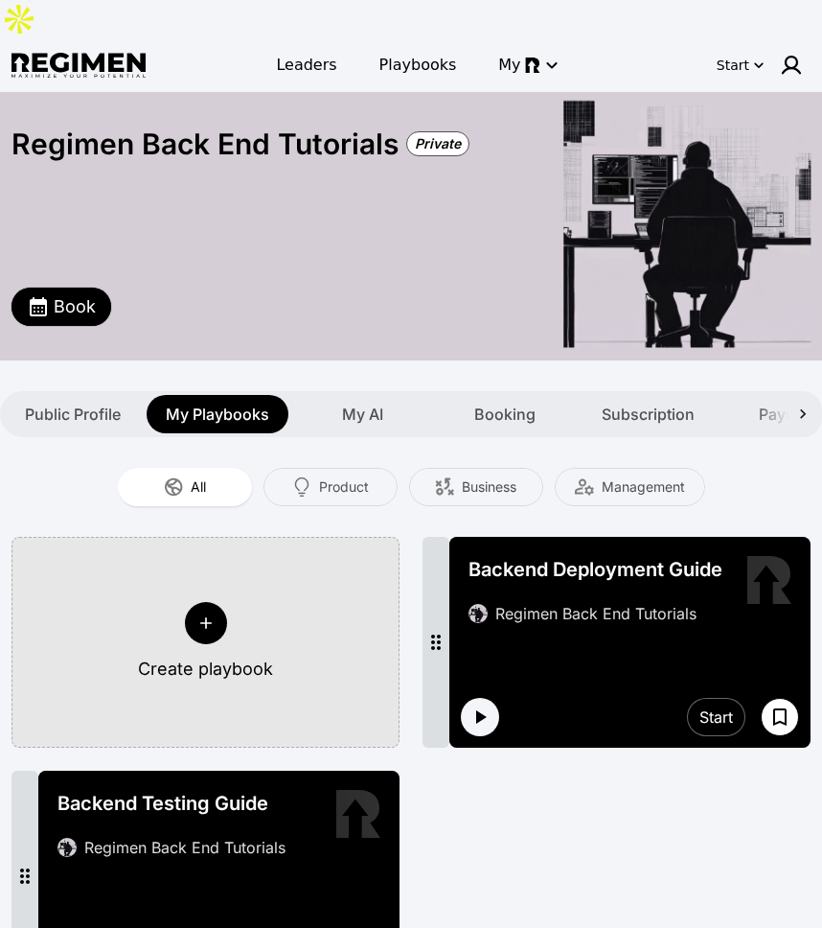
click at [517, 838] on div "Create playbook Backend Deployment Guide Regimen Back End Tutorials Start Backe…" at bounding box center [410, 759] width 799 height 445
